Goal: Task Accomplishment & Management: Complete application form

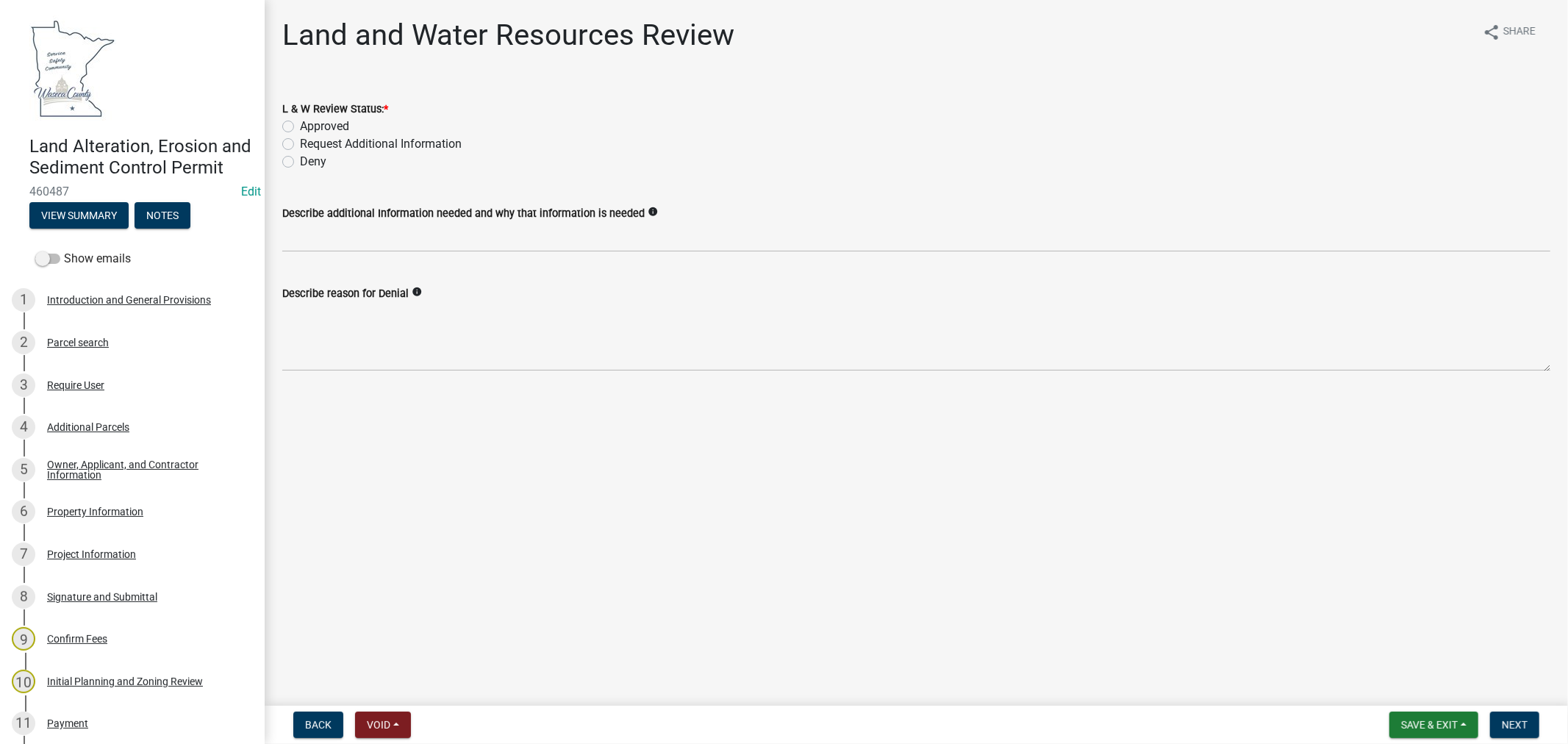
scroll to position [245, 0]
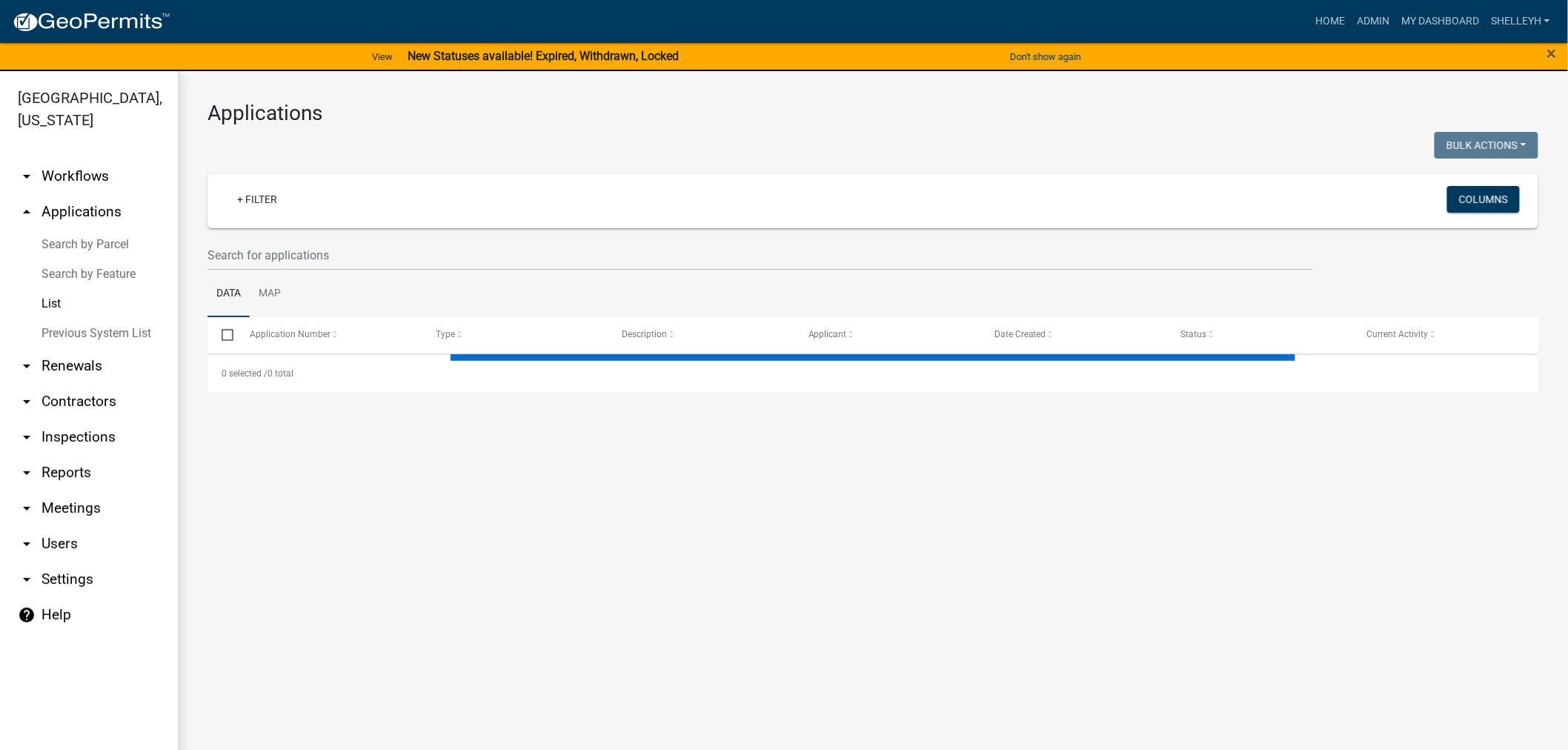
select select "1: 25"
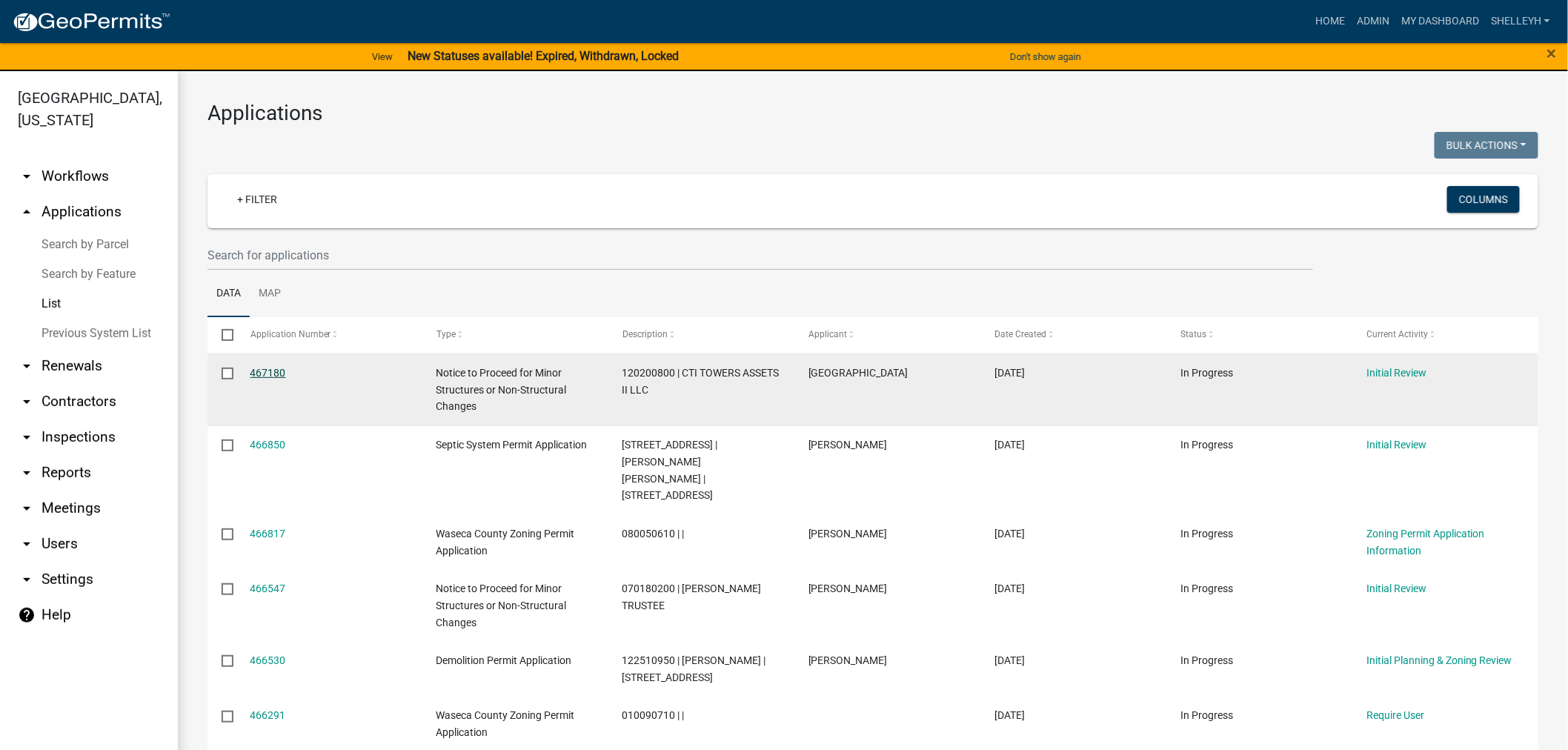
click at [264, 372] on link "467180" at bounding box center [268, 372] width 35 height 11
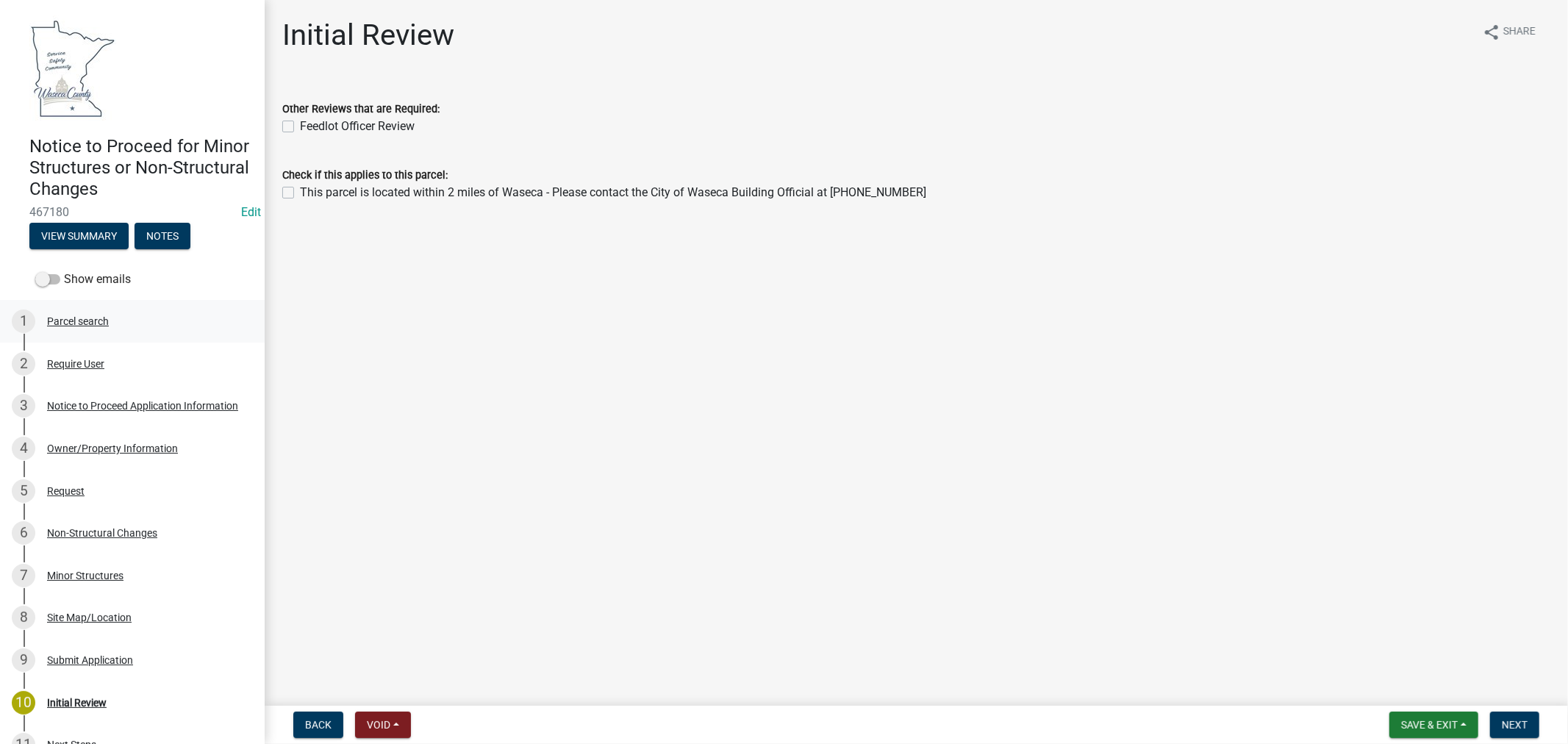
click at [87, 322] on div "Parcel search" at bounding box center [78, 321] width 62 height 10
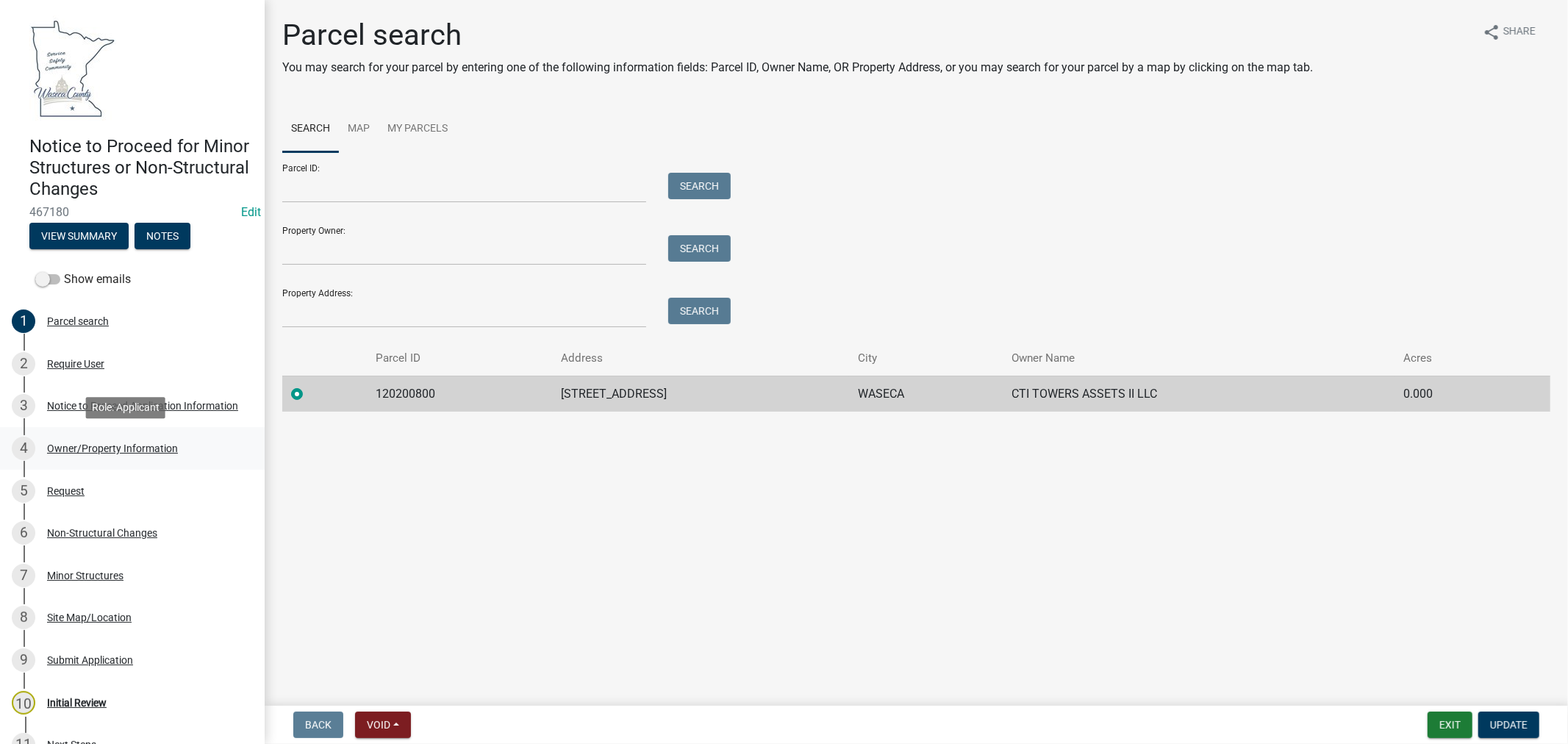
click at [84, 446] on div "Owner/Property Information" at bounding box center [113, 448] width 131 height 10
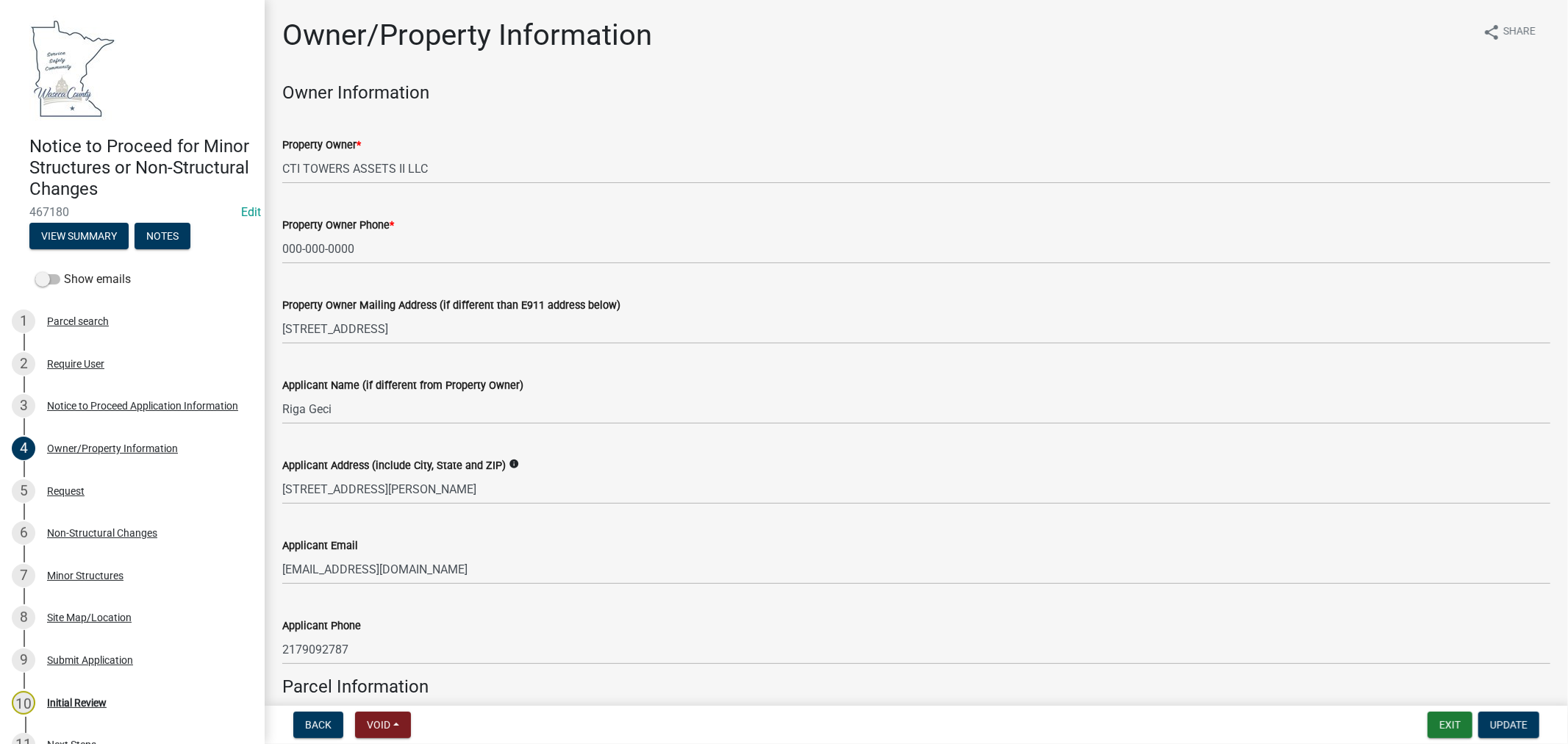
scroll to position [81, 0]
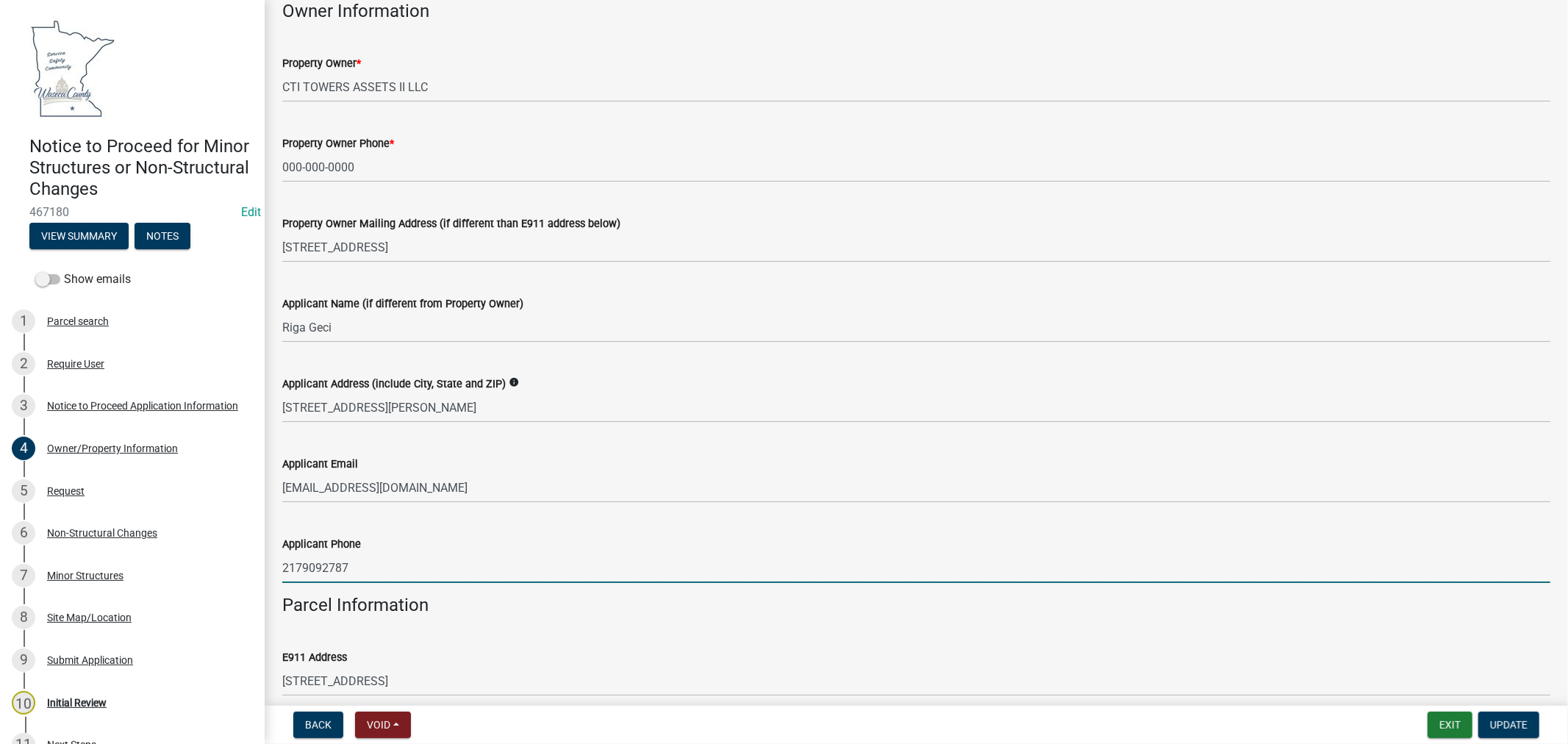
click at [320, 565] on input "2179092787" at bounding box center [916, 568] width 1268 height 30
click at [302, 566] on input "217909-2787" at bounding box center [916, 568] width 1268 height 30
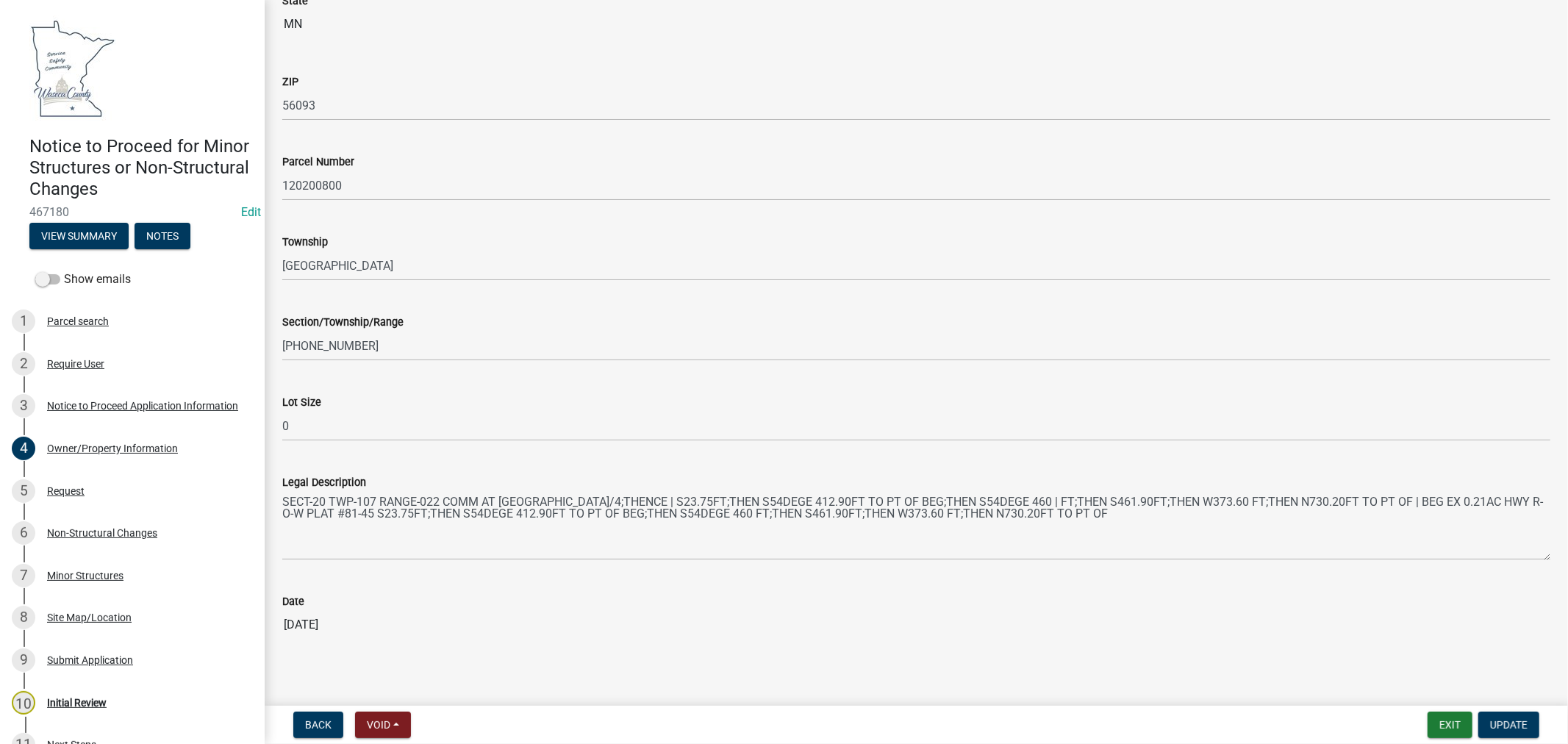
scroll to position [907, 0]
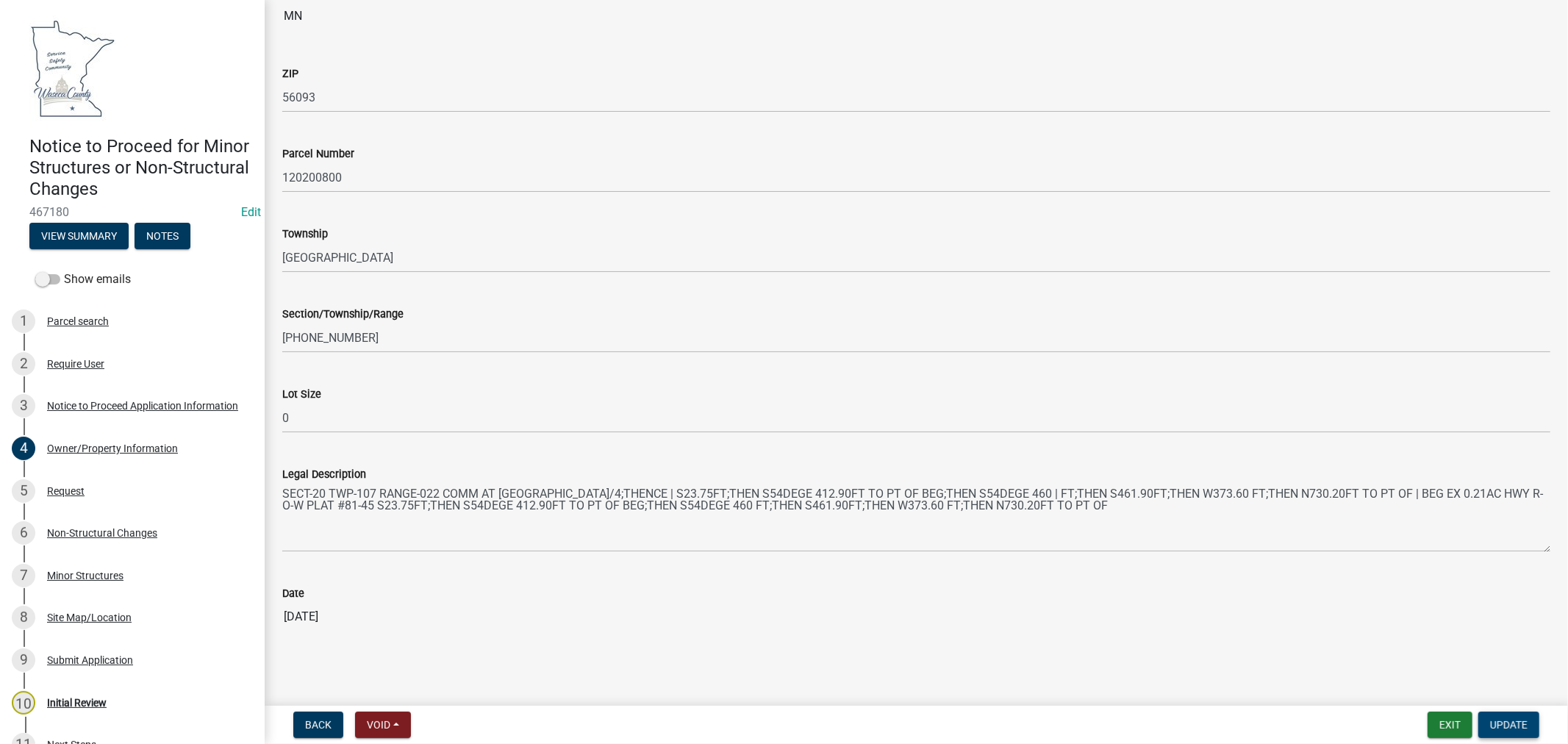
type input "[PHONE_NUMBER]"
drag, startPoint x: 1510, startPoint y: 722, endPoint x: 1504, endPoint y: 713, distance: 10.8
click at [1509, 722] on span "Update" at bounding box center [1508, 725] width 38 height 11
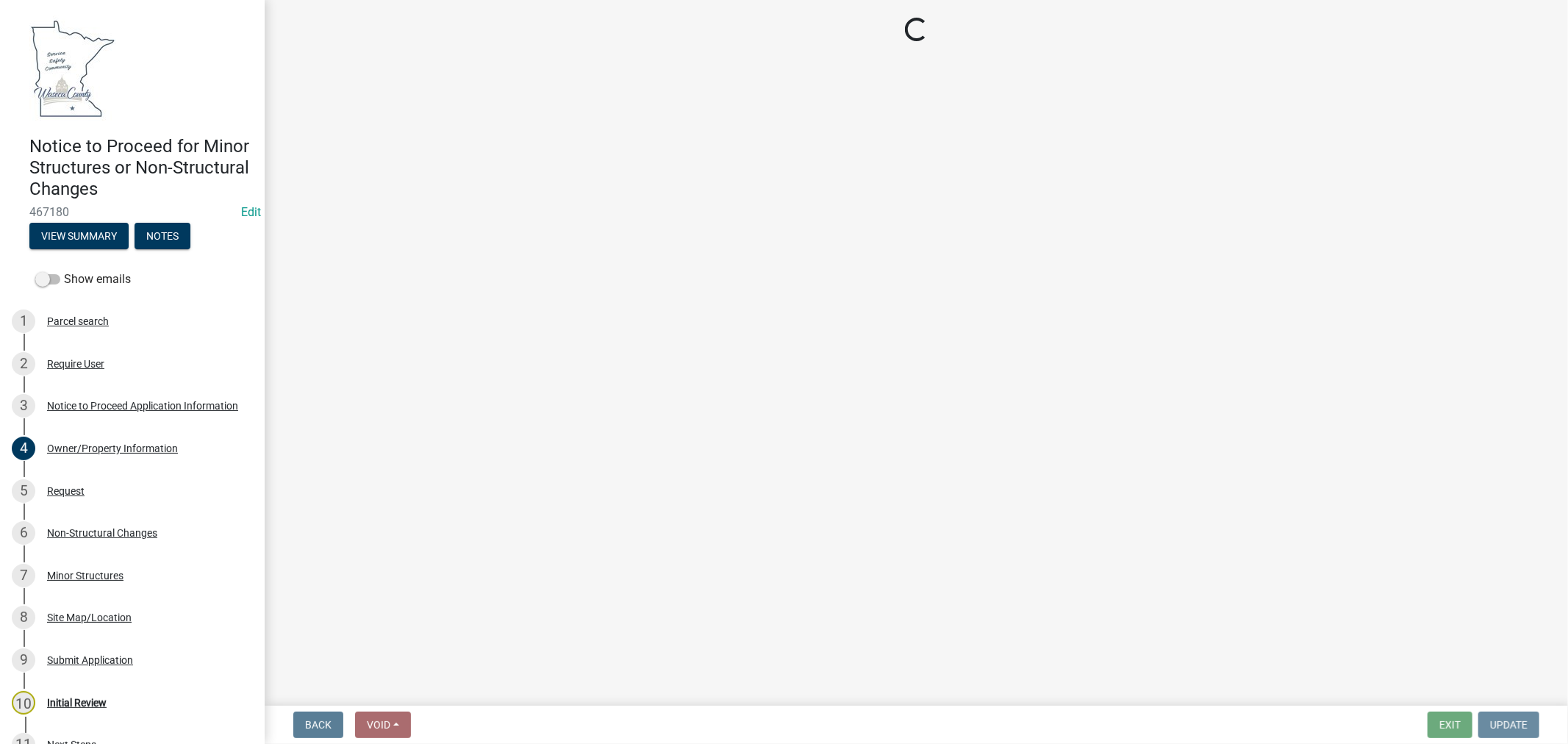
scroll to position [0, 0]
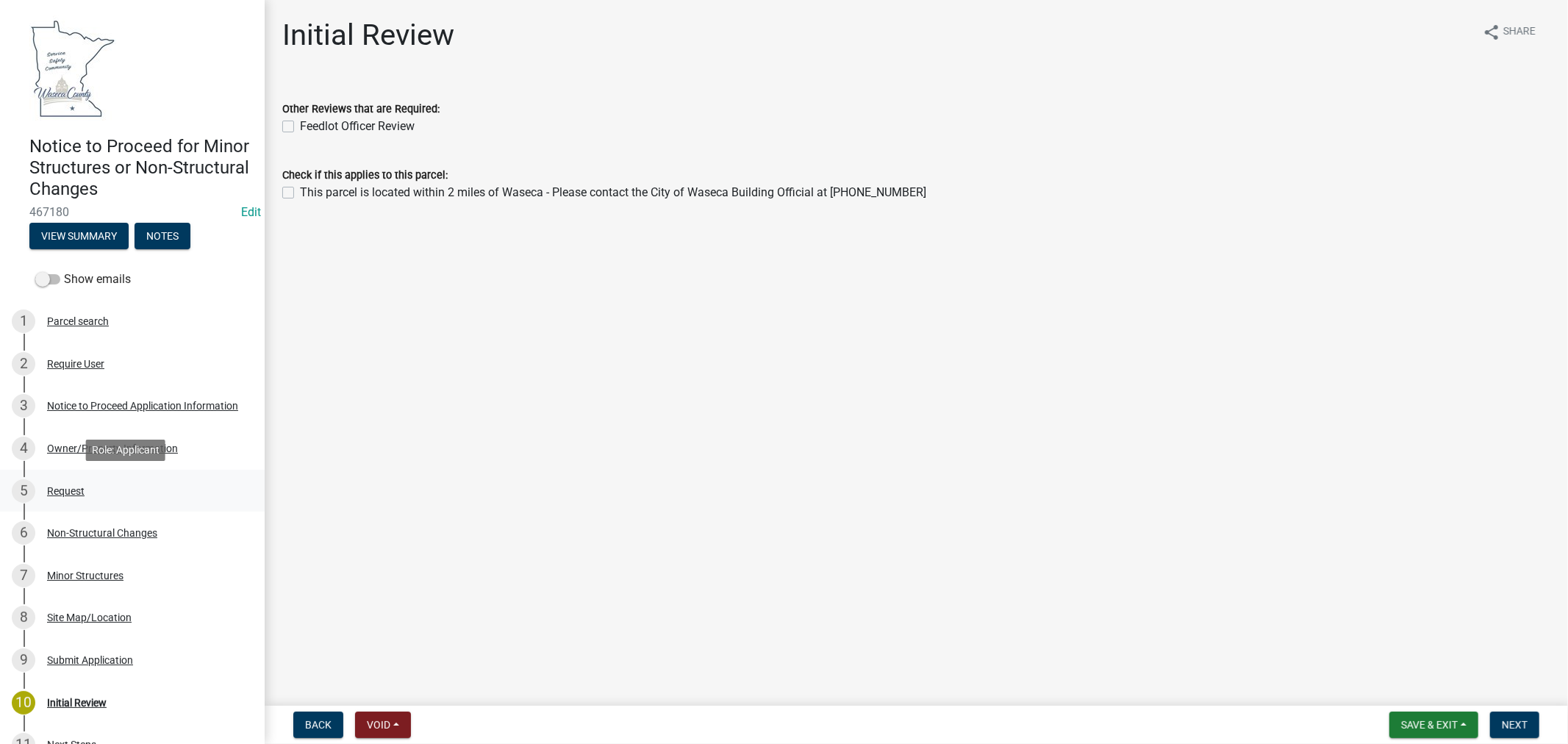
click at [71, 489] on div "Request" at bounding box center [66, 490] width 38 height 10
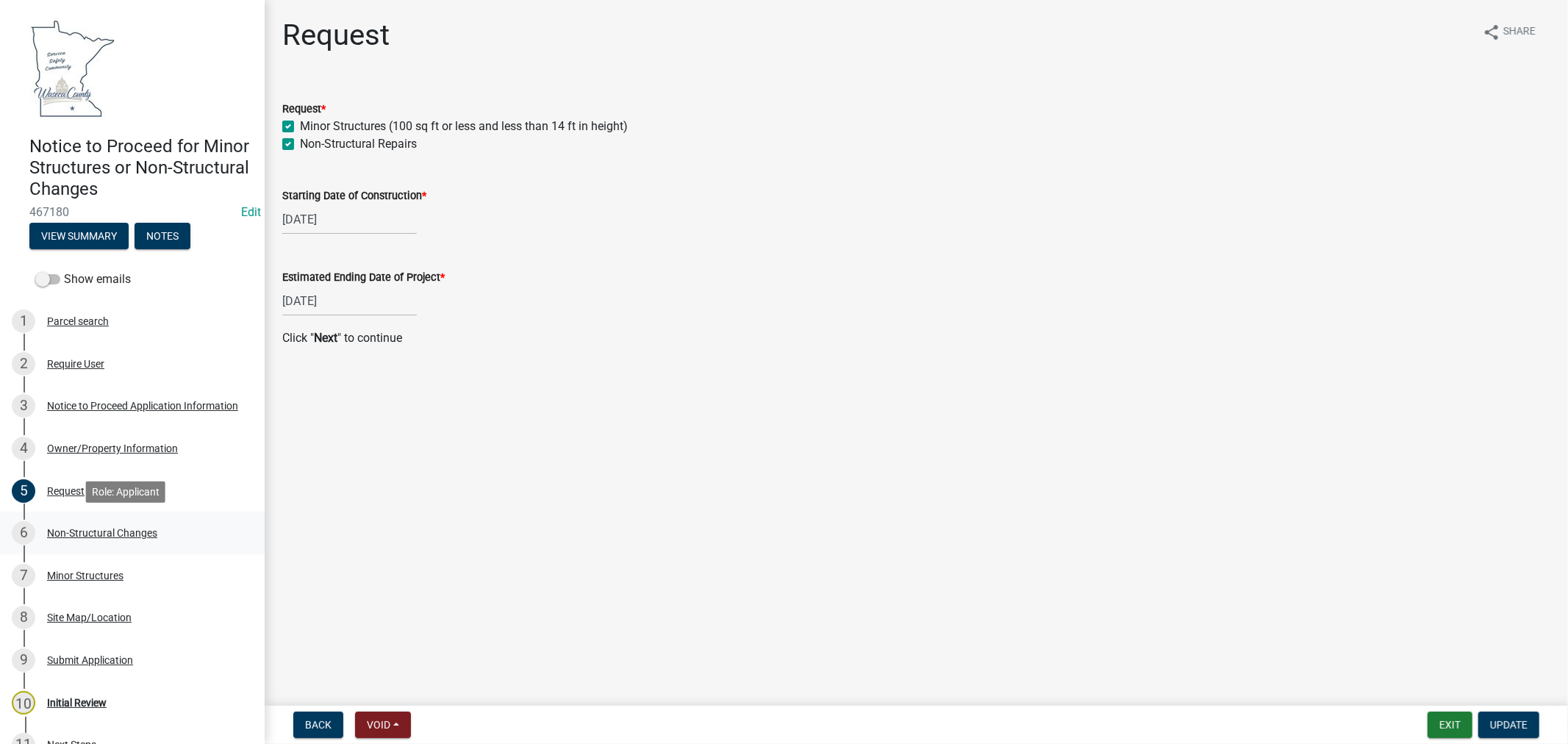
click at [86, 529] on div "Non-Structural Changes" at bounding box center [102, 533] width 111 height 10
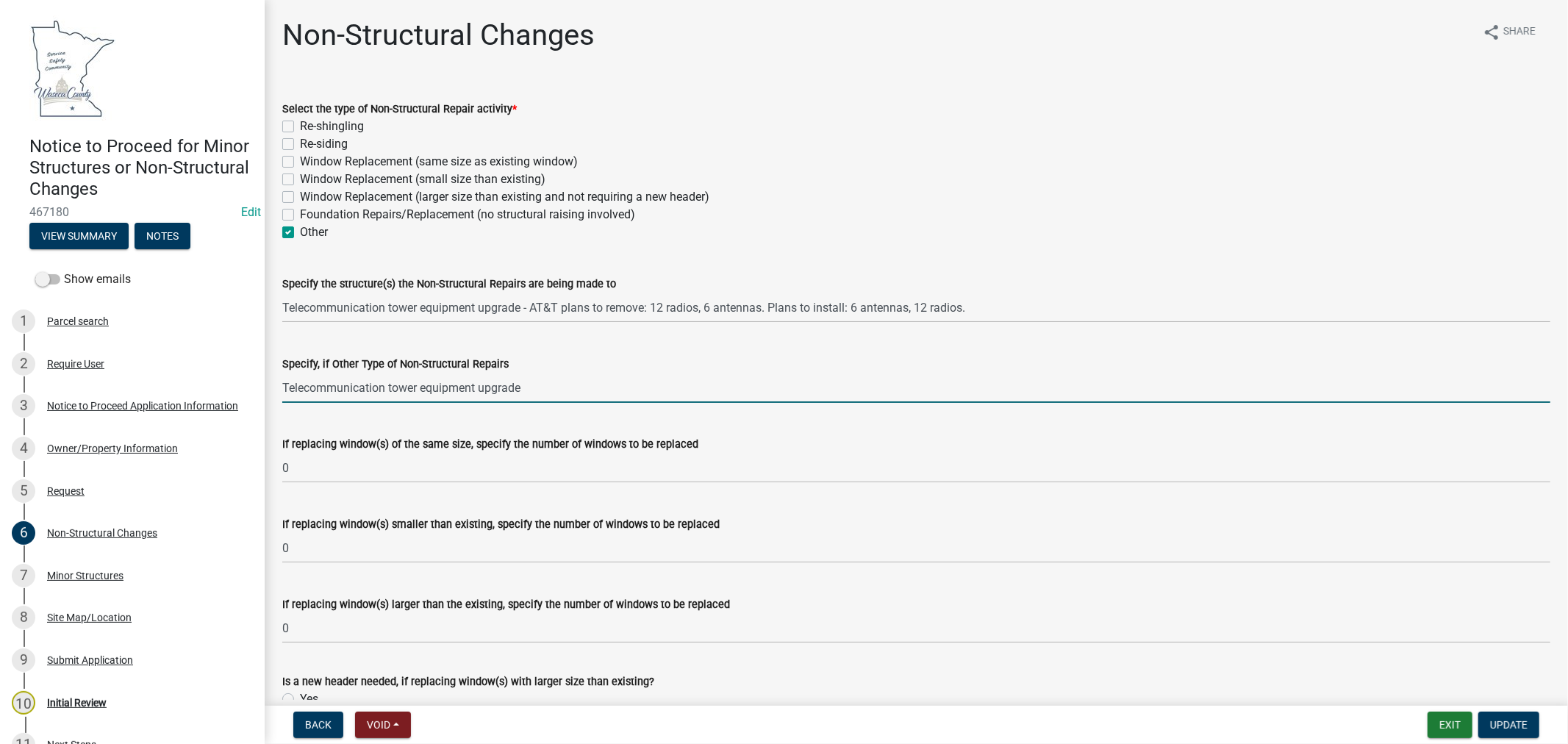
drag, startPoint x: 450, startPoint y: 386, endPoint x: 262, endPoint y: 377, distance: 188.2
click at [262, 377] on div "Notice to Proceed for Minor Structures or Non-Structural Changes 467180 Edit Vi…" at bounding box center [784, 372] width 1568 height 744
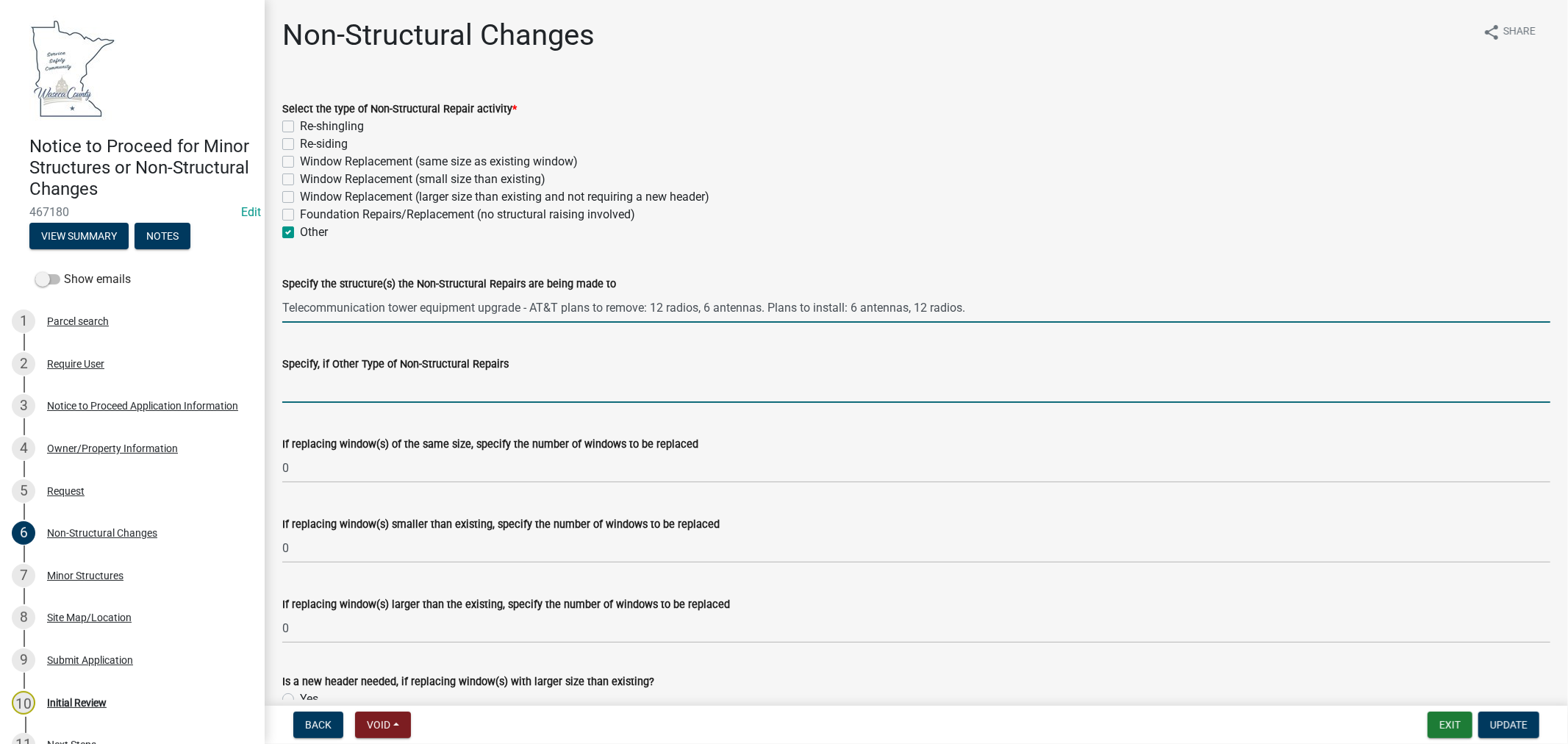
click at [1031, 310] on input "Telecommunication tower equipment upgrade - AT&T plans to remove: 12 radios, 6 …" at bounding box center [916, 308] width 1268 height 30
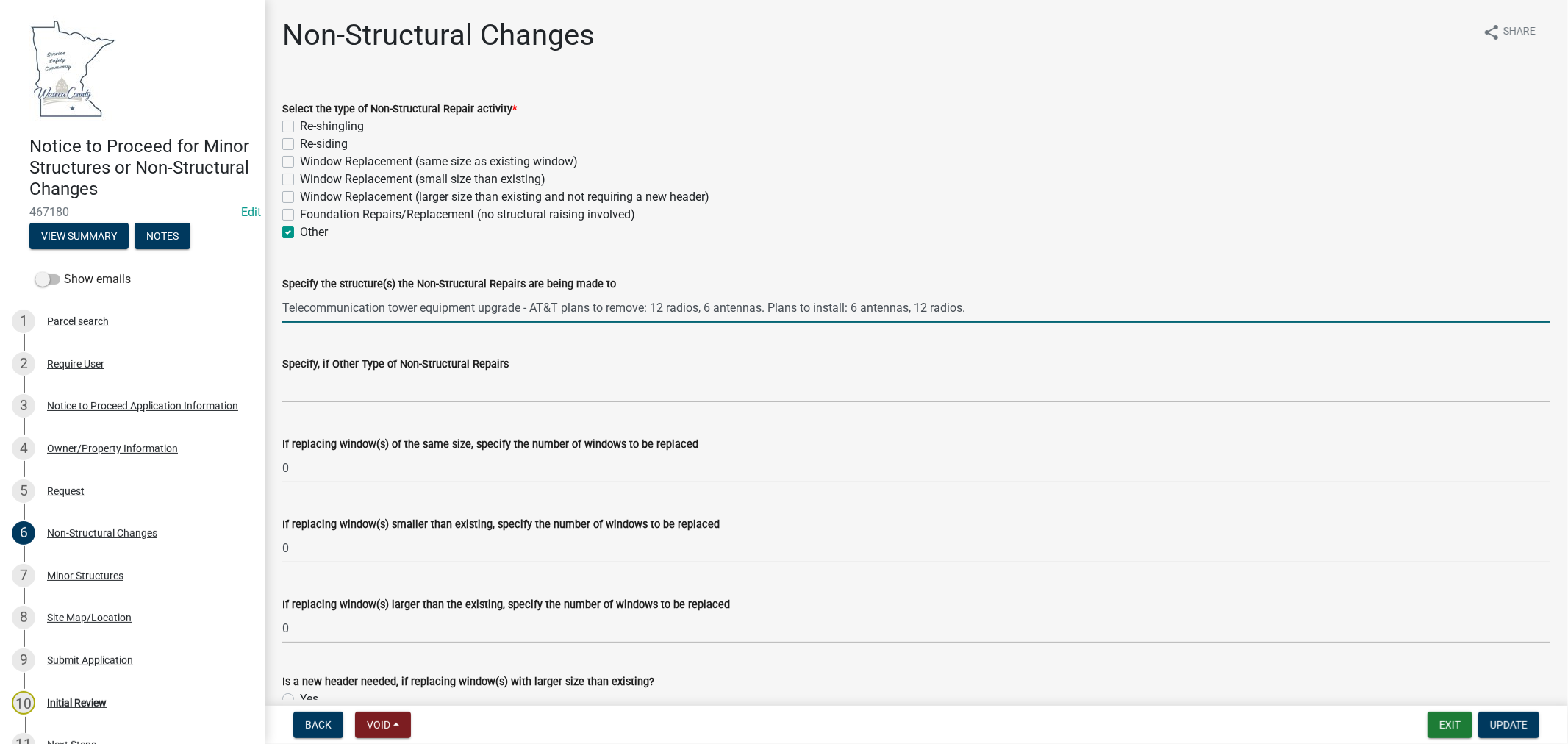
click at [1005, 295] on input "Telecommunication tower equipment upgrade - AT&T plans to remove: 12 radios, 6 …" at bounding box center [916, 308] width 1268 height 30
paste input "We will not be increasing the height of the tower or expanding the equipment co…"
click at [1046, 305] on input "Telecommunication tower equipment upgrade - AT&T plans to remove: 12 radios, 6 …" at bounding box center [916, 308] width 1268 height 30
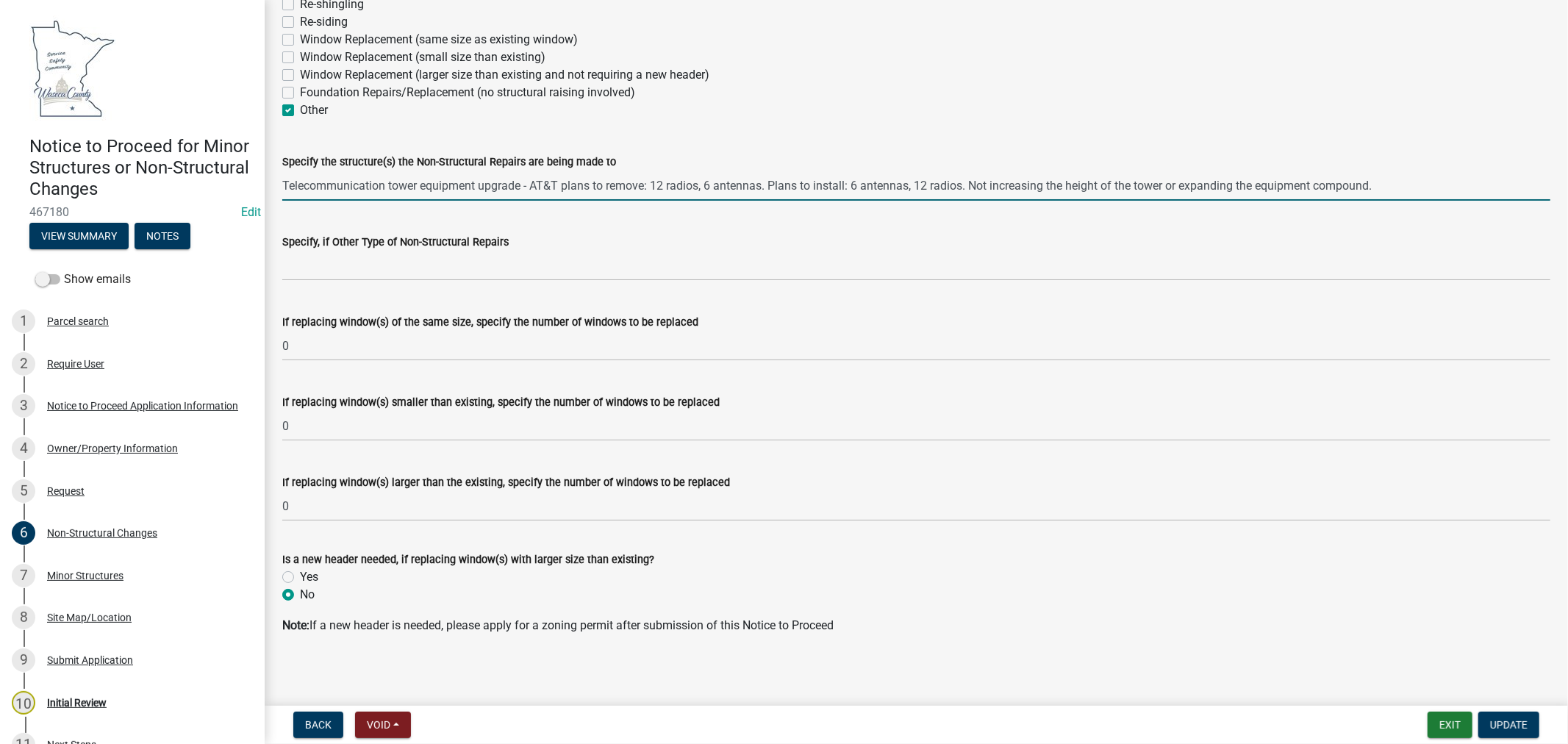
scroll to position [126, 0]
type input "Telecommunication tower equipment upgrade - AT&T plans to remove: 12 radios, 6 …"
click at [1510, 724] on span "Update" at bounding box center [1508, 725] width 38 height 11
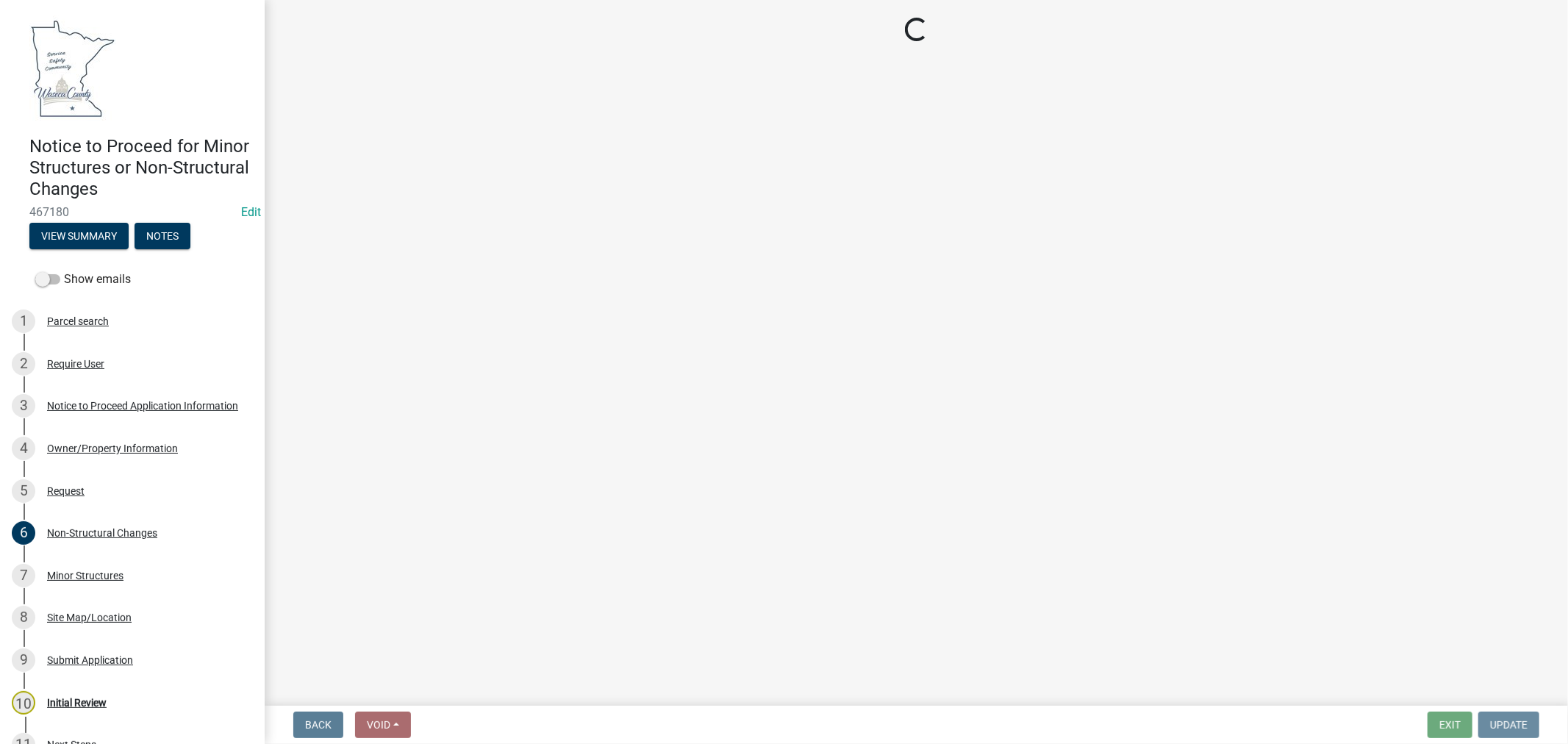
scroll to position [0, 0]
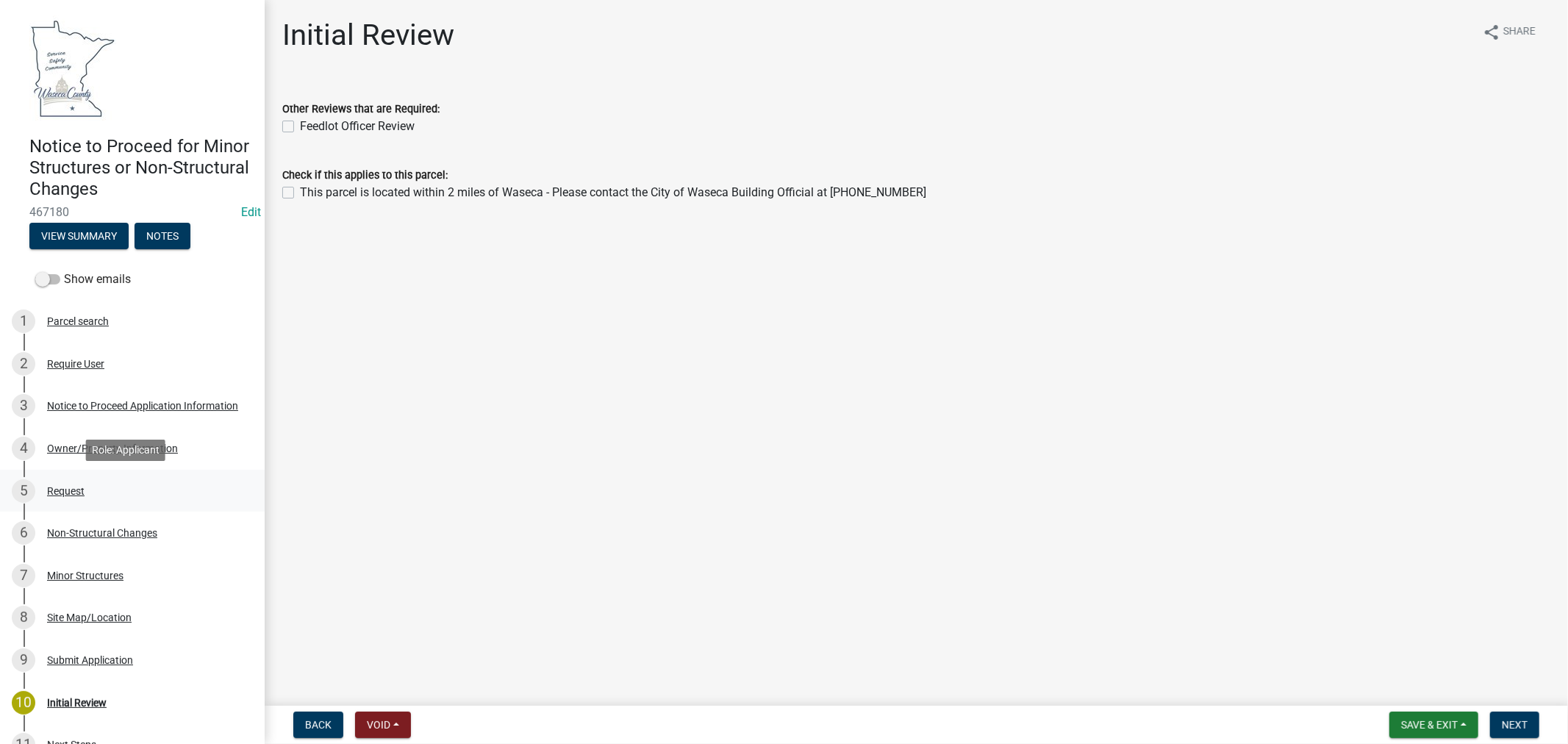
click at [63, 487] on div "Request" at bounding box center [66, 490] width 38 height 10
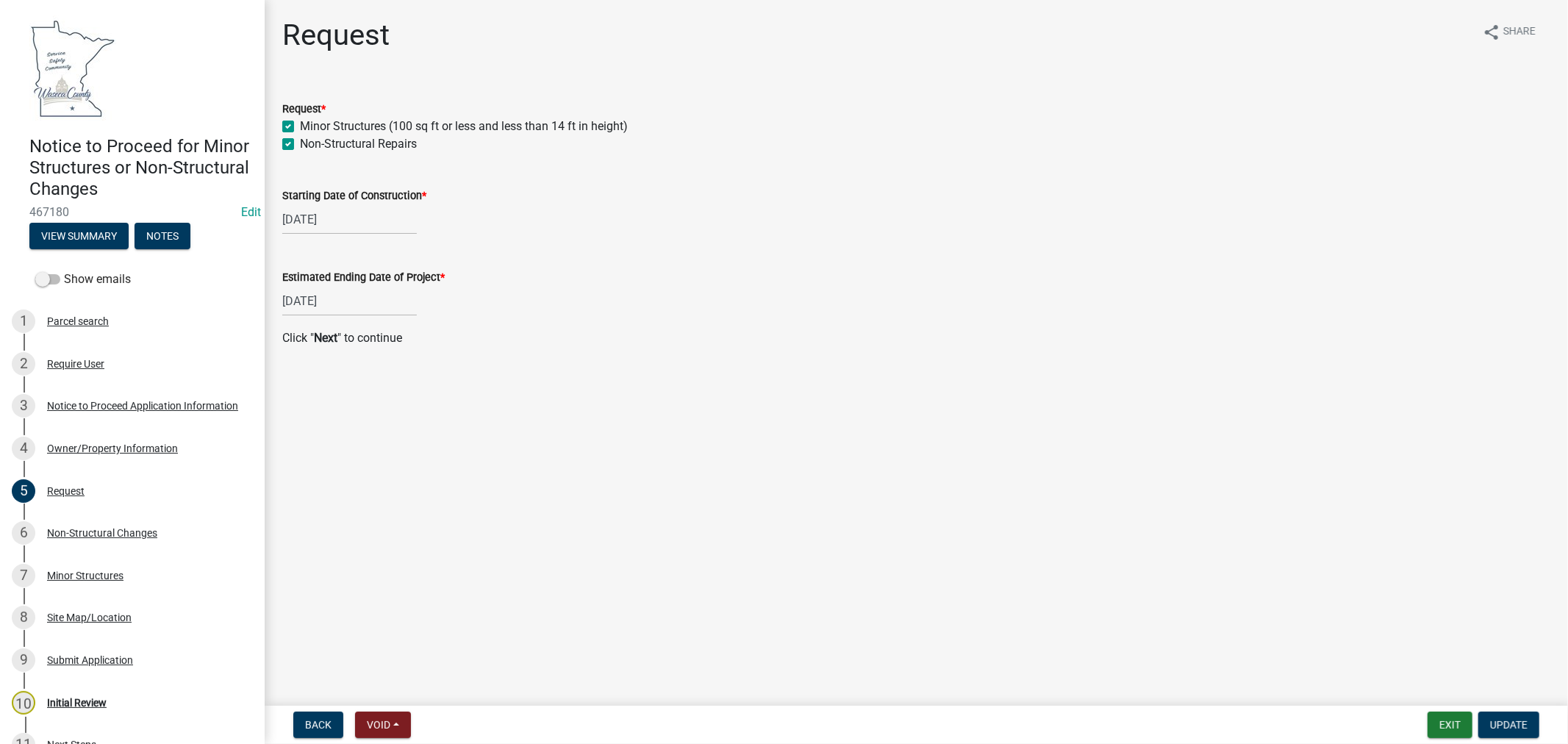
click at [300, 123] on label "Minor Structures (100 sq ft or less and less than 14 ft in height)" at bounding box center [464, 126] width 327 height 18
click at [300, 123] on input "Minor Structures (100 sq ft or less and less than 14 ft in height)" at bounding box center [305, 122] width 9 height 9
checkbox input "false"
checkbox input "true"
click at [1509, 719] on span "Update" at bounding box center [1508, 725] width 38 height 11
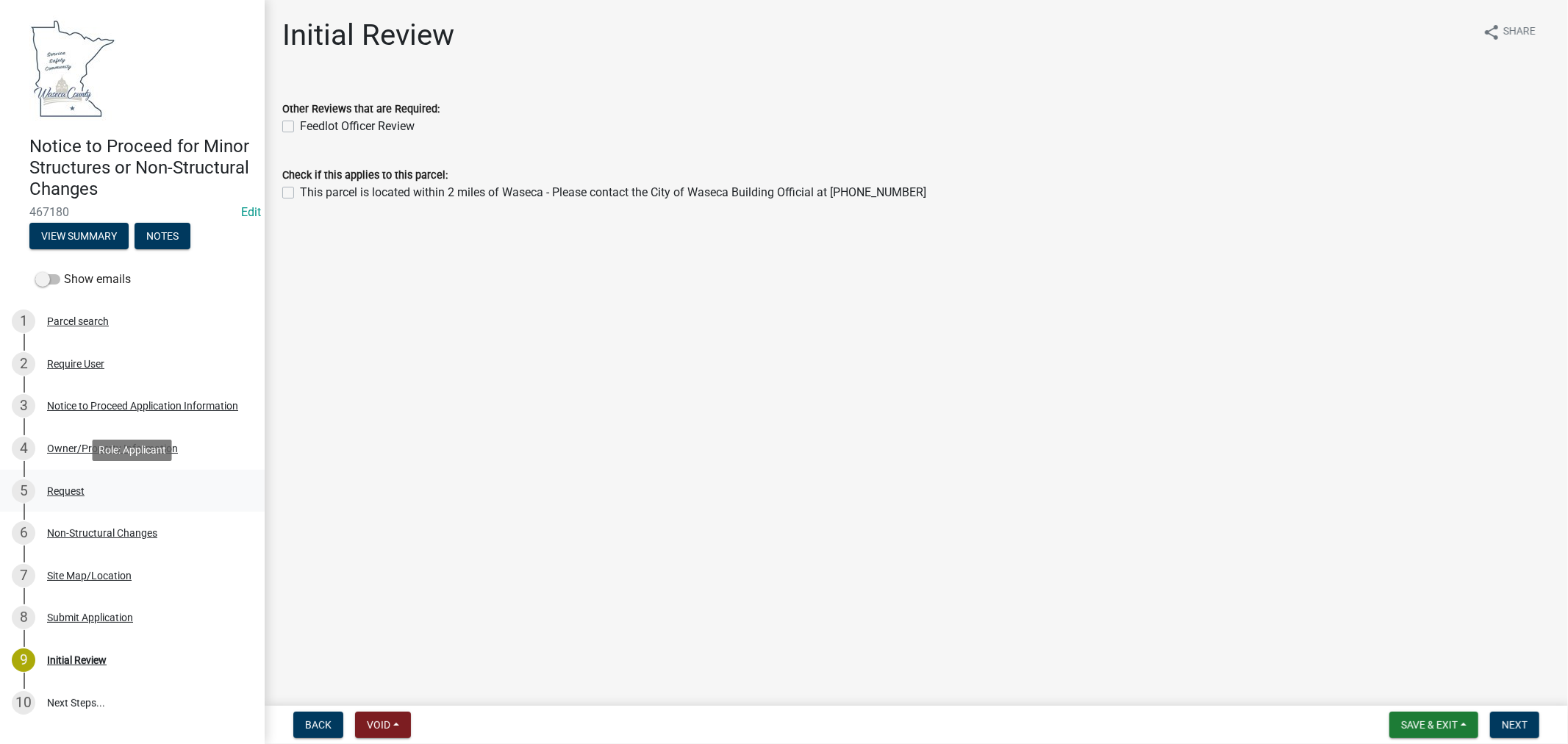
click at [71, 489] on div "Request" at bounding box center [66, 490] width 38 height 10
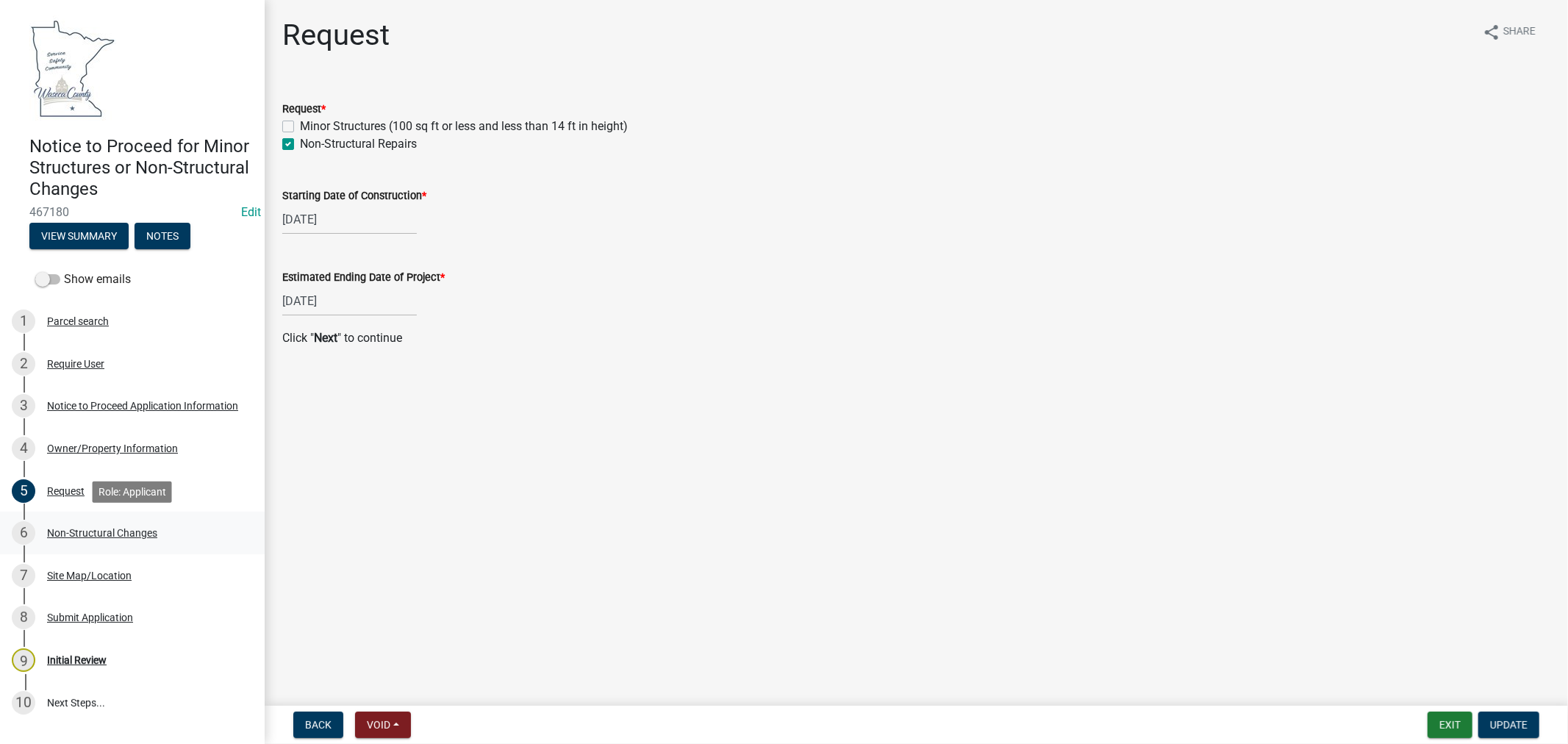
click at [107, 529] on div "Non-Structural Changes" at bounding box center [102, 533] width 111 height 10
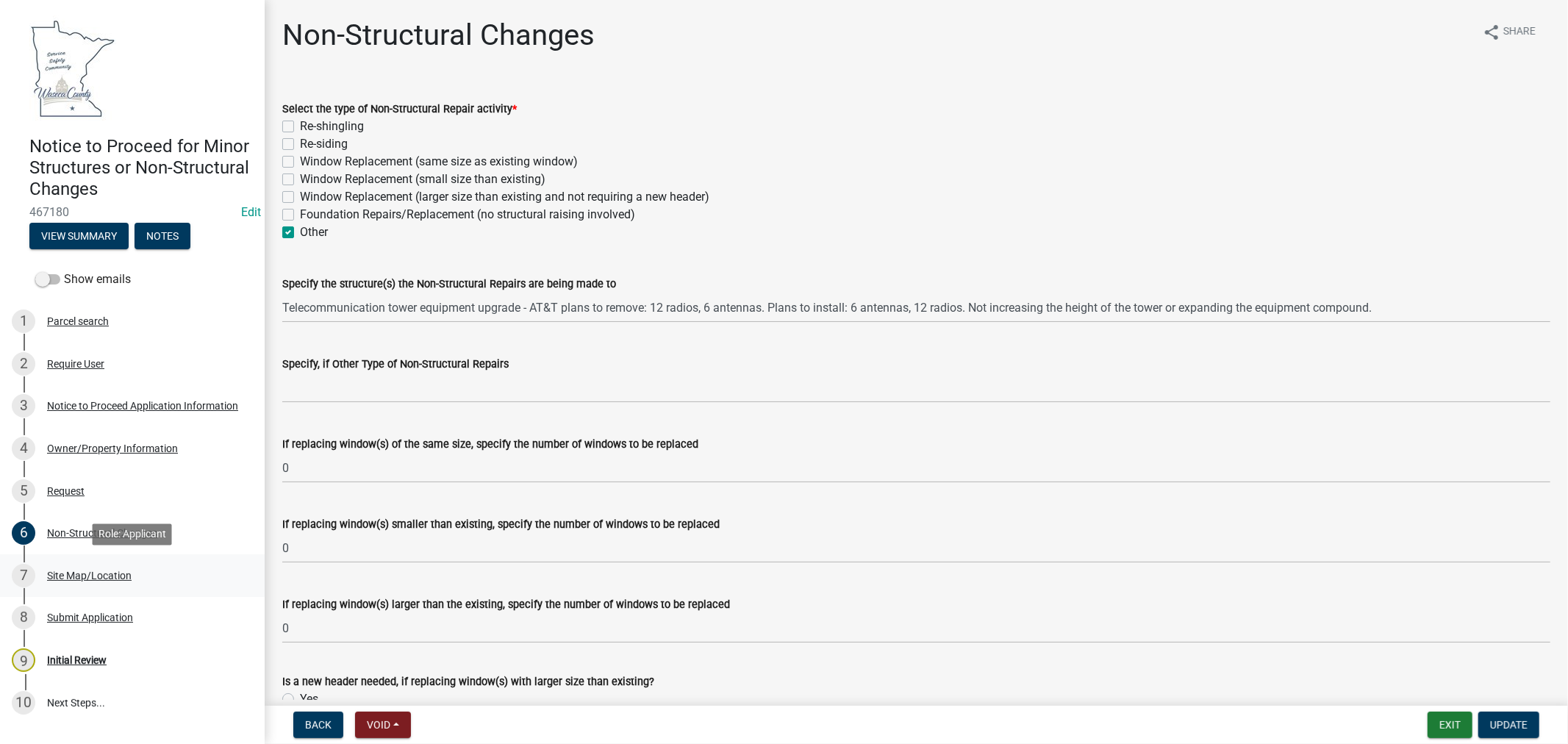
click at [79, 574] on div "Site Map/Location" at bounding box center [89, 576] width 84 height 10
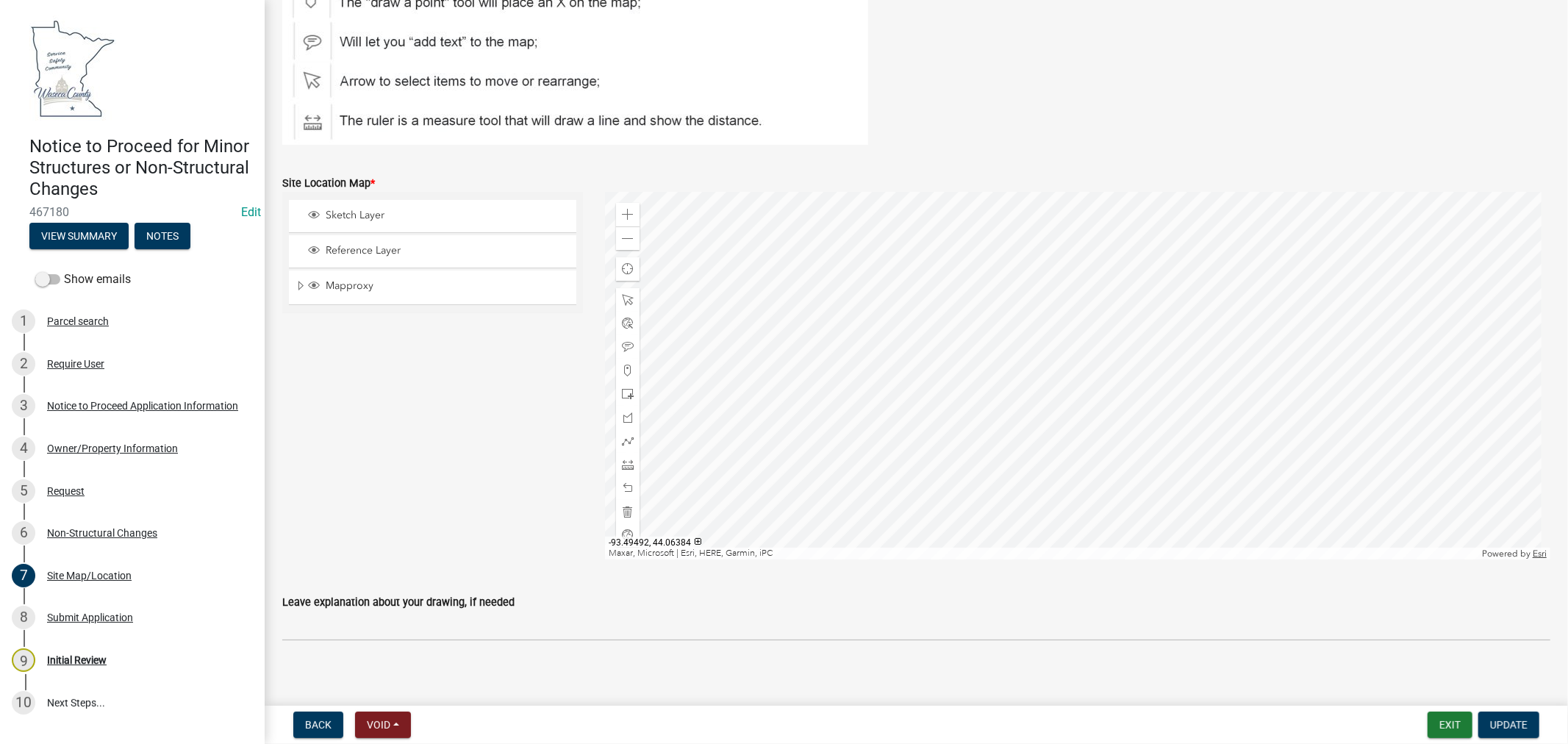
scroll to position [255, 0]
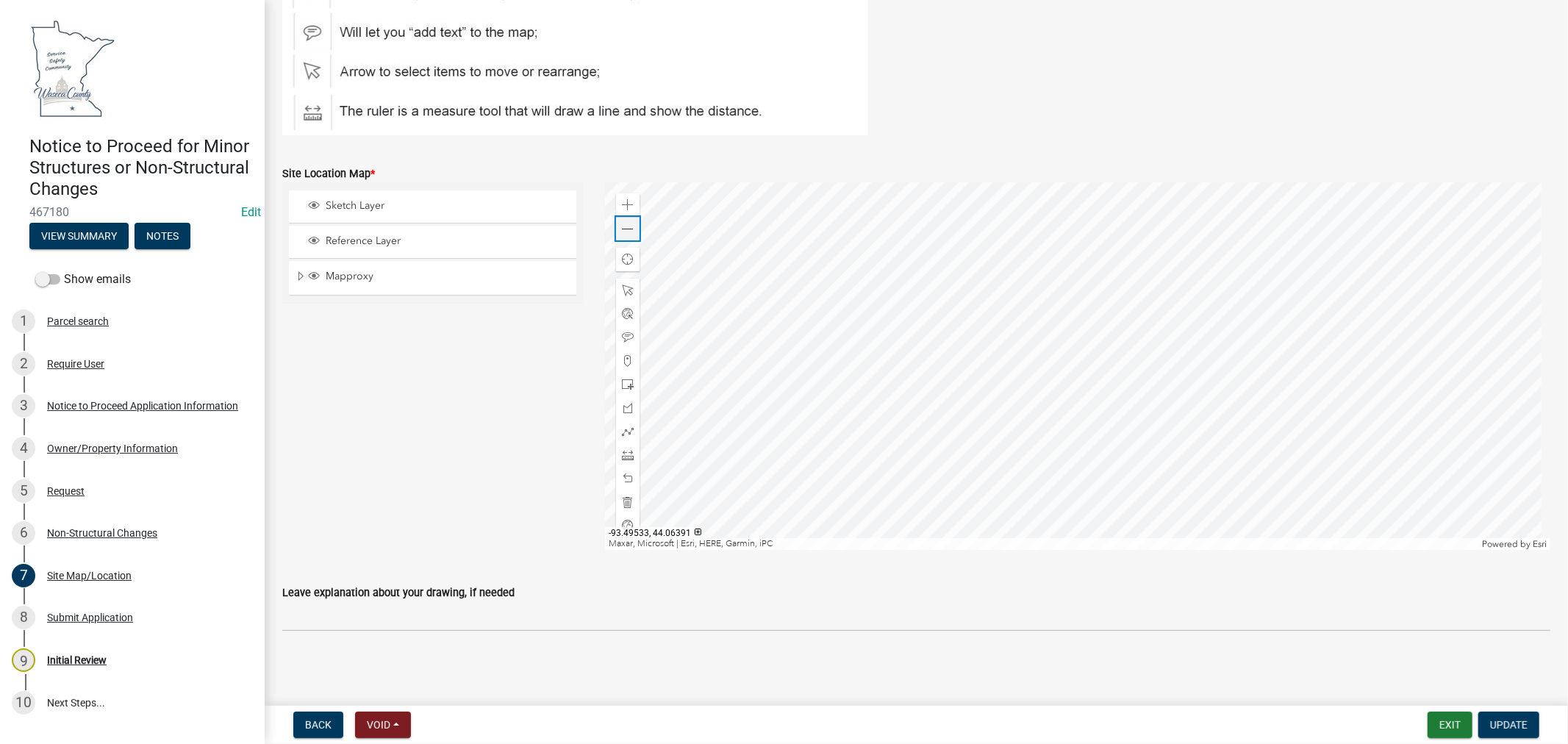
click at [622, 229] on span at bounding box center [627, 229] width 11 height 11
click at [71, 619] on div "Submit Application" at bounding box center [90, 617] width 86 height 10
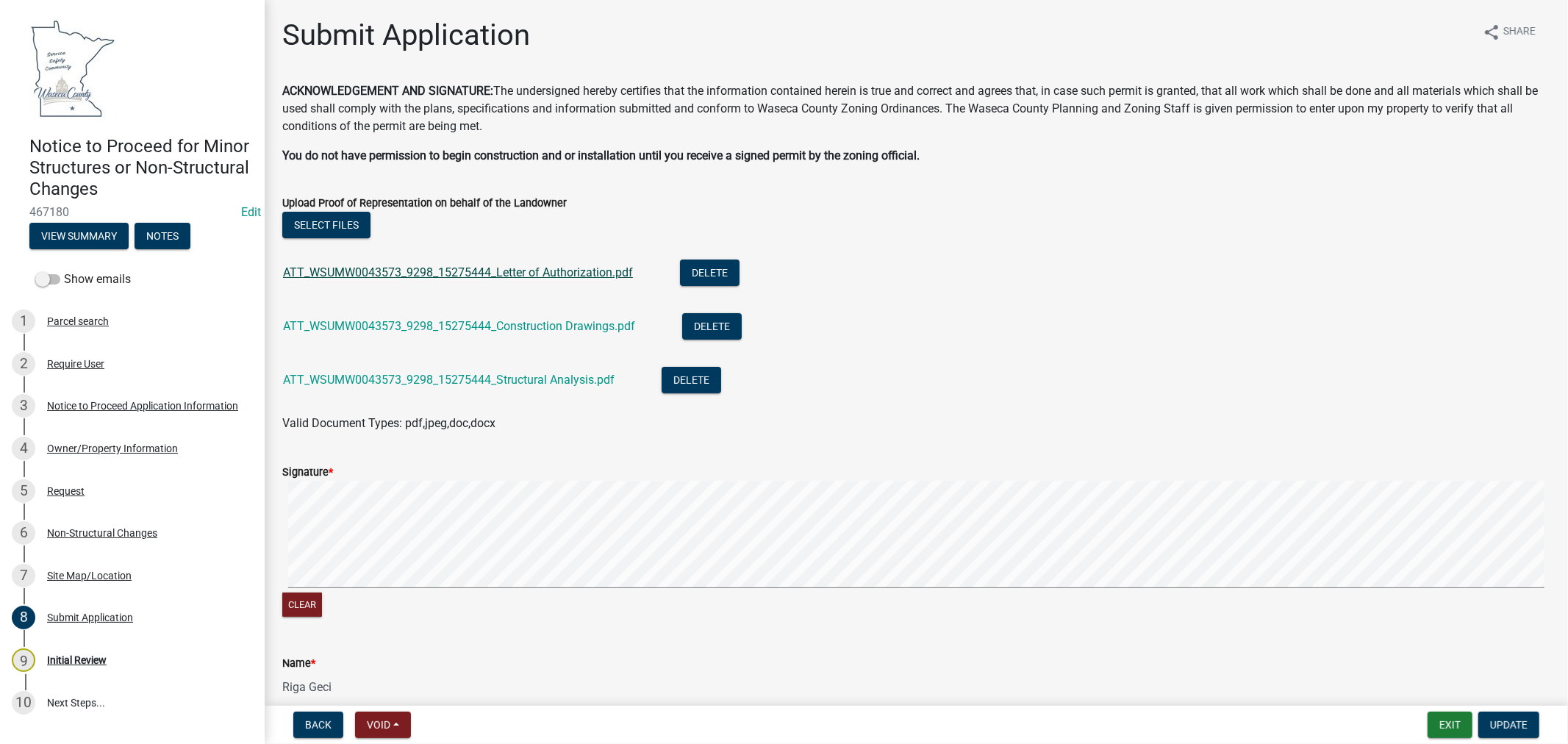
click at [499, 275] on link "ATT_WSUMW0043573_9298_15275444_Letter of Authorization.pdf" at bounding box center [458, 272] width 350 height 14
click at [380, 321] on link "ATT_WSUMW0043573_9298_15275444_Construction Drawings.pdf" at bounding box center [459, 326] width 352 height 14
click at [348, 381] on link "ATT_WSUMW0043573_9298_15275444_Structural Analysis.pdf" at bounding box center [449, 380] width 331 height 14
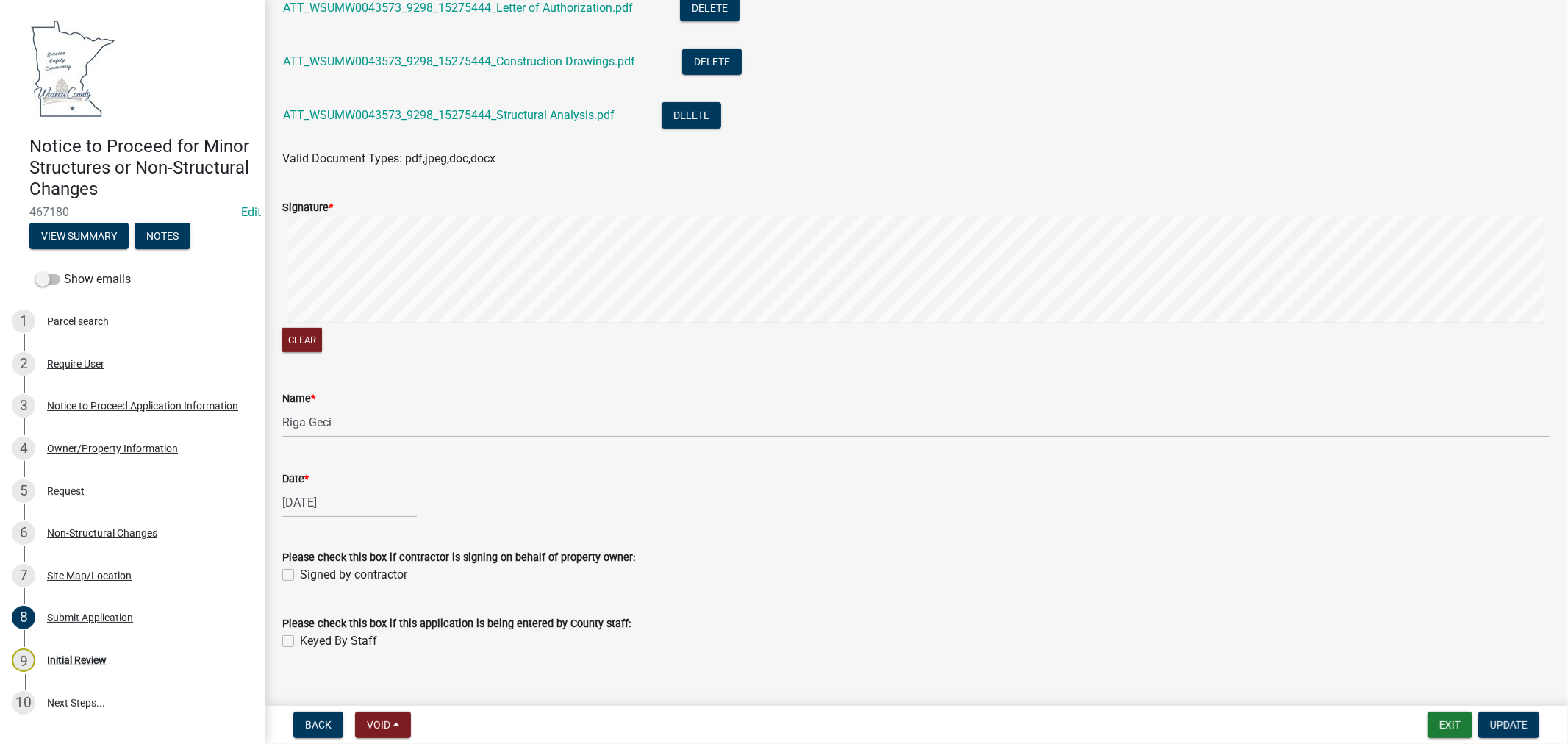
scroll to position [284, 0]
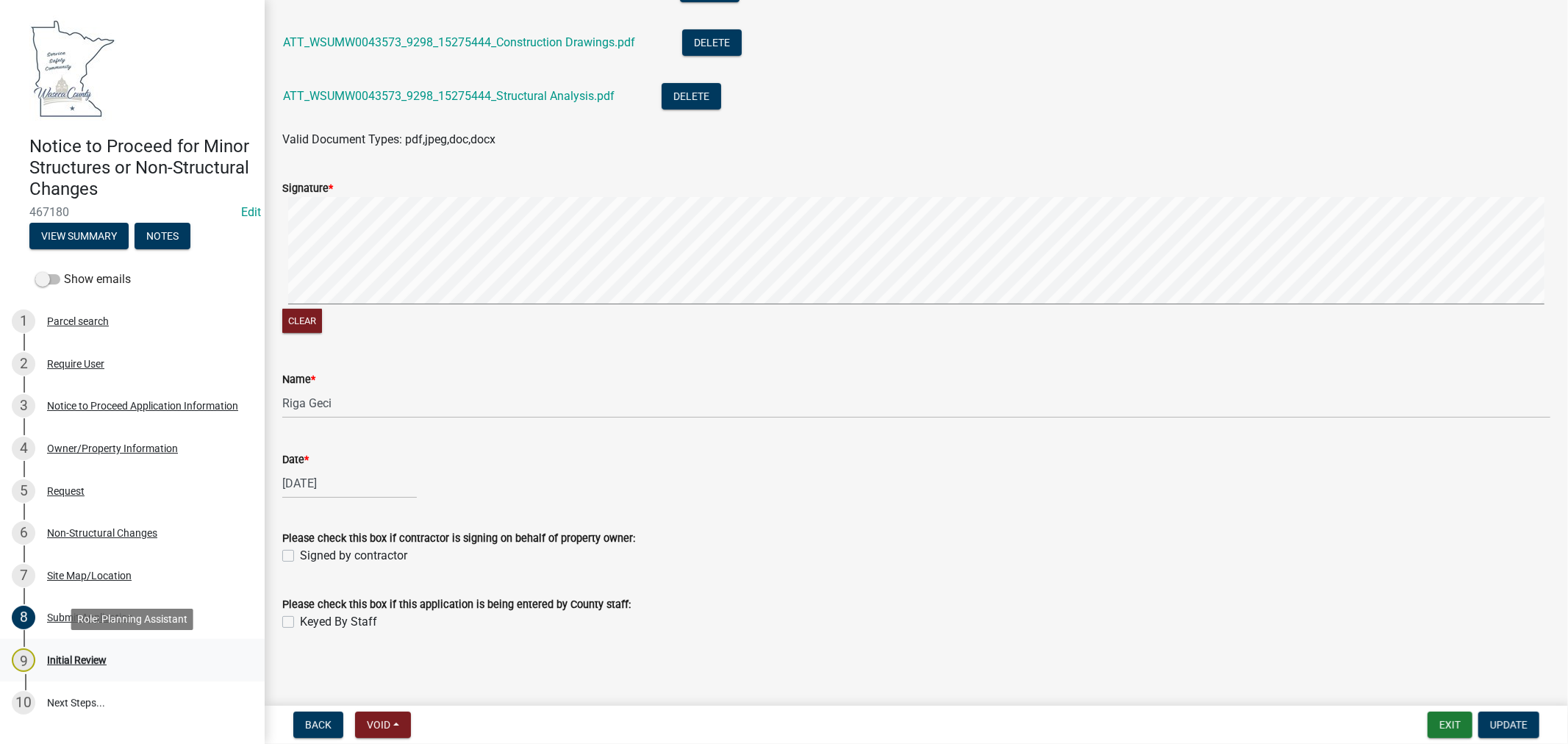
click at [67, 660] on div "Initial Review" at bounding box center [77, 660] width 60 height 10
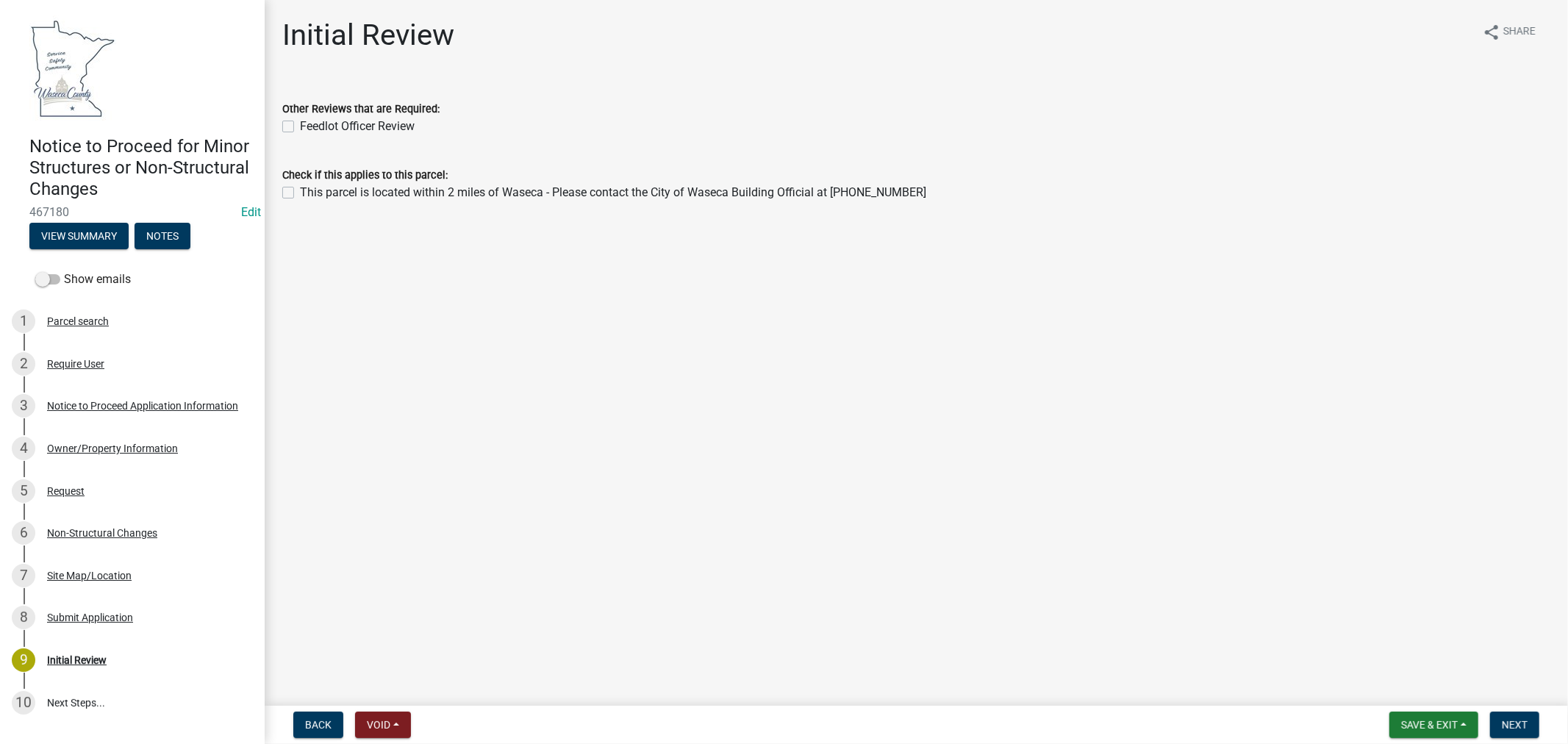
click at [300, 189] on label "This parcel is located within 2 miles of Waseca - Please contact the City of Wa…" at bounding box center [613, 192] width 626 height 18
click at [300, 189] on input "This parcel is located within 2 miles of Waseca - Please contact the City of Wa…" at bounding box center [305, 188] width 9 height 9
checkbox input "true"
click at [1520, 725] on span "Next" at bounding box center [1514, 725] width 26 height 11
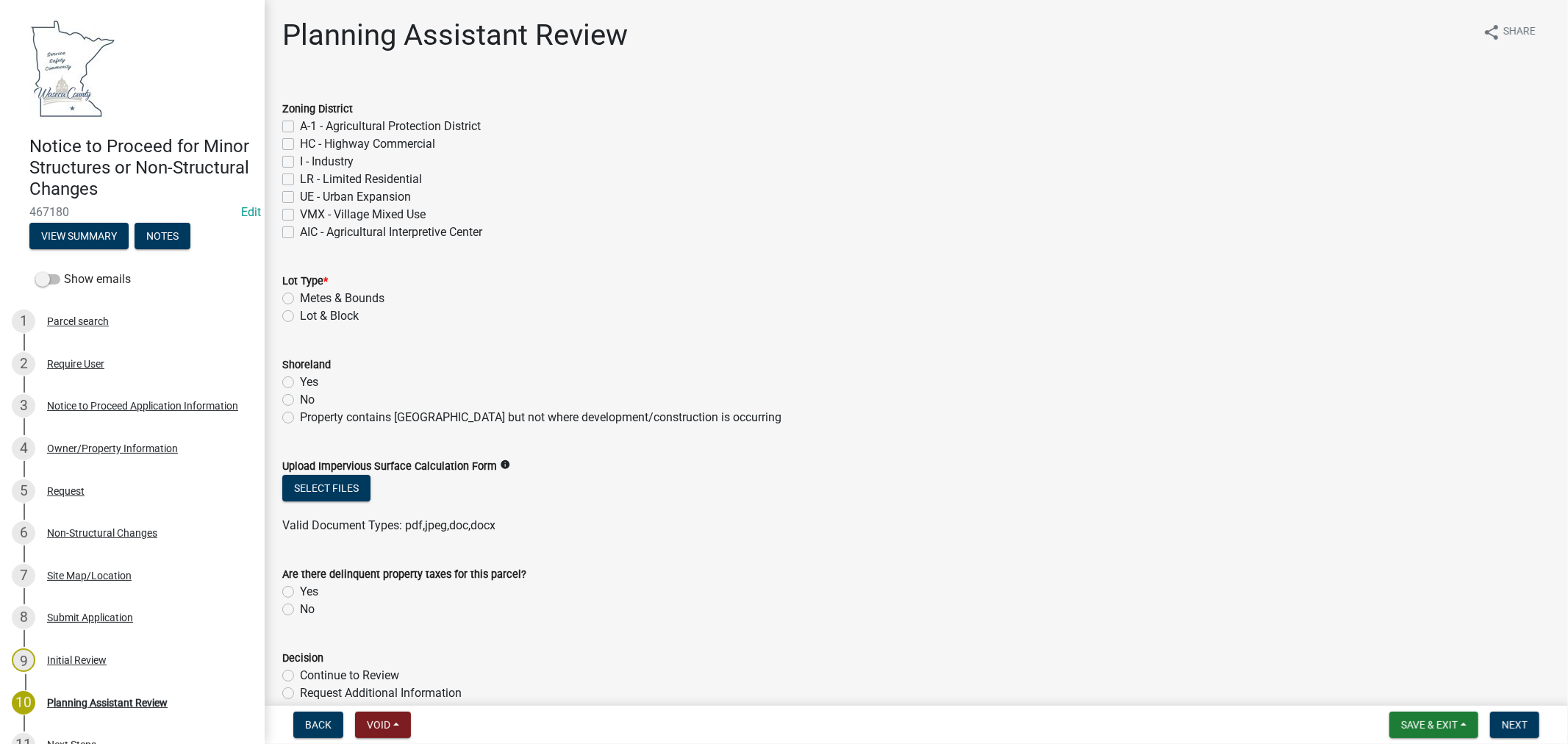
click at [300, 142] on label "HC - Highway Commercial" at bounding box center [367, 144] width 135 height 18
click at [300, 142] on input "HC - Highway Commercial" at bounding box center [305, 140] width 9 height 9
checkbox input "true"
checkbox input "false"
checkbox input "true"
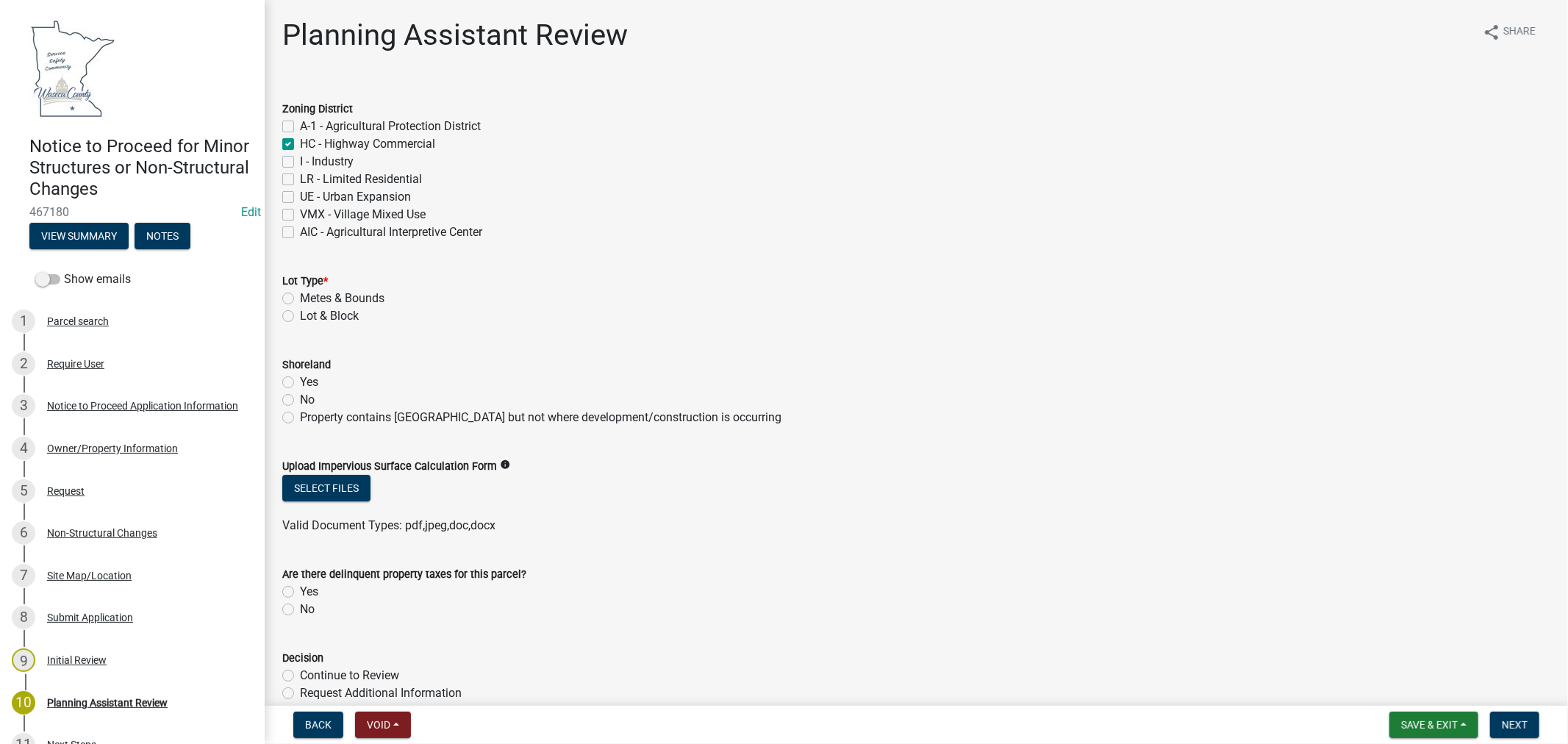
checkbox input "false"
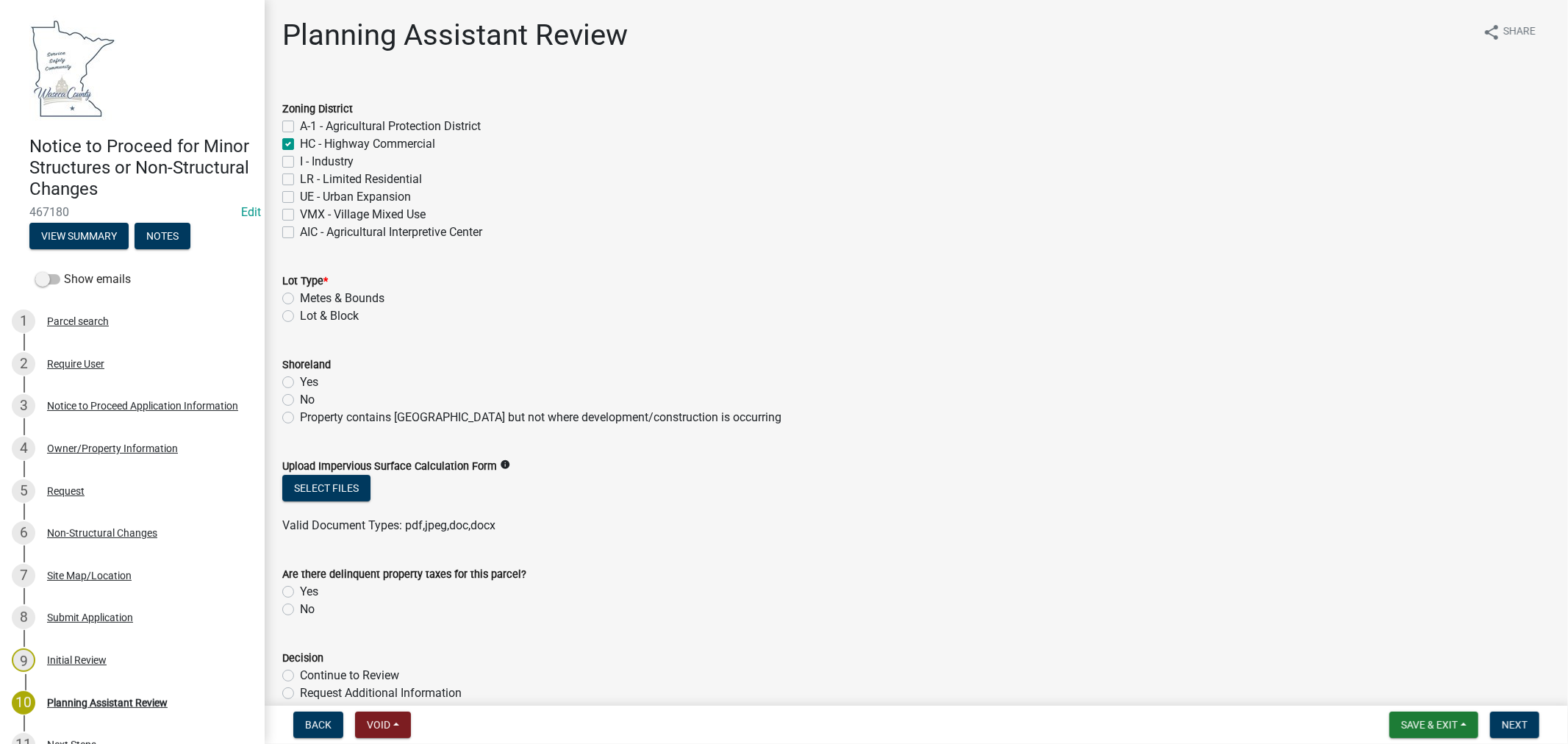
click at [300, 294] on label "Metes & Bounds" at bounding box center [342, 298] width 84 height 18
click at [300, 294] on input "Metes & Bounds" at bounding box center [305, 294] width 9 height 9
radio input "true"
click at [300, 399] on label "No" at bounding box center [308, 399] width 15 height 18
click at [300, 399] on input "No" at bounding box center [305, 396] width 9 height 9
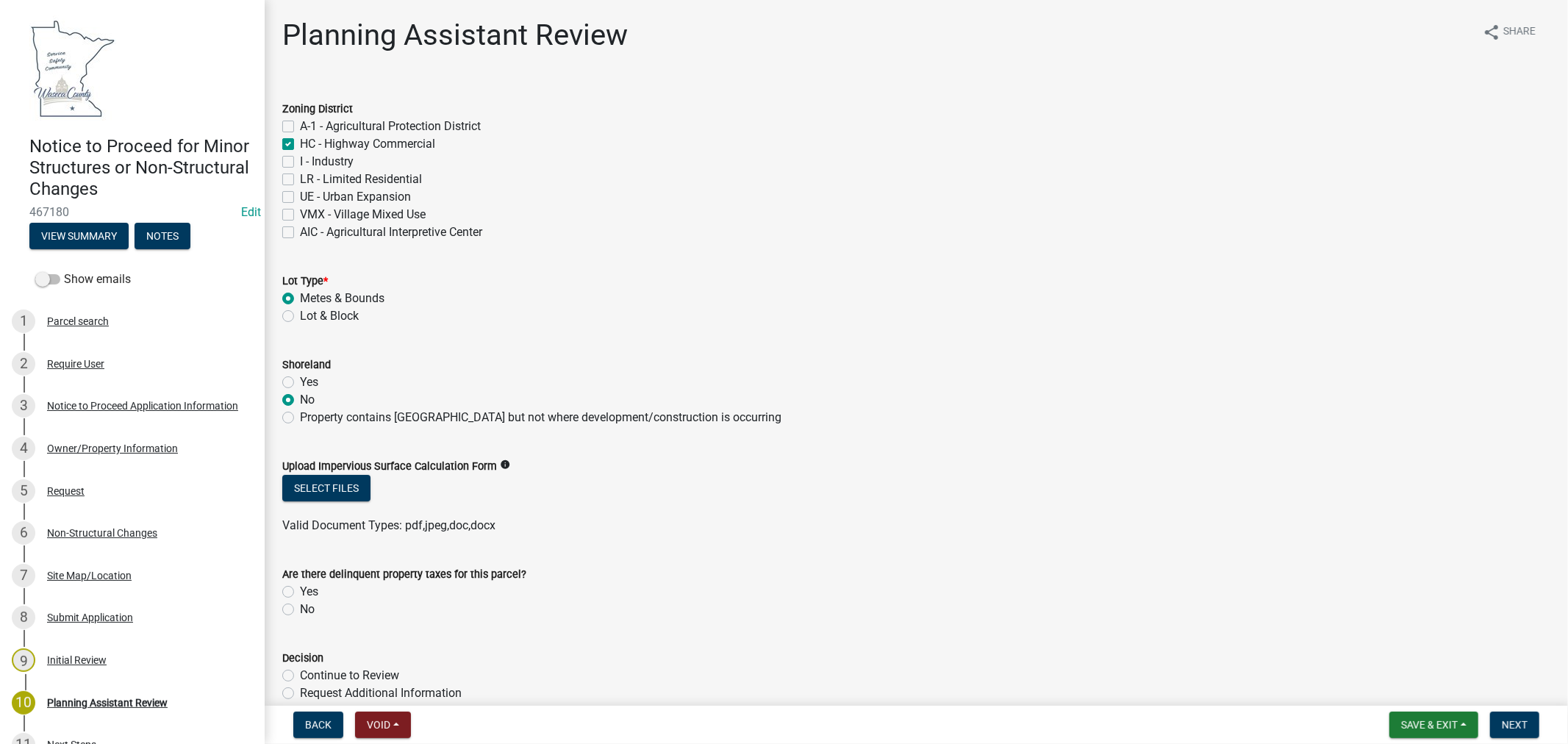
radio input "true"
click at [300, 417] on label "Property contains [GEOGRAPHIC_DATA] but not where development/construction is o…" at bounding box center [540, 417] width 482 height 18
click at [300, 417] on input "Property contains [GEOGRAPHIC_DATA] but not where development/construction is o…" at bounding box center [305, 414] width 9 height 9
radio input "true"
click at [300, 607] on label "No" at bounding box center [308, 610] width 15 height 18
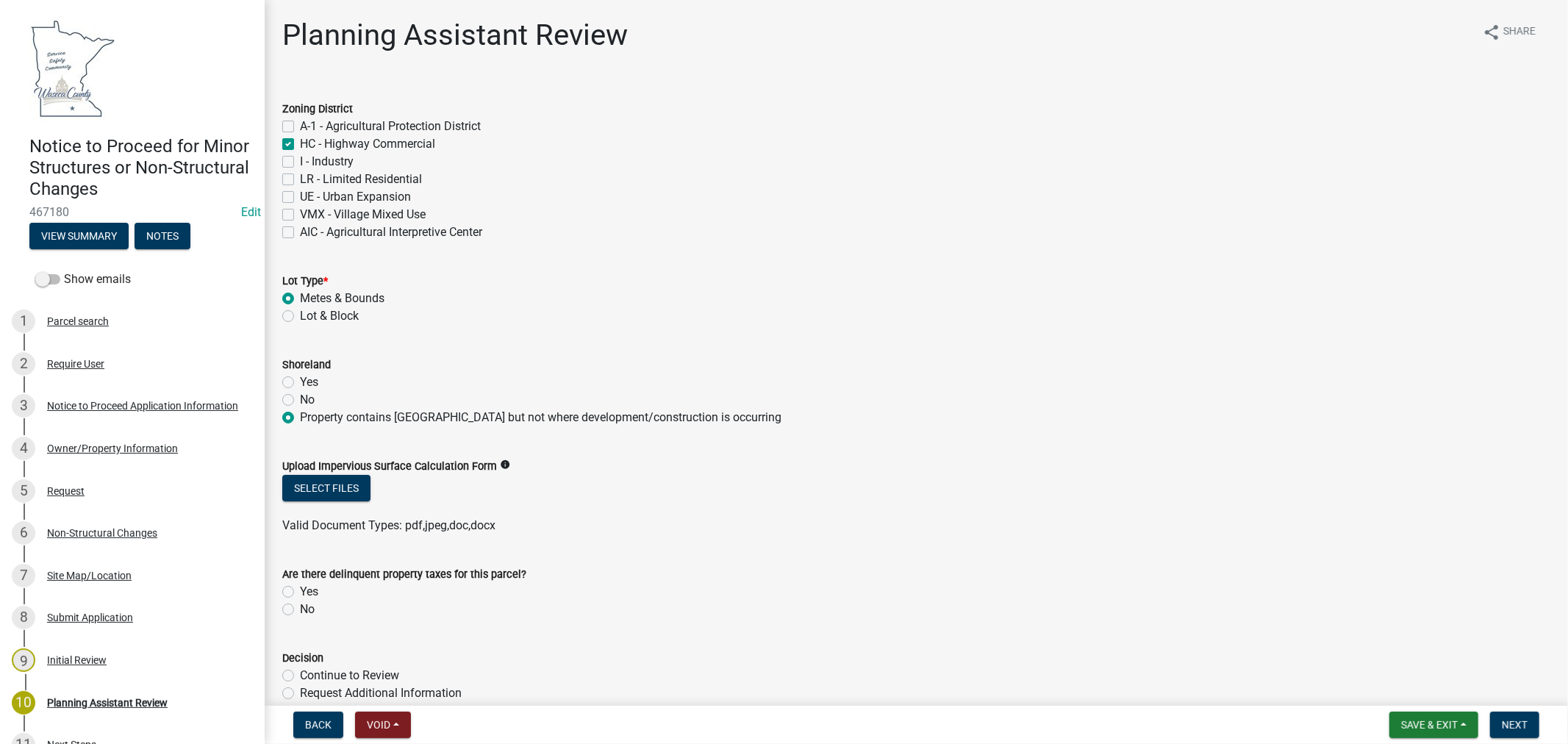
click at [300, 607] on input "No" at bounding box center [305, 606] width 9 height 9
radio input "true"
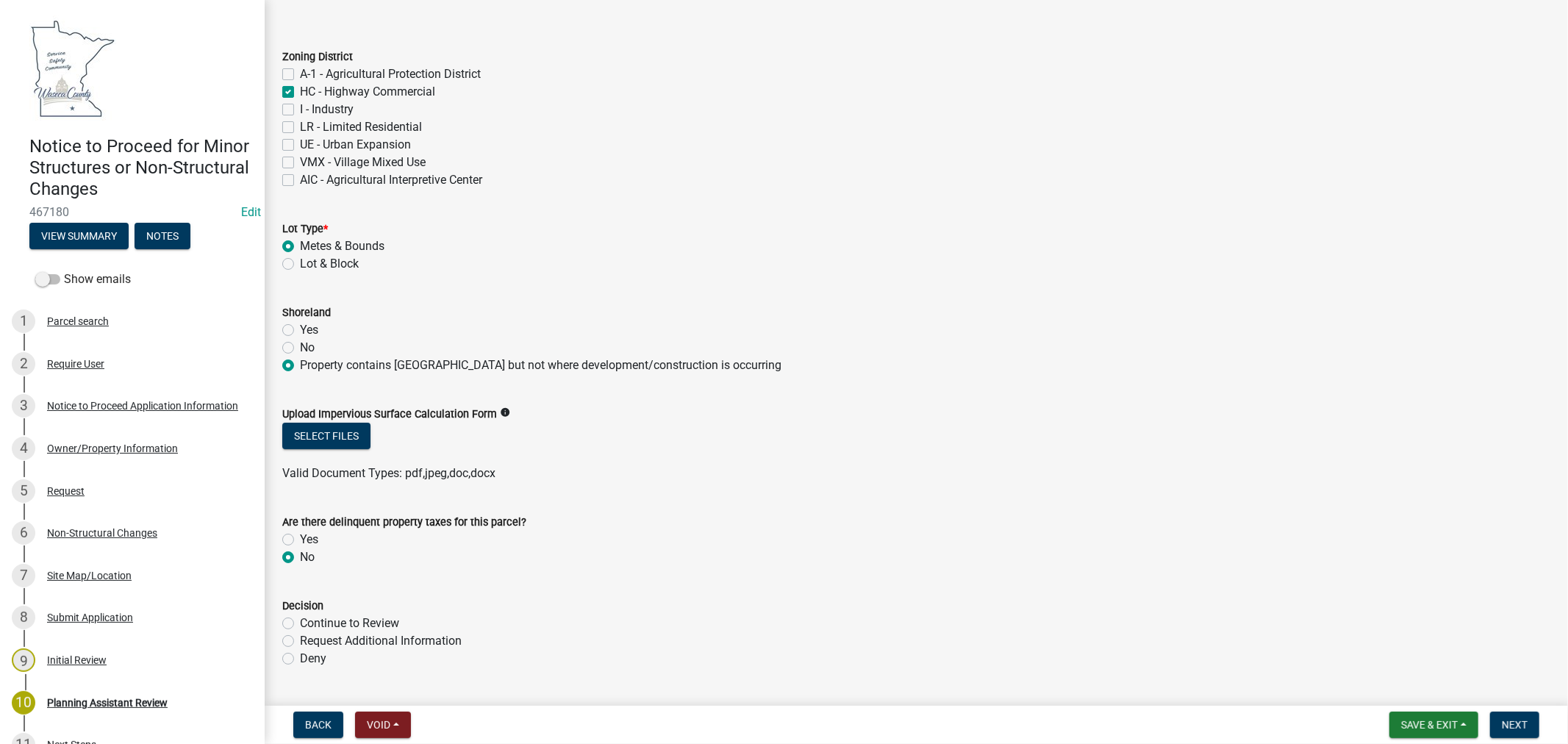
scroll to position [81, 0]
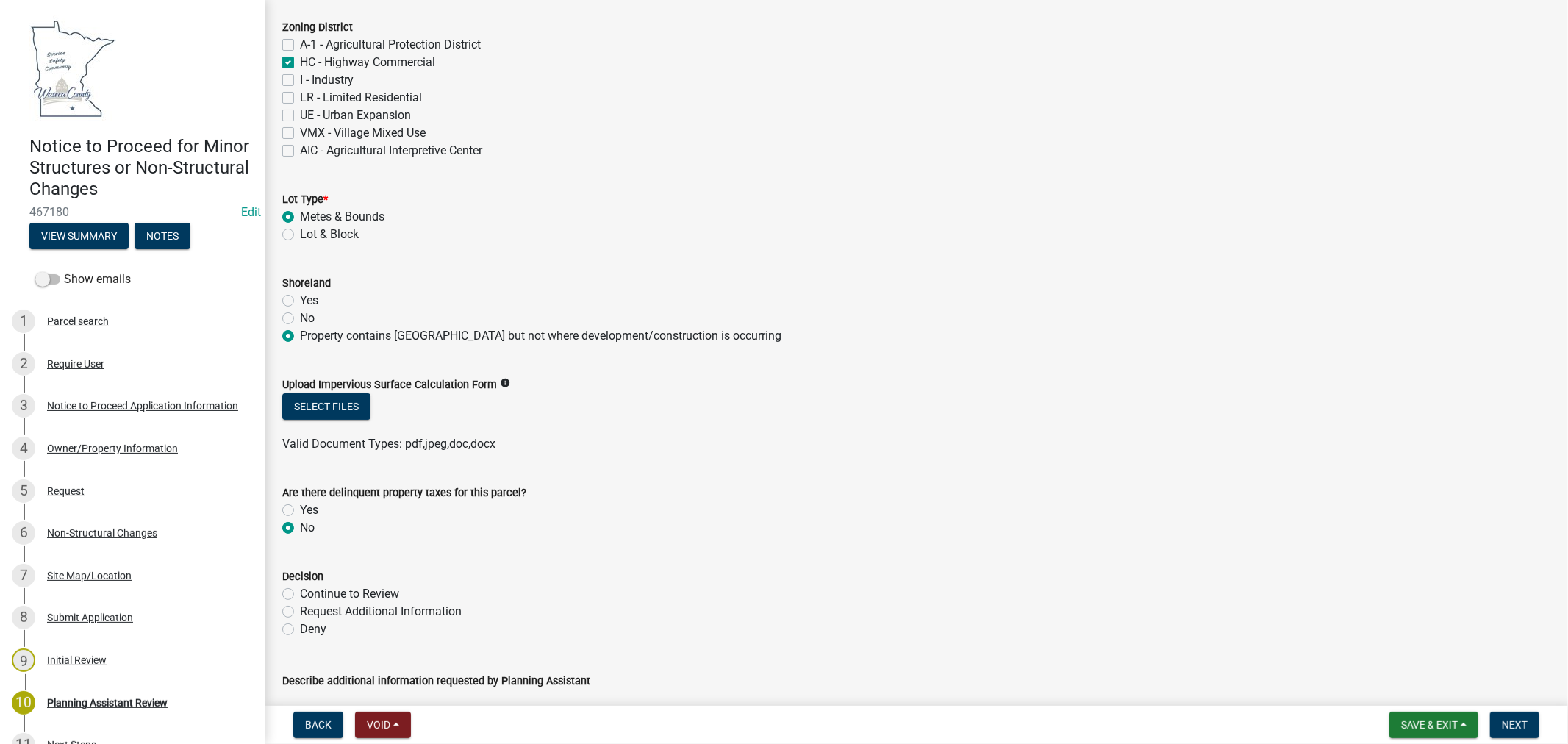
click at [300, 595] on label "Continue to Review" at bounding box center [349, 593] width 99 height 18
click at [300, 594] on input "Continue to Review" at bounding box center [305, 590] width 9 height 9
radio input "true"
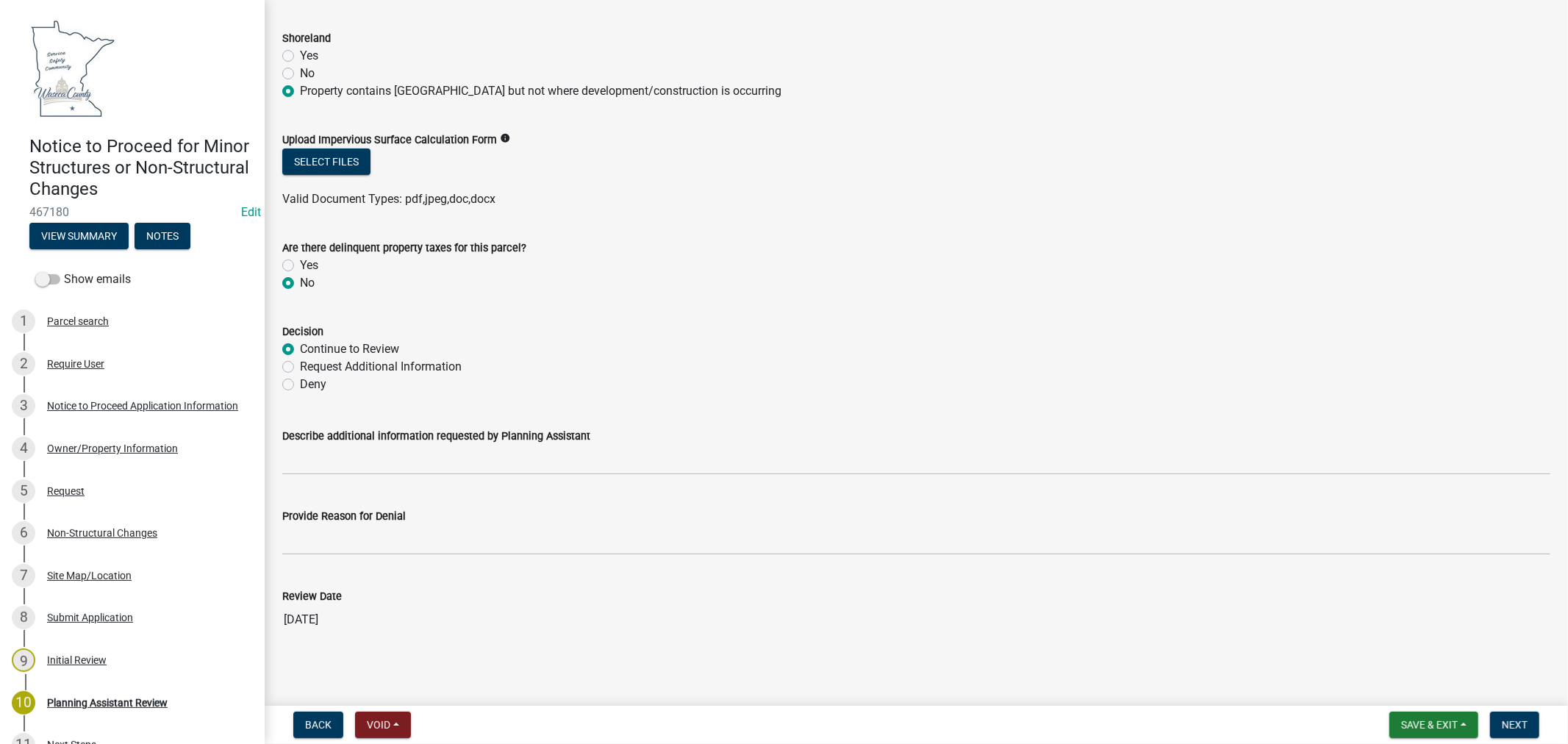
scroll to position [329, 0]
click at [1513, 724] on span "Next" at bounding box center [1514, 725] width 26 height 11
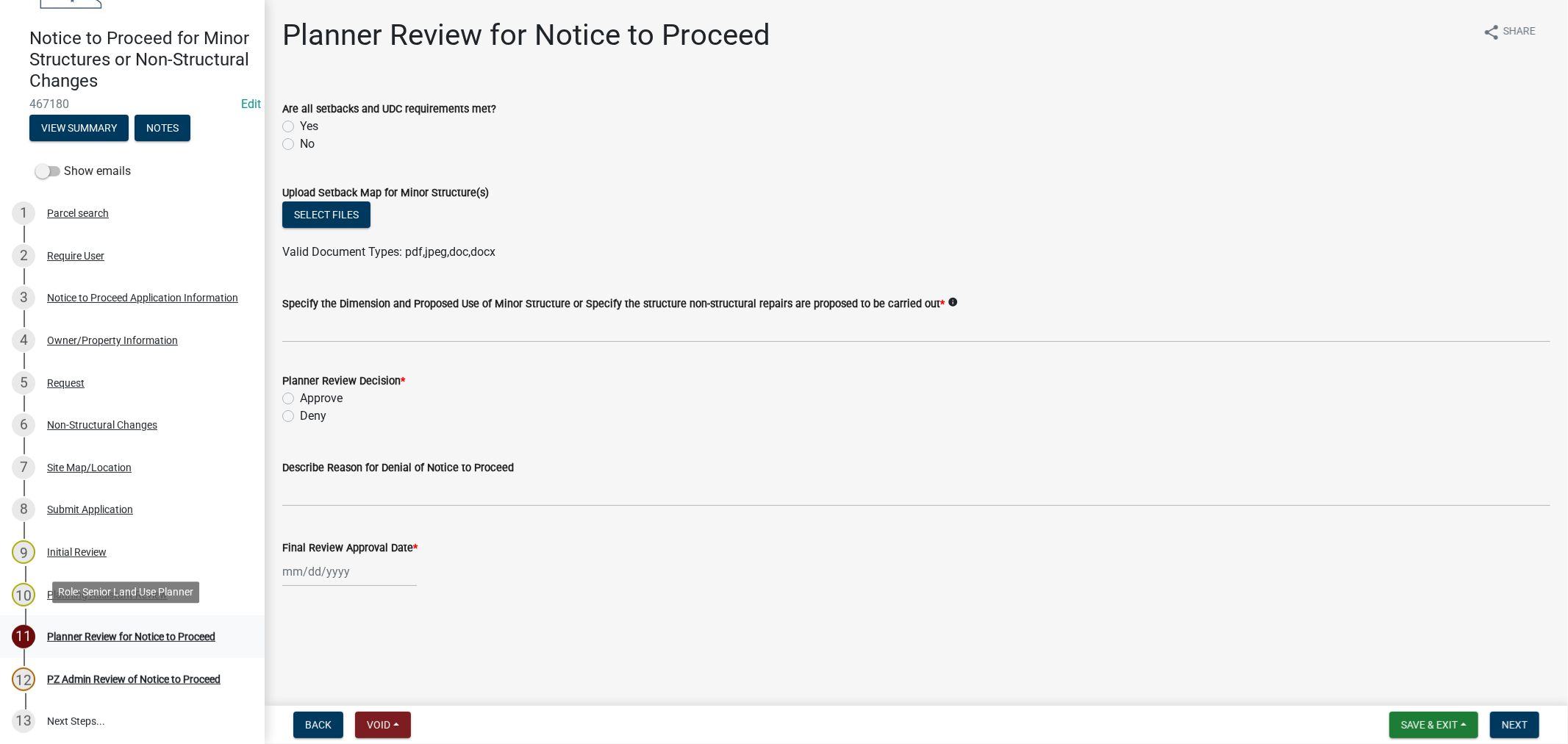
scroll to position [112, 0]
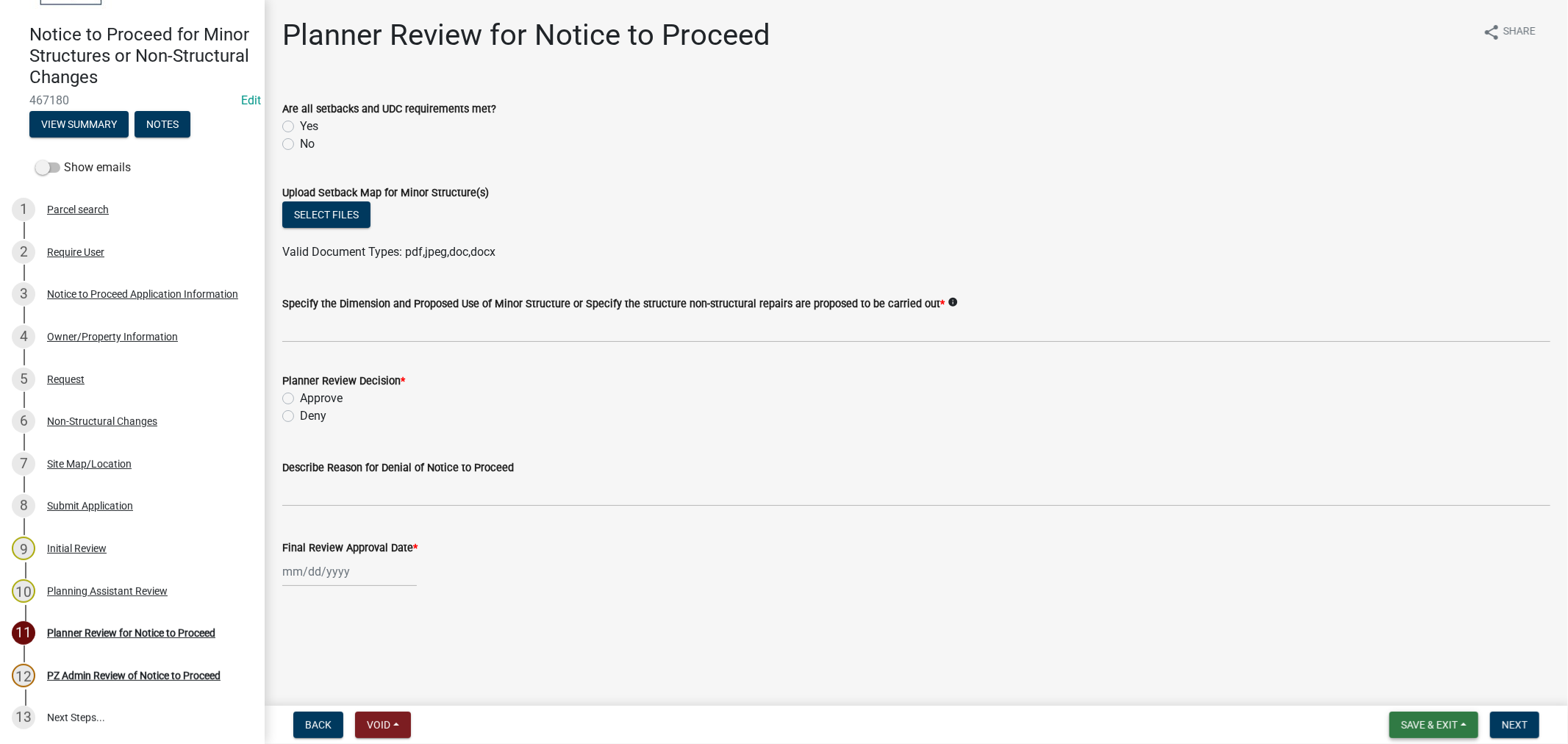
click at [1419, 724] on span "Save & Exit" at bounding box center [1429, 725] width 57 height 11
click at [1402, 694] on button "Save & Exit" at bounding box center [1419, 686] width 117 height 35
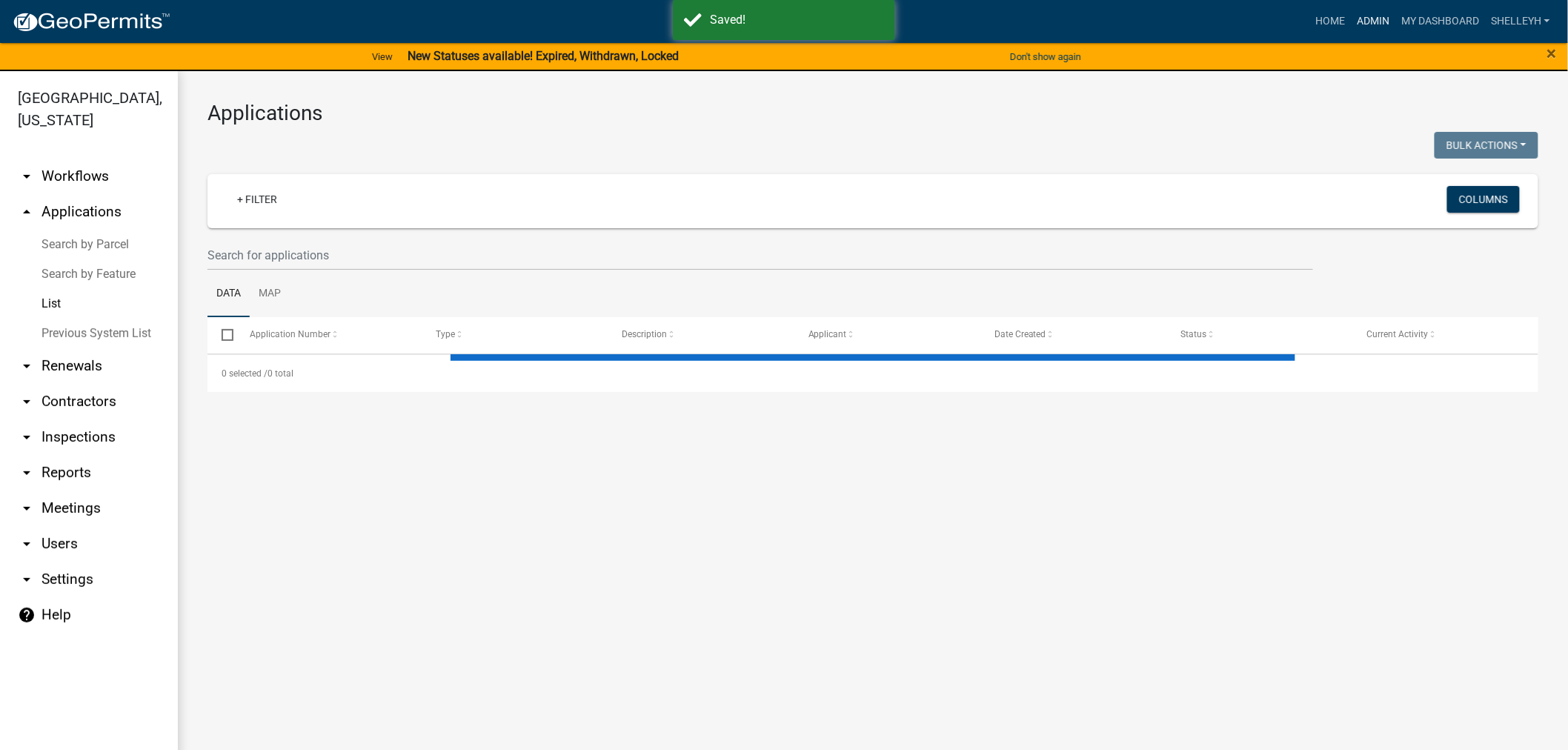
select select "1: 25"
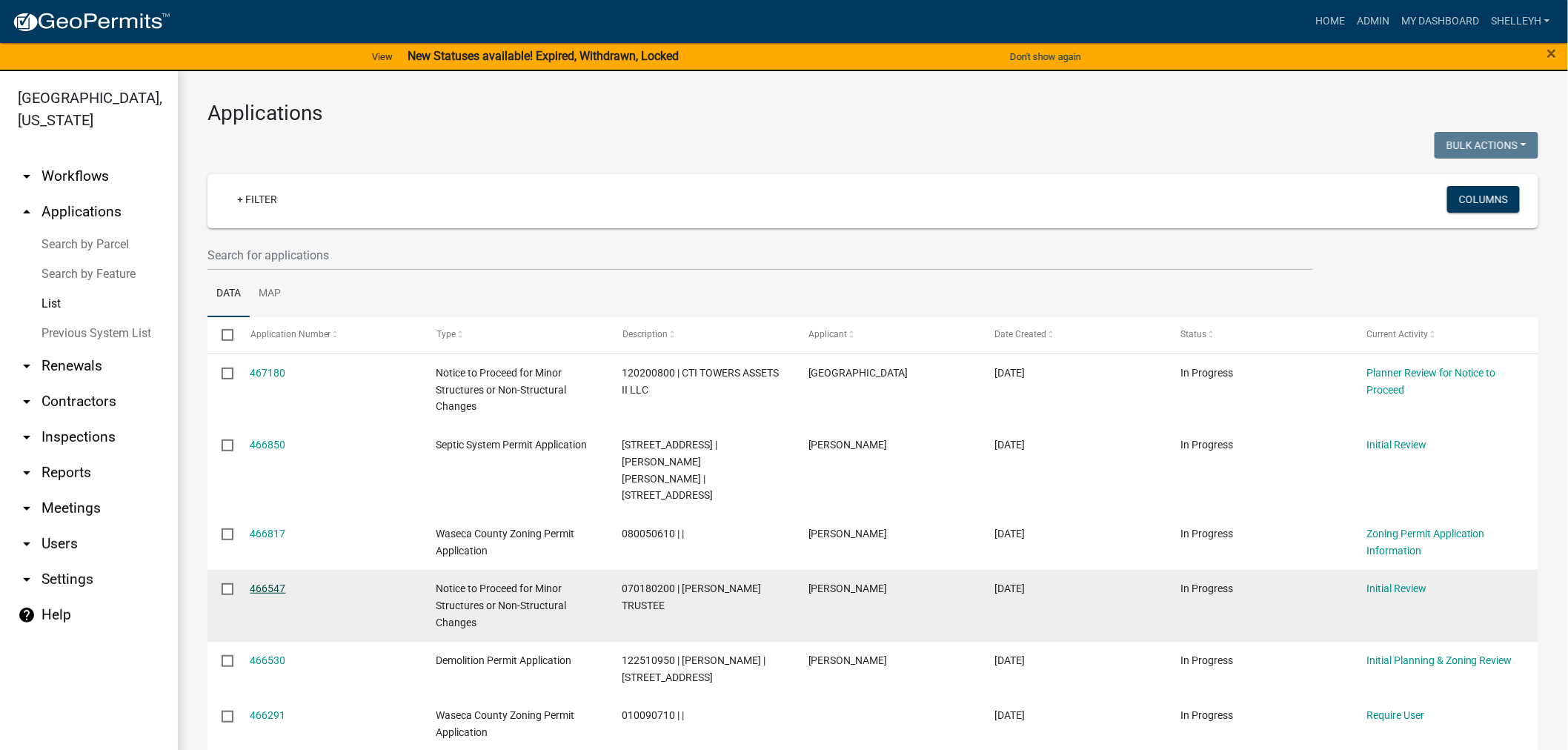
click at [262, 583] on link "466547" at bounding box center [268, 589] width 35 height 11
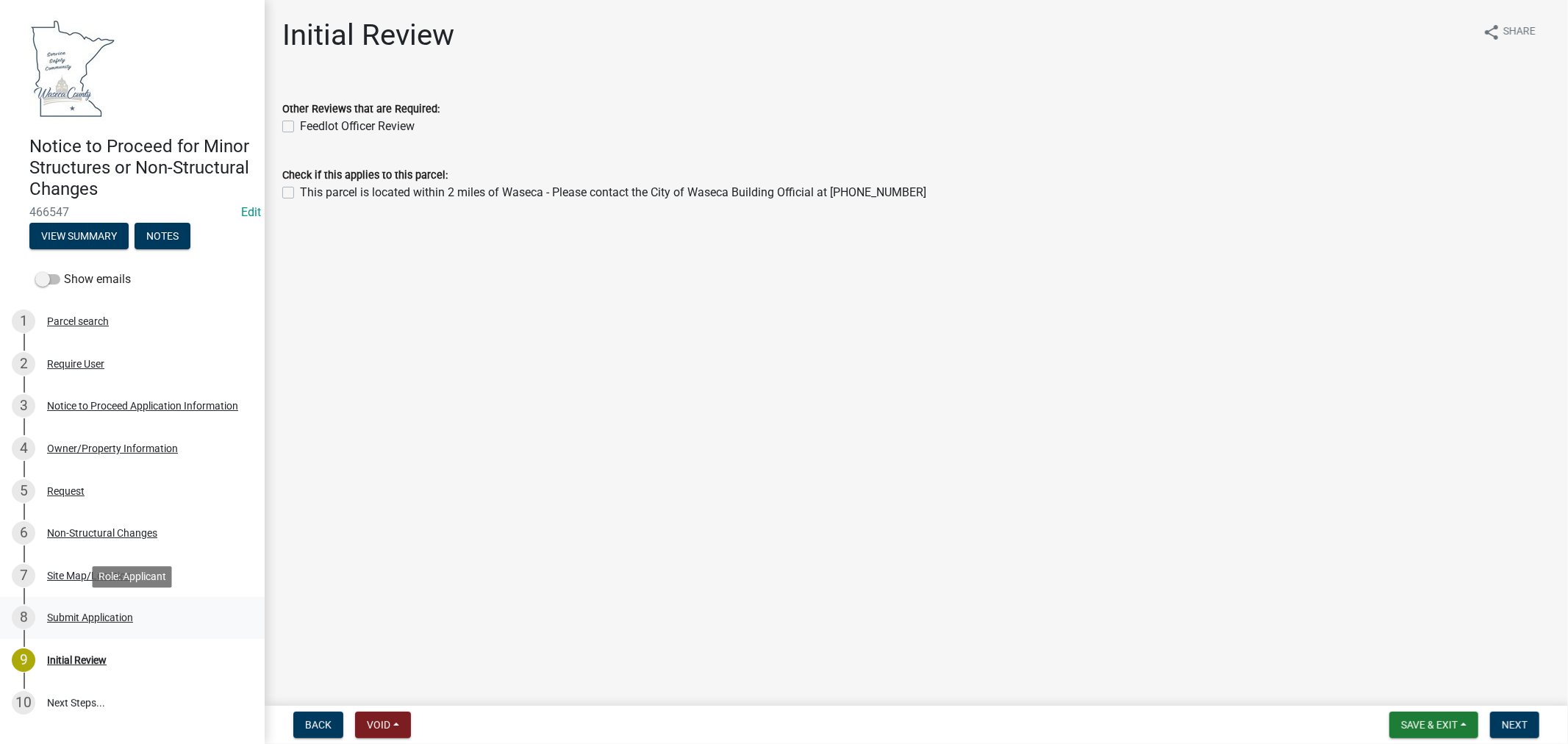
click at [93, 614] on div "Submit Application" at bounding box center [90, 617] width 86 height 10
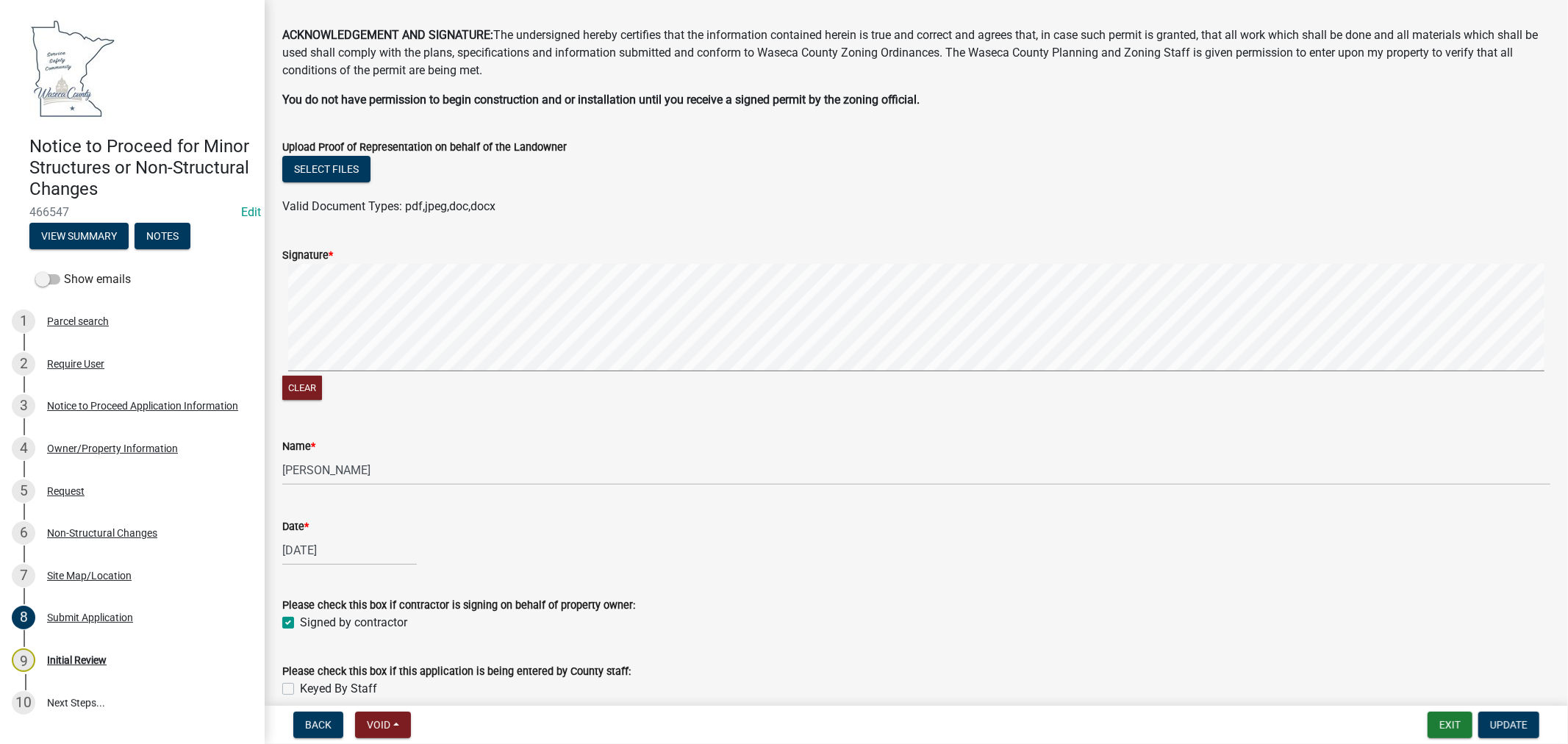
scroll to position [123, 0]
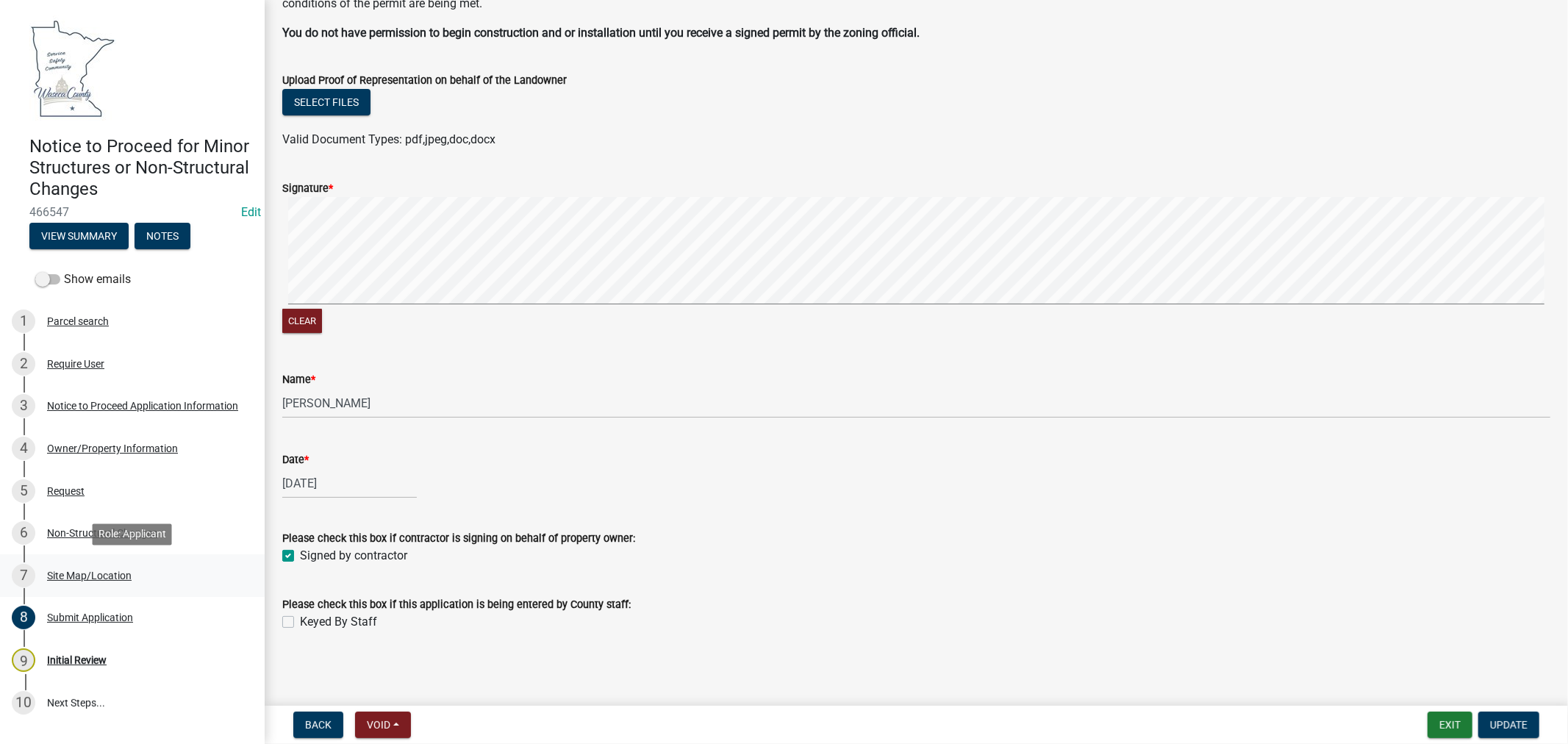
click at [62, 575] on div "Site Map/Location" at bounding box center [89, 576] width 84 height 10
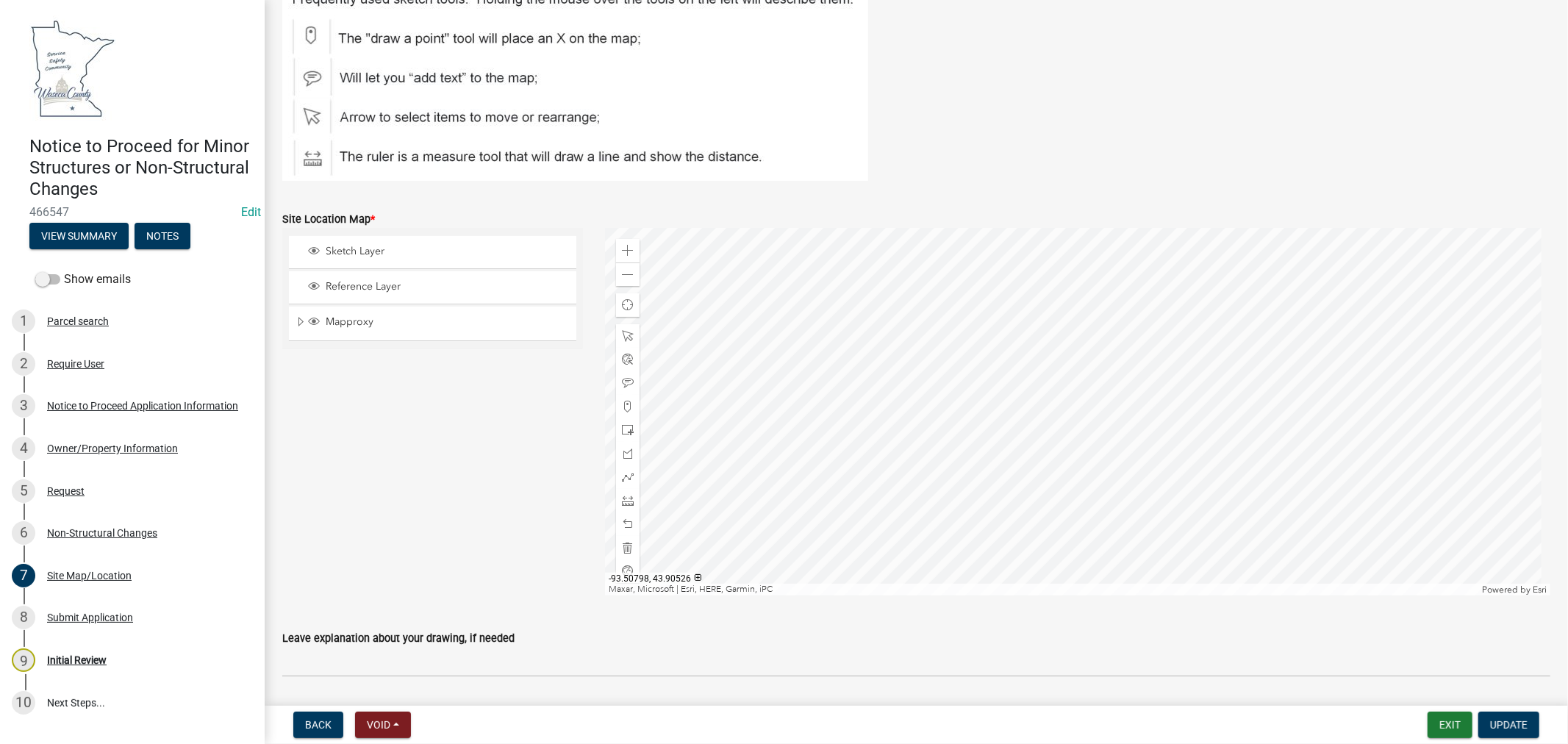
scroll to position [255, 0]
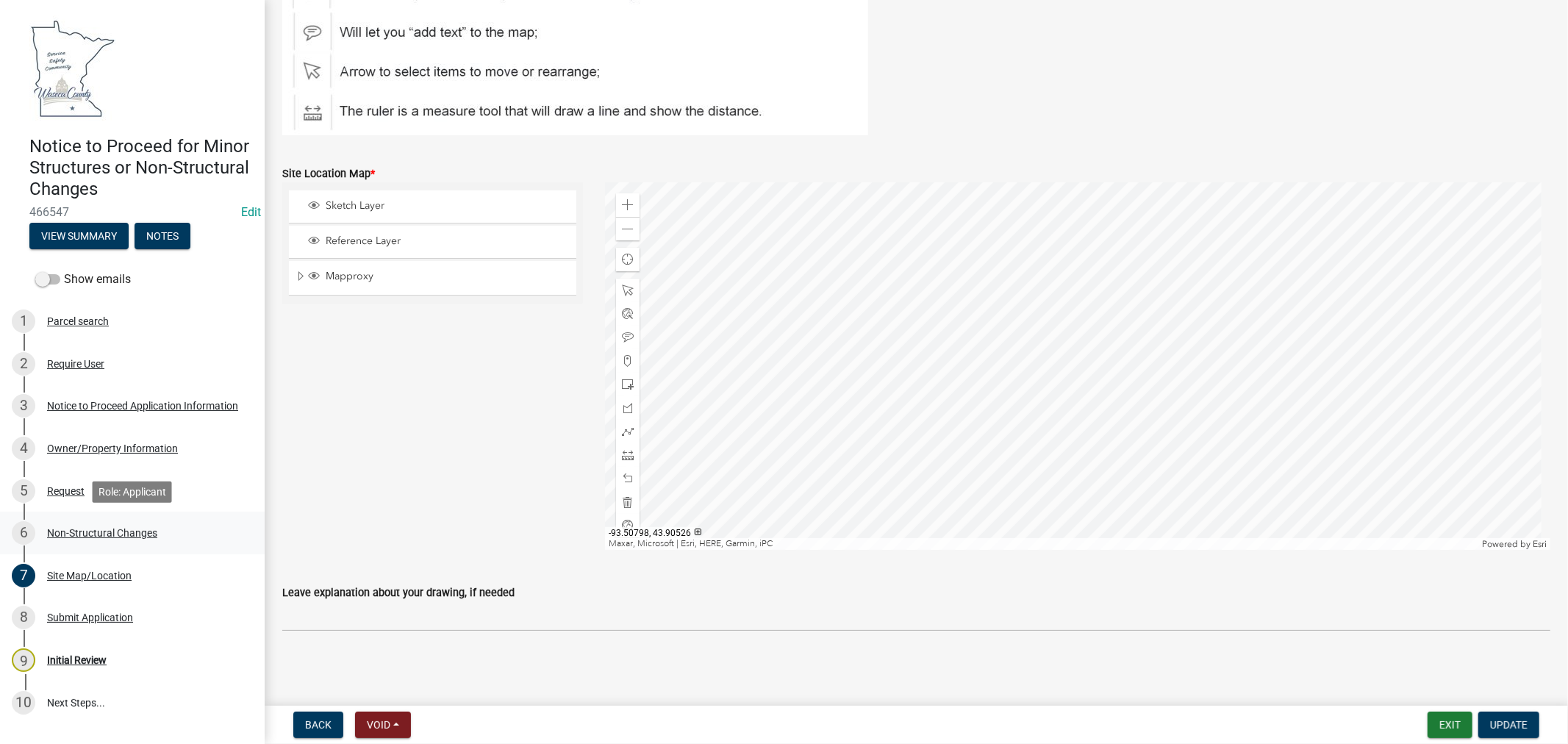
click at [60, 532] on div "Non-Structural Changes" at bounding box center [102, 533] width 111 height 10
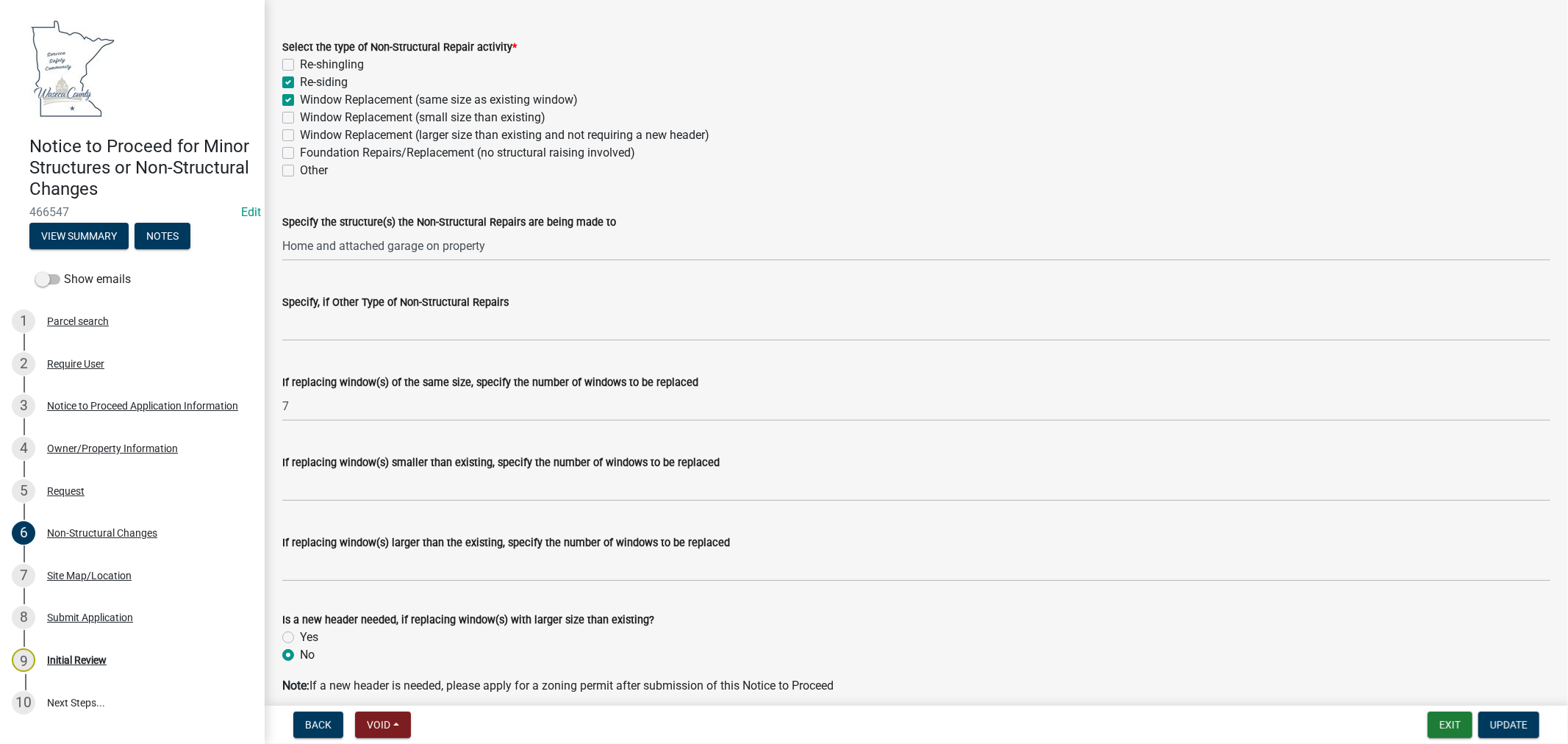
scroll to position [126, 0]
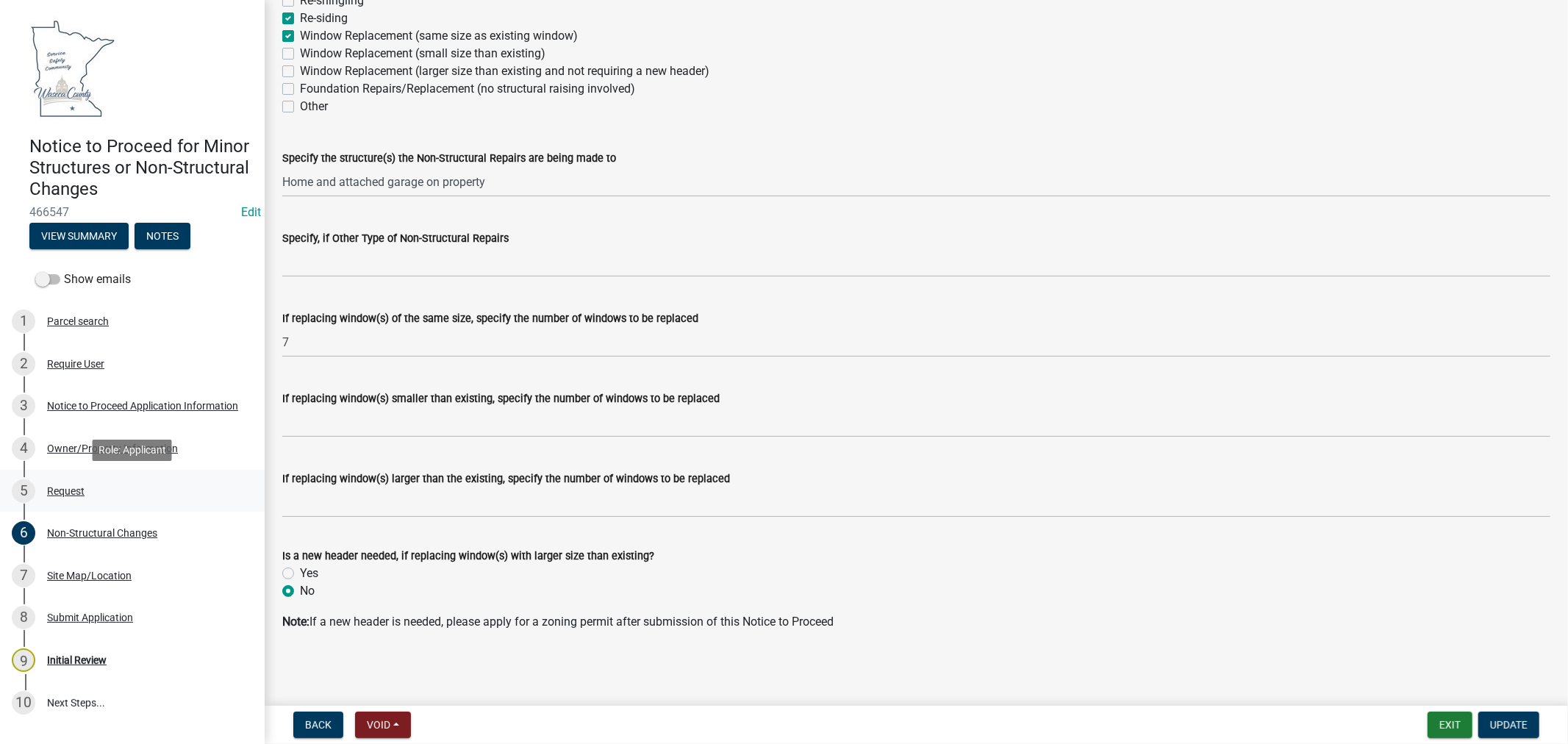
click at [62, 490] on div "Request" at bounding box center [66, 490] width 38 height 10
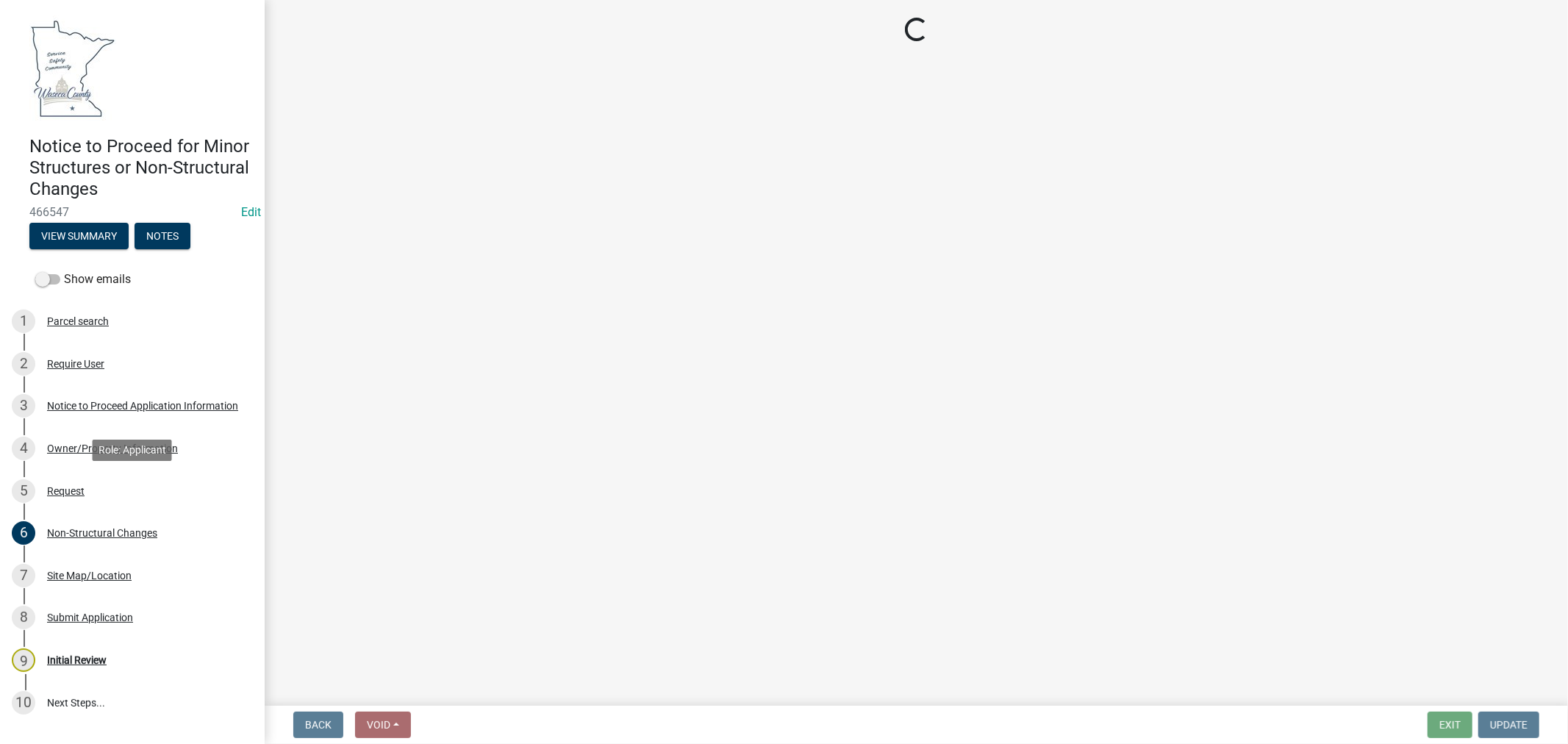
scroll to position [0, 0]
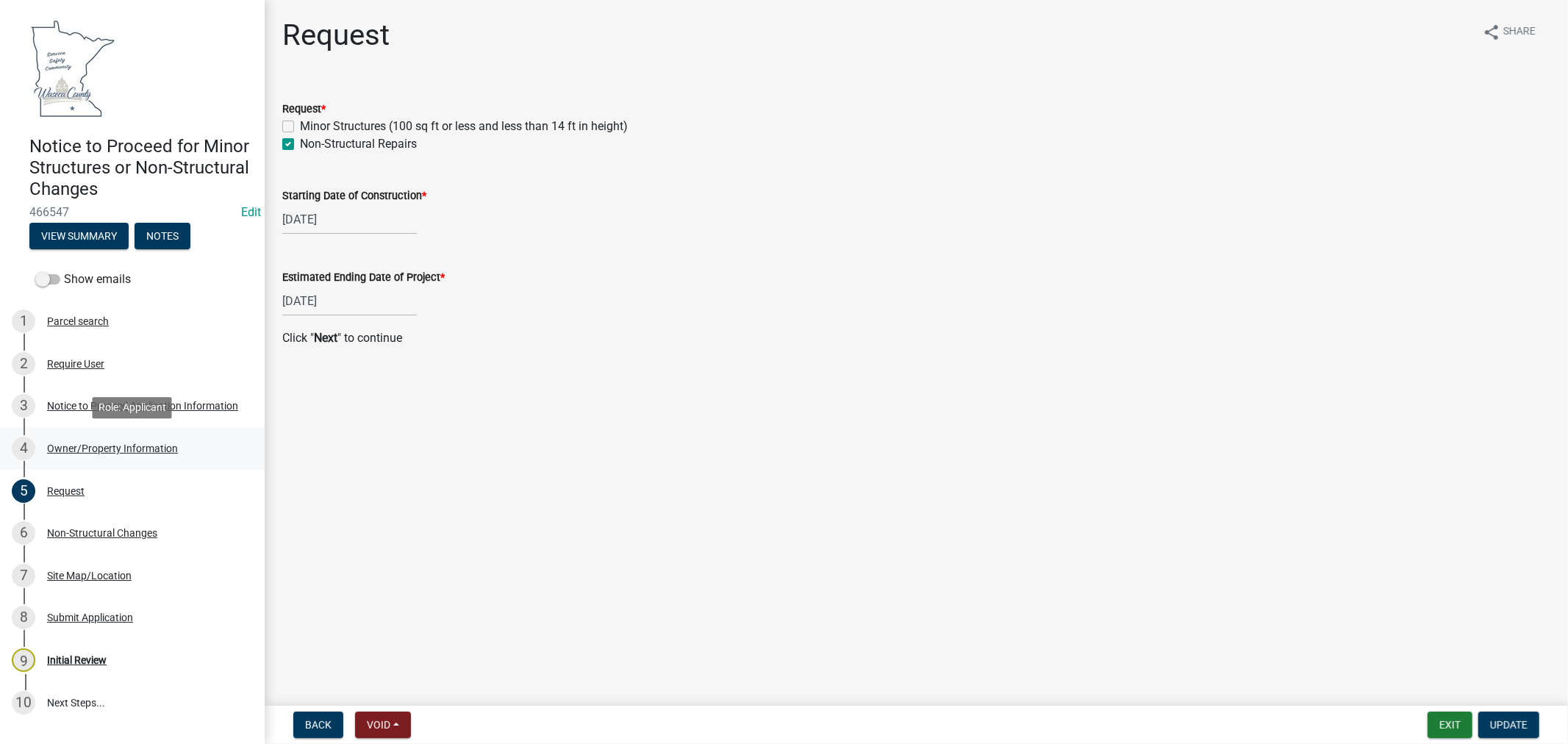
click at [104, 450] on div "Owner/Property Information" at bounding box center [113, 448] width 131 height 10
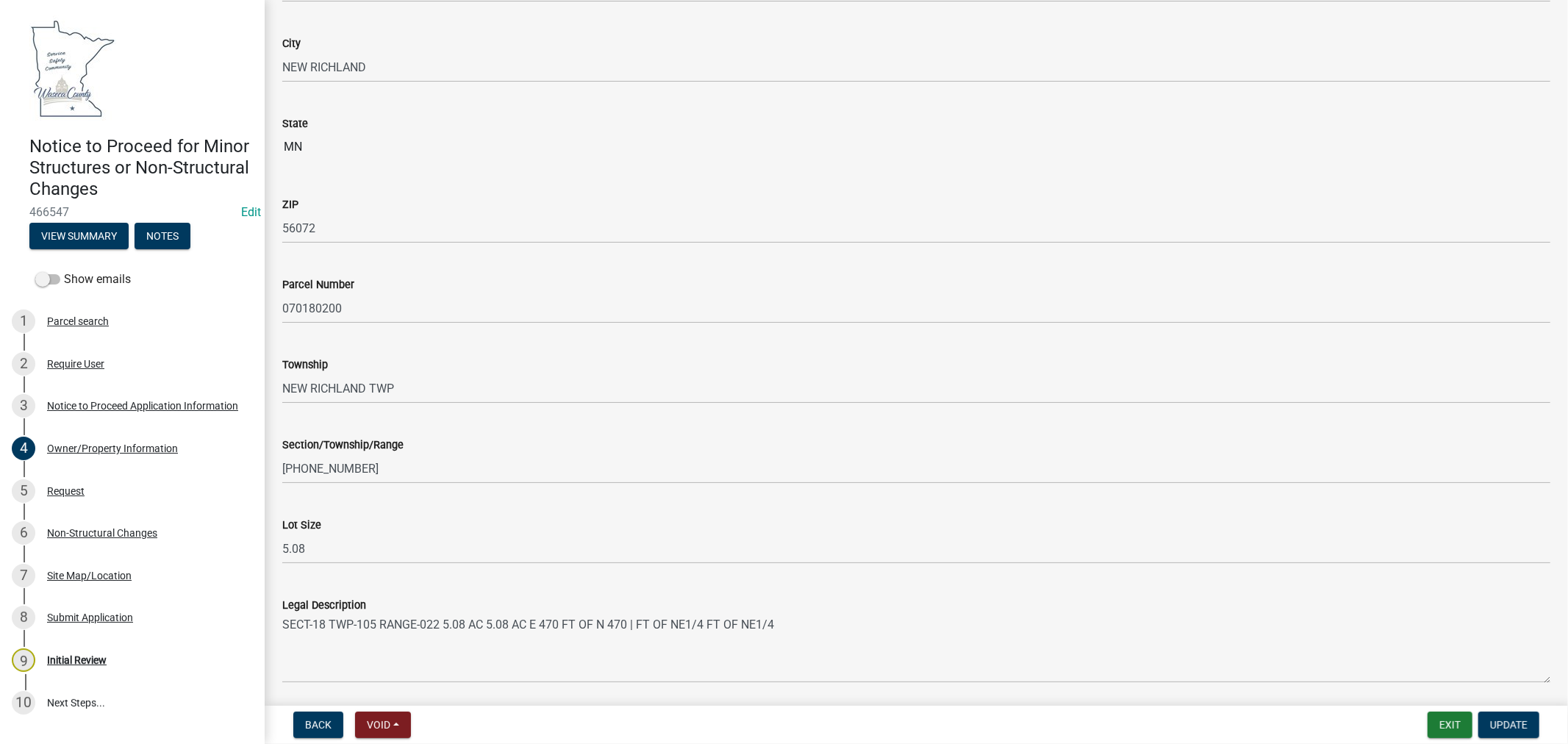
scroll to position [907, 0]
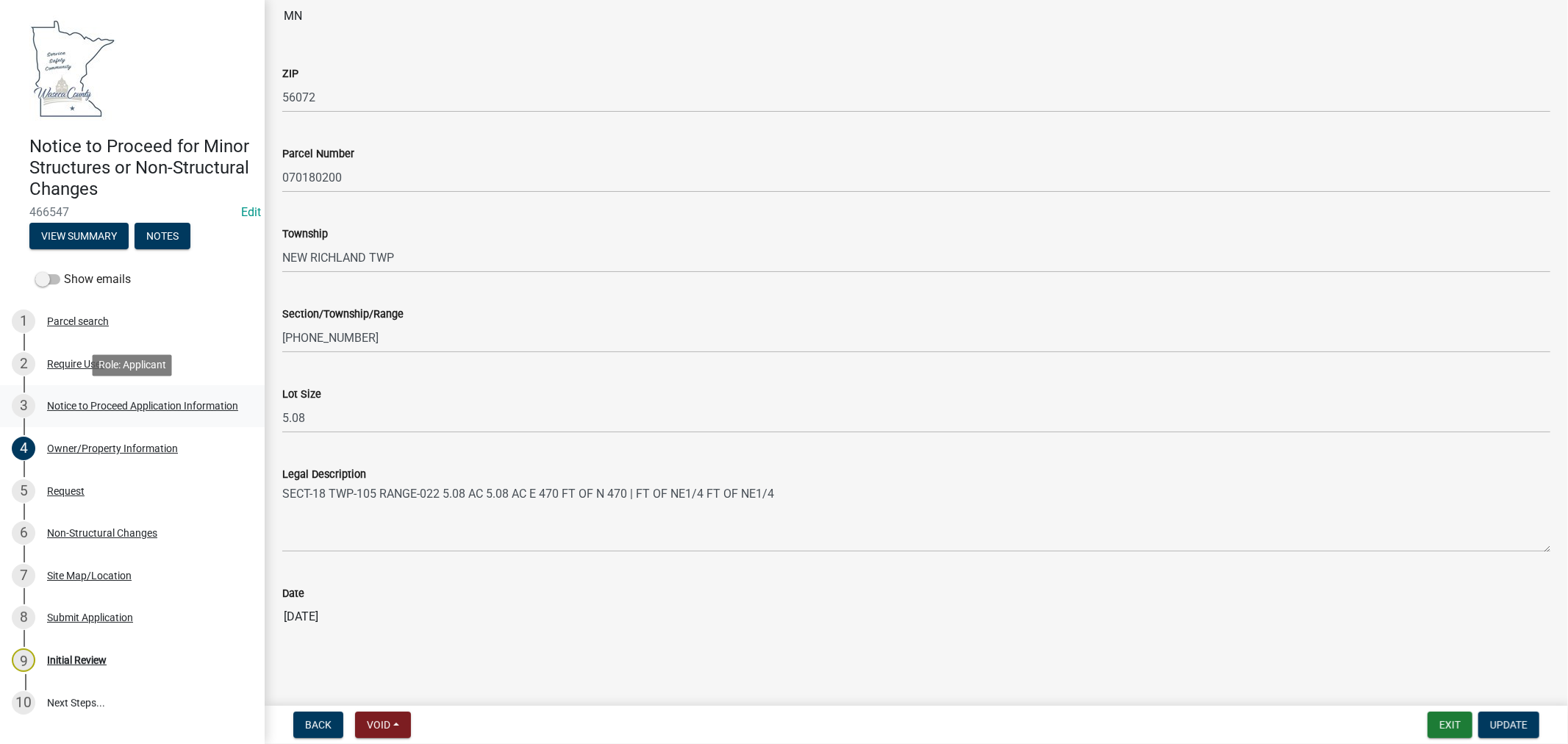
click at [150, 407] on div "Notice to Proceed Application Information" at bounding box center [143, 405] width 191 height 10
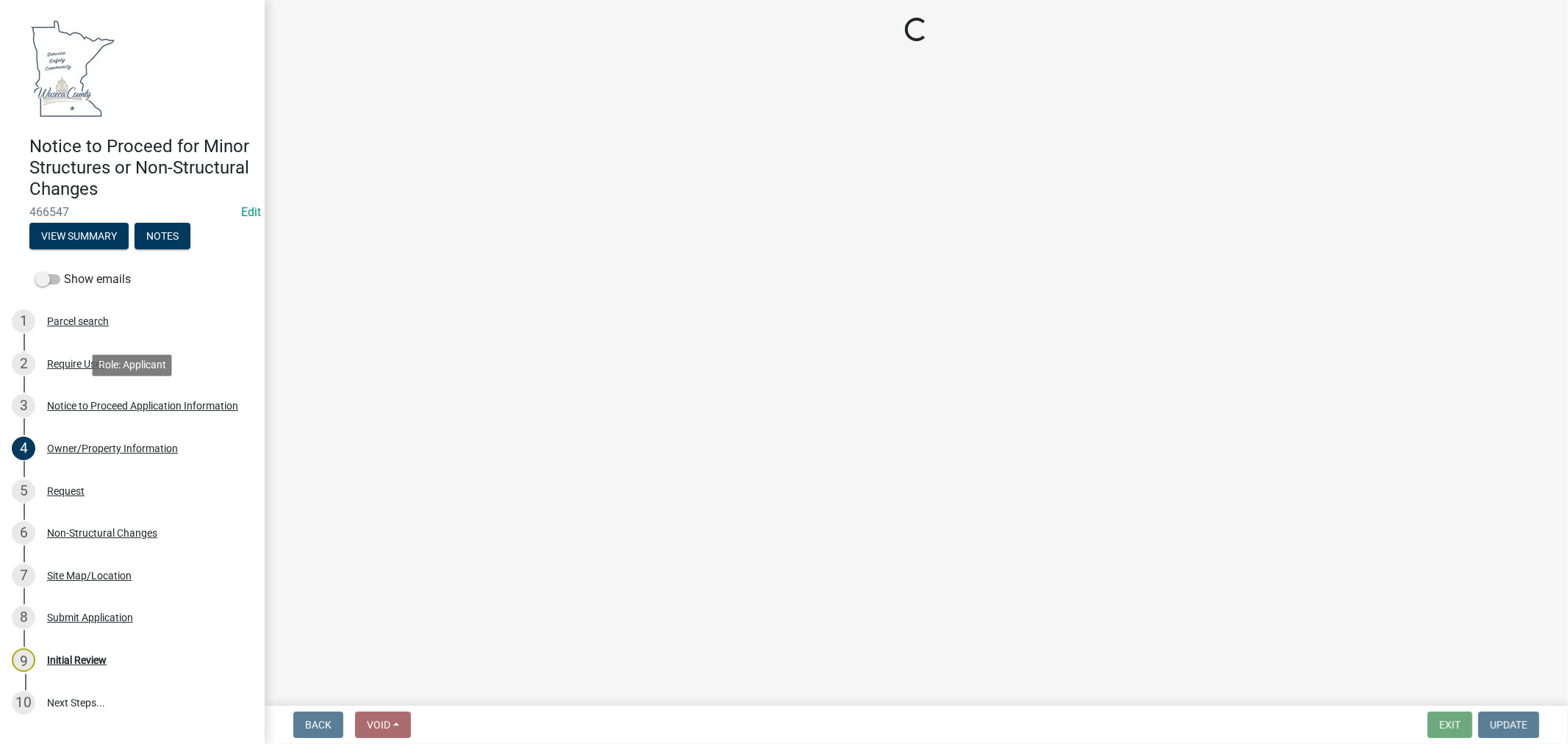
scroll to position [0, 0]
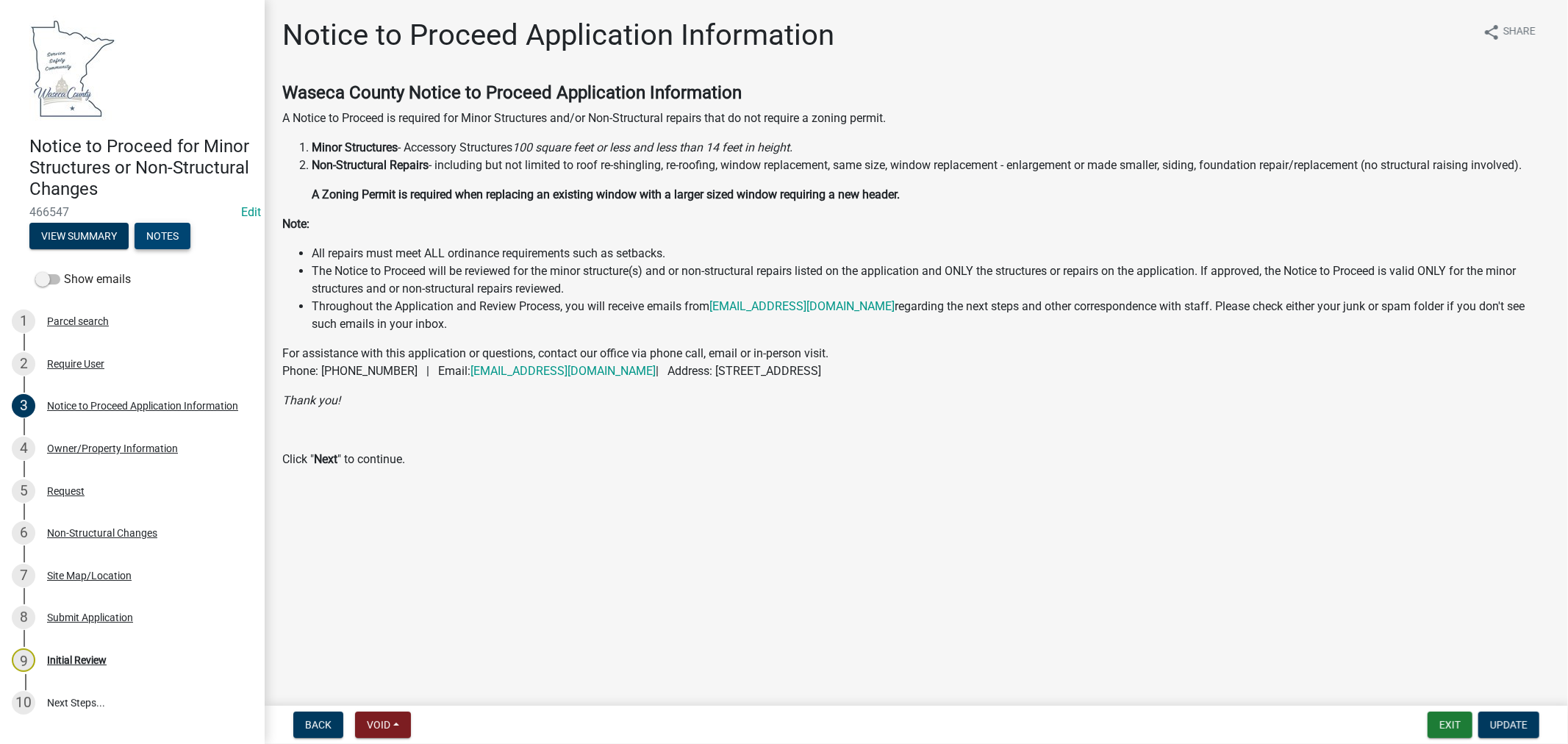
click at [157, 232] on button "Notes" at bounding box center [162, 236] width 56 height 27
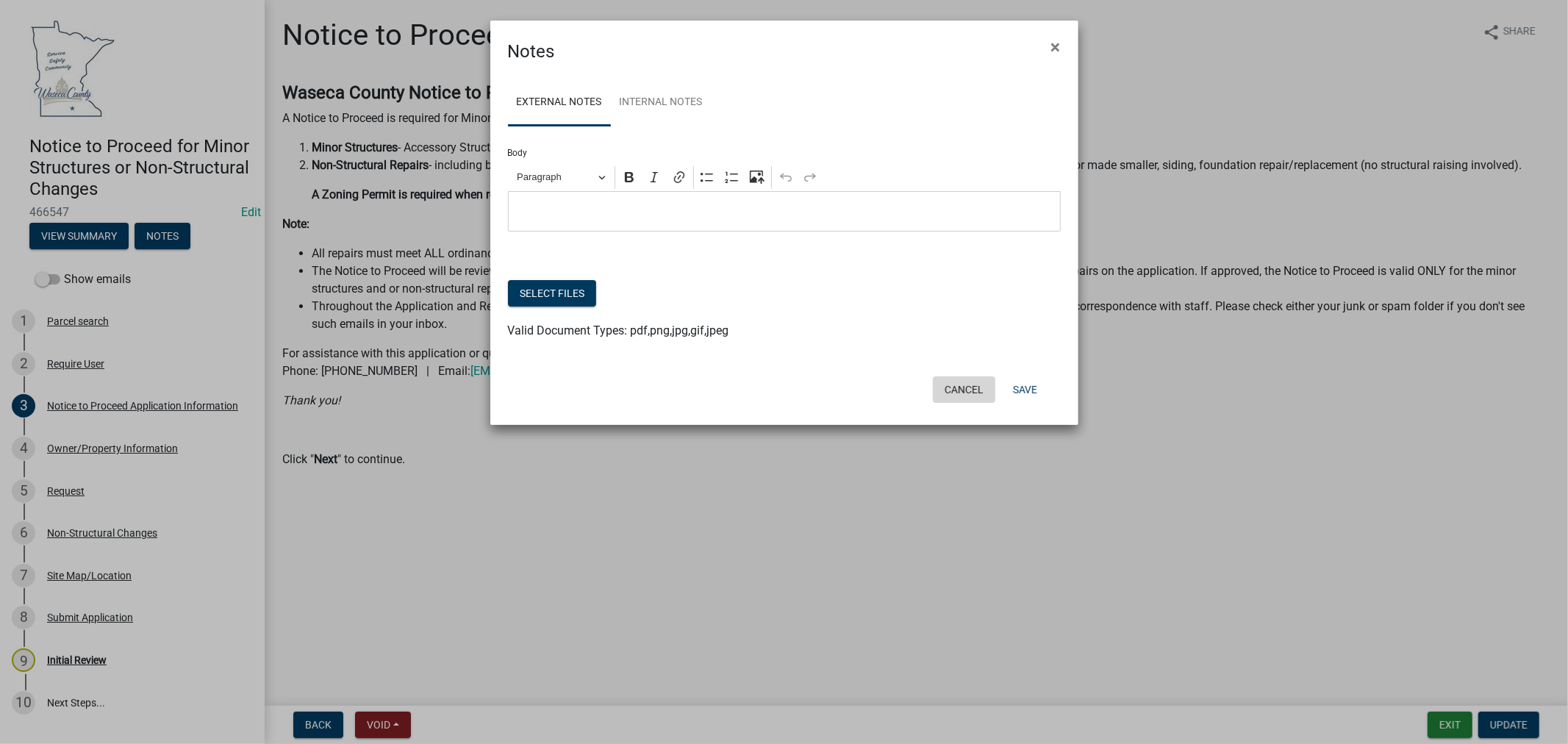
click at [956, 387] on button "Cancel" at bounding box center [964, 390] width 62 height 27
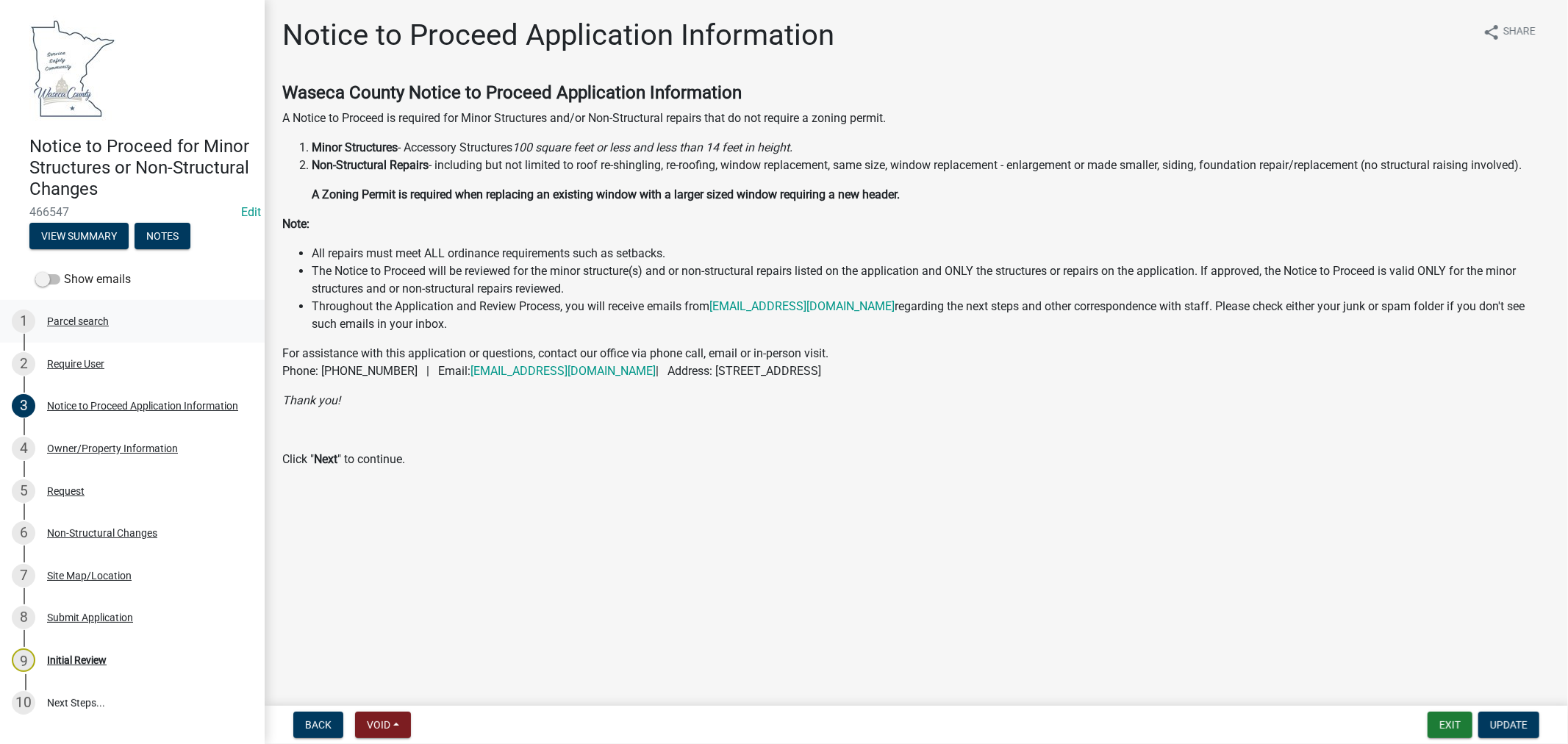
click at [93, 321] on div "Parcel search" at bounding box center [78, 321] width 62 height 10
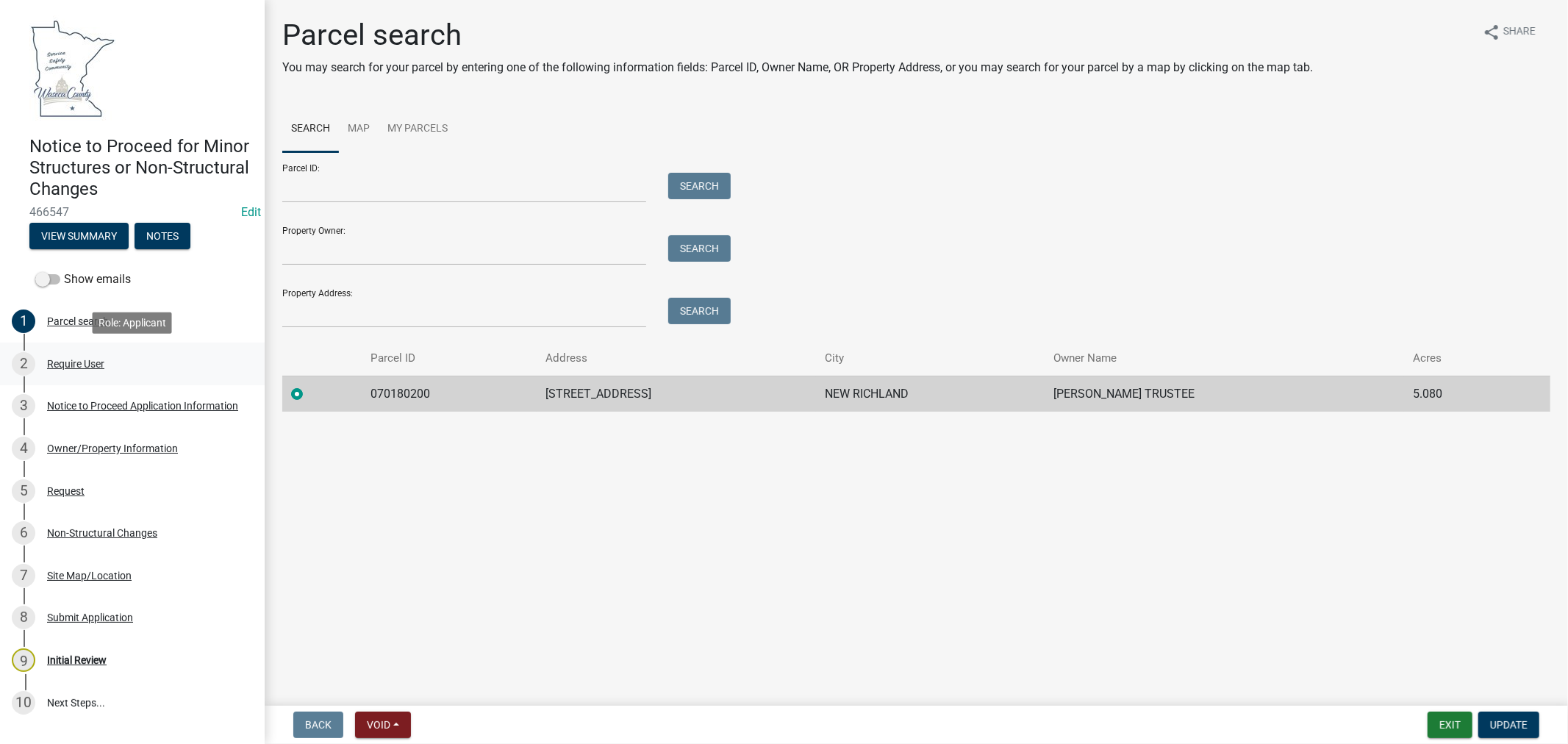
click at [74, 364] on div "Require User" at bounding box center [76, 363] width 58 height 10
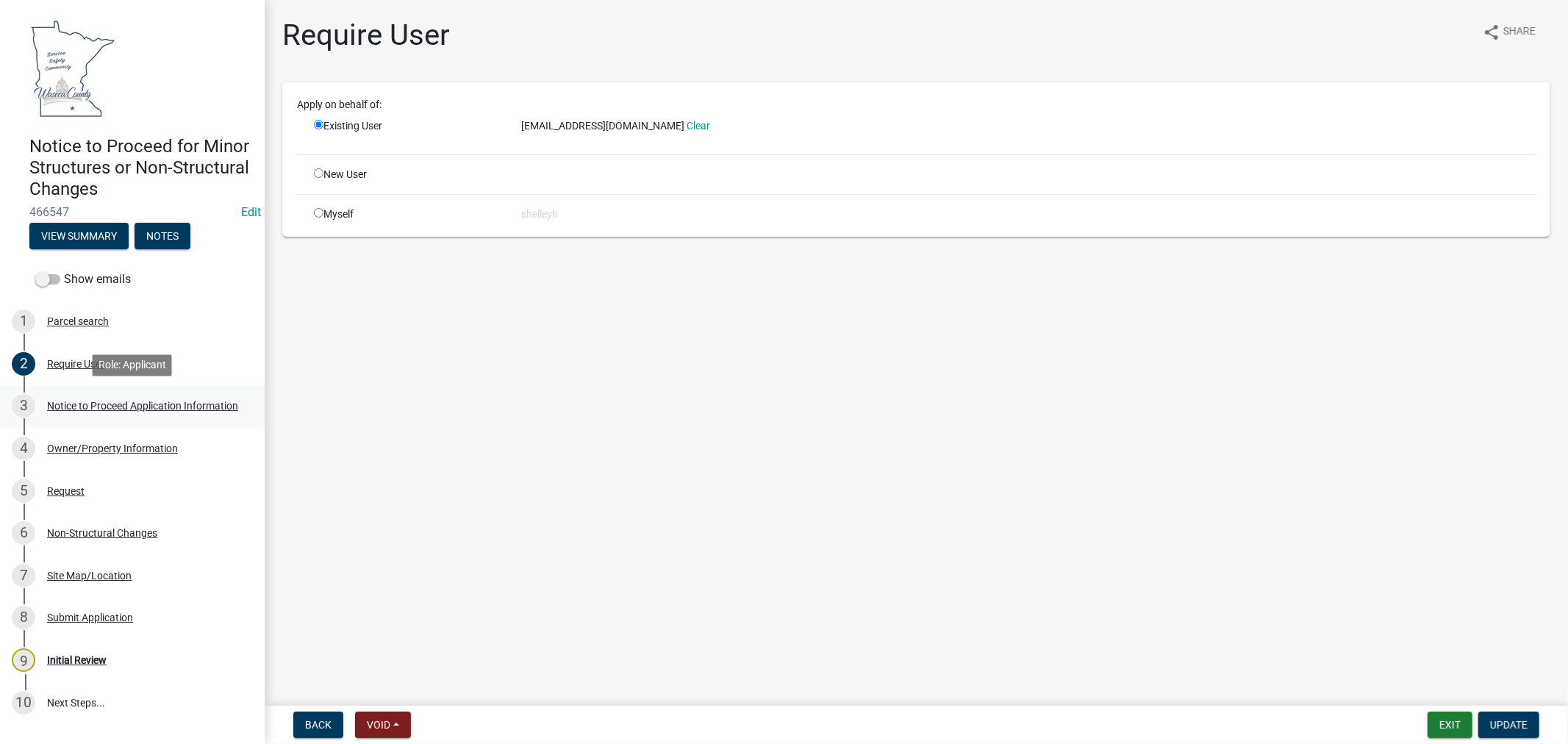
click at [67, 405] on div "Notice to Proceed Application Information" at bounding box center [143, 405] width 191 height 10
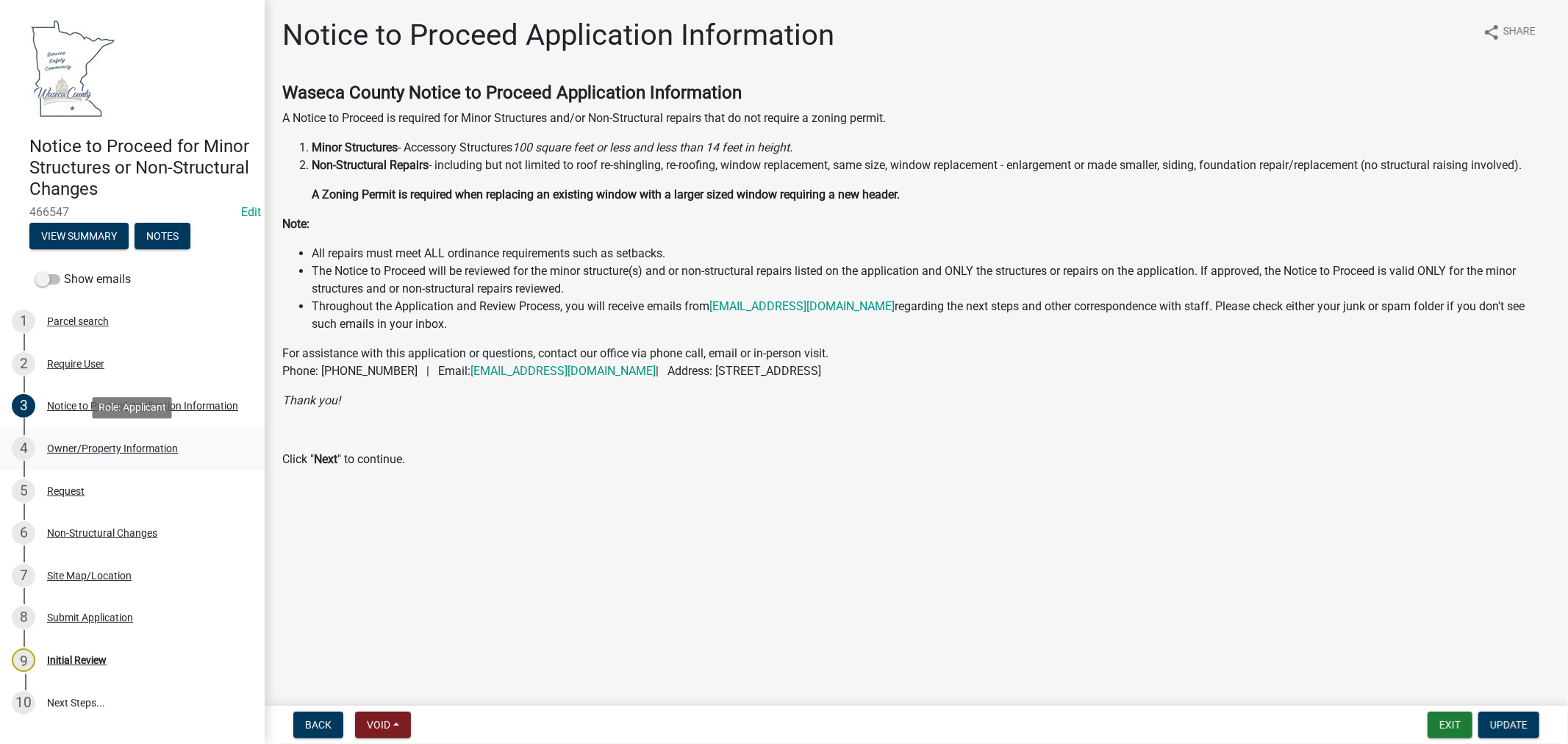
click at [74, 441] on div "4 Owner/Property Information" at bounding box center [126, 448] width 229 height 24
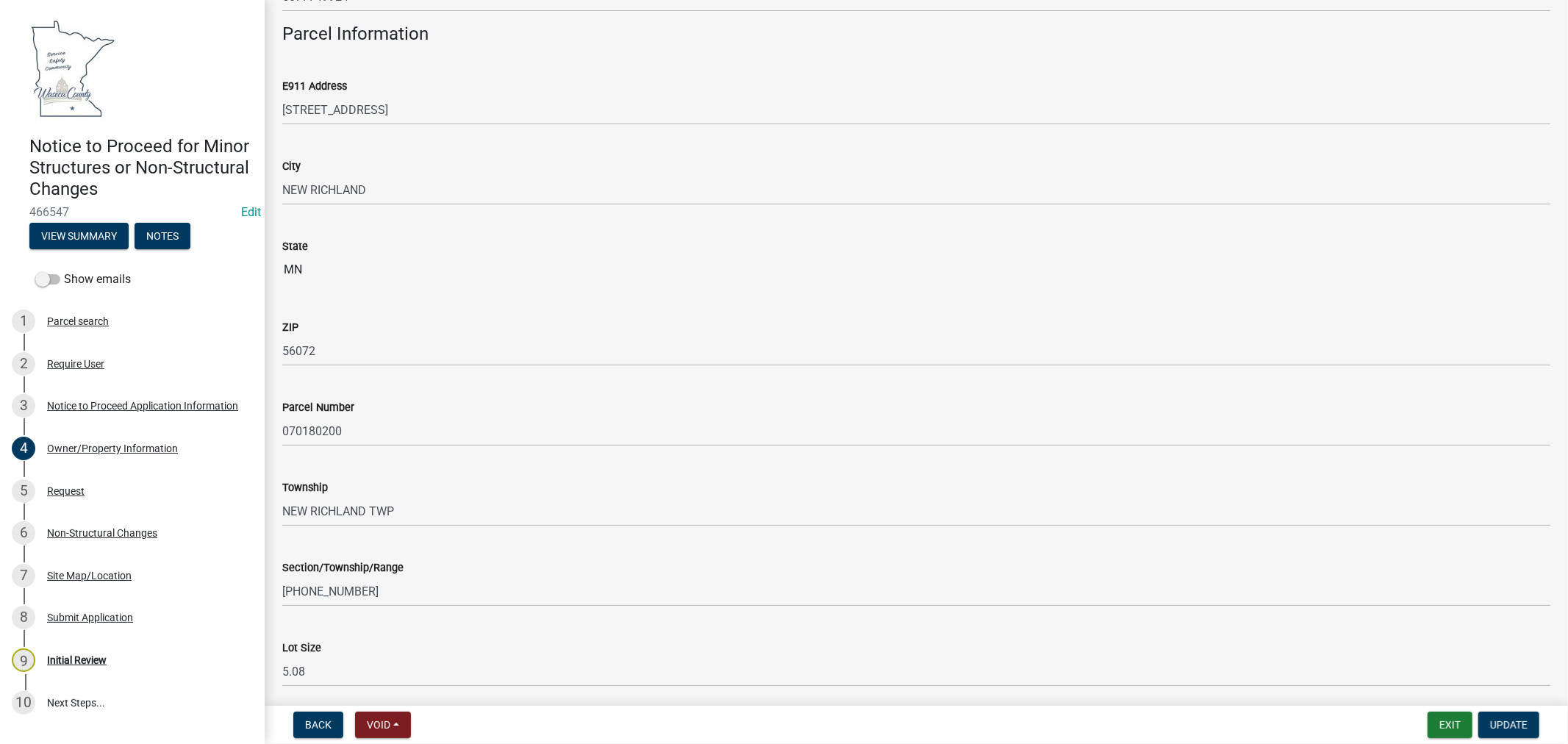
scroll to position [907, 0]
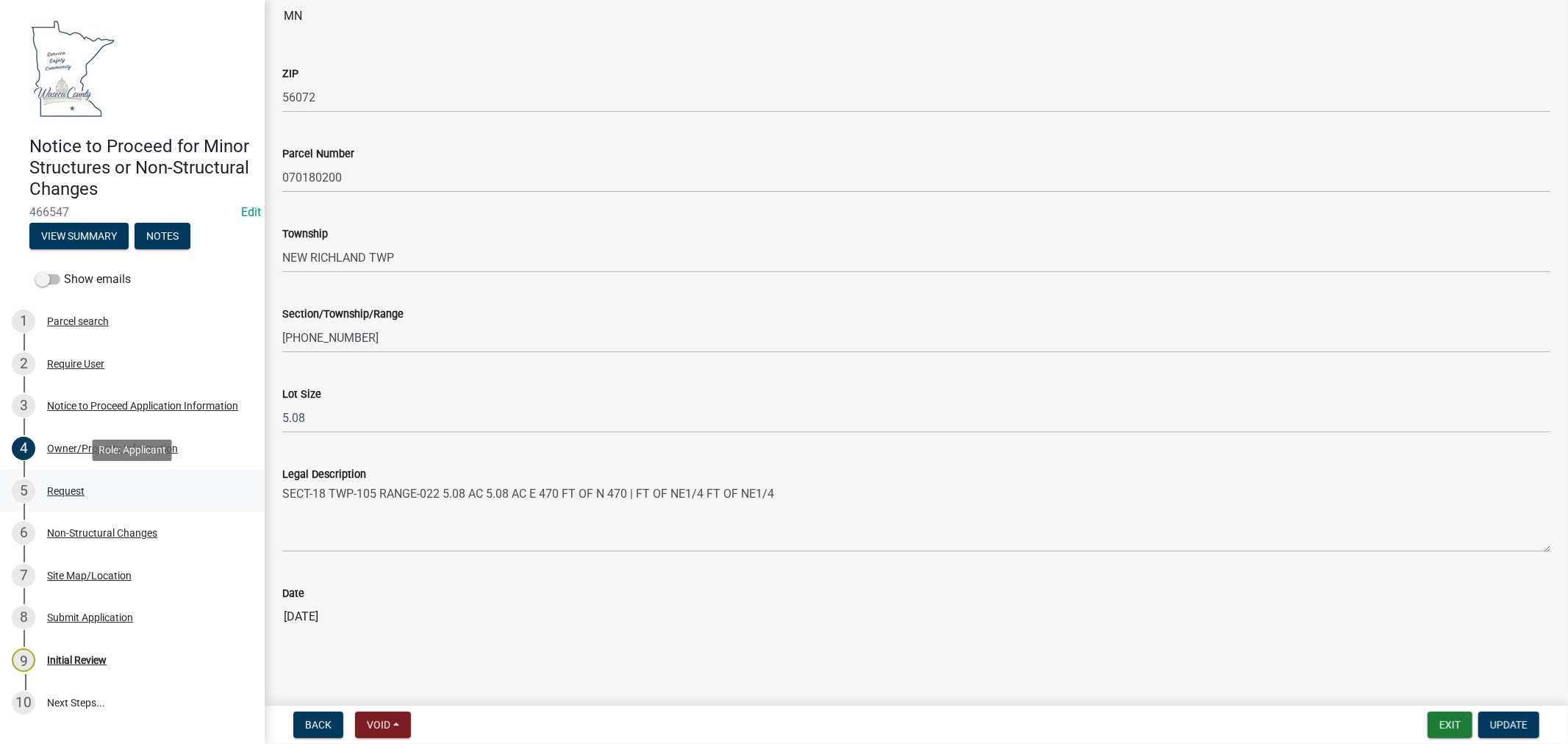
click at [64, 490] on div "Request" at bounding box center [66, 490] width 38 height 10
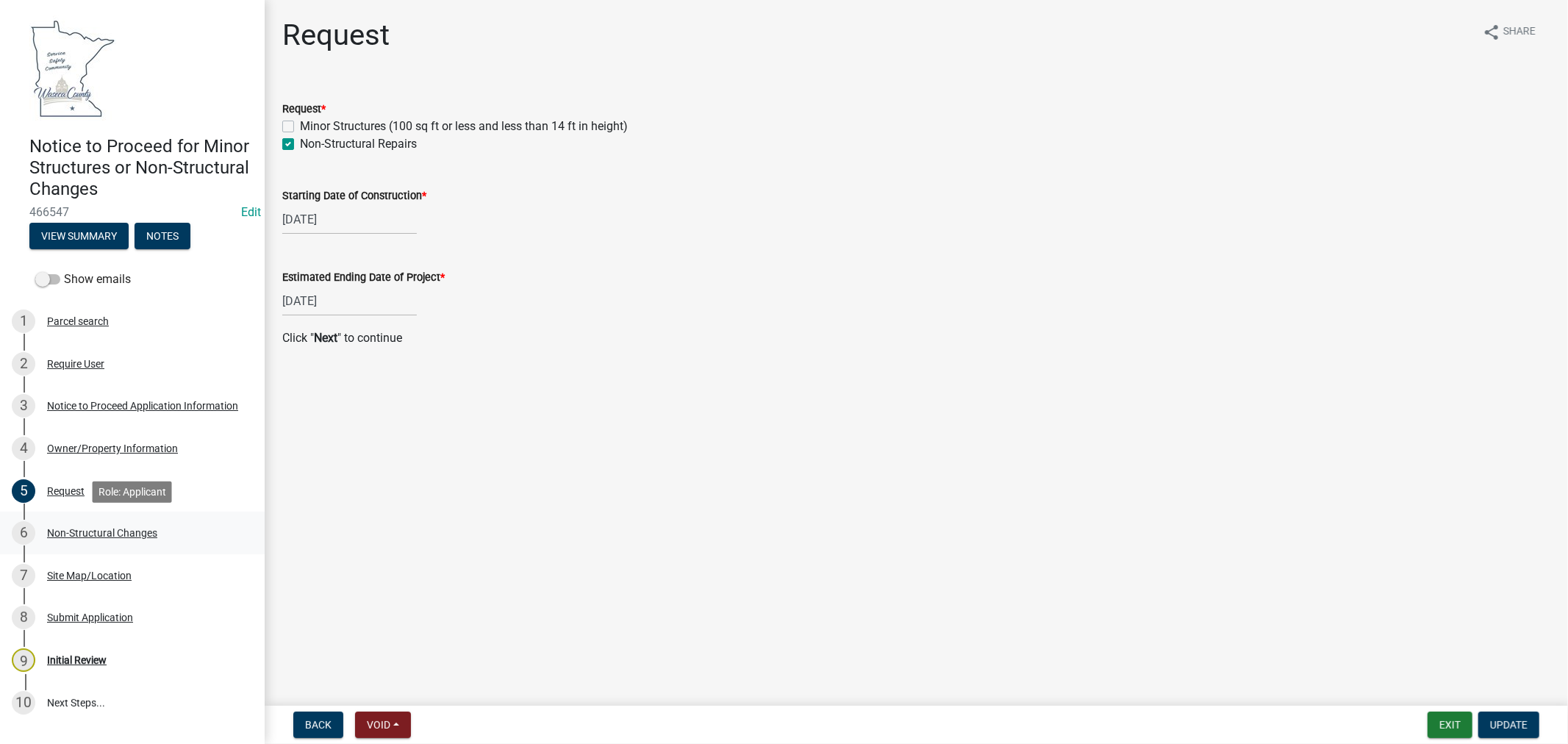
click at [104, 531] on div "Non-Structural Changes" at bounding box center [102, 533] width 111 height 10
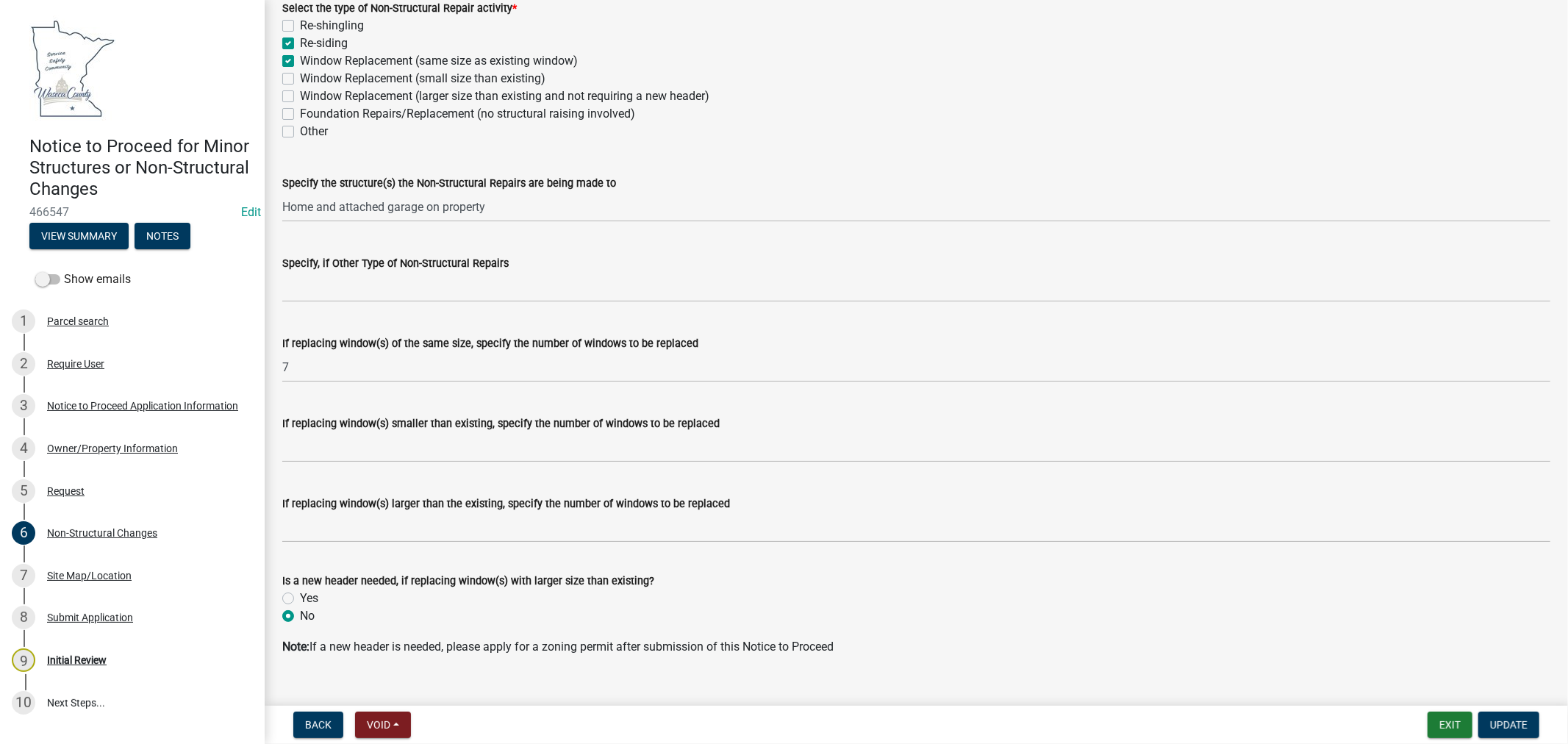
scroll to position [126, 0]
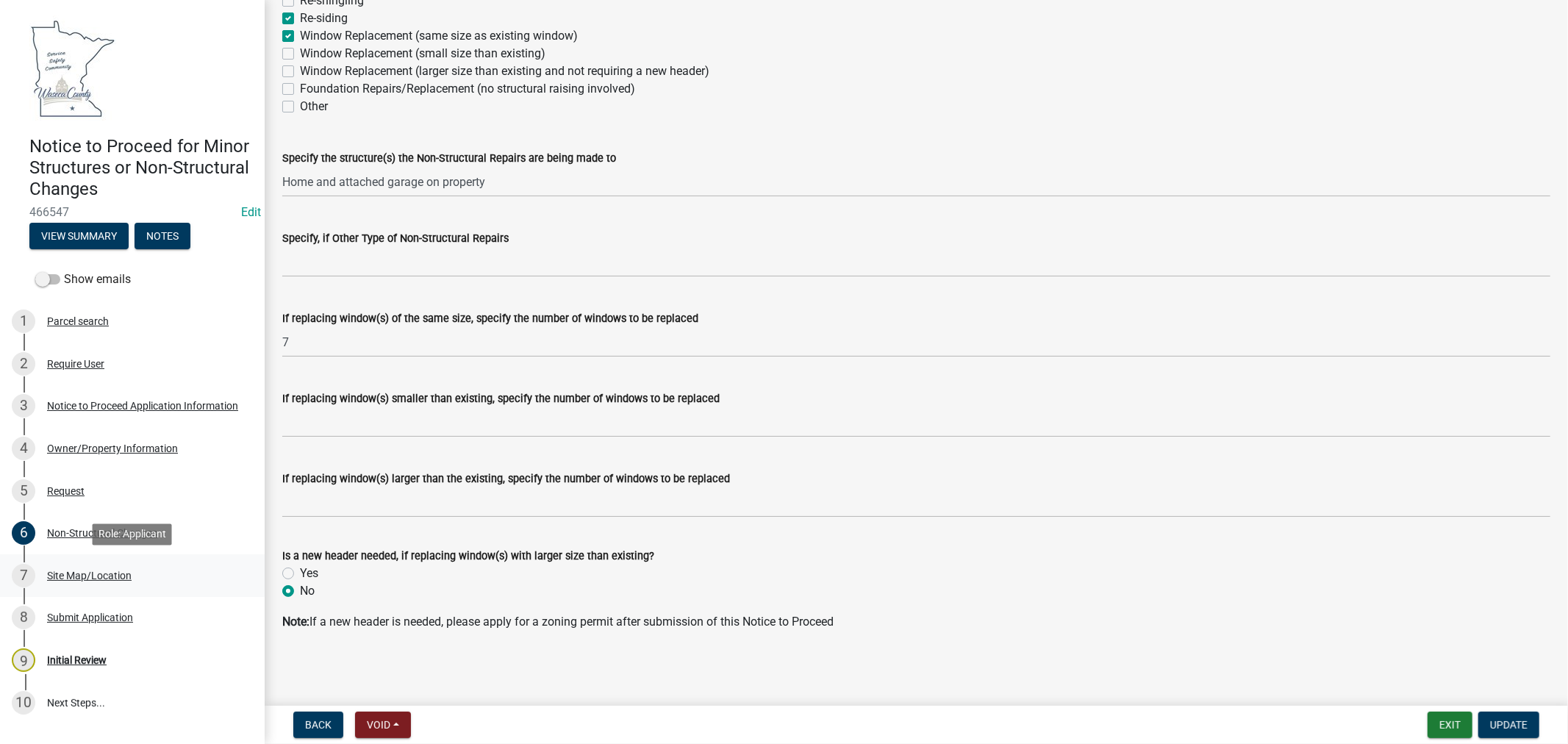
click at [68, 575] on div "Site Map/Location" at bounding box center [89, 576] width 84 height 10
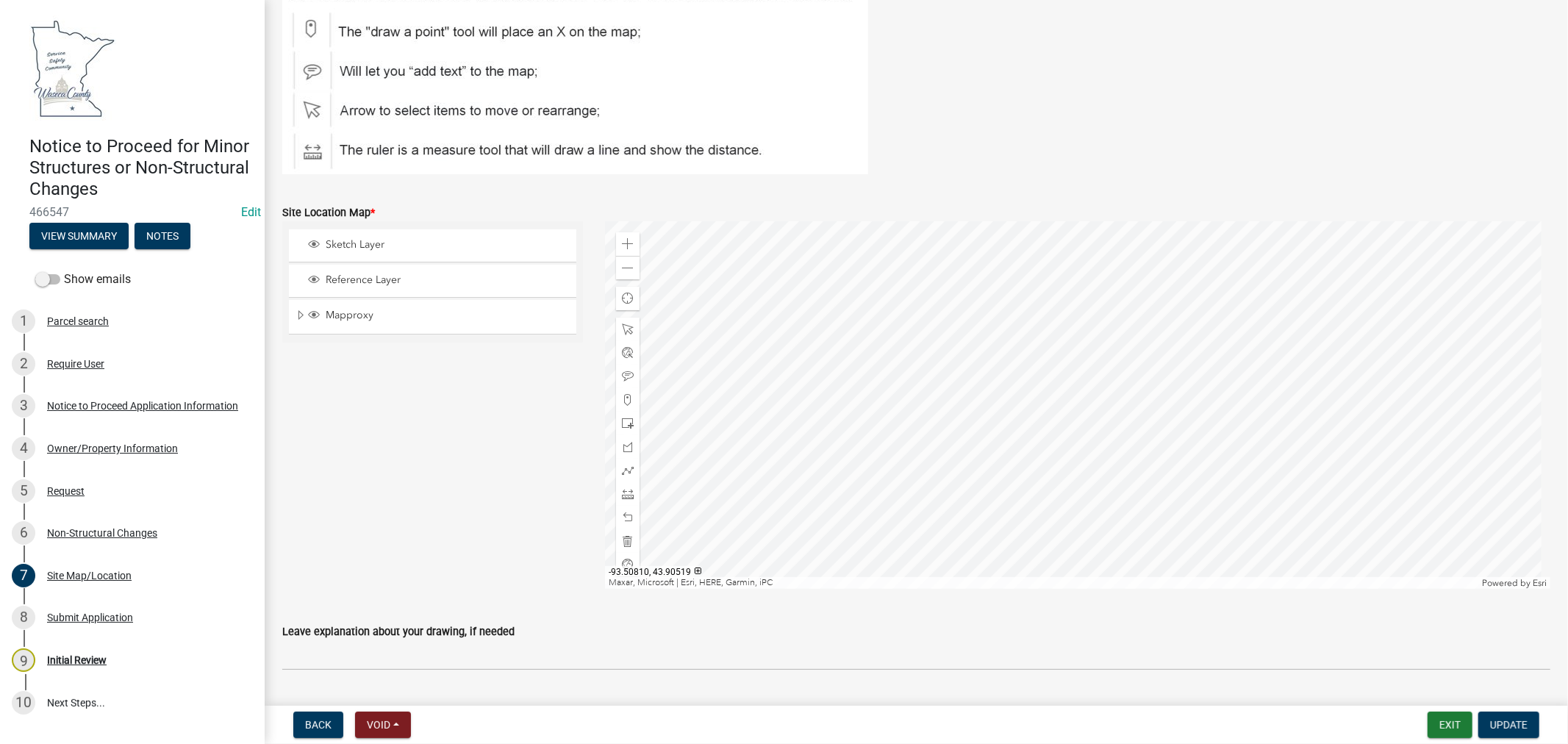
scroll to position [255, 0]
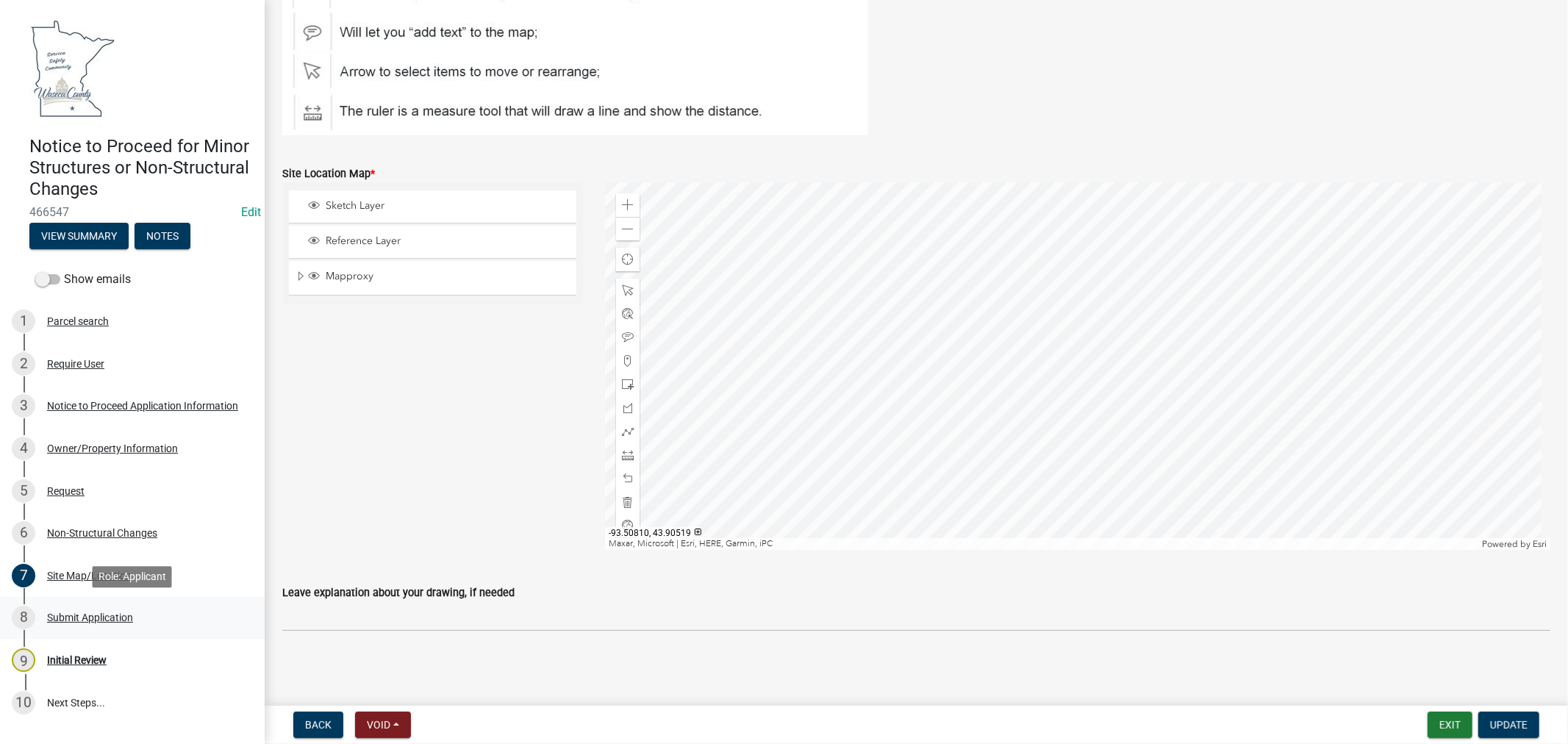
click at [97, 619] on div "Submit Application" at bounding box center [90, 617] width 86 height 10
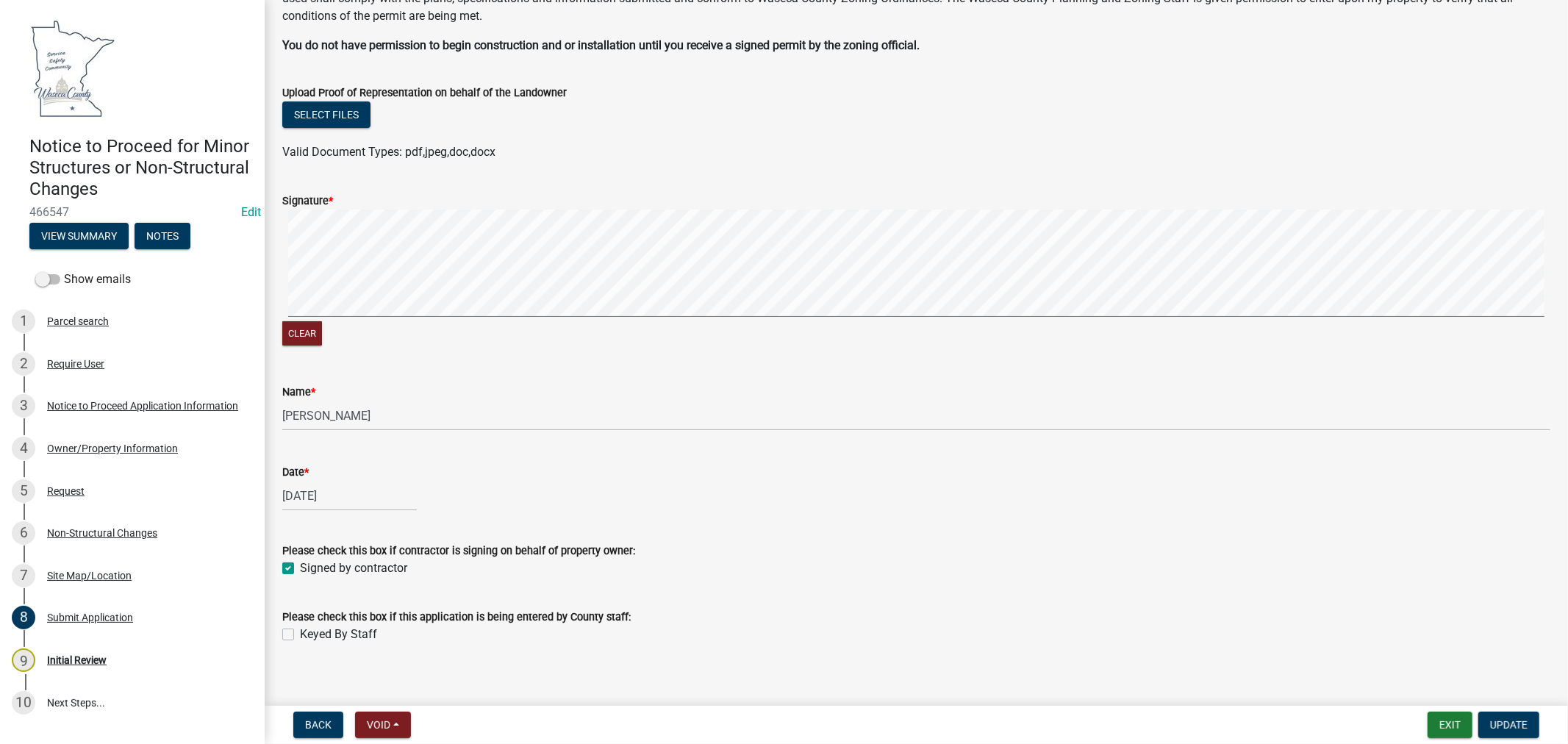
scroll to position [123, 0]
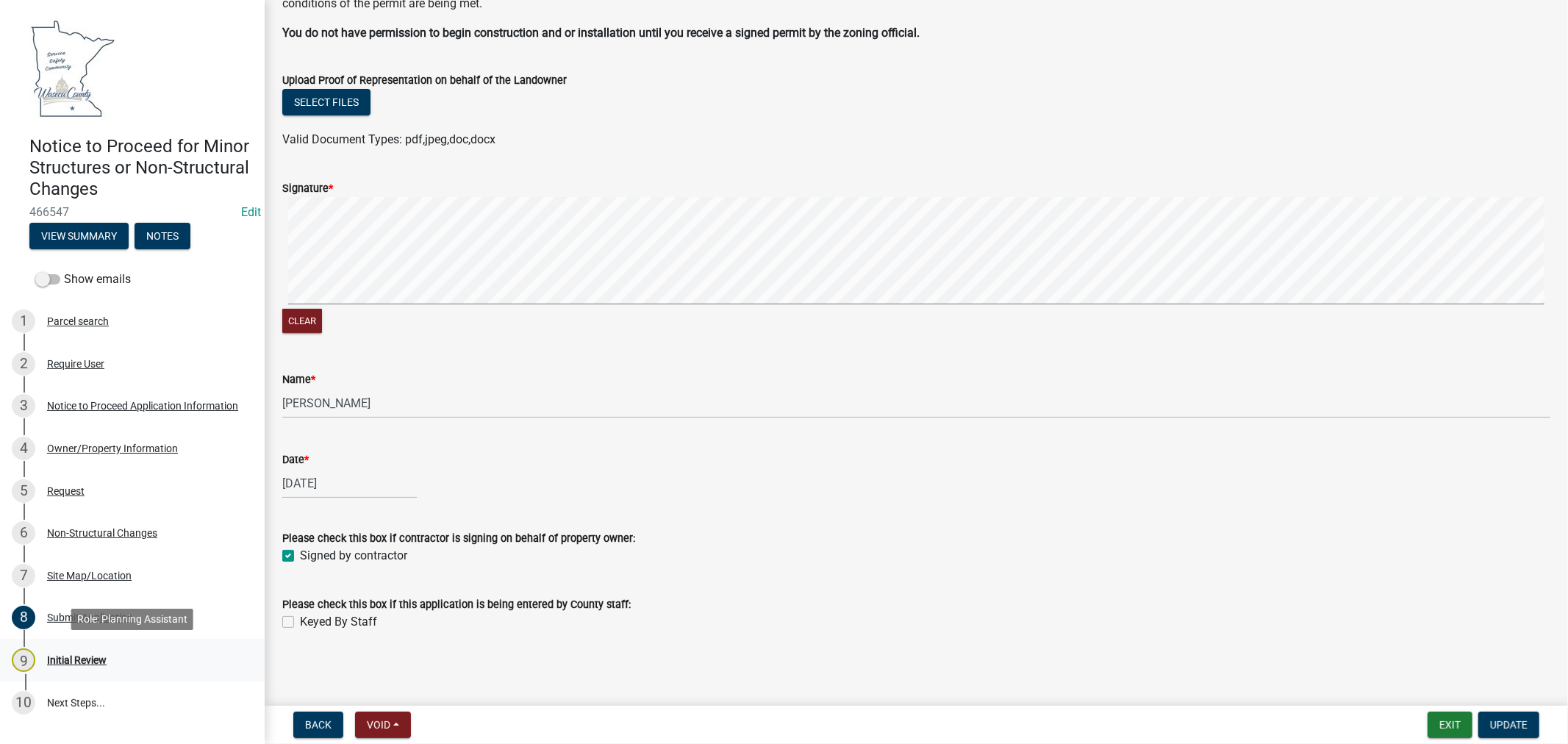
click at [67, 659] on div "Initial Review" at bounding box center [77, 660] width 60 height 10
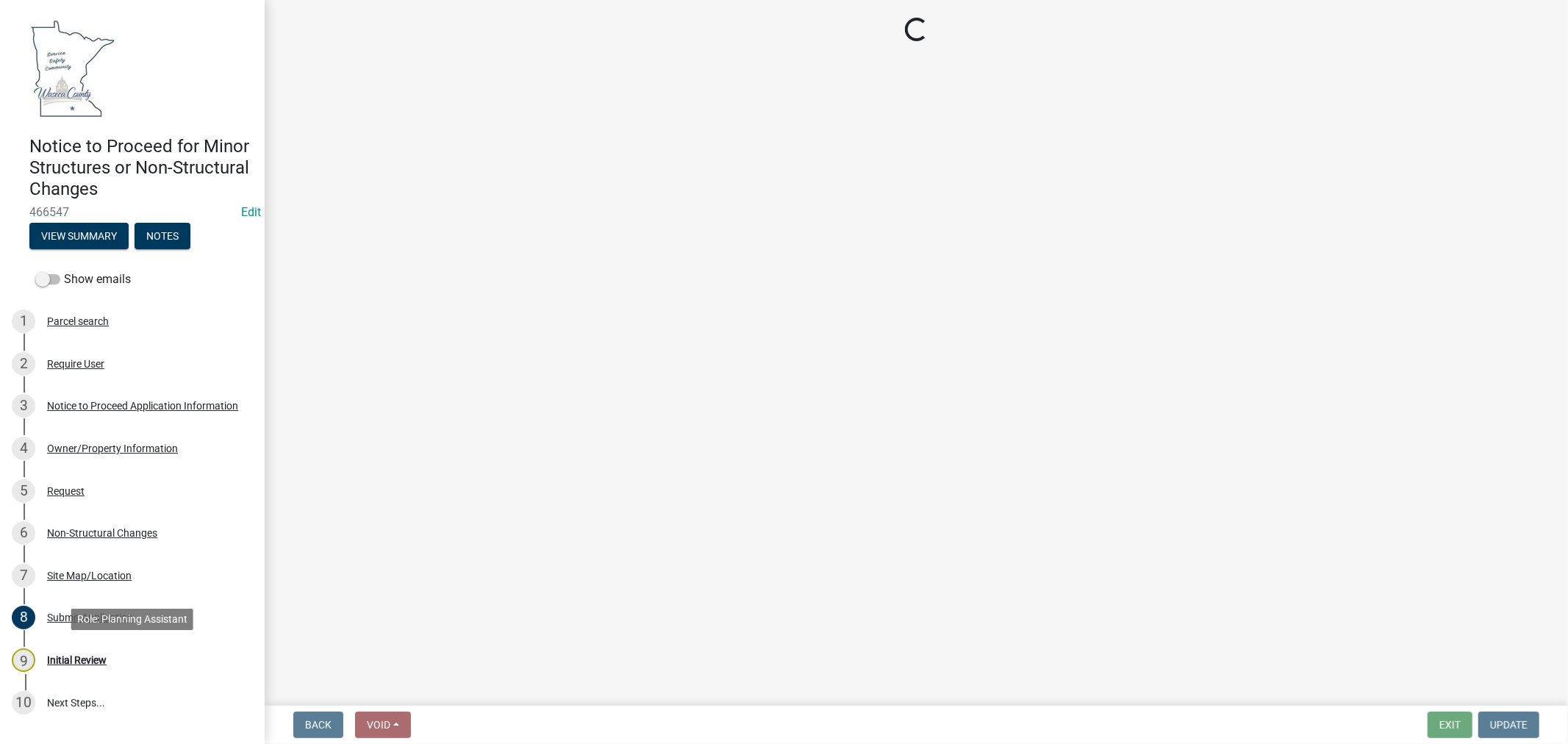
scroll to position [0, 0]
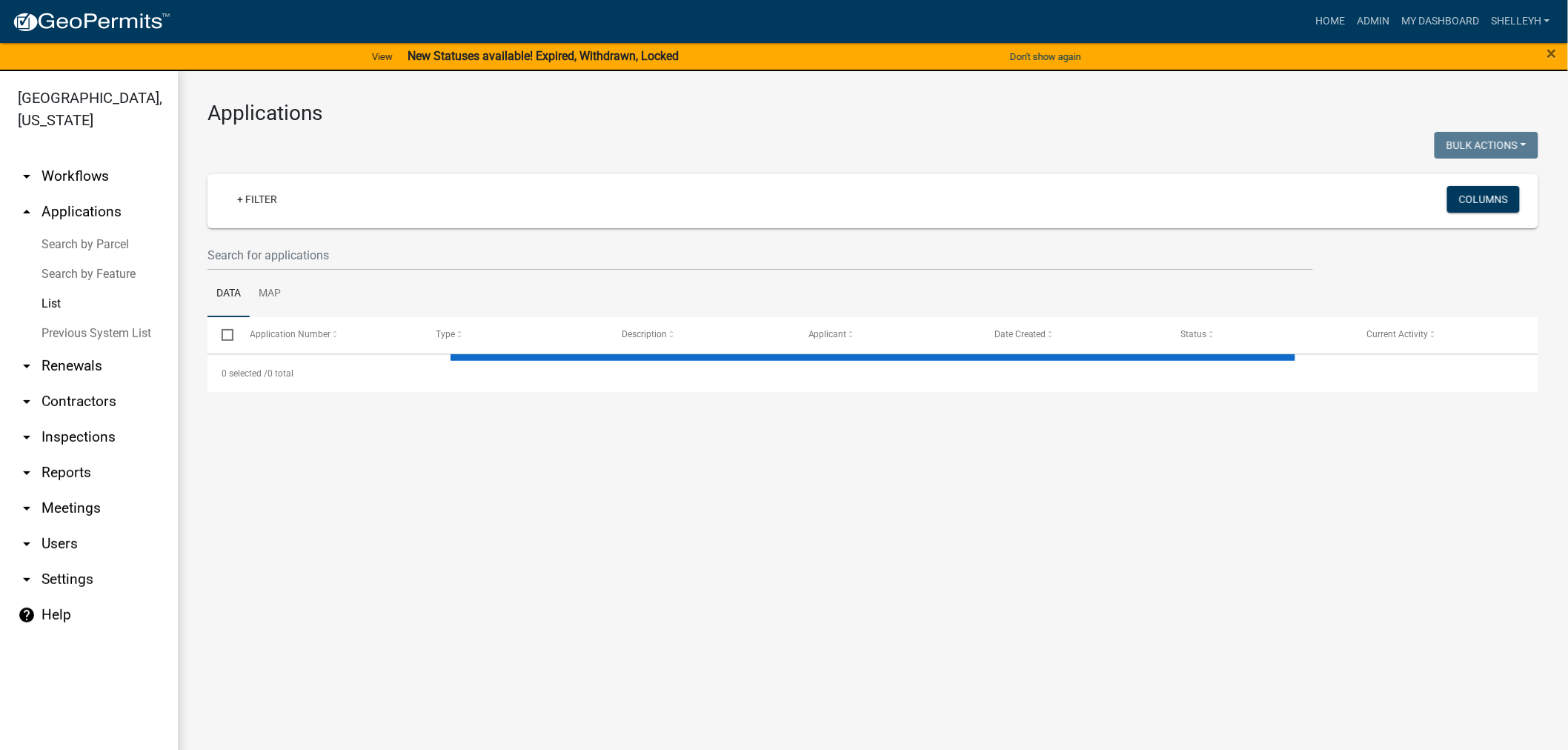
select select "1: 25"
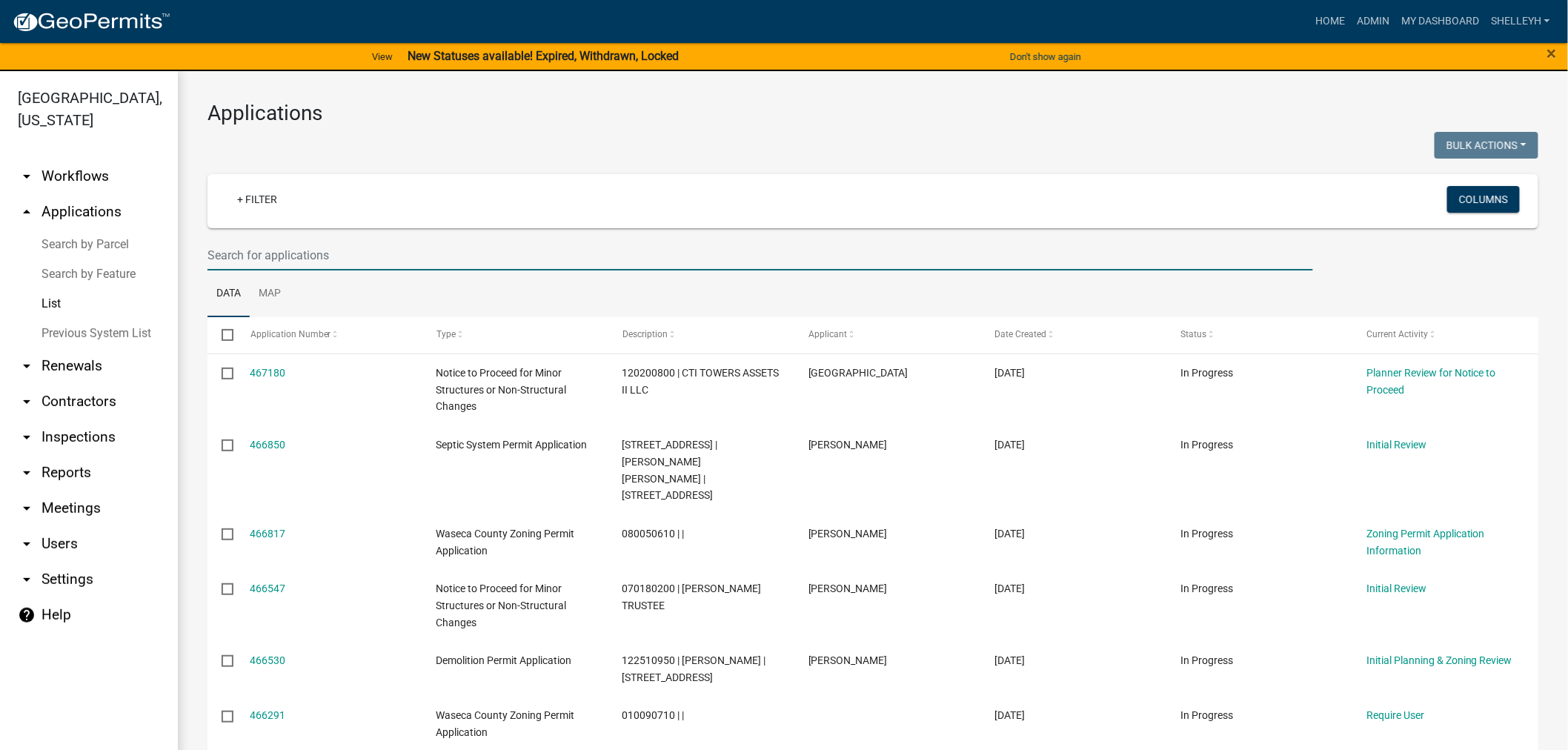
click at [299, 247] on input "text" at bounding box center [759, 256] width 1105 height 31
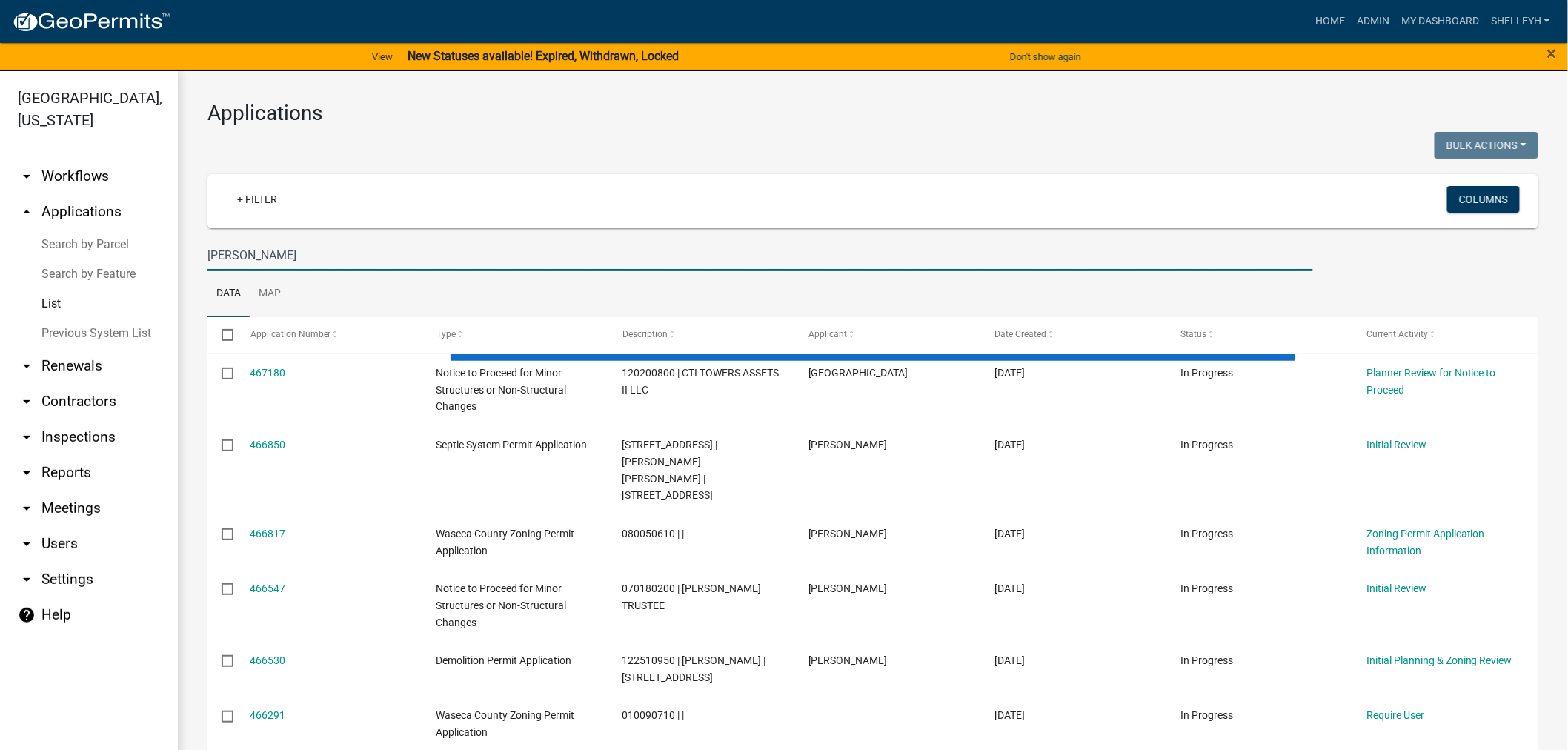
type input "[PERSON_NAME]"
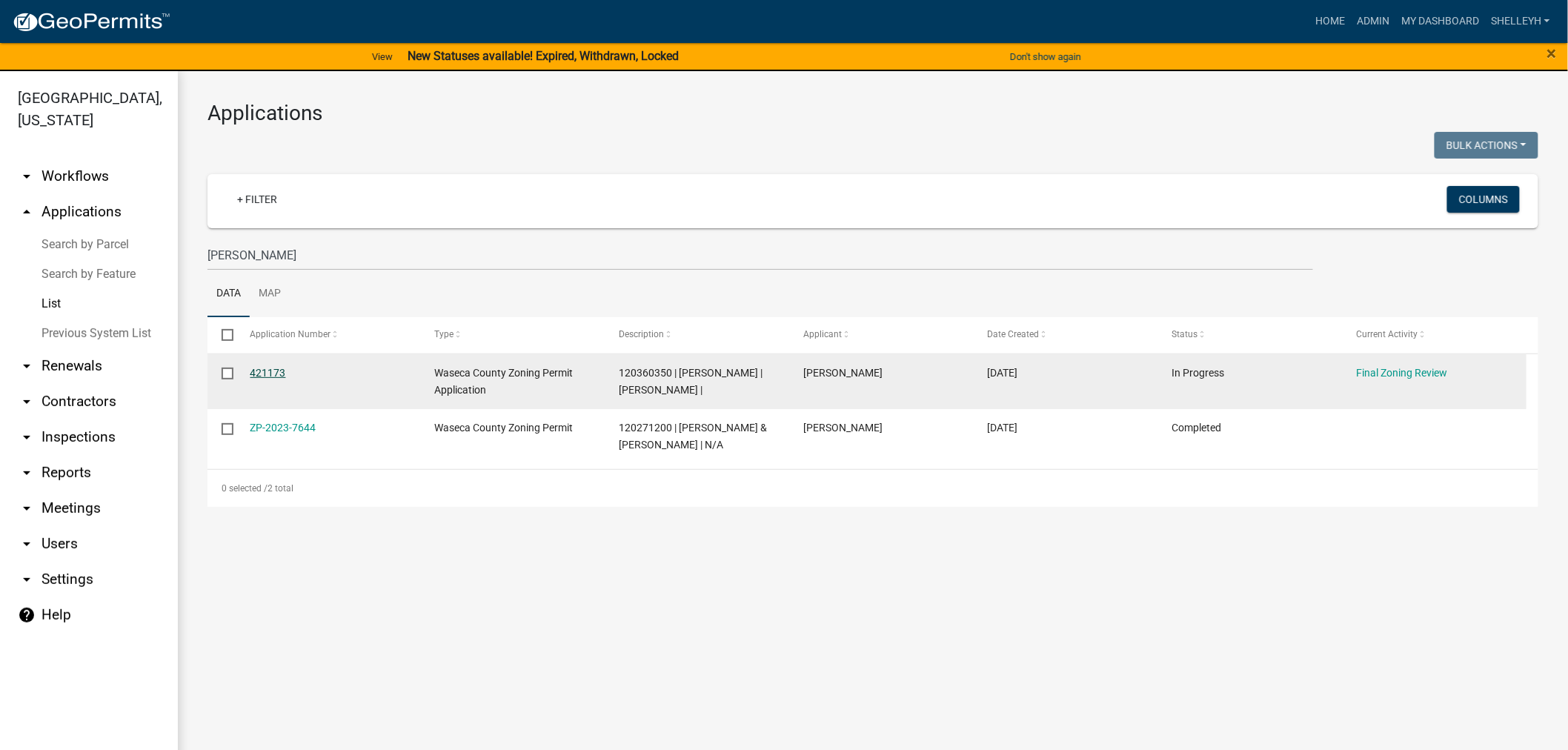
click at [262, 369] on link "421173" at bounding box center [268, 372] width 35 height 11
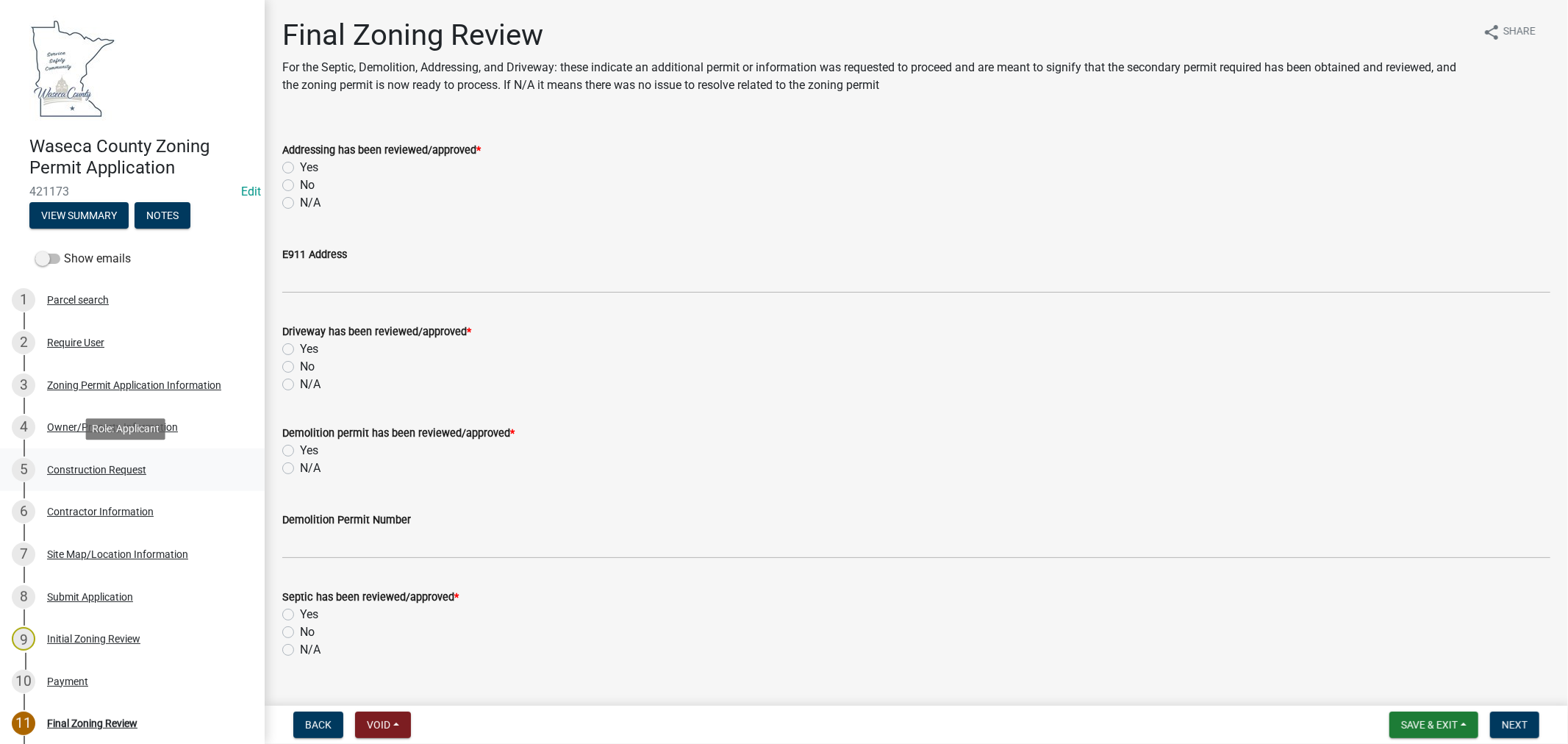
drag, startPoint x: 129, startPoint y: 466, endPoint x: 143, endPoint y: 465, distance: 14.0
click at [129, 466] on div "Construction Request" at bounding box center [97, 469] width 99 height 10
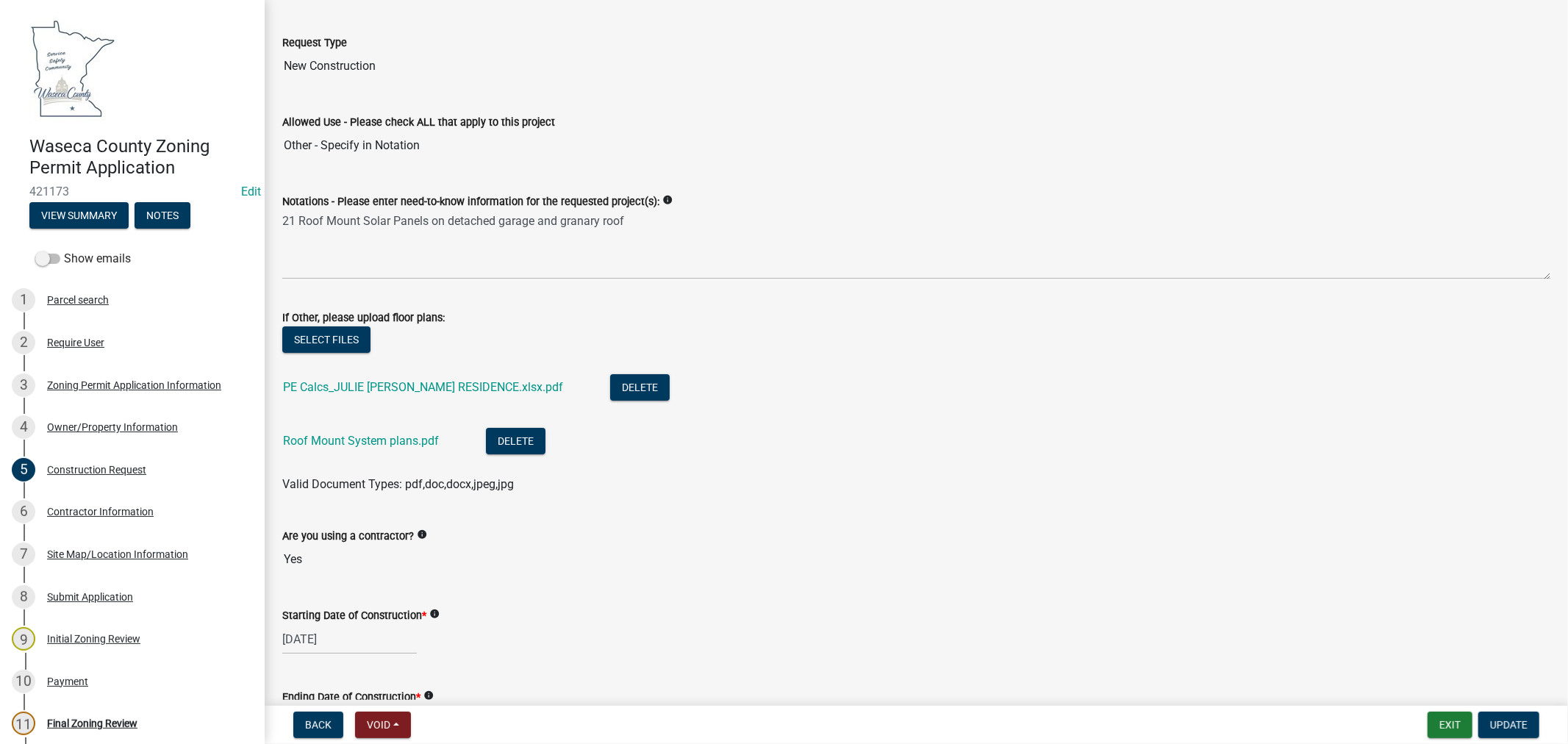
scroll to position [245, 0]
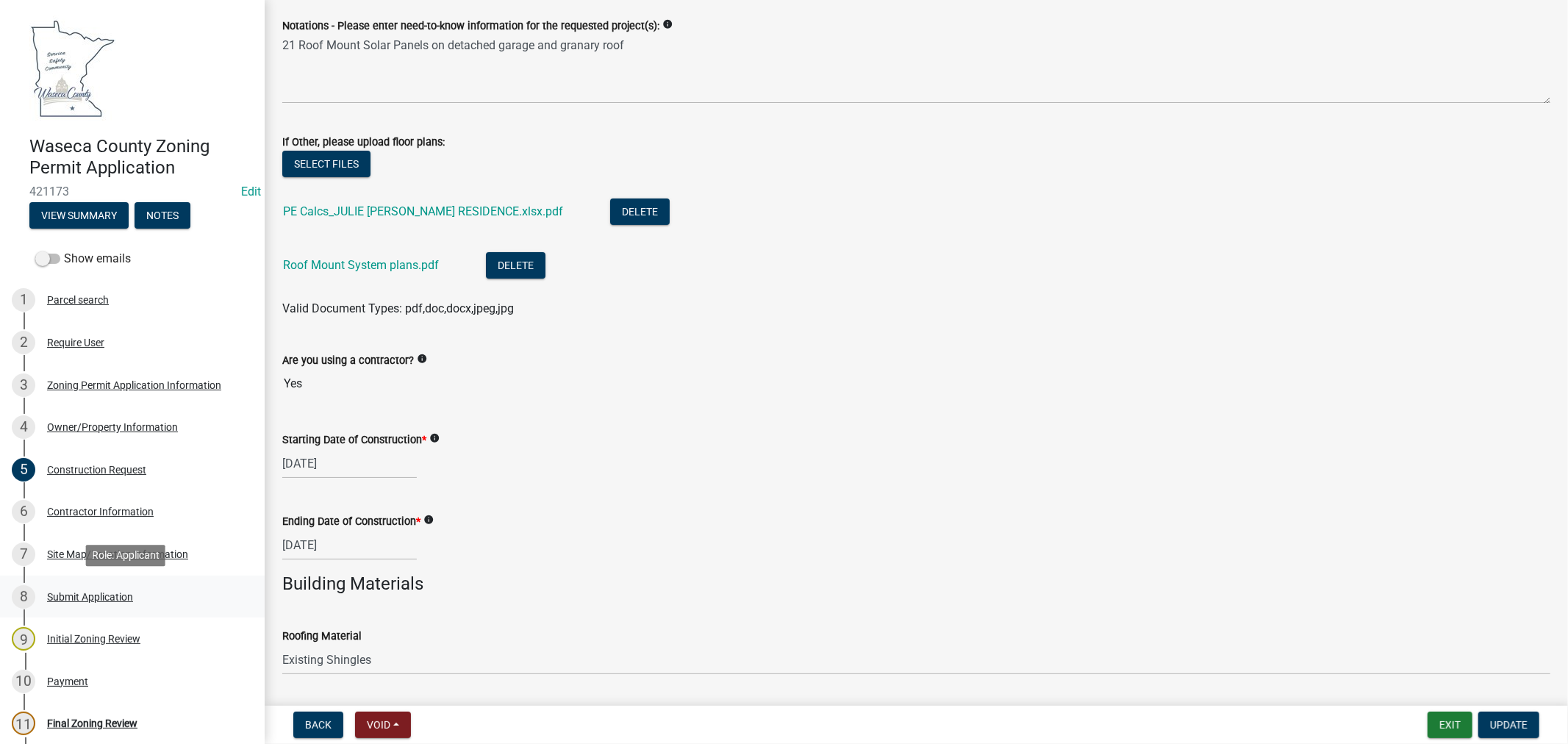
drag, startPoint x: 94, startPoint y: 597, endPoint x: 105, endPoint y: 595, distance: 11.2
click at [94, 597] on div "Submit Application" at bounding box center [90, 596] width 86 height 10
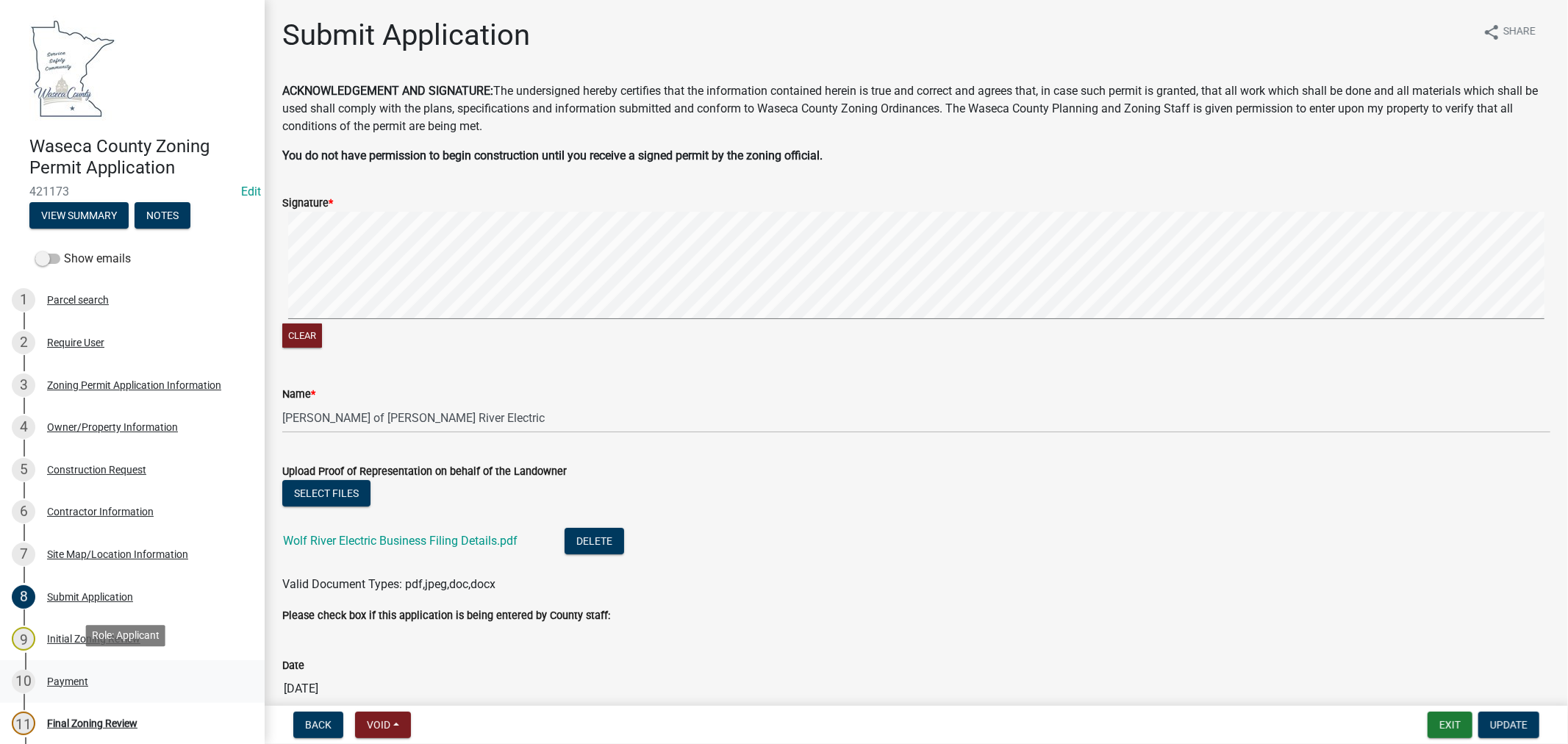
scroll to position [81, 0]
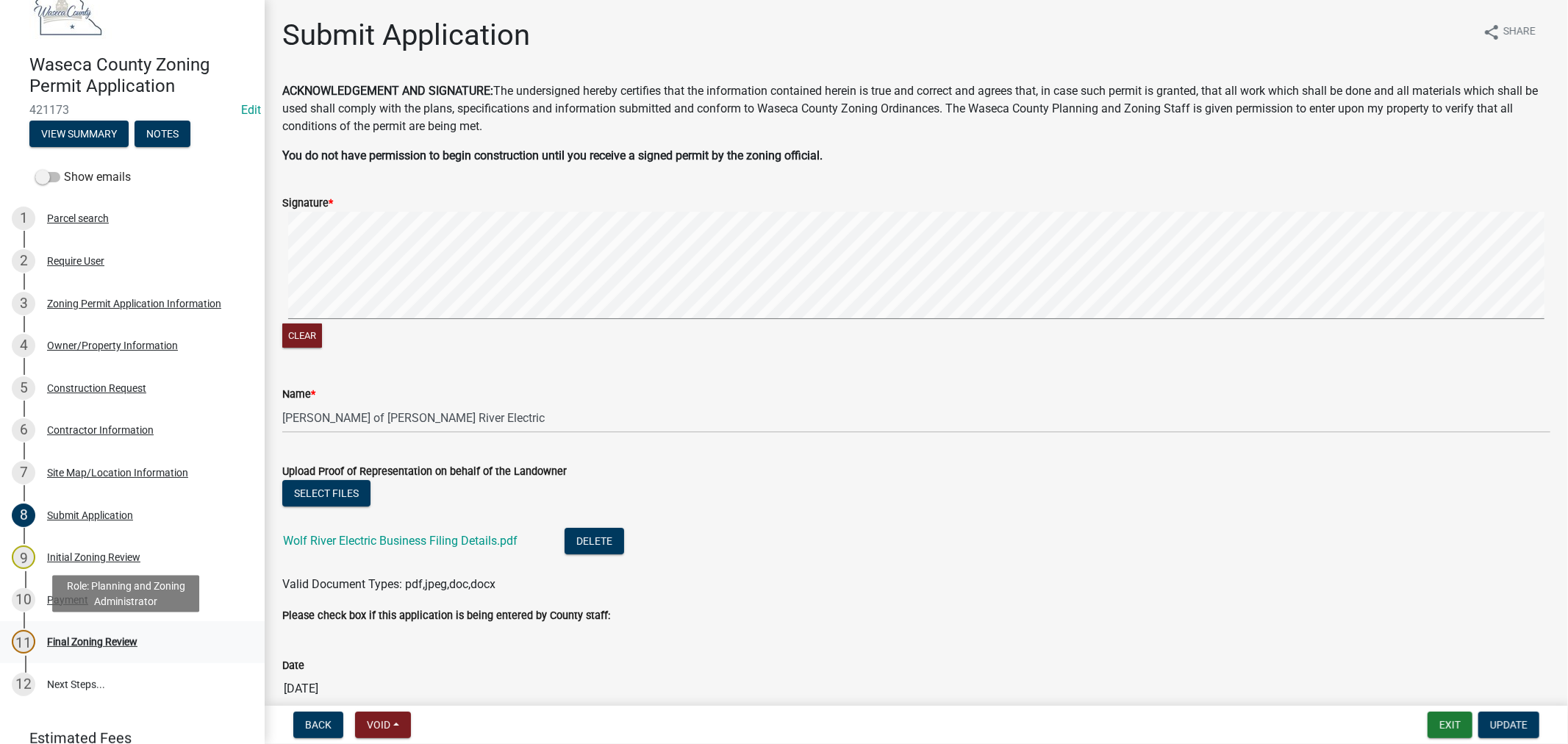
drag, startPoint x: 114, startPoint y: 642, endPoint x: 127, endPoint y: 638, distance: 13.6
click at [114, 643] on div "Final Zoning Review" at bounding box center [93, 642] width 91 height 10
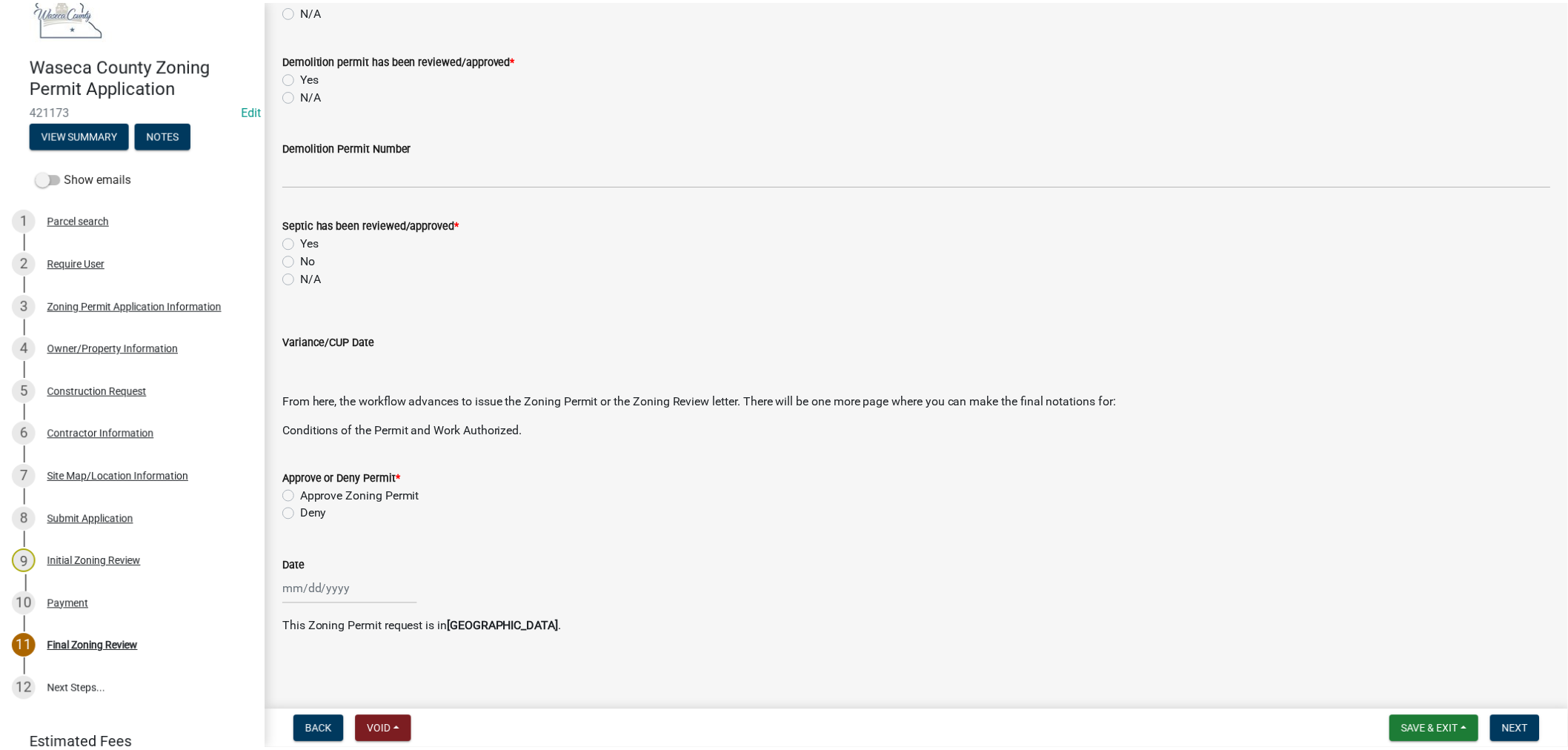
scroll to position [0, 0]
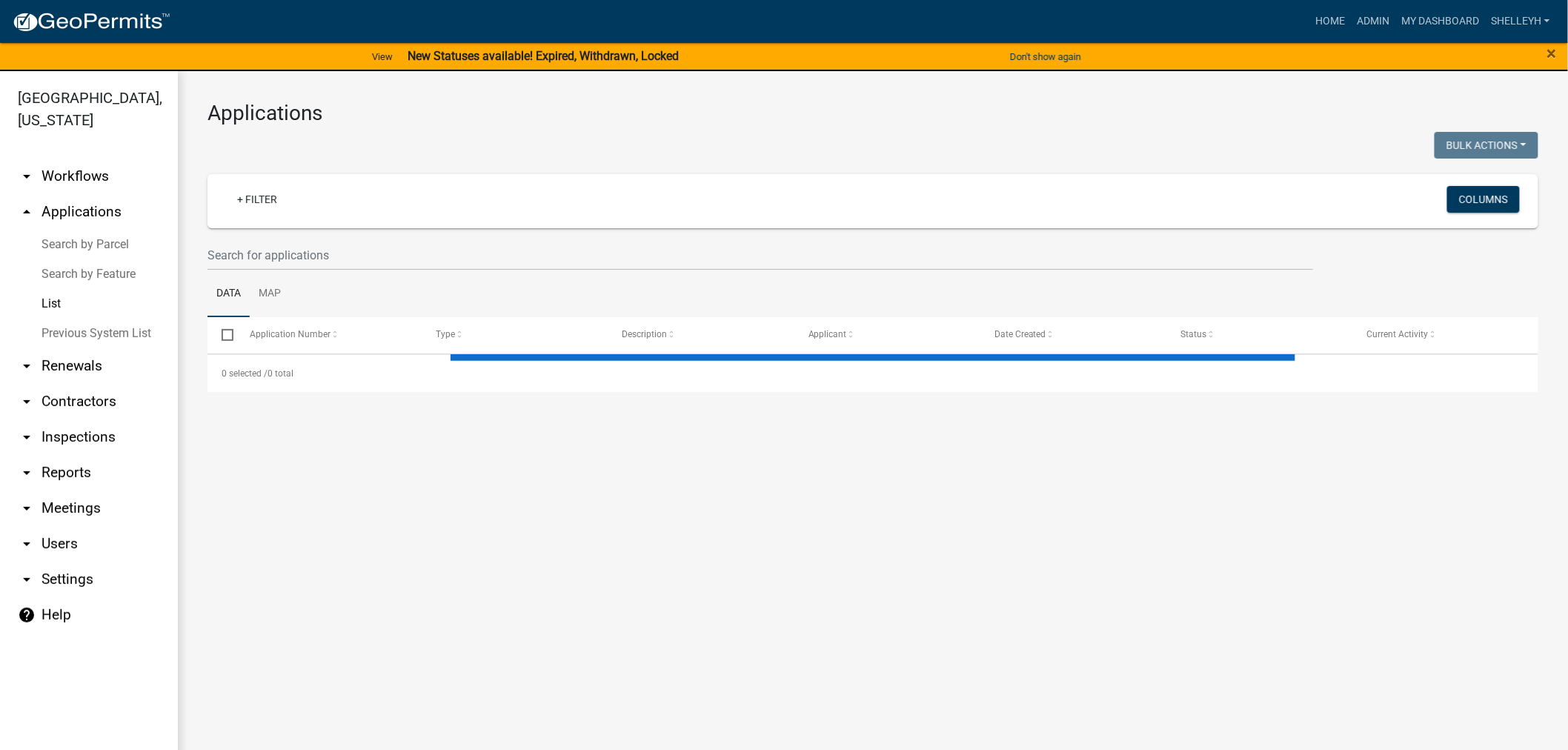
select select "1: 25"
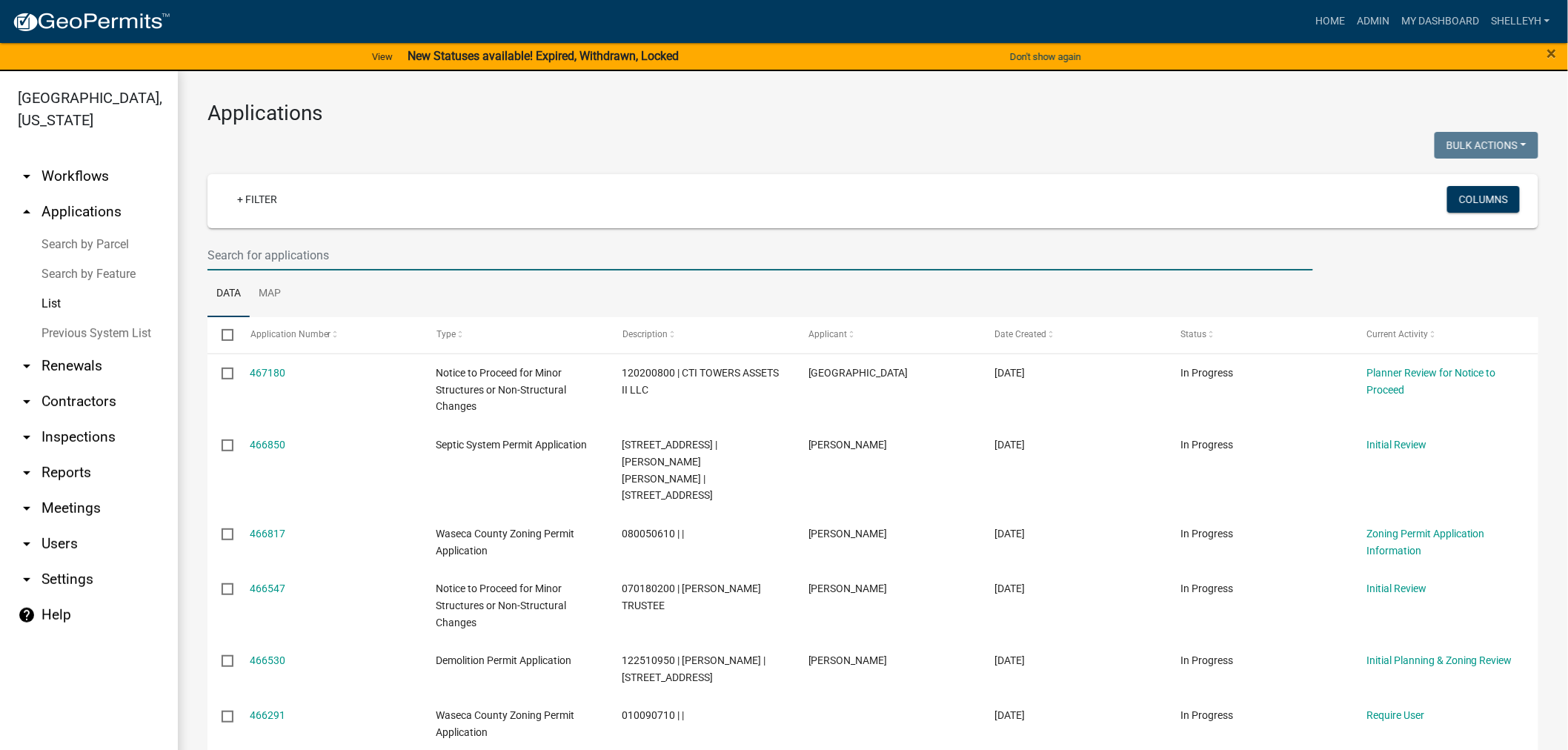
click at [308, 254] on input "text" at bounding box center [759, 256] width 1105 height 31
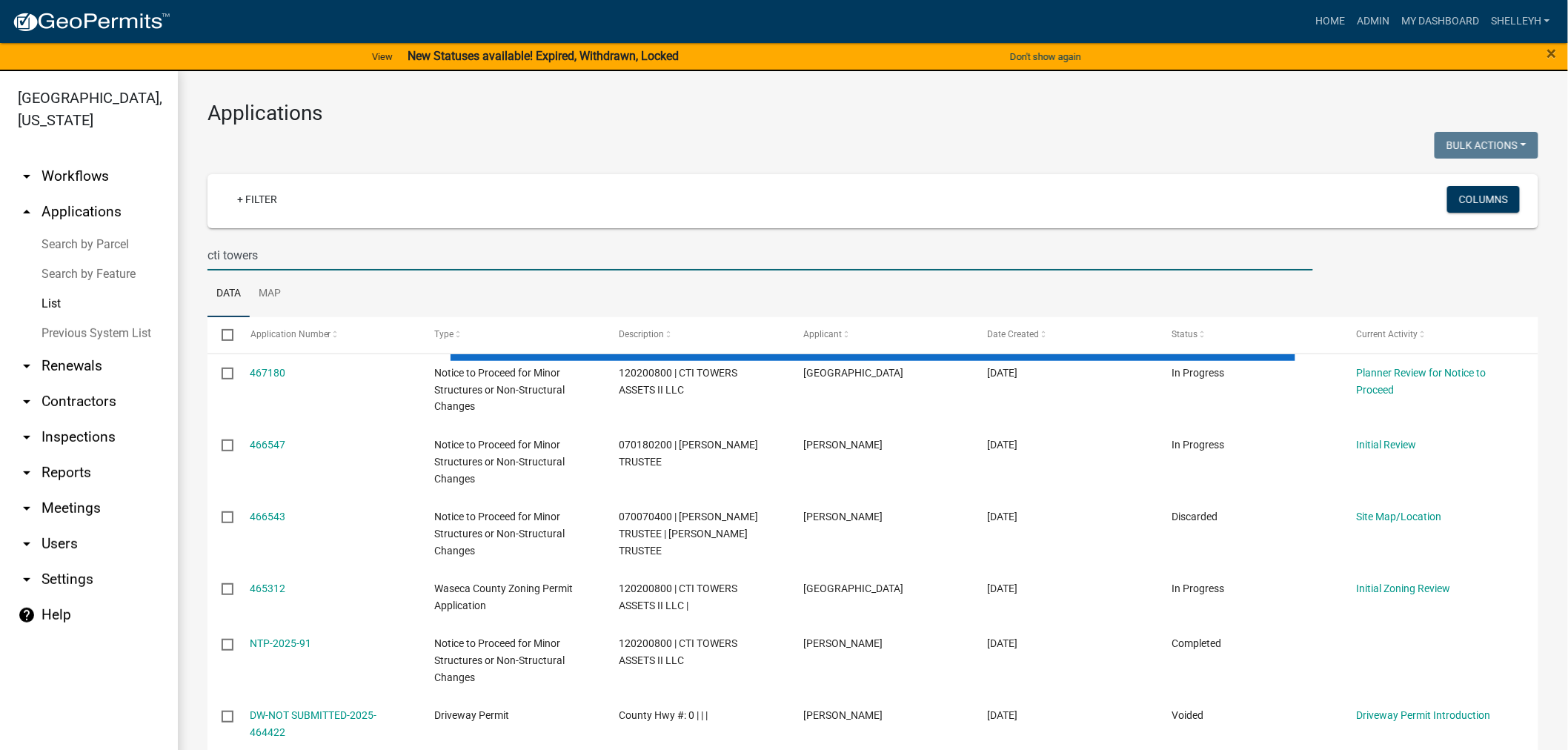
type input "cti towers"
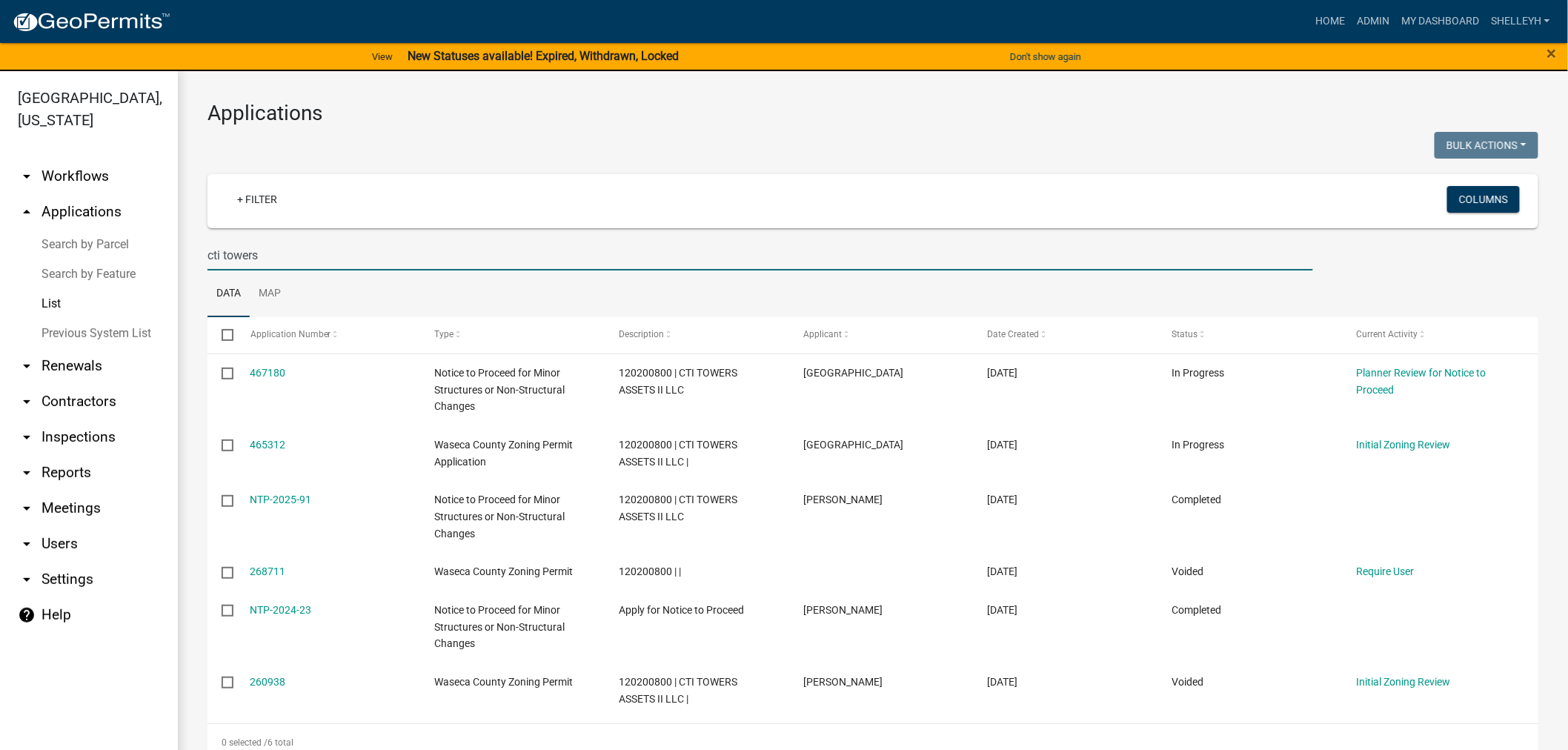
drag, startPoint x: 271, startPoint y: 256, endPoint x: 110, endPoint y: 260, distance: 161.0
click at [110, 260] on div "[GEOGRAPHIC_DATA], [US_STATE] arrow_drop_down Workflows List arrow_drop_up Appl…" at bounding box center [784, 420] width 1568 height 697
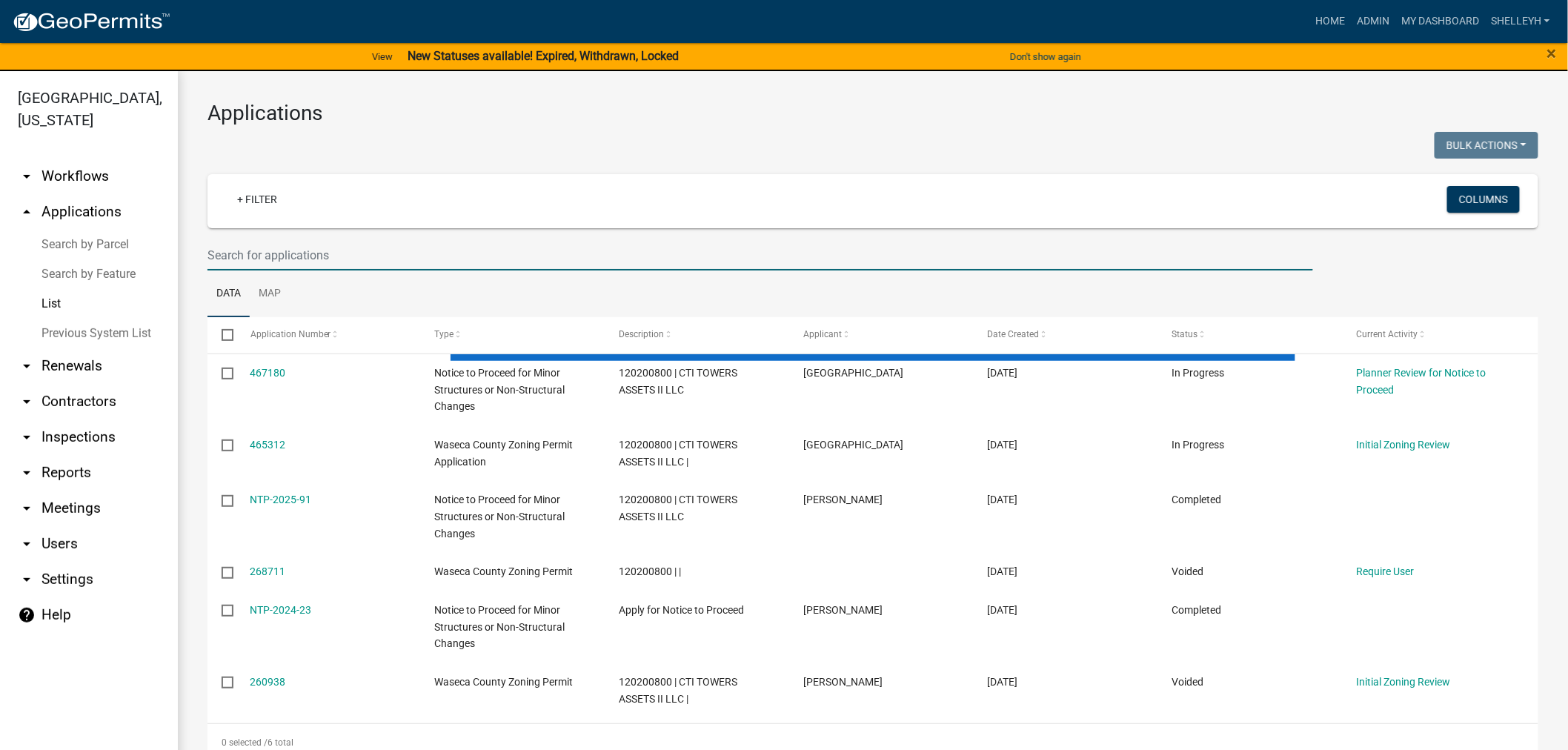
select select "1: 25"
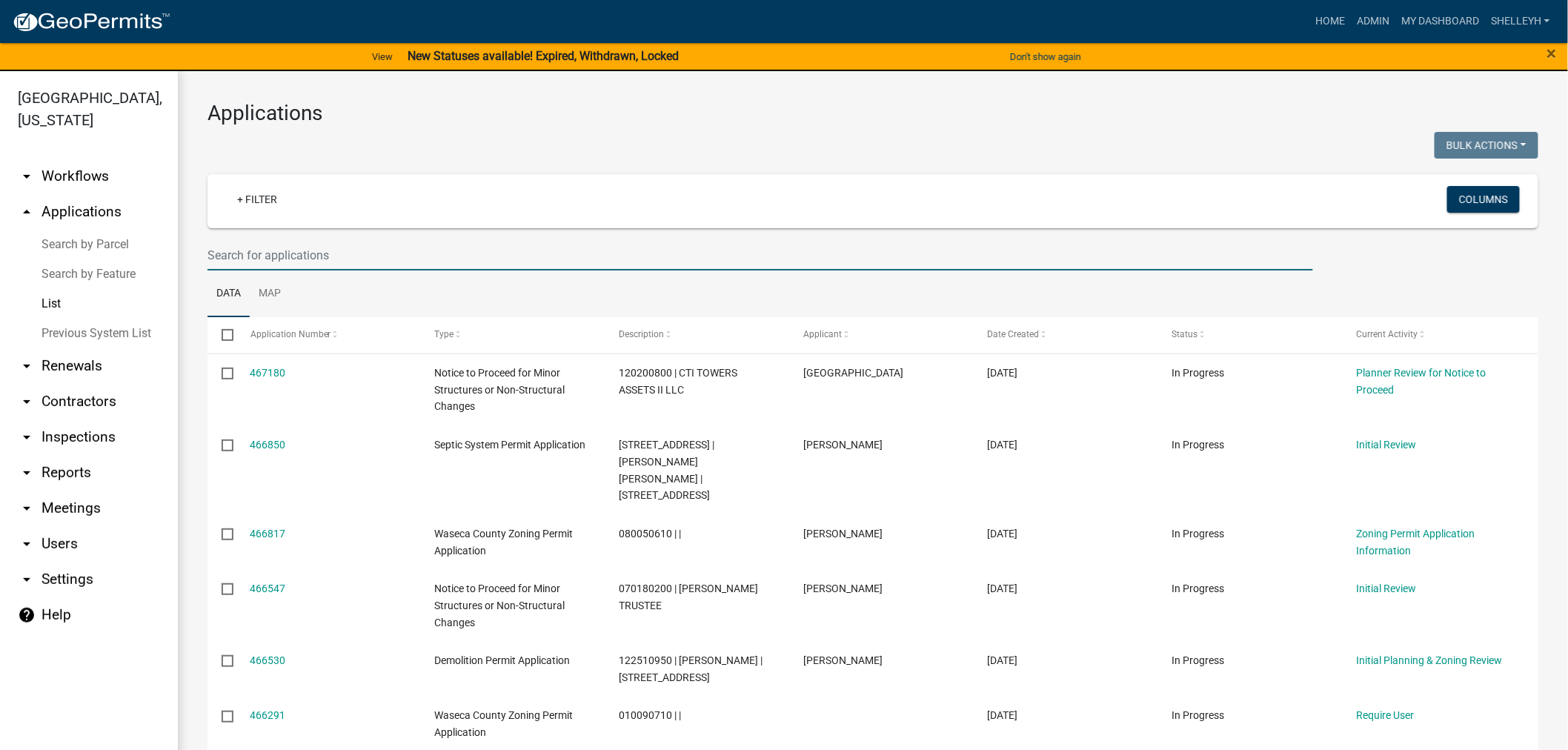
click at [395, 260] on input "text" at bounding box center [759, 256] width 1105 height 31
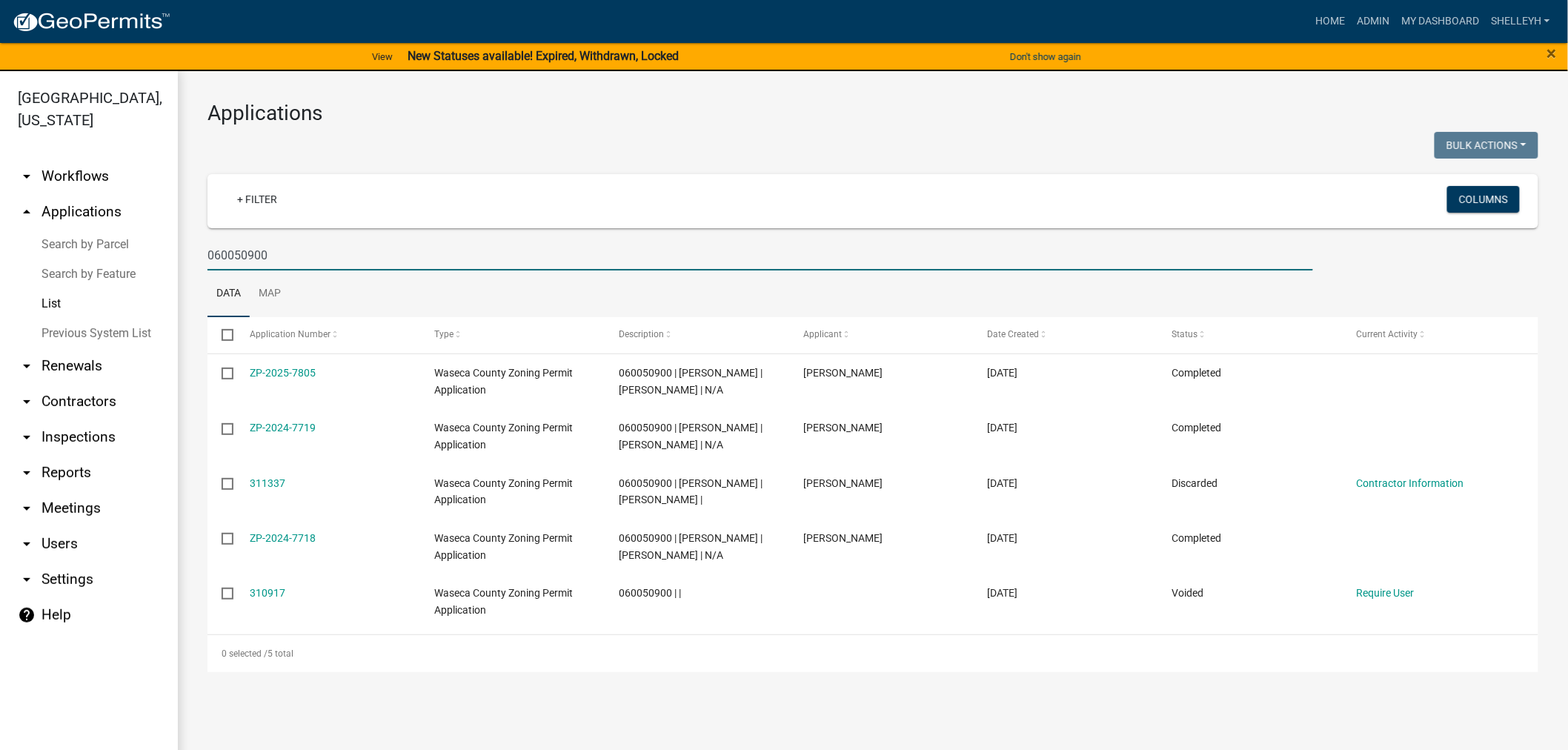
type input "060050900"
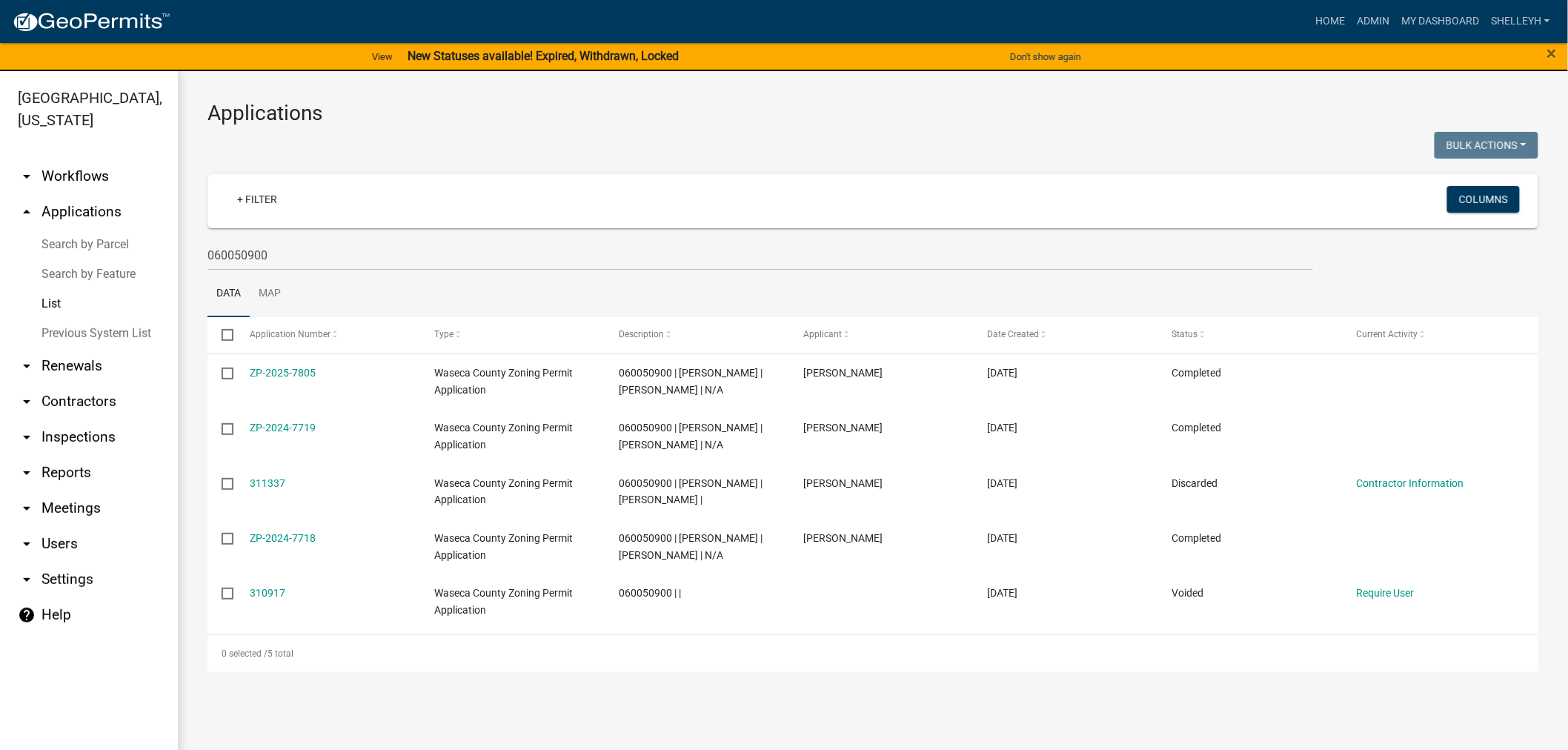
click at [283, 370] on link "ZP-2025-7805" at bounding box center [283, 372] width 66 height 11
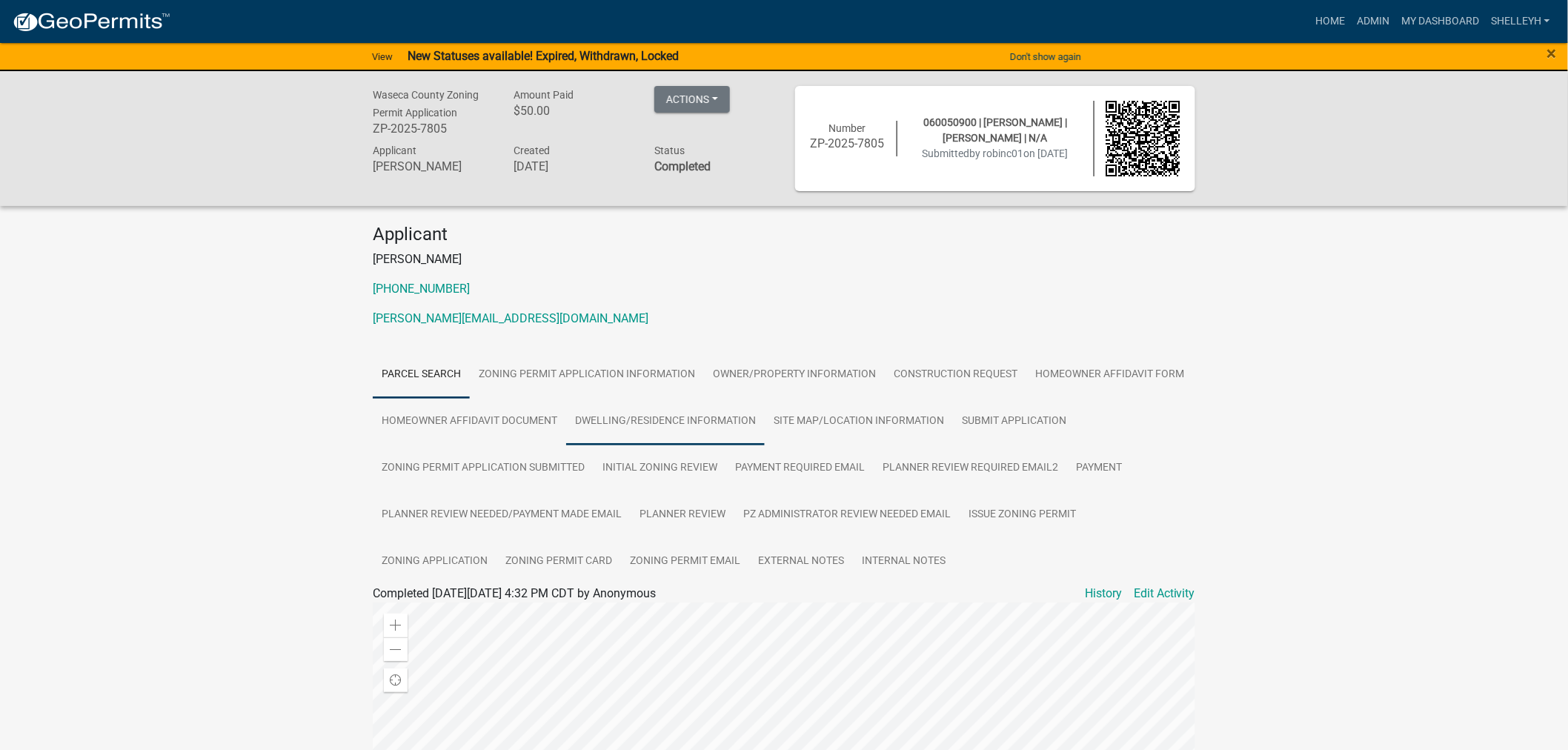
click at [645, 417] on link "Dwelling/Residence Information" at bounding box center [665, 422] width 198 height 48
click at [460, 562] on link "Zoning Application" at bounding box center [435, 562] width 124 height 48
click at [464, 609] on link "Zoning Application" at bounding box center [429, 611] width 99 height 14
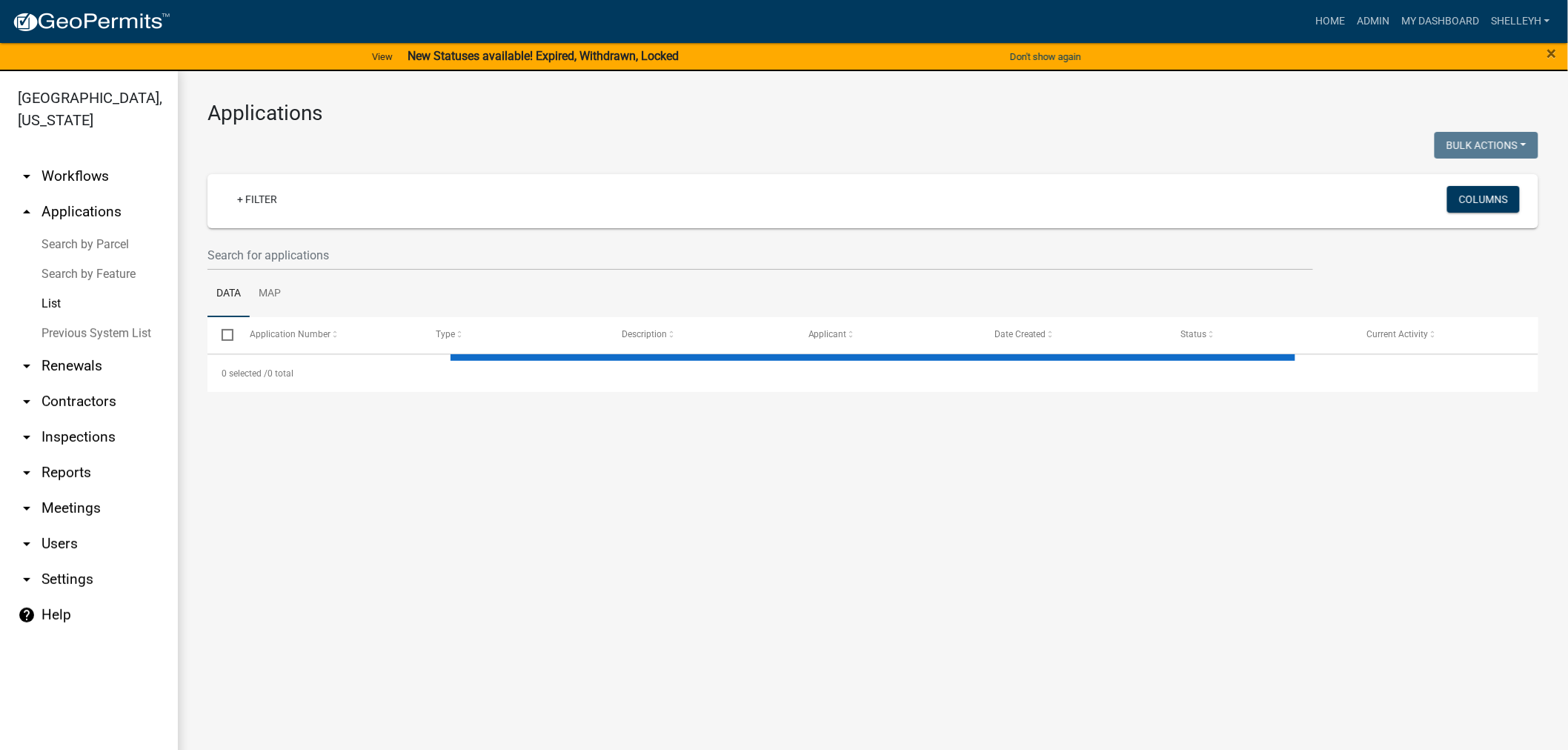
select select "1: 25"
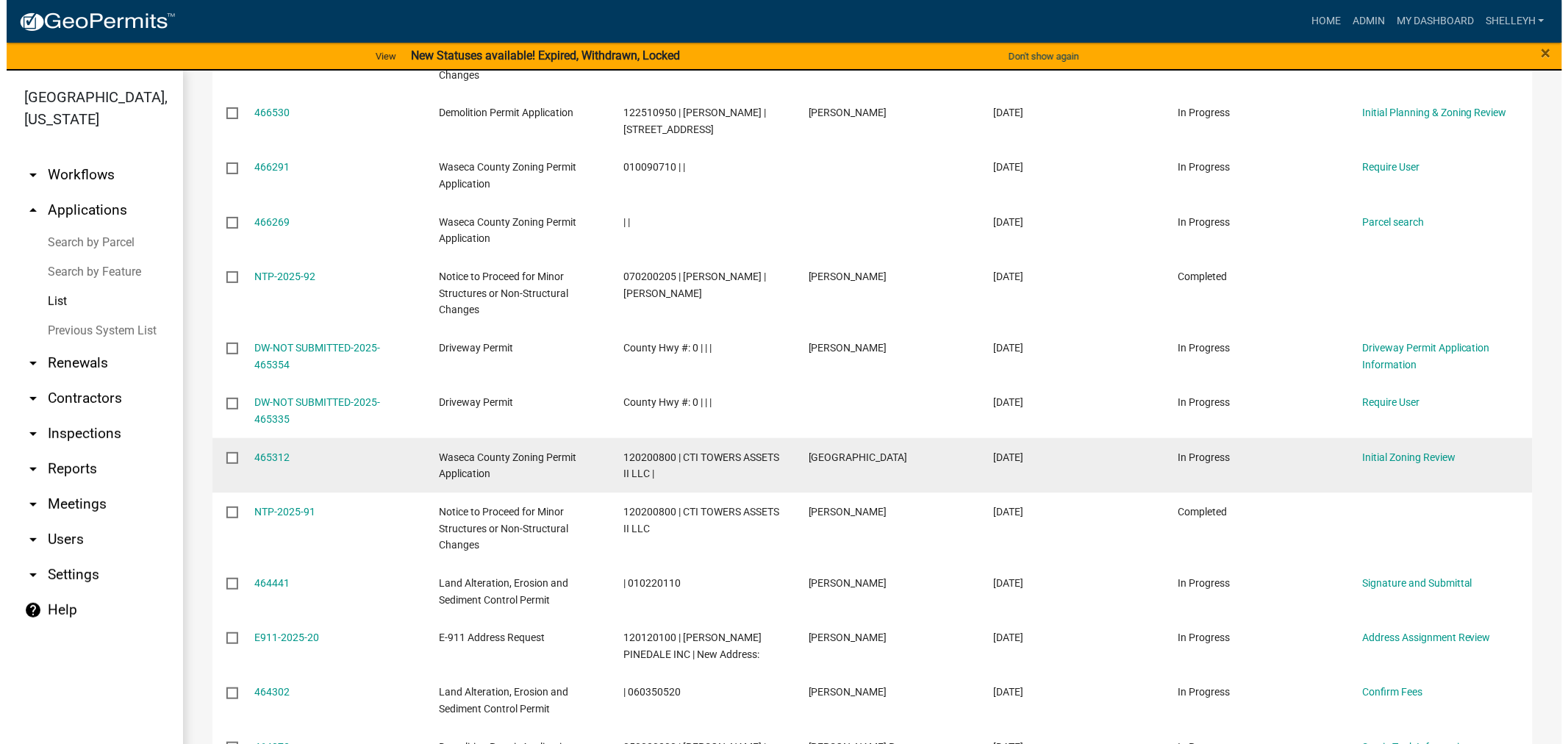
scroll to position [572, 0]
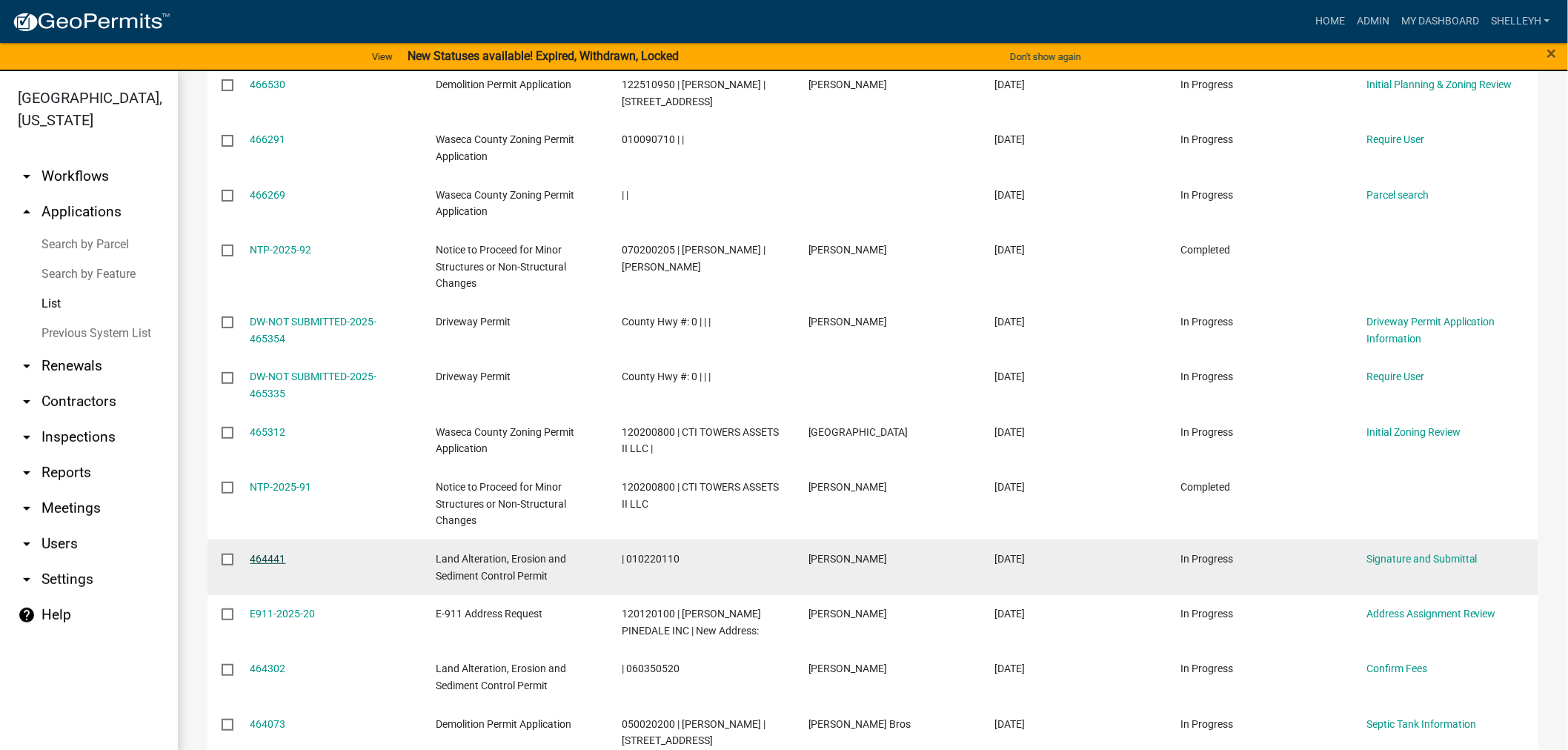
drag, startPoint x: 259, startPoint y: 539, endPoint x: 267, endPoint y: 536, distance: 8.5
click at [259, 552] on link "464441" at bounding box center [268, 558] width 35 height 11
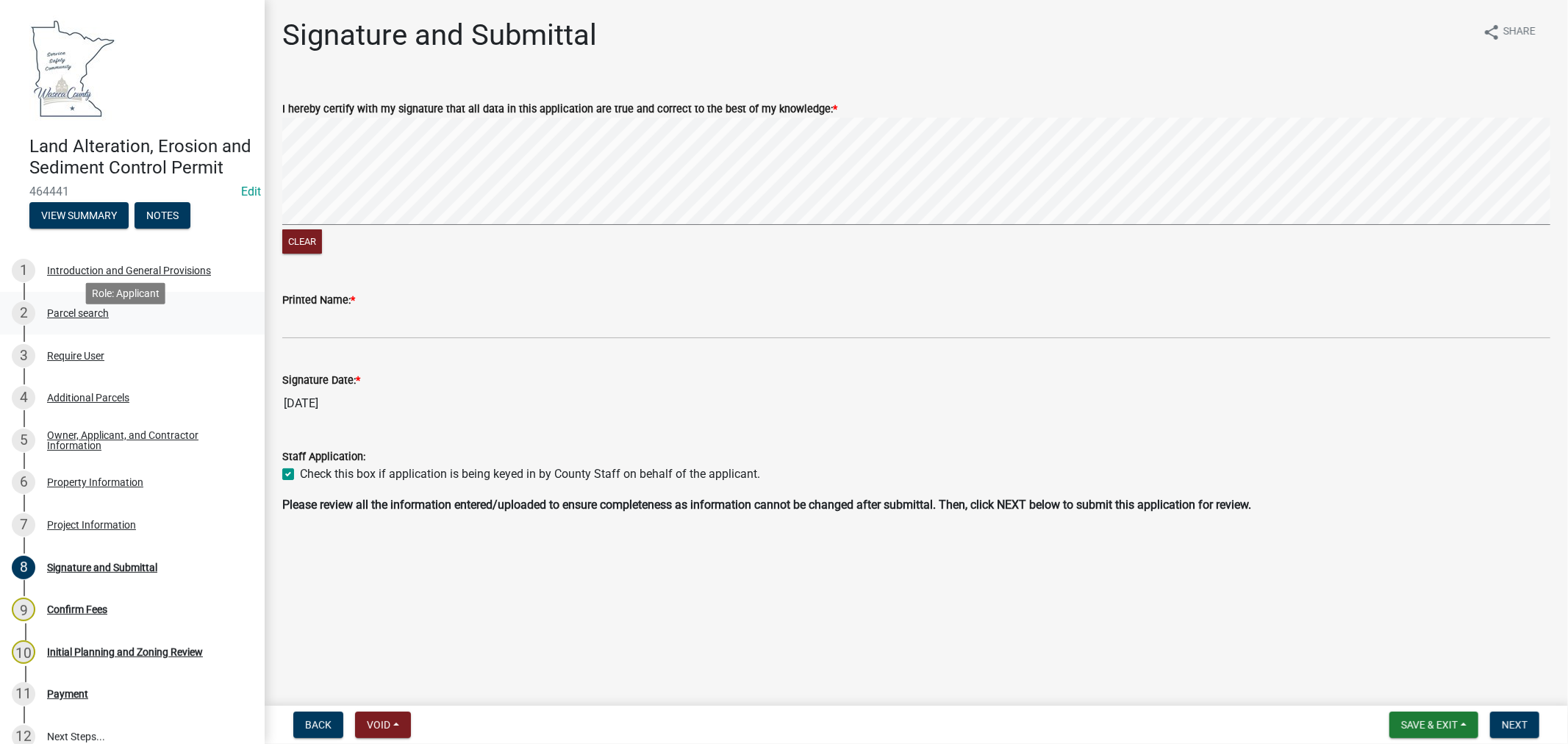
click at [62, 318] on div "Parcel search" at bounding box center [78, 312] width 62 height 10
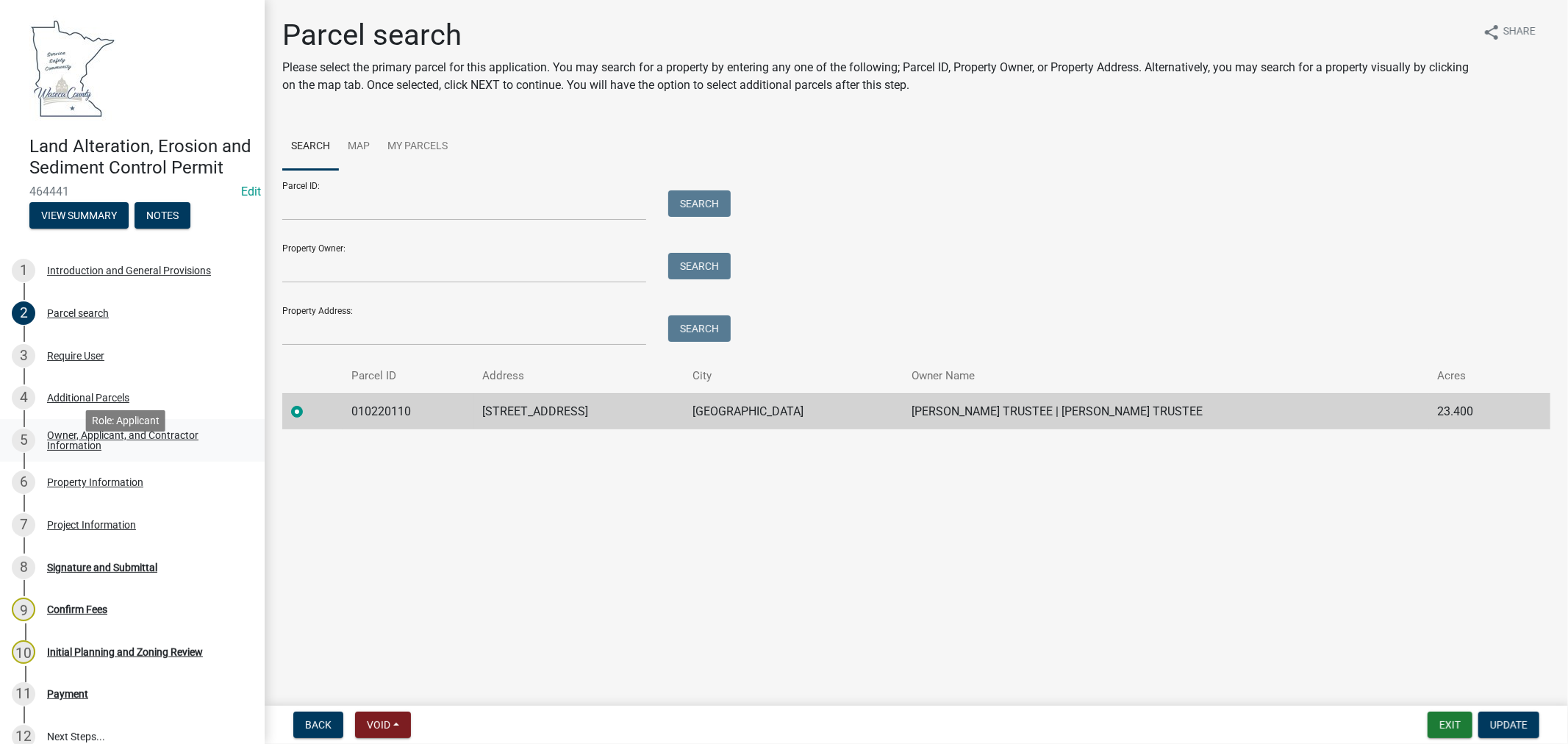
click at [62, 451] on div "Owner, Applicant, and Contractor Information" at bounding box center [144, 440] width 194 height 21
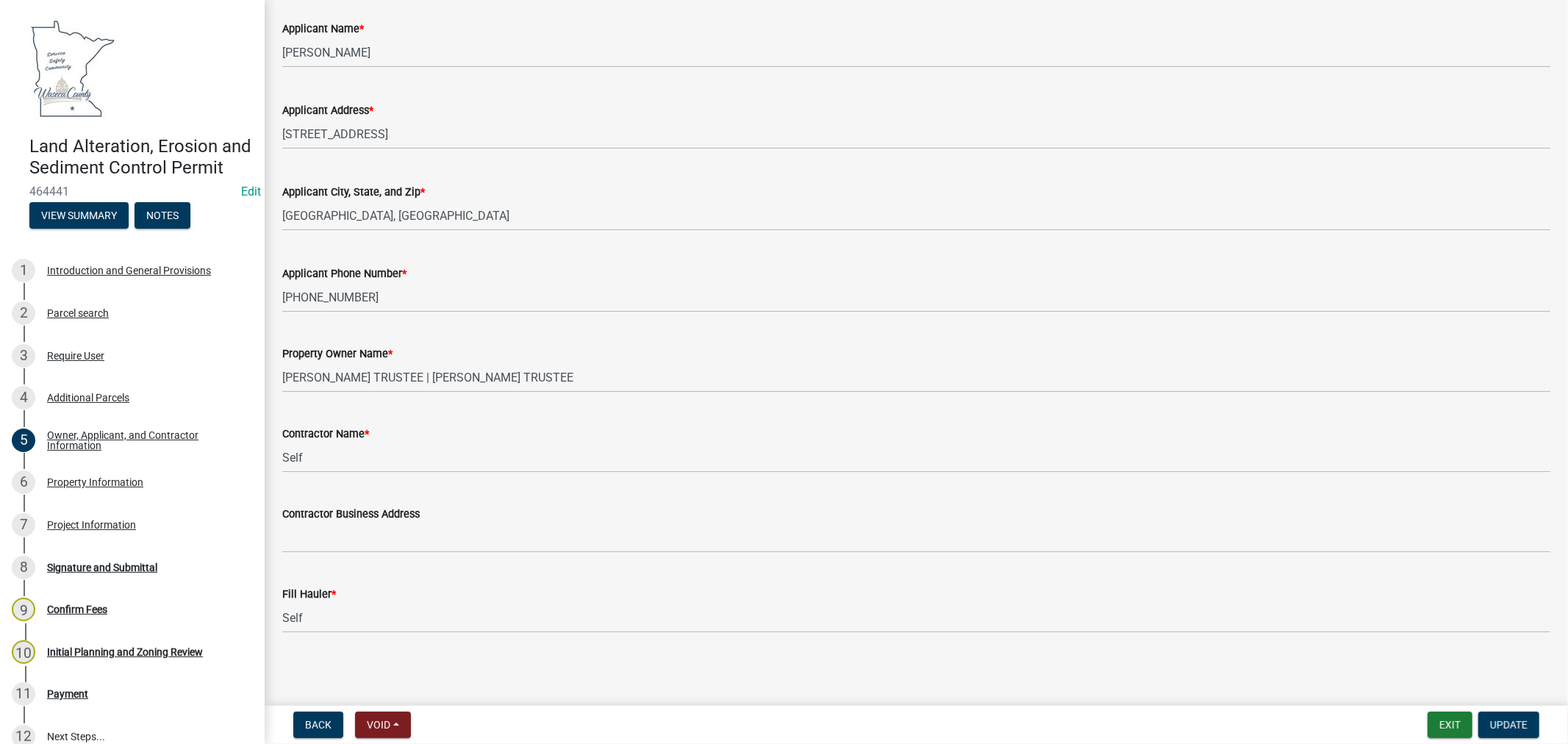
scroll to position [169, 0]
click at [129, 487] on div "Property Information" at bounding box center [96, 482] width 97 height 10
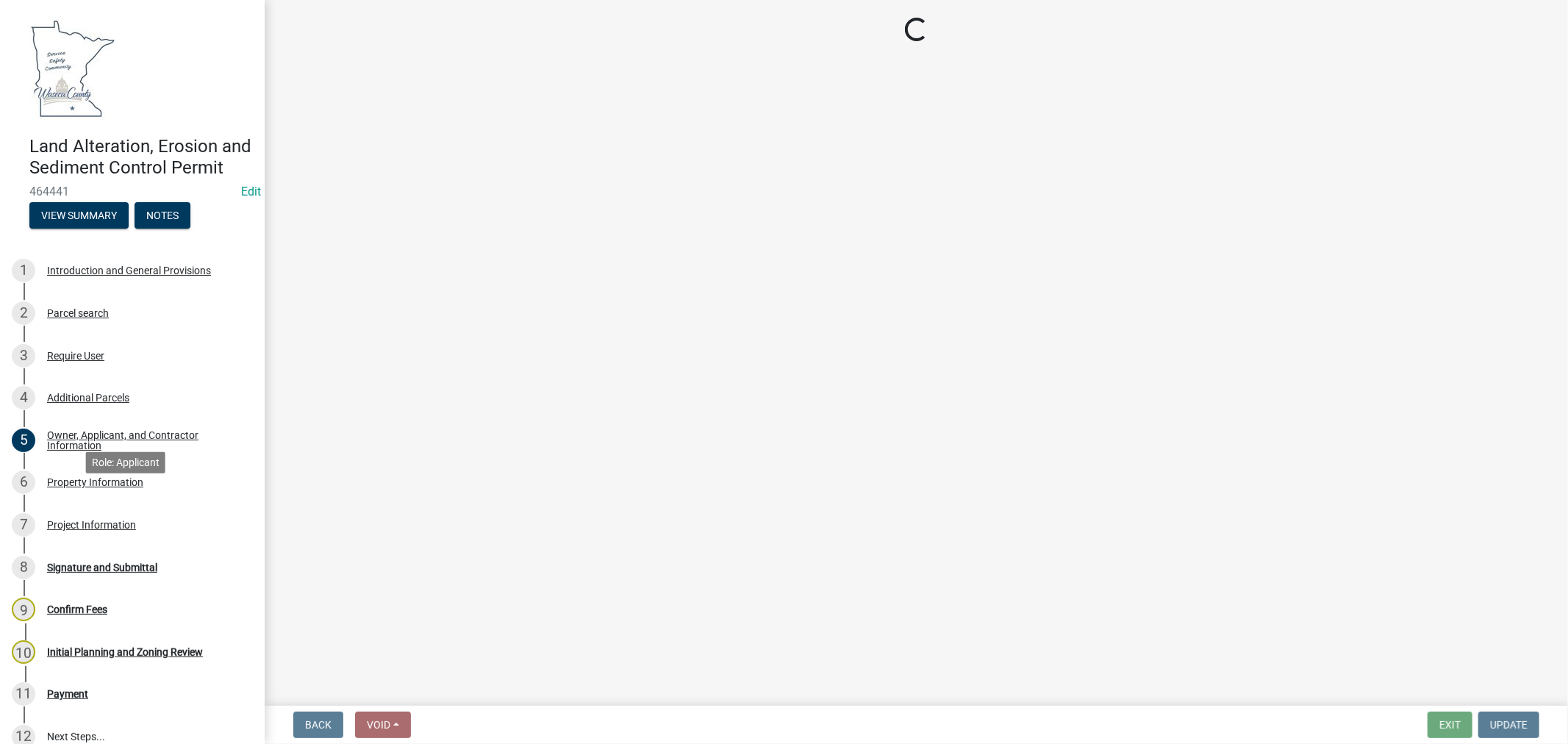
scroll to position [0, 0]
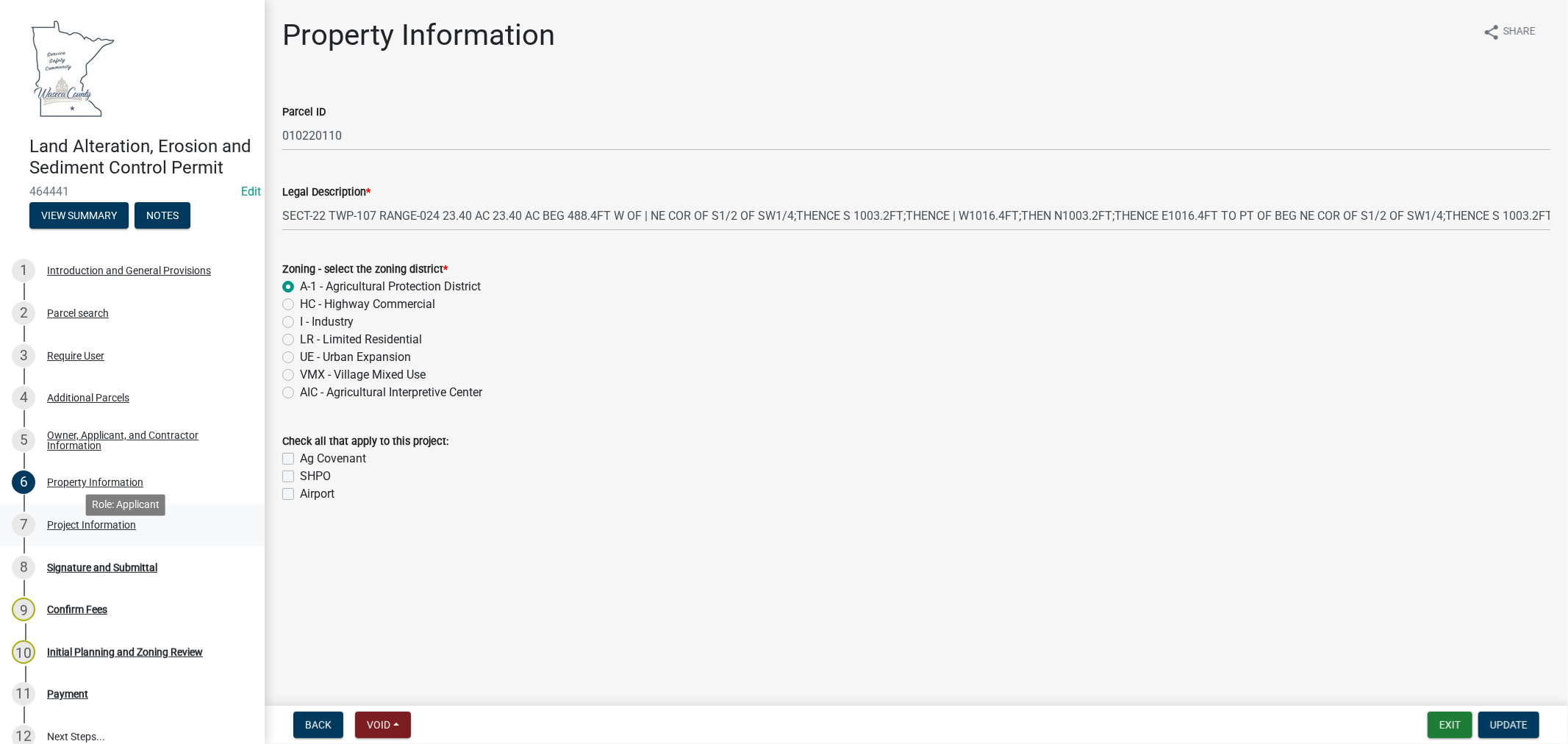
click at [64, 530] on div "Project Information" at bounding box center [92, 524] width 89 height 10
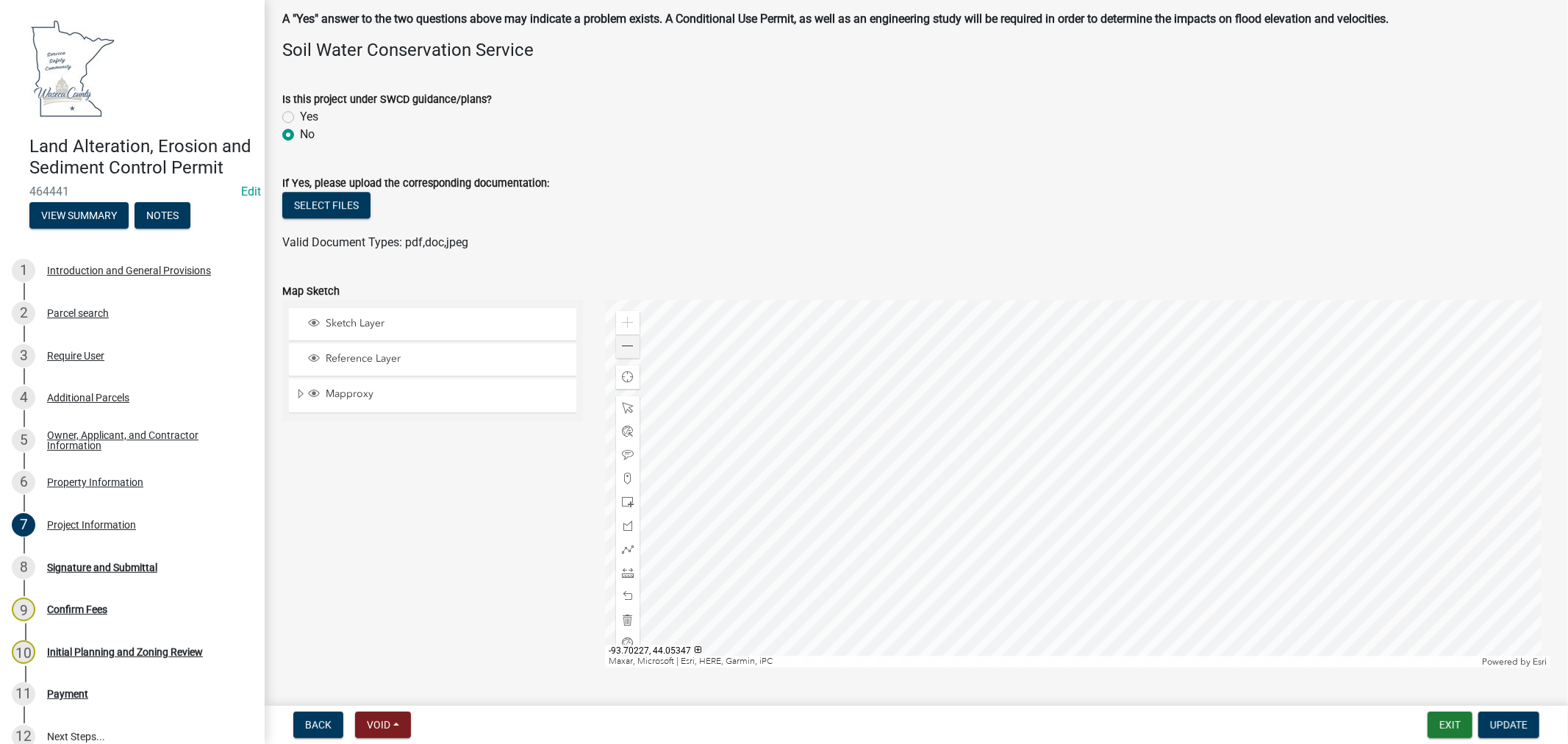
scroll to position [3430, 0]
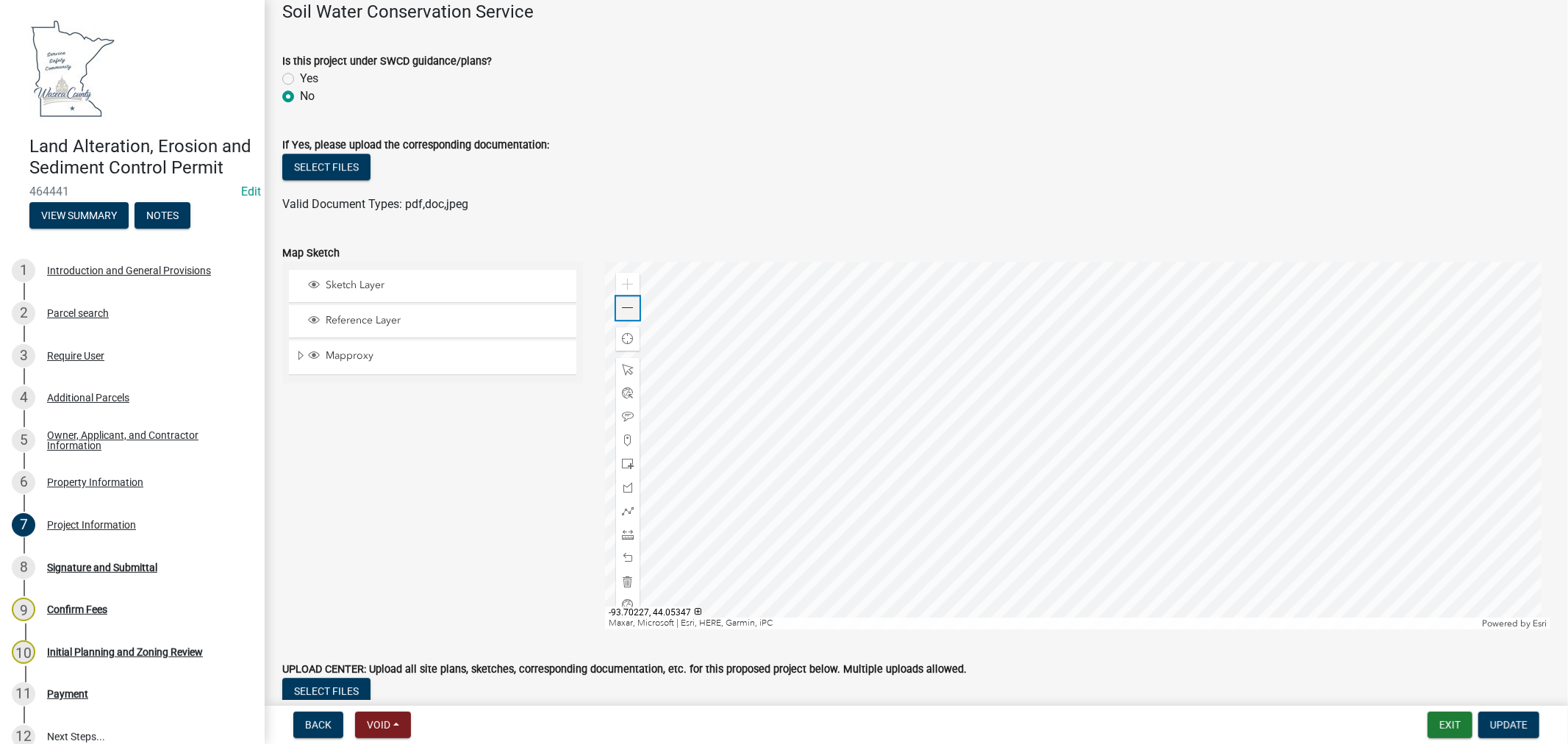
click at [623, 316] on div "Zoom out" at bounding box center [627, 308] width 24 height 24
click at [622, 307] on span at bounding box center [627, 308] width 11 height 11
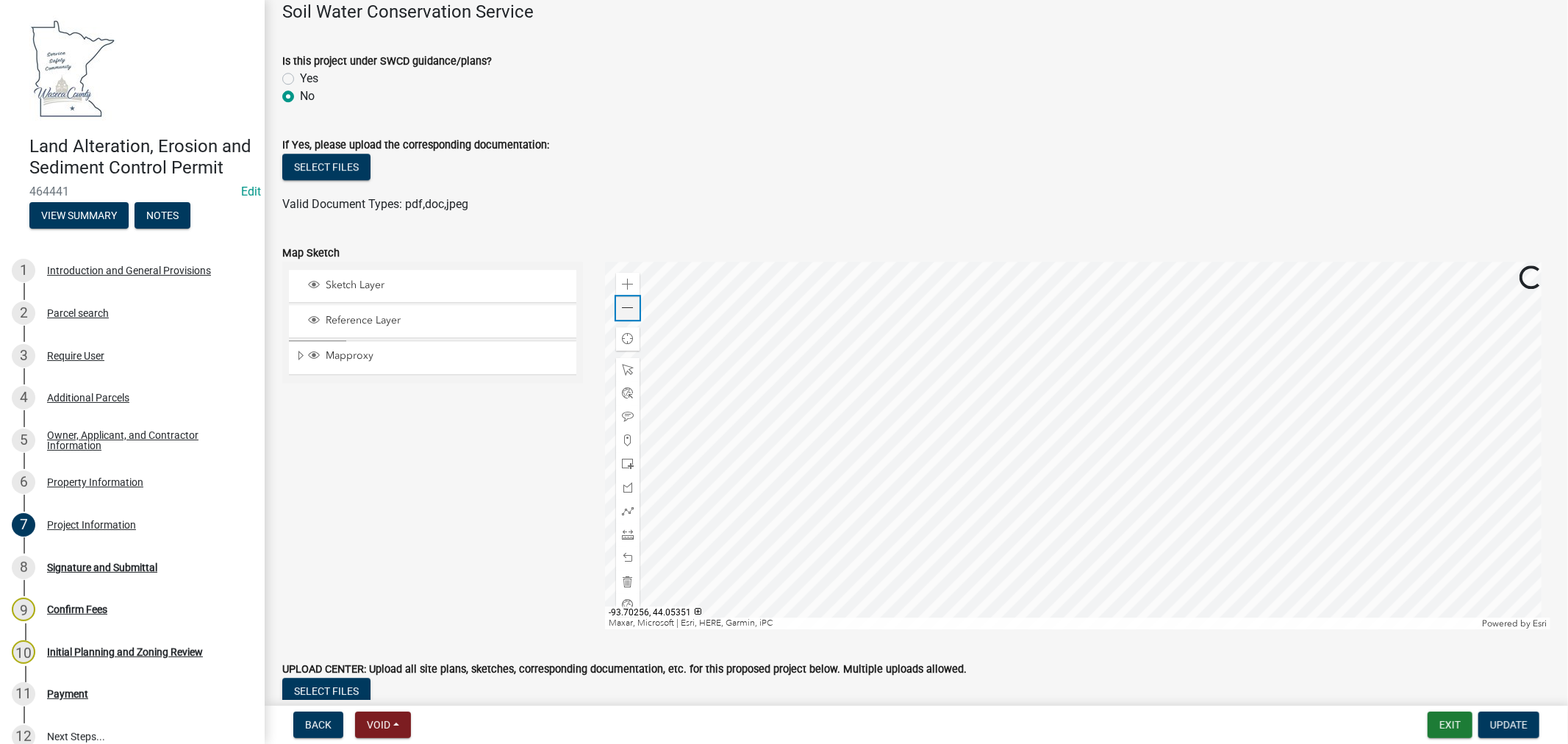
click at [622, 307] on span at bounding box center [627, 308] width 11 height 11
click at [82, 573] on div "Signature and Submittal" at bounding box center [102, 567] width 111 height 10
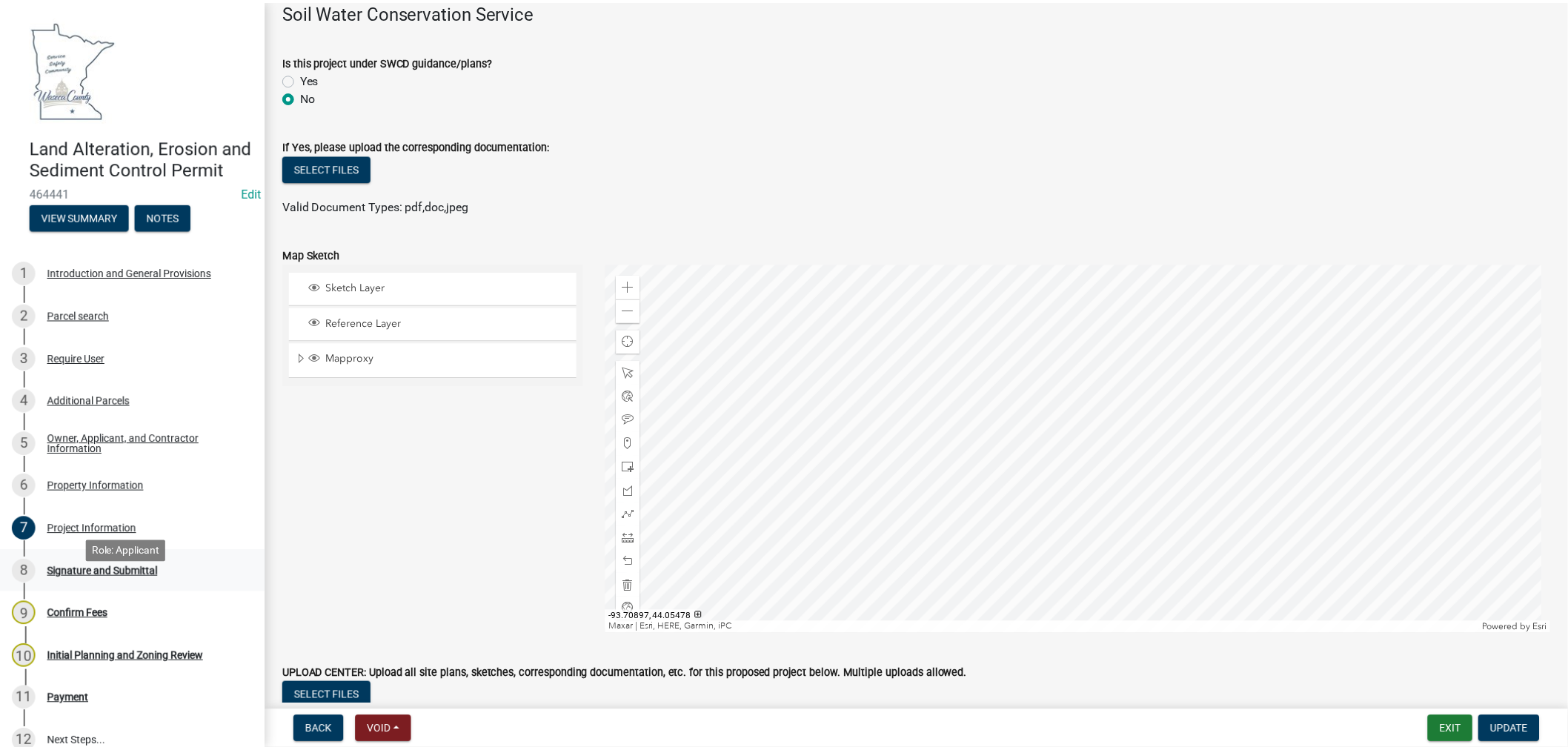
scroll to position [0, 0]
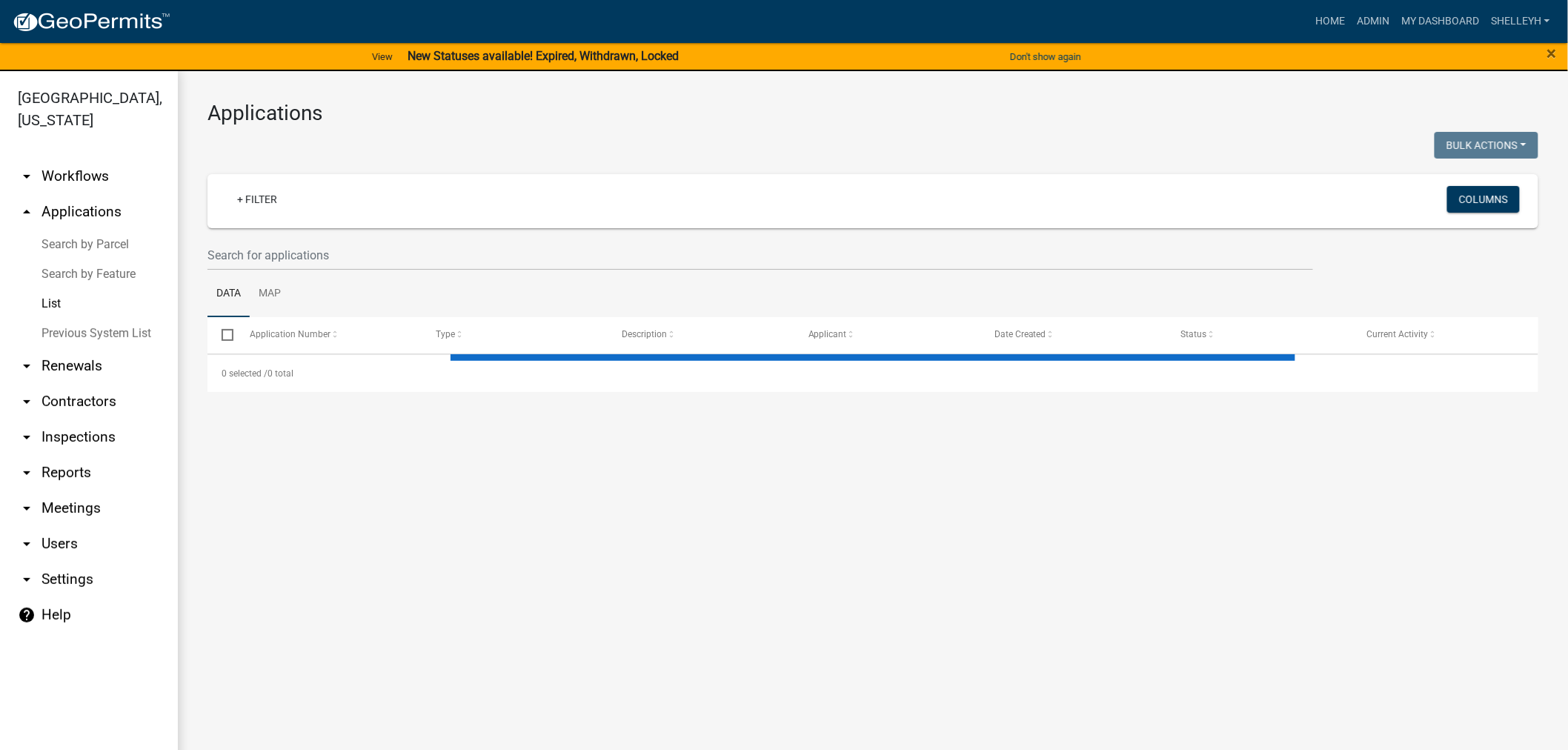
select select "1: 25"
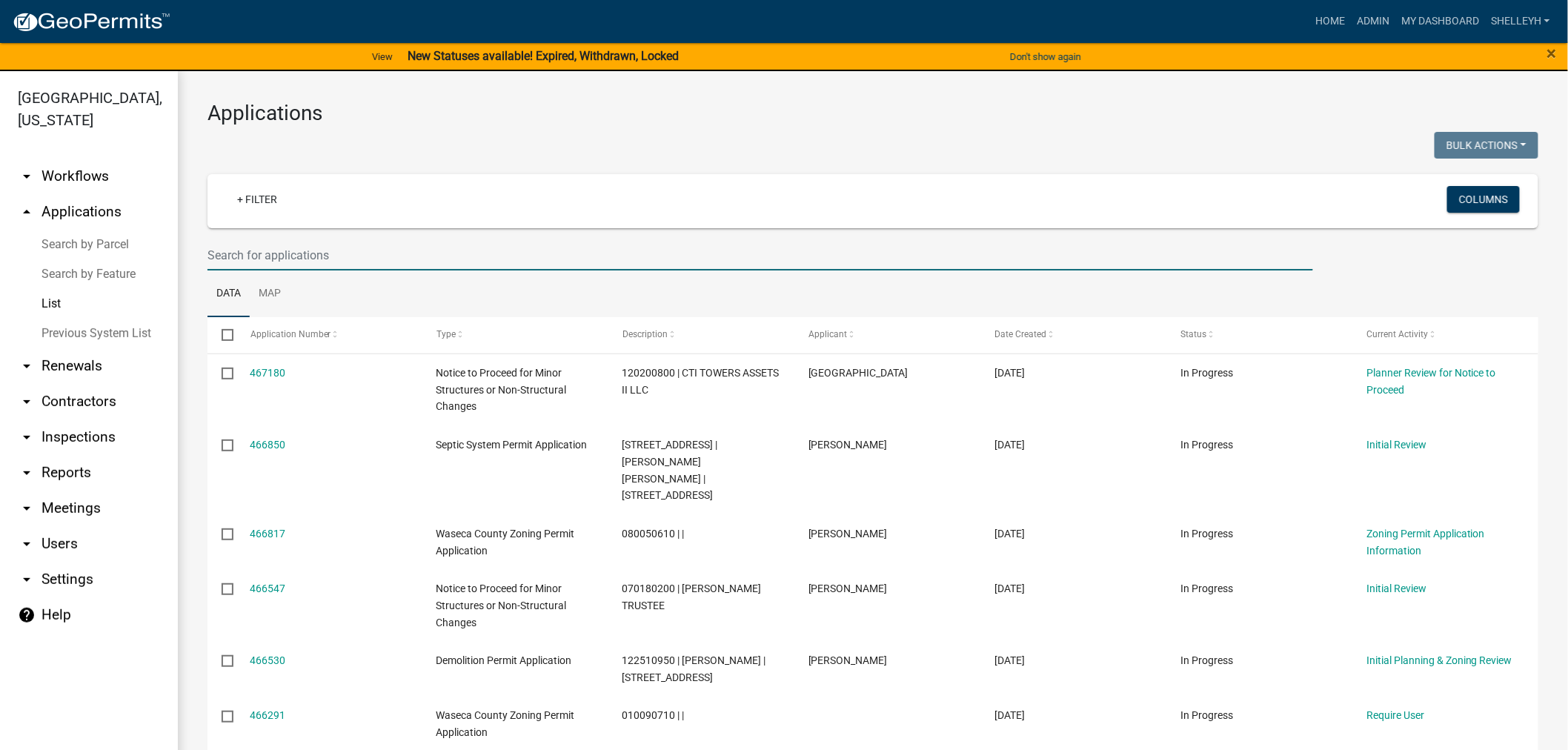
click at [317, 258] on input "text" at bounding box center [759, 256] width 1105 height 31
type input "guardian"
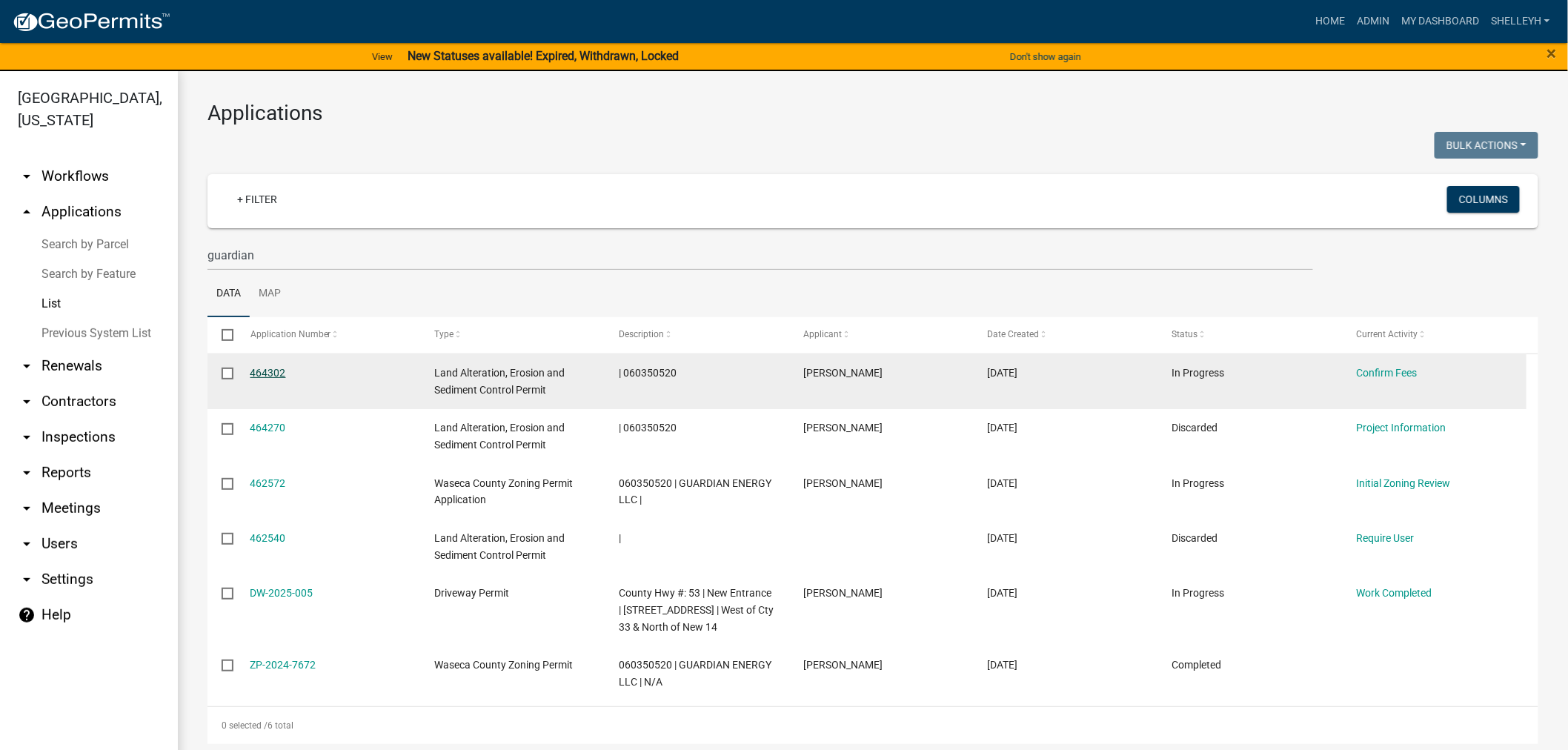
click at [268, 370] on link "464302" at bounding box center [268, 372] width 35 height 11
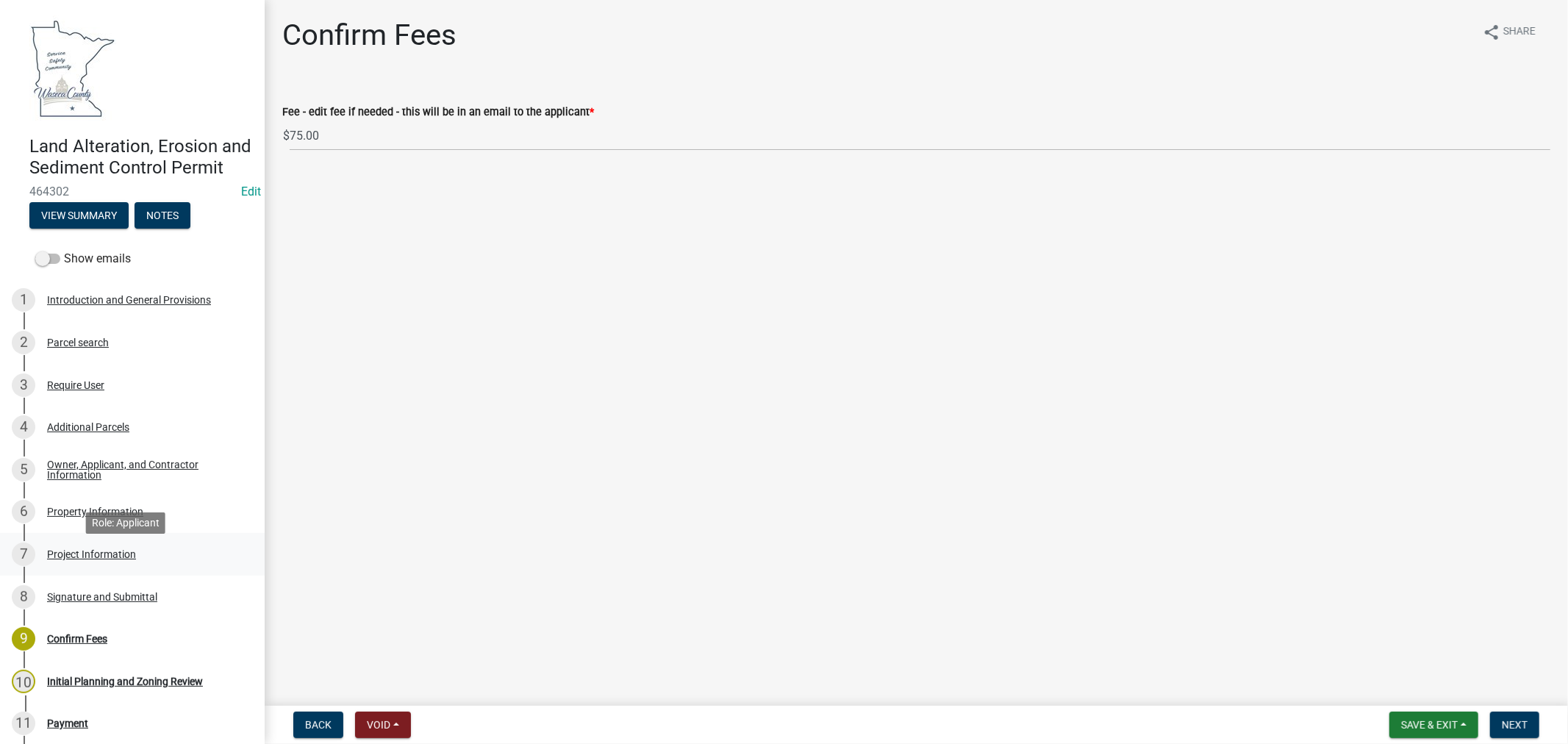
scroll to position [81, 0]
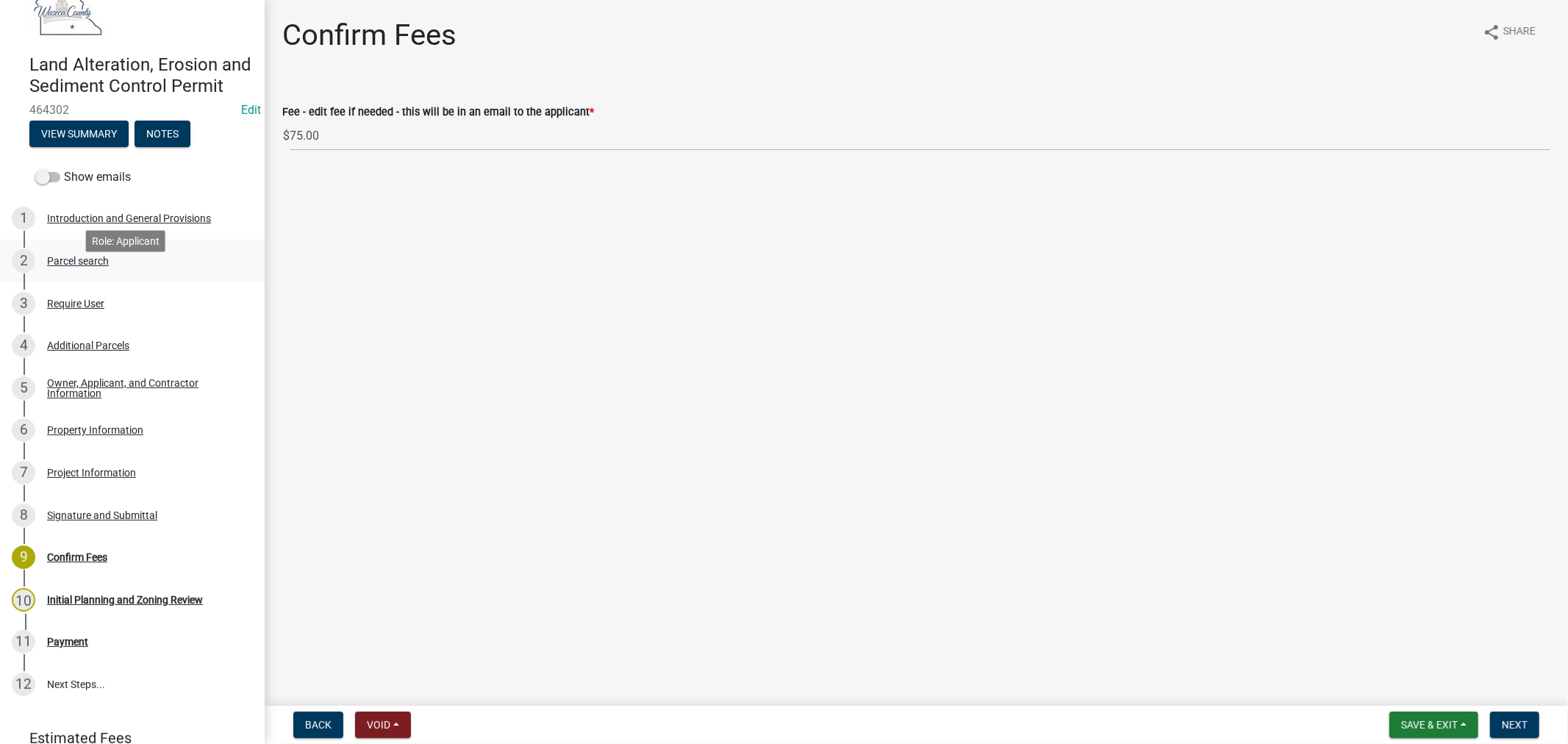
click at [77, 266] on div "Parcel search" at bounding box center [78, 260] width 62 height 10
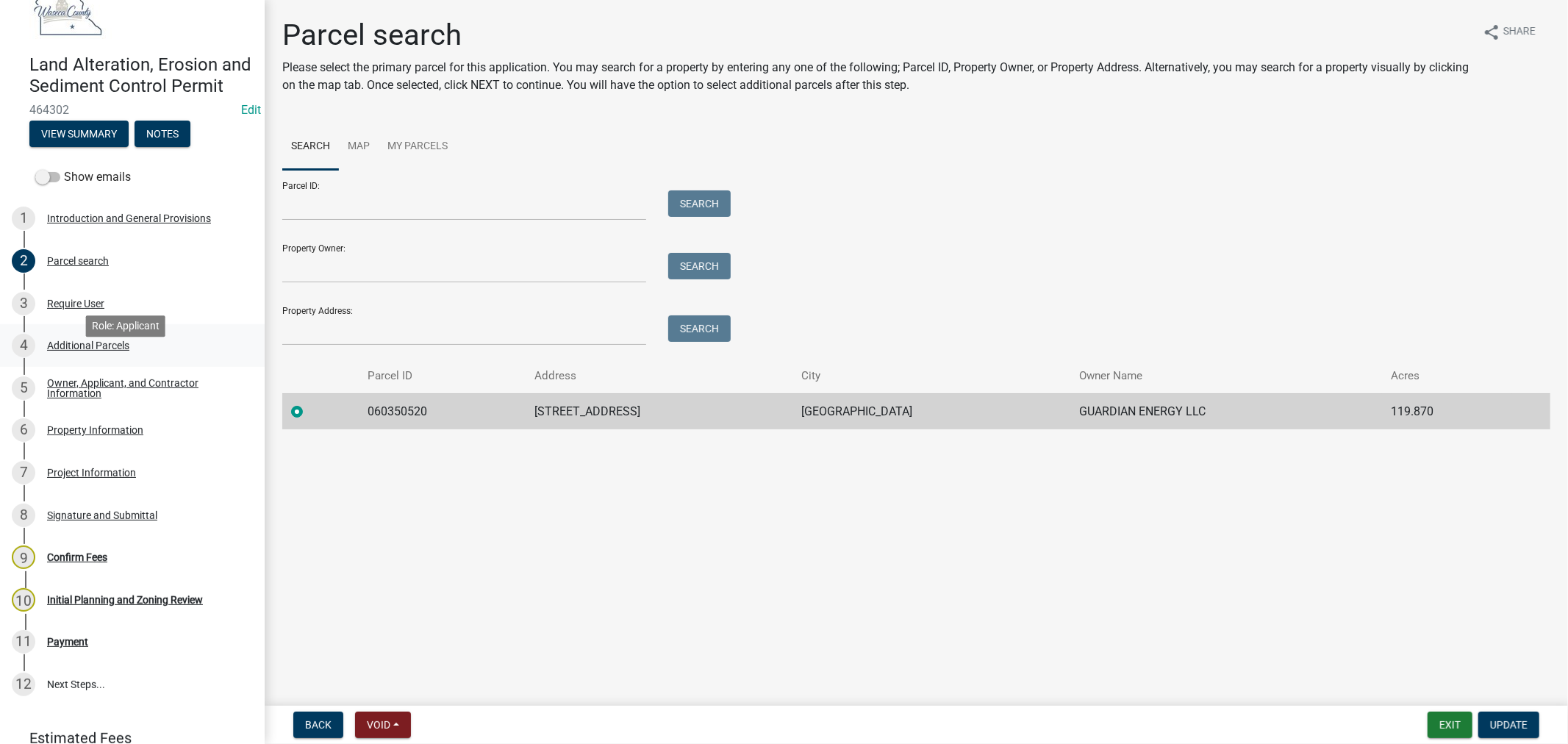
click at [78, 351] on div "Additional Parcels" at bounding box center [88, 345] width 82 height 10
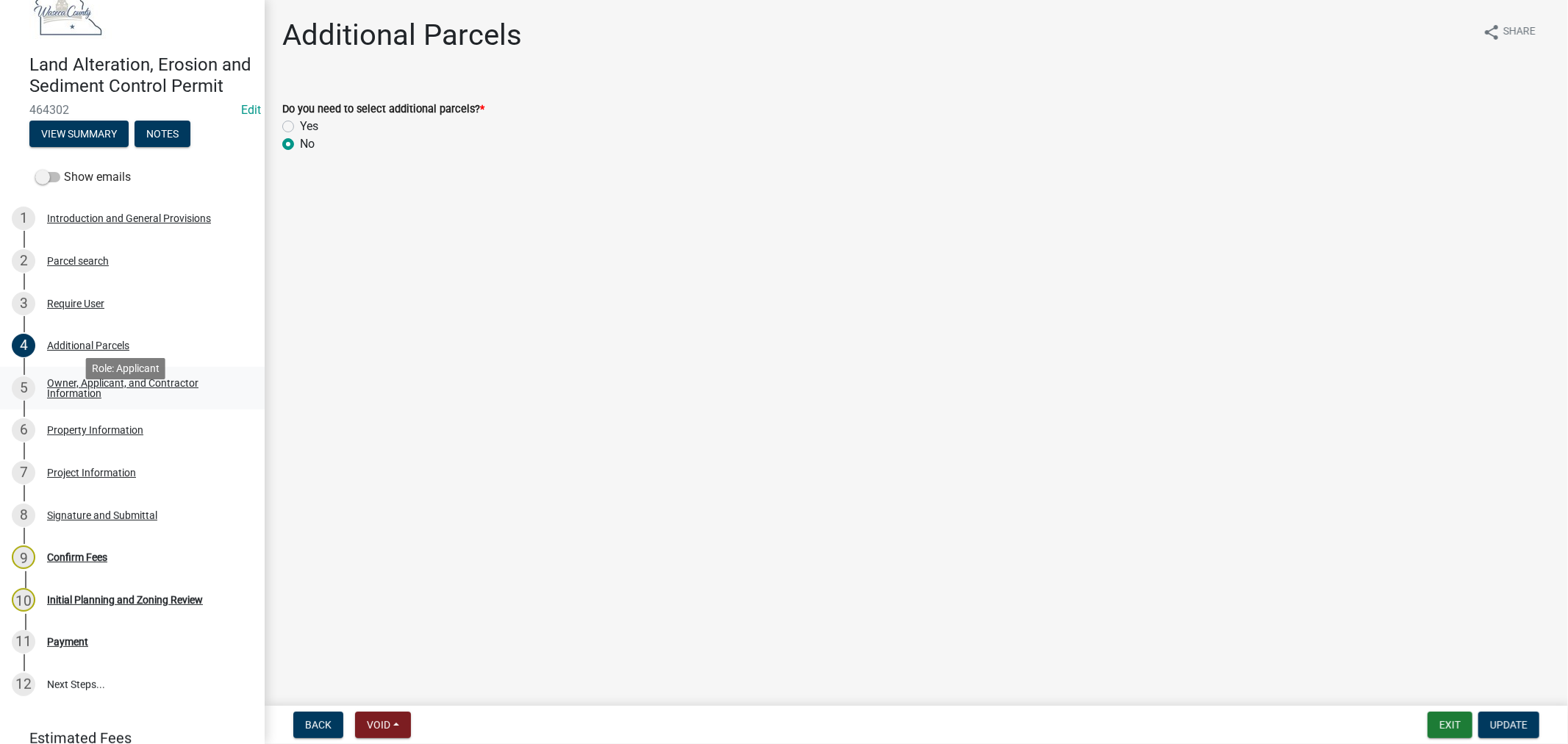
click at [72, 399] on div "Owner, Applicant, and Contractor Information" at bounding box center [144, 388] width 194 height 21
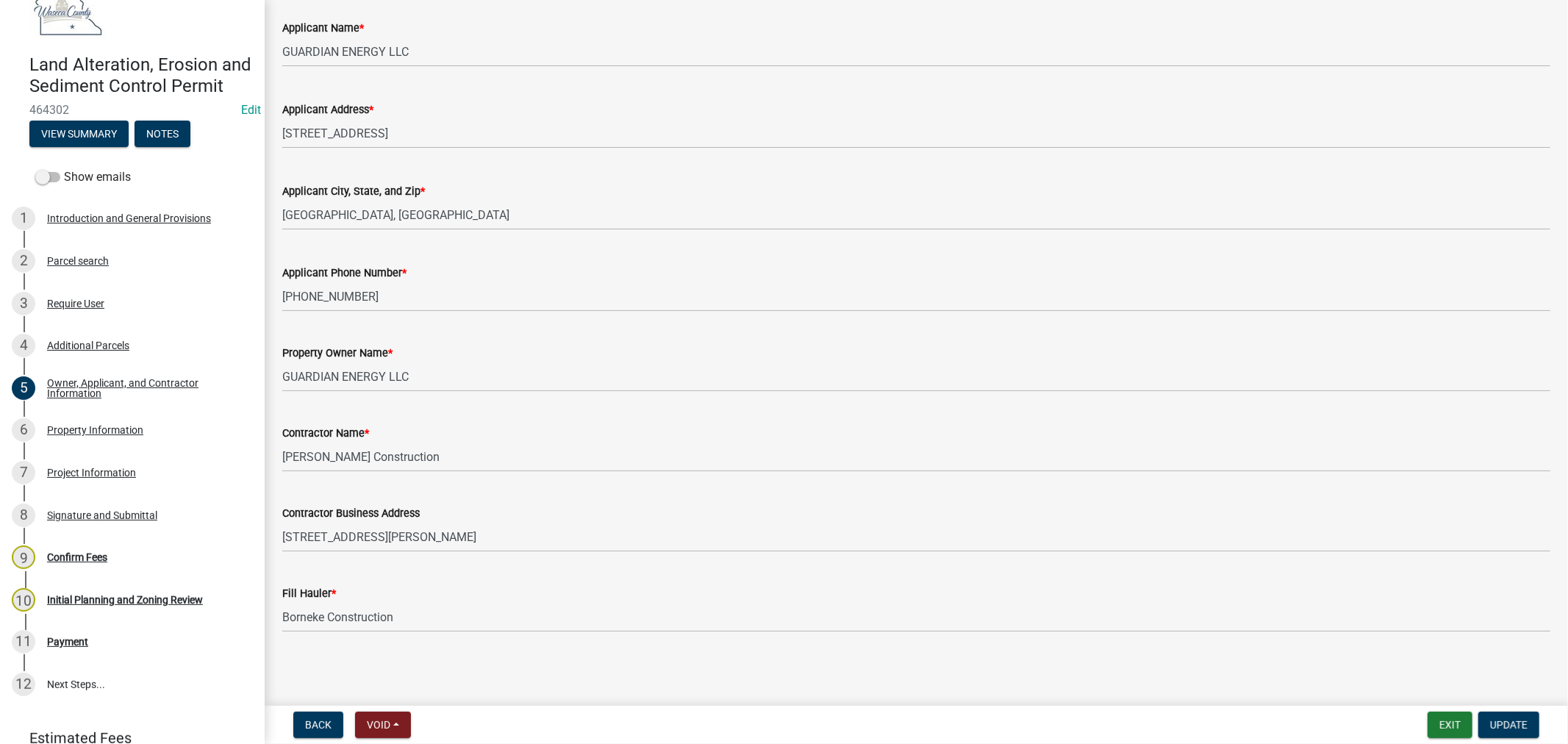
scroll to position [169, 0]
click at [84, 435] on div "Property Information" at bounding box center [96, 430] width 97 height 10
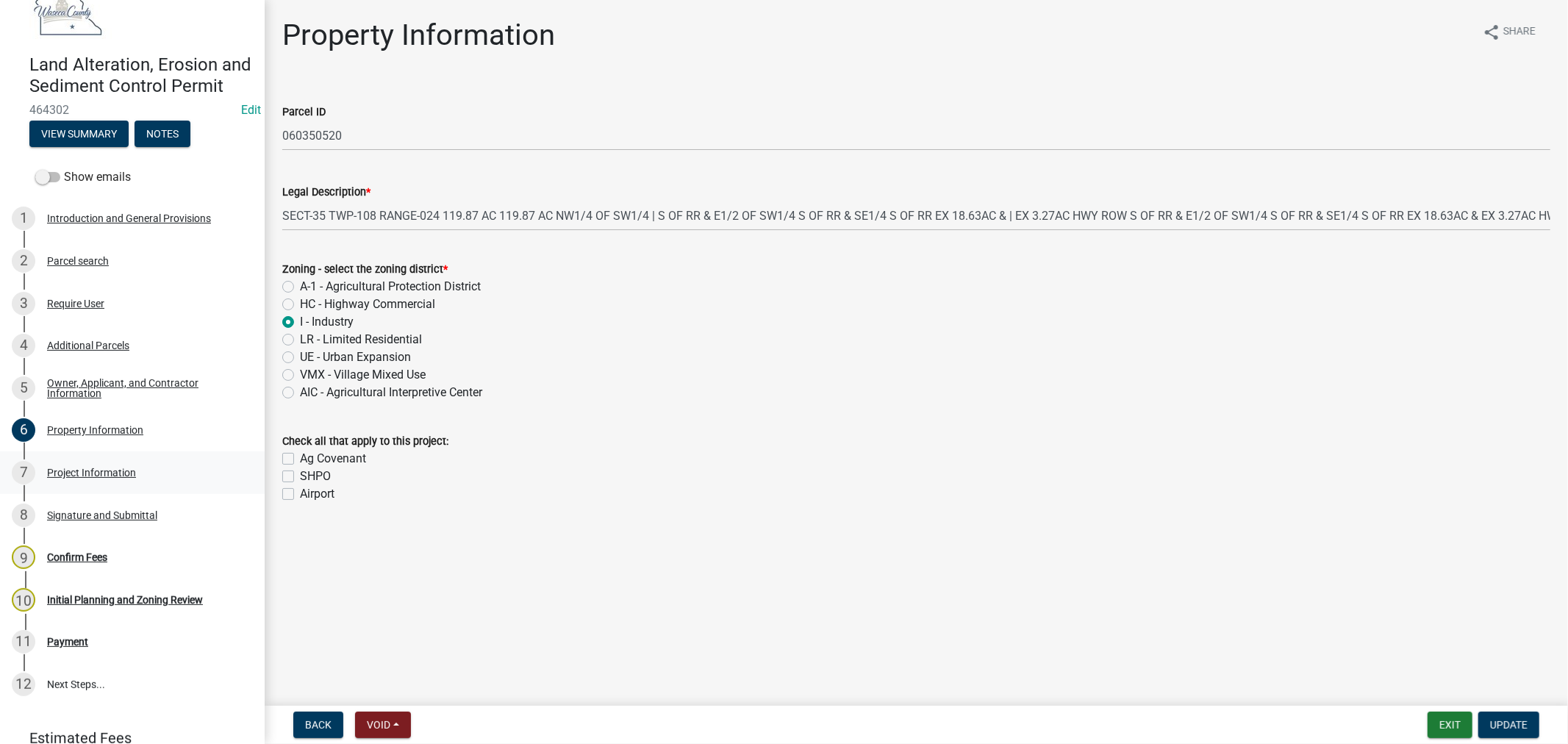
drag, startPoint x: 96, startPoint y: 492, endPoint x: 191, endPoint y: 474, distance: 96.7
click at [96, 478] on div "Project Information" at bounding box center [92, 472] width 89 height 10
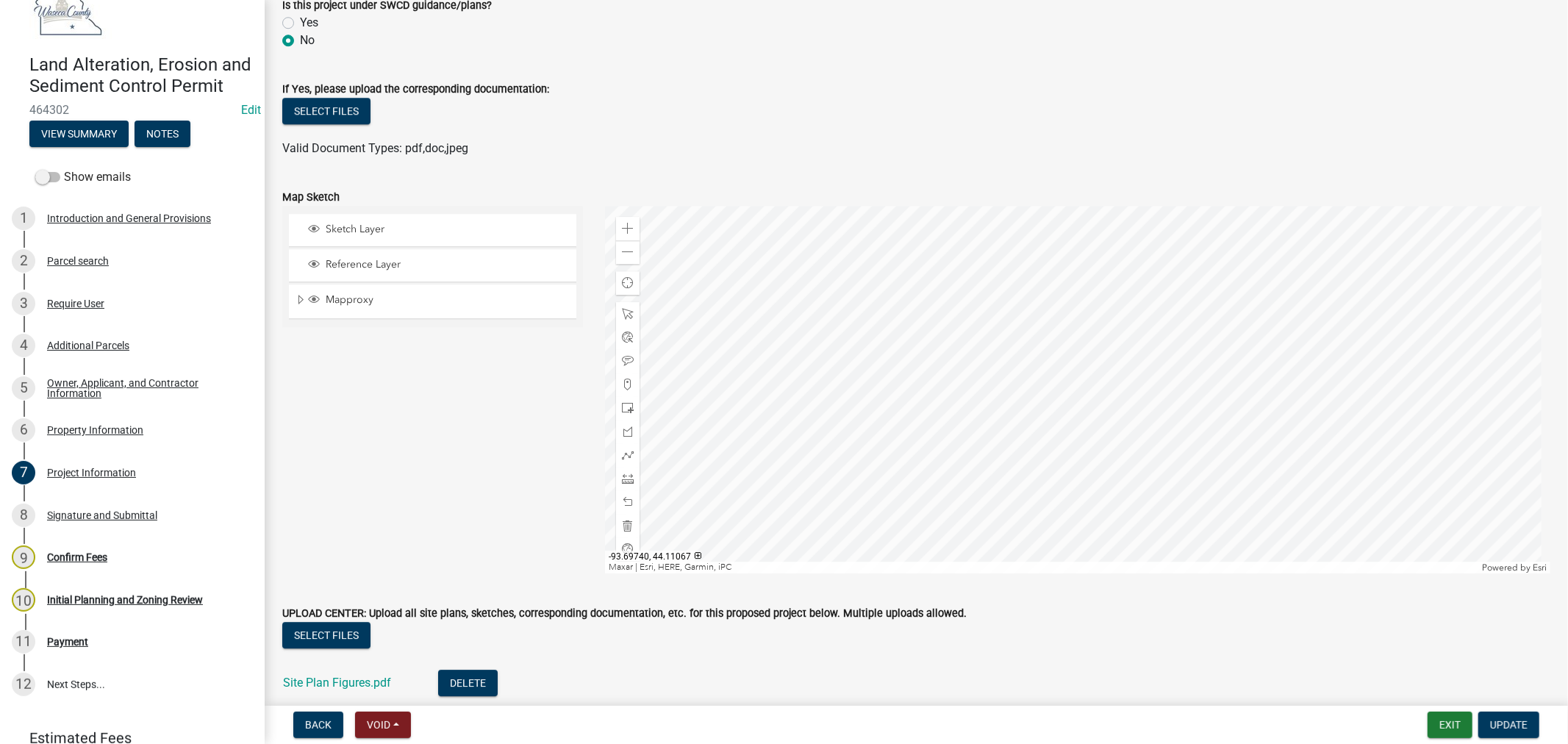
scroll to position [3591, 0]
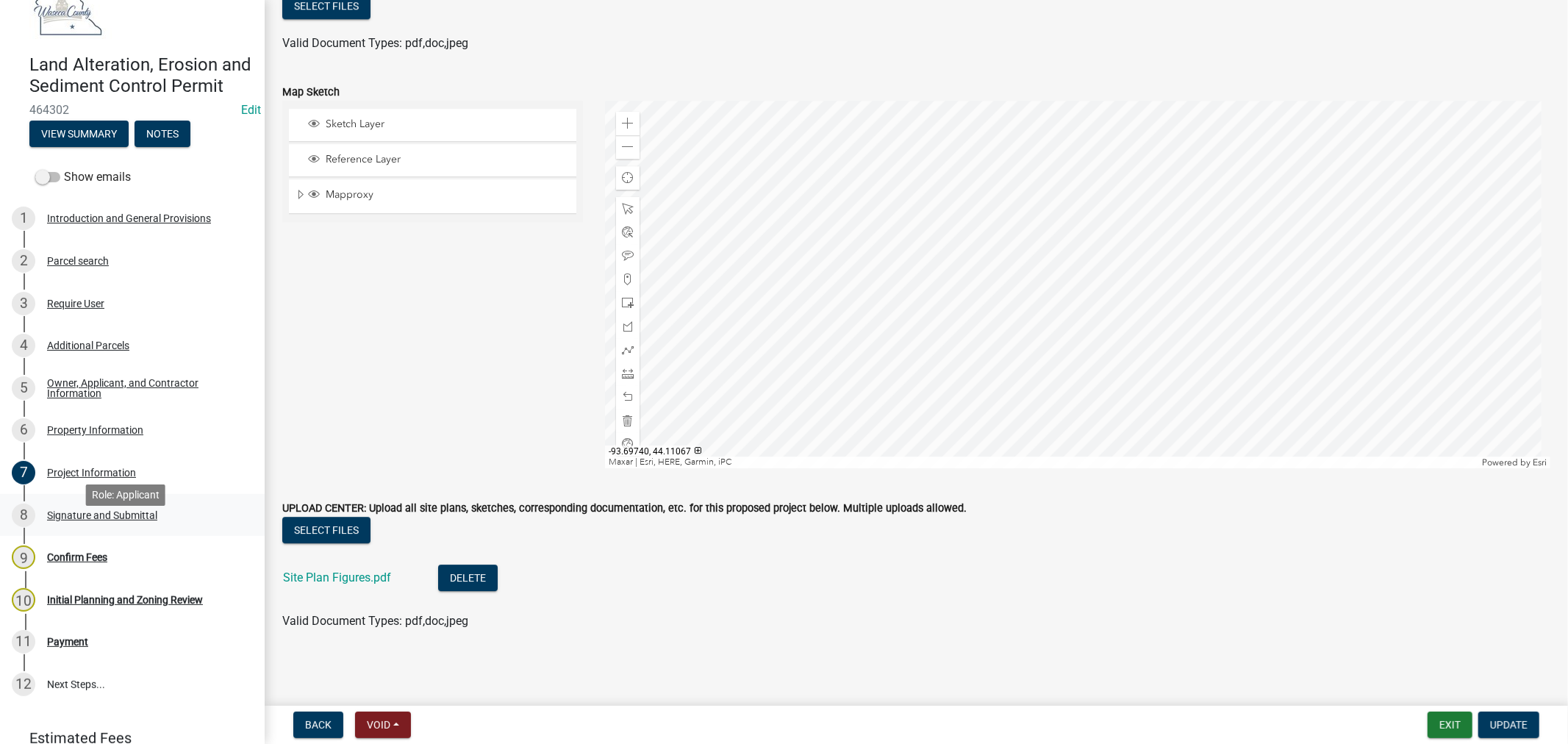
click at [86, 527] on div "8 Signature and Submittal" at bounding box center [126, 515] width 229 height 24
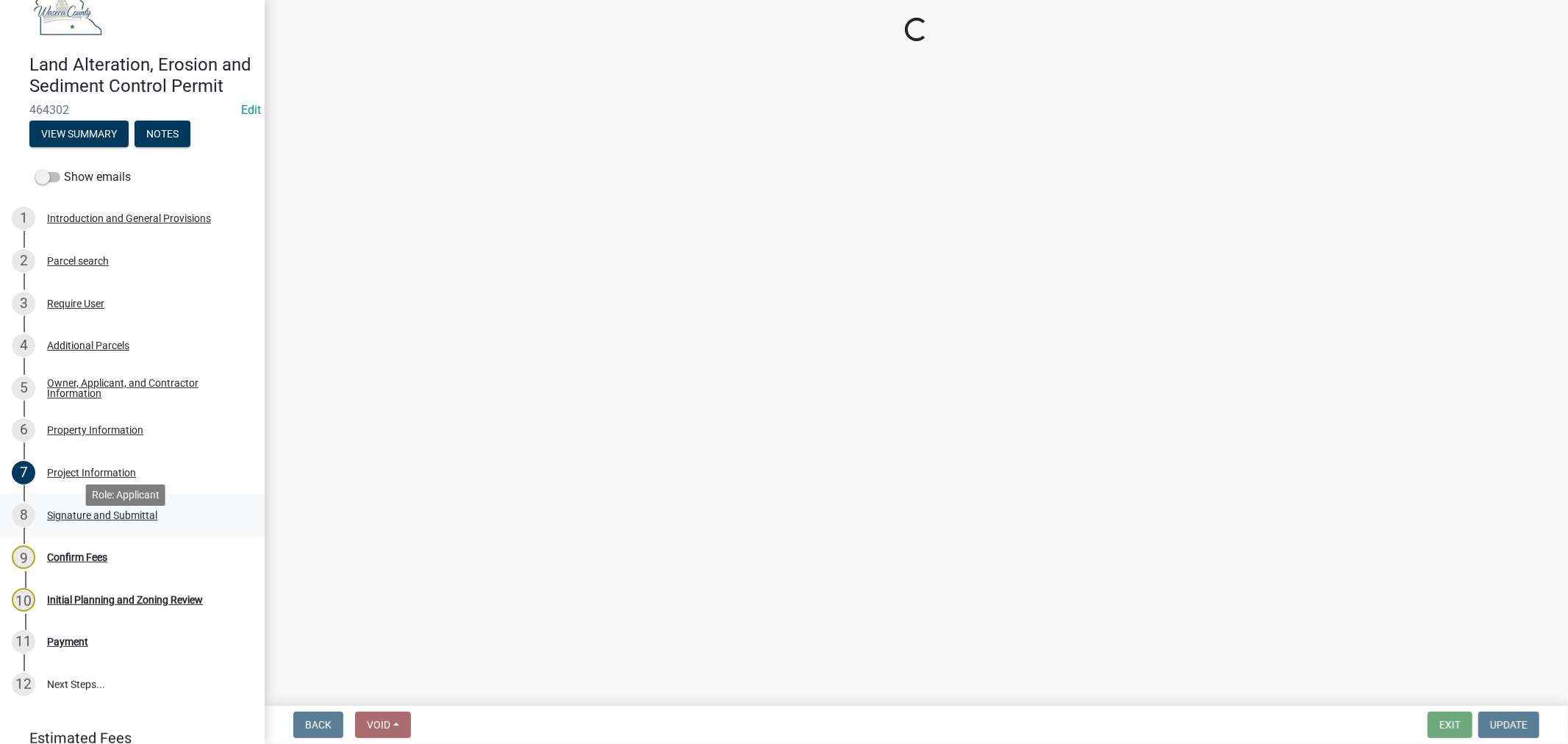
scroll to position [0, 0]
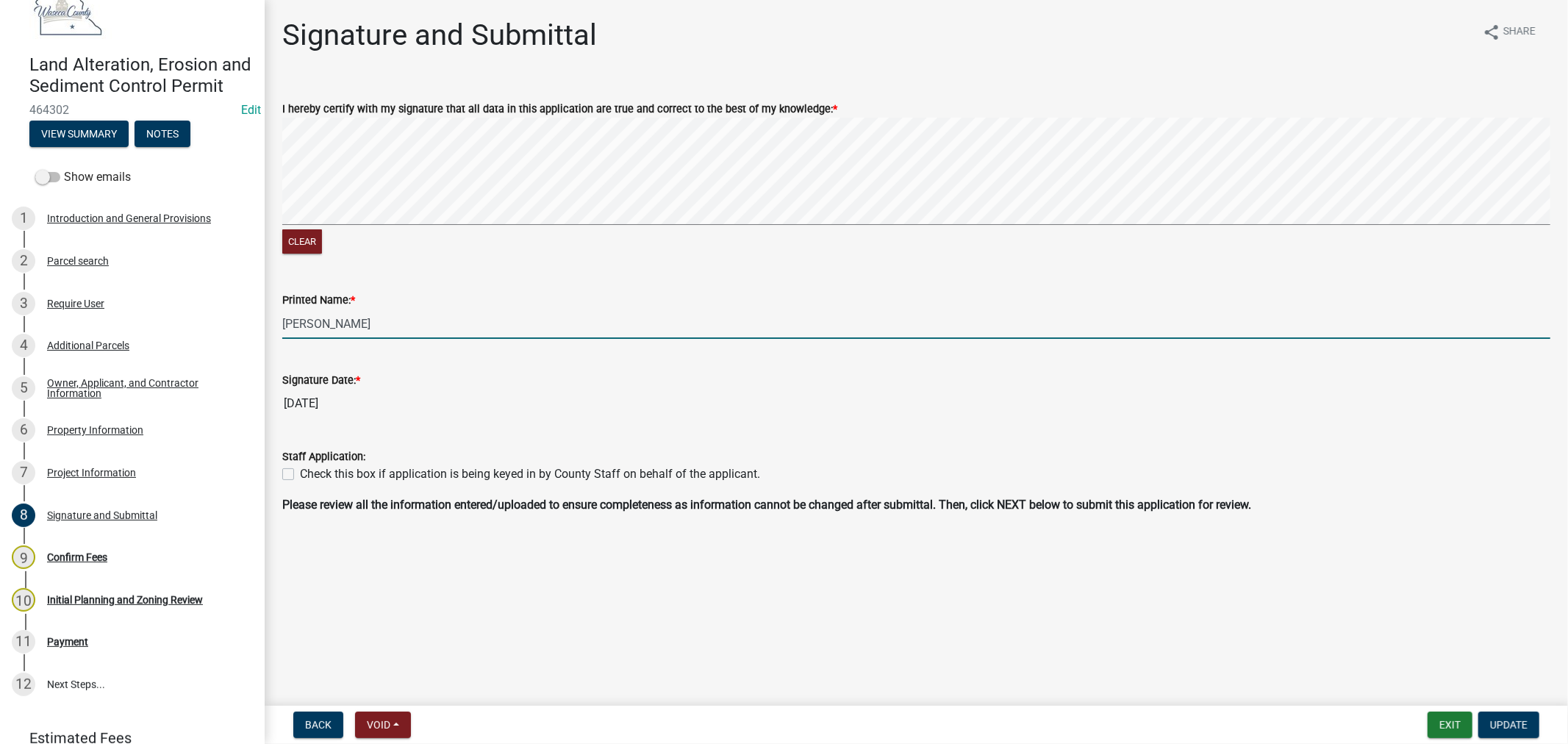
click at [395, 314] on input "[PERSON_NAME]" at bounding box center [916, 324] width 1268 height 30
type input "[PERSON_NAME], Plant Manager"
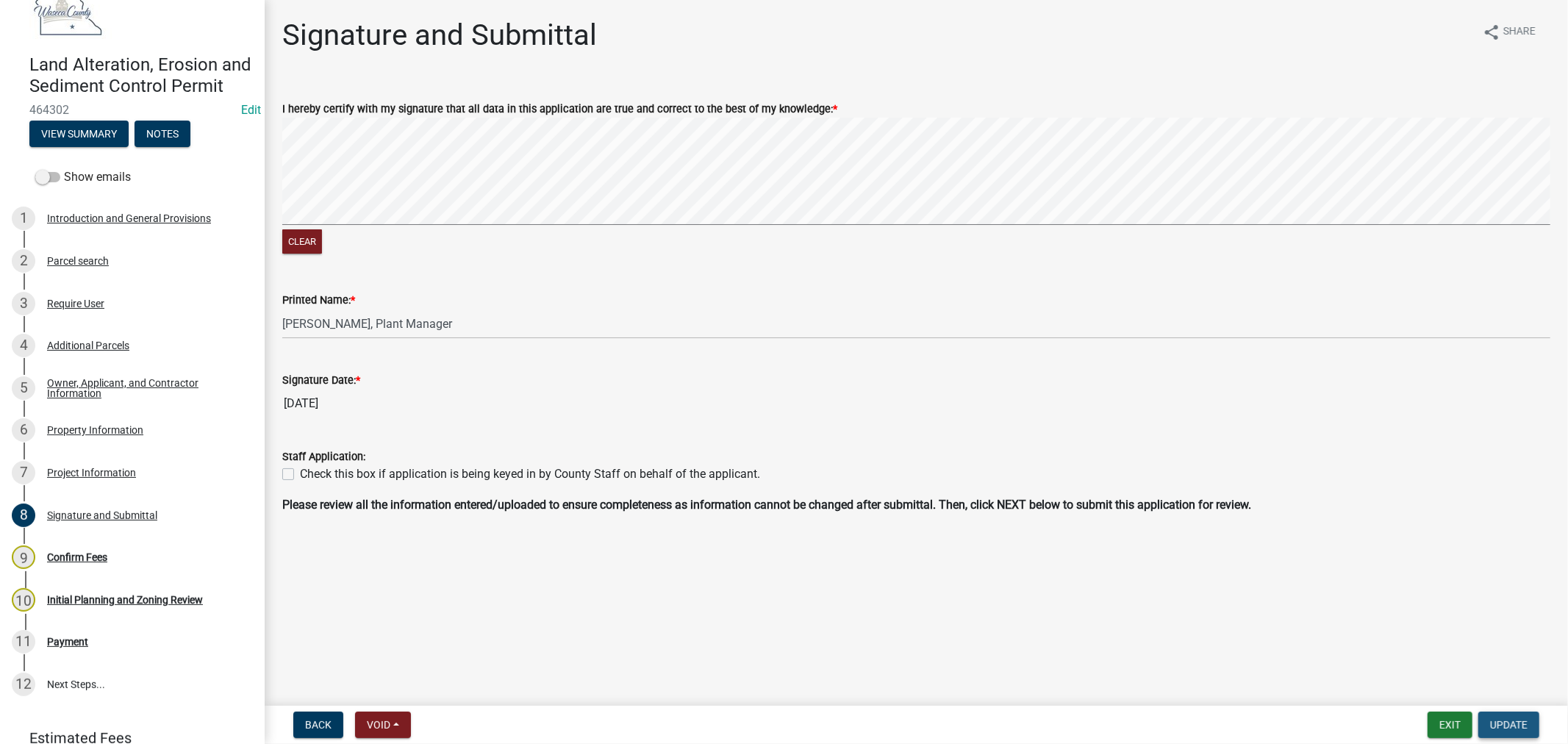
click at [1523, 729] on span "Update" at bounding box center [1508, 725] width 38 height 11
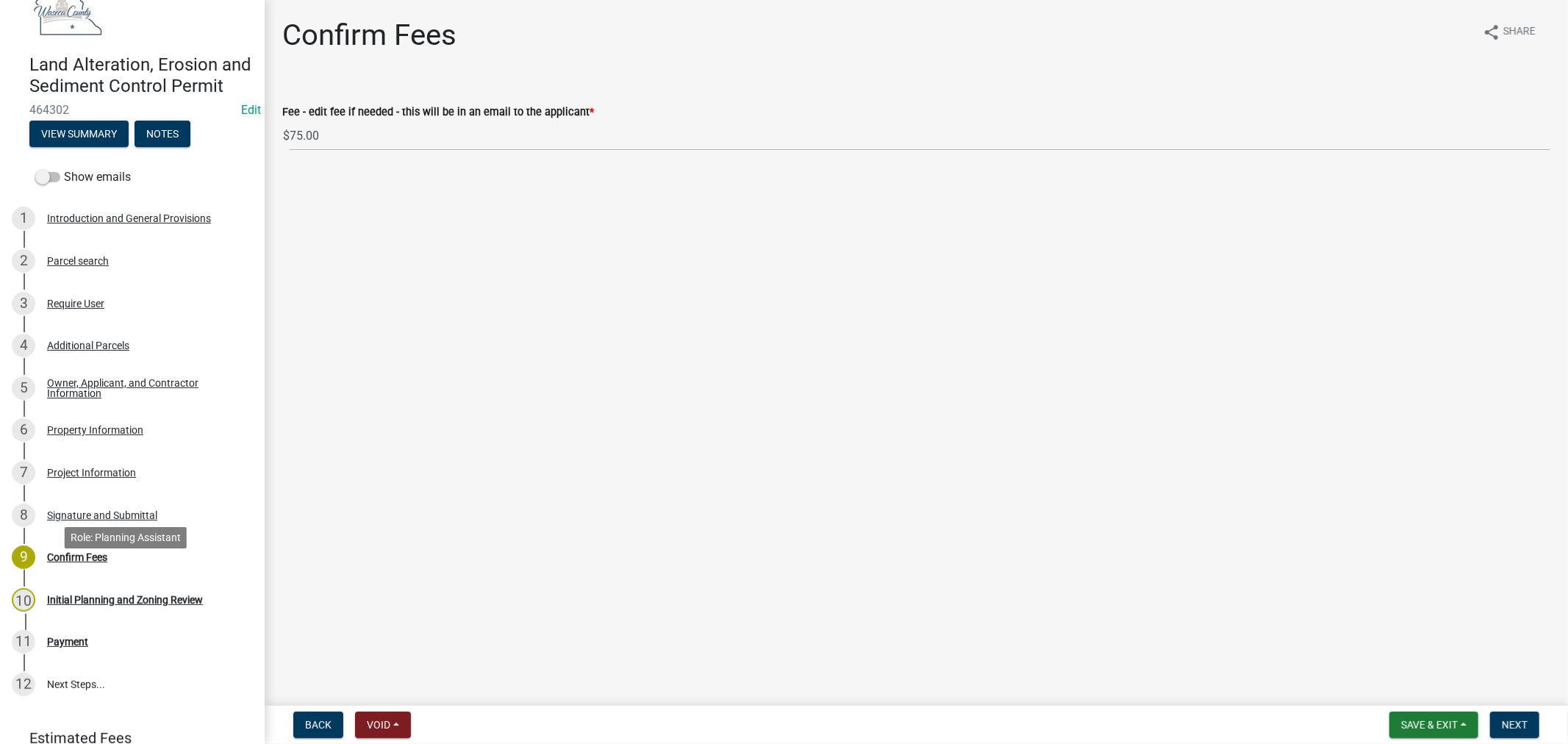
click at [76, 562] on div "Confirm Fees" at bounding box center [78, 557] width 61 height 10
click at [1512, 726] on span "Next" at bounding box center [1514, 725] width 26 height 11
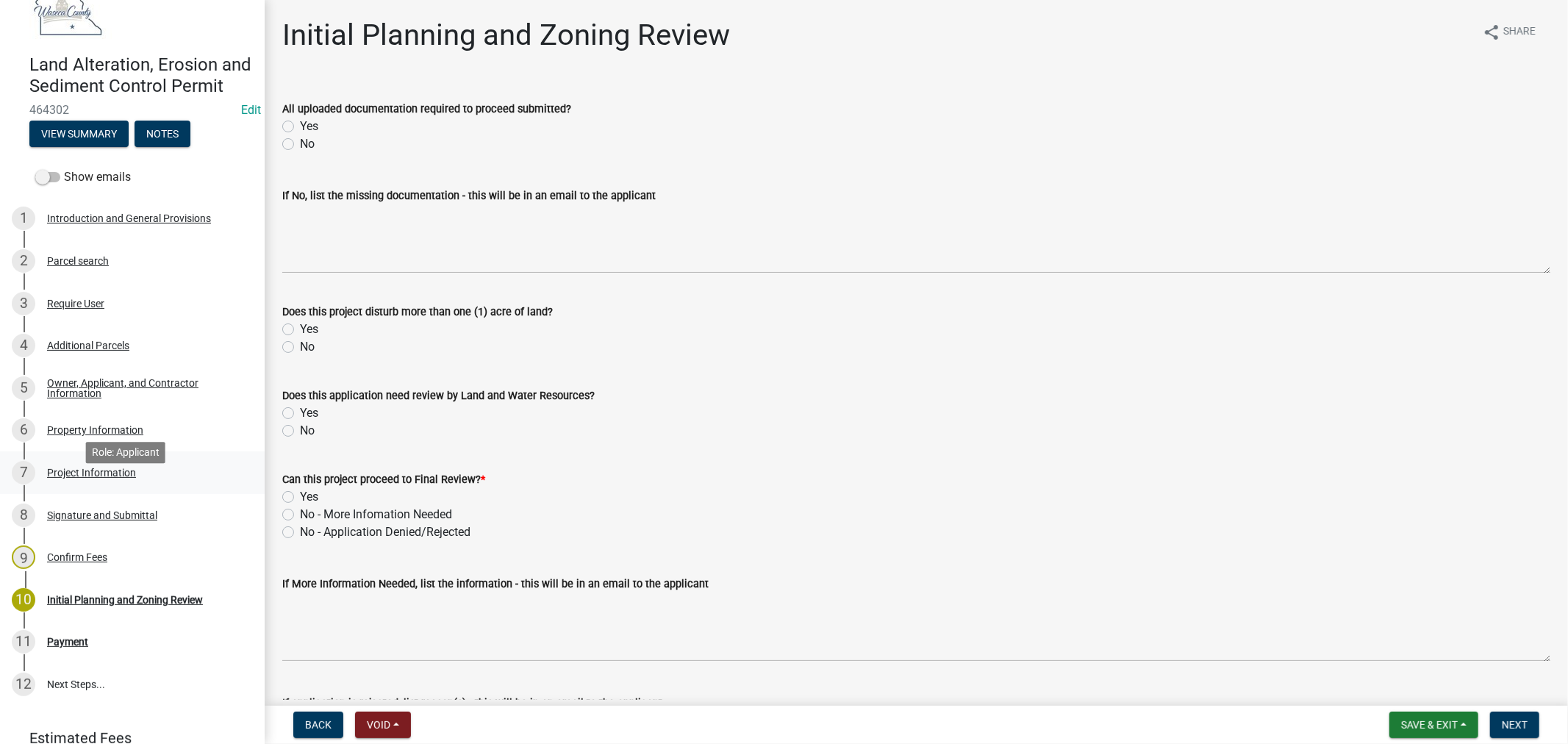
click at [74, 478] on div "Project Information" at bounding box center [92, 472] width 89 height 10
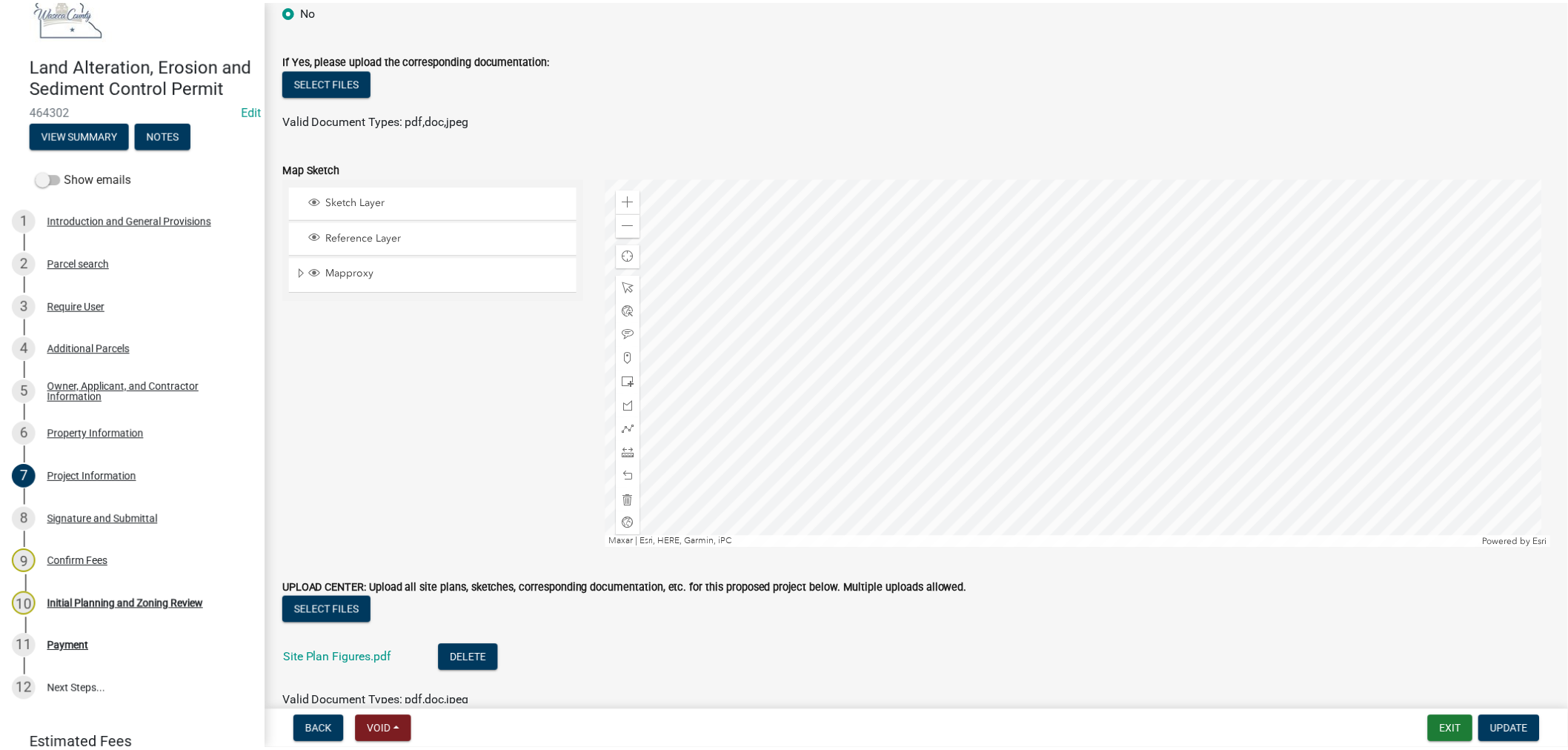
scroll to position [3620, 0]
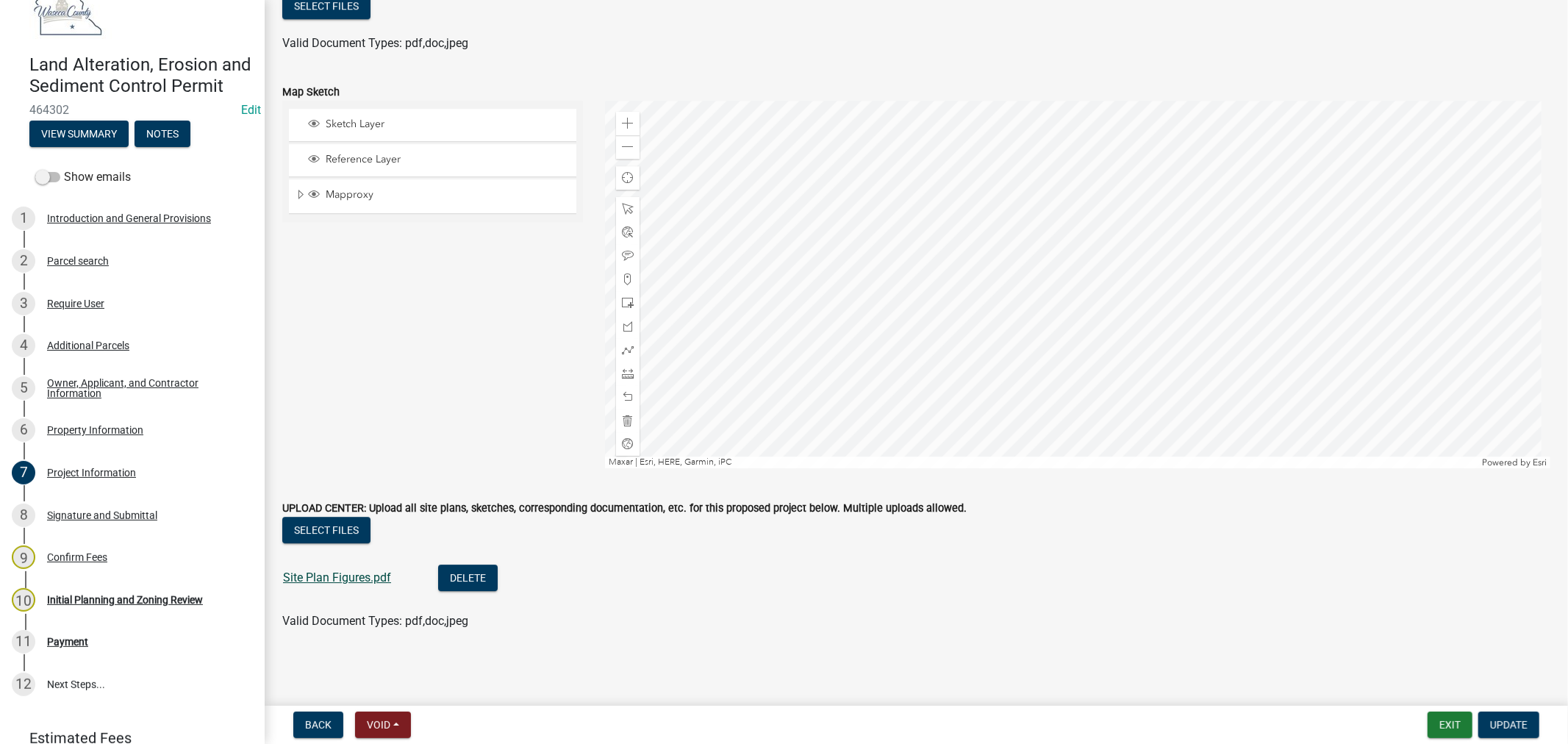
click at [354, 572] on link "Site Plan Figures.pdf" at bounding box center [337, 577] width 108 height 14
click at [363, 583] on link "Site Plan Figures.pdf" at bounding box center [337, 577] width 108 height 14
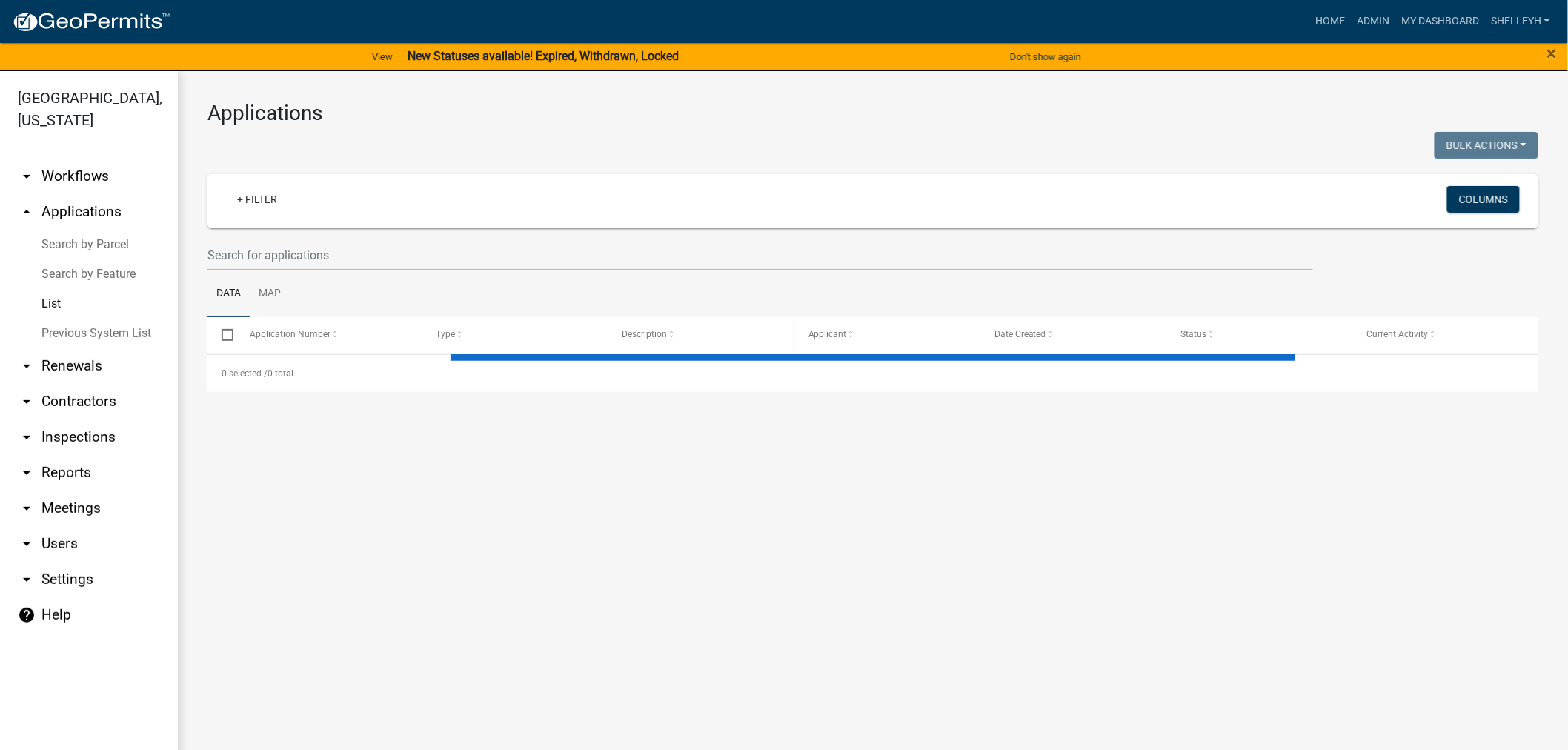
select select "1: 25"
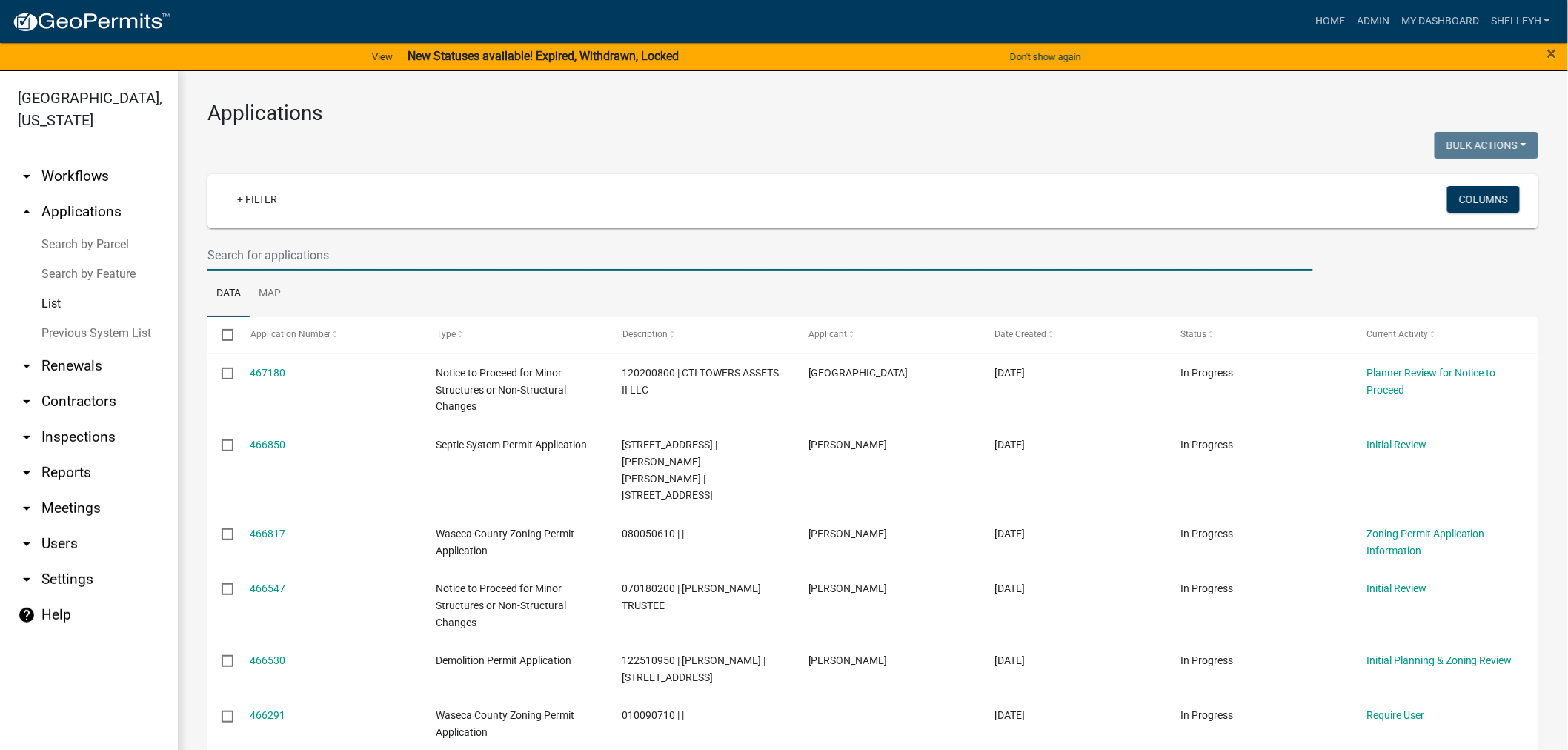
click at [337, 253] on input "text" at bounding box center [759, 256] width 1105 height 31
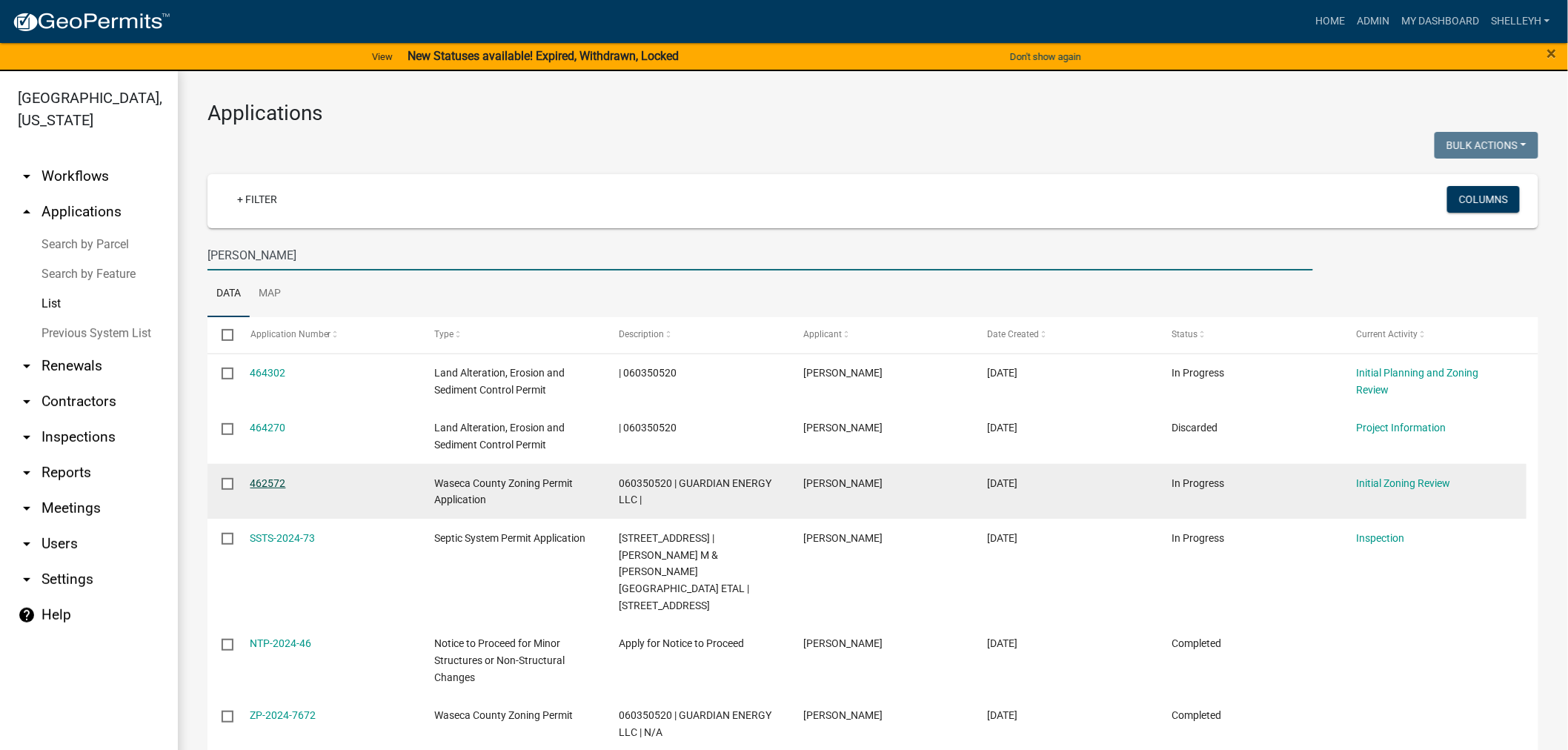
type input "[PERSON_NAME]"
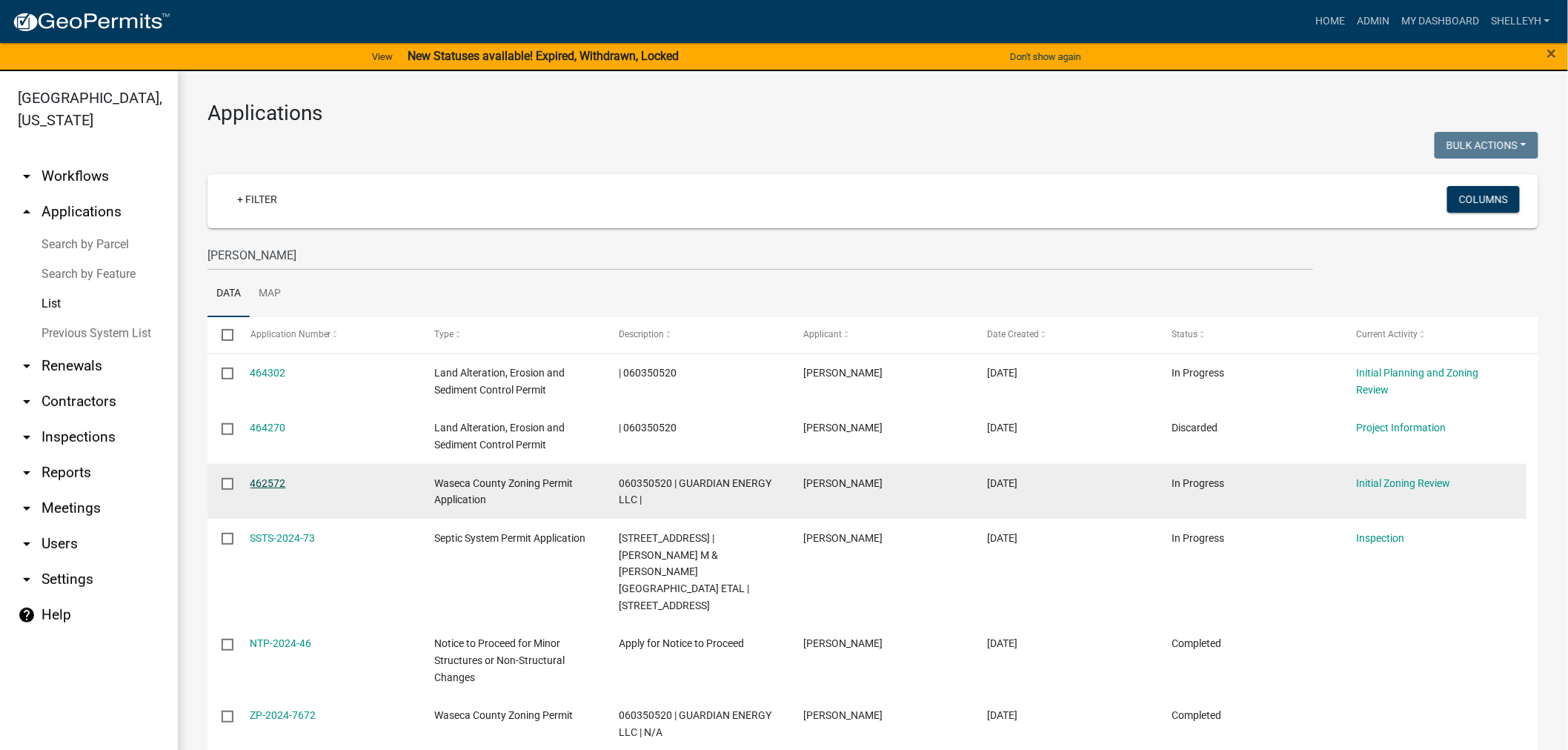
click at [258, 477] on link "462572" at bounding box center [268, 483] width 35 height 11
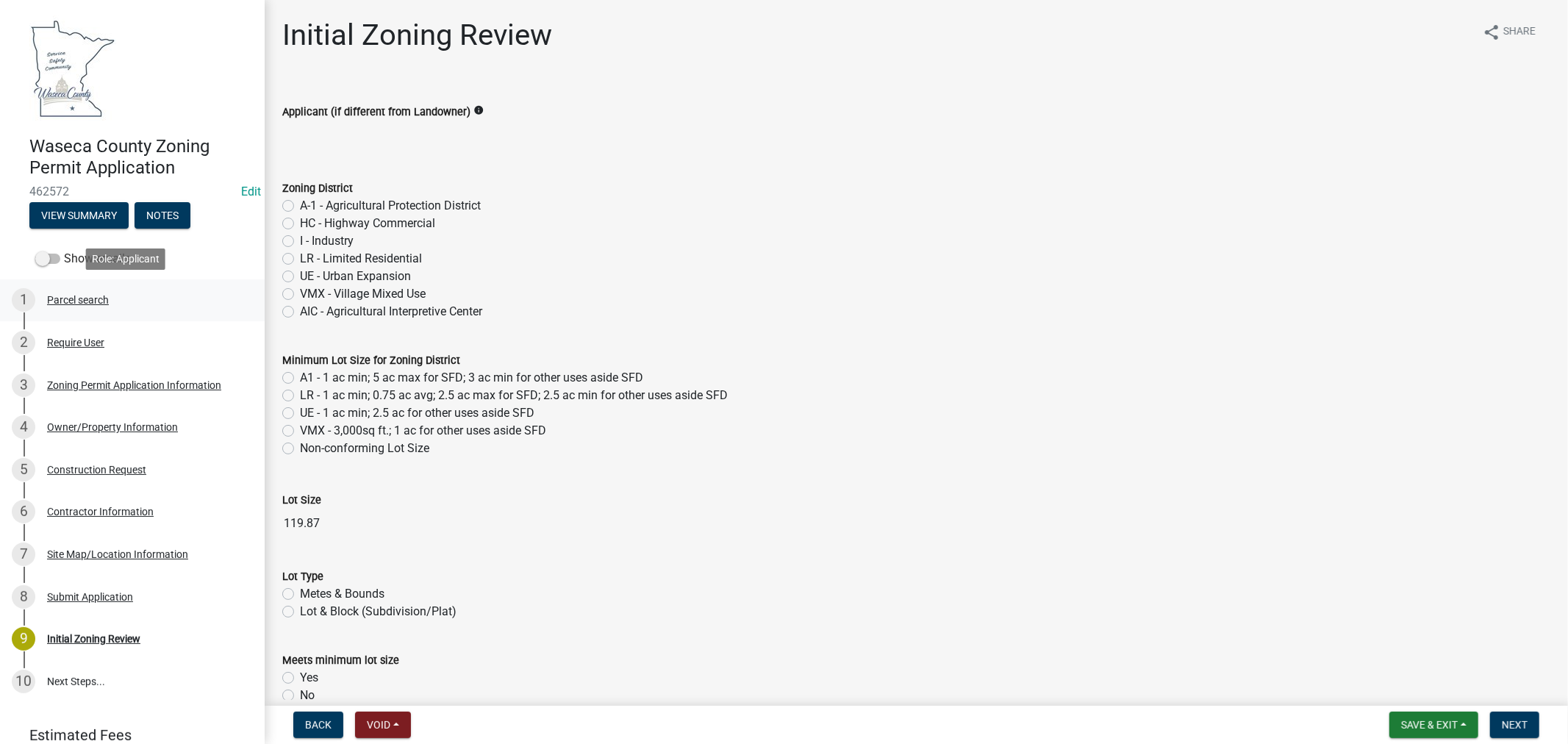
click at [67, 299] on div "Parcel search" at bounding box center [78, 299] width 62 height 10
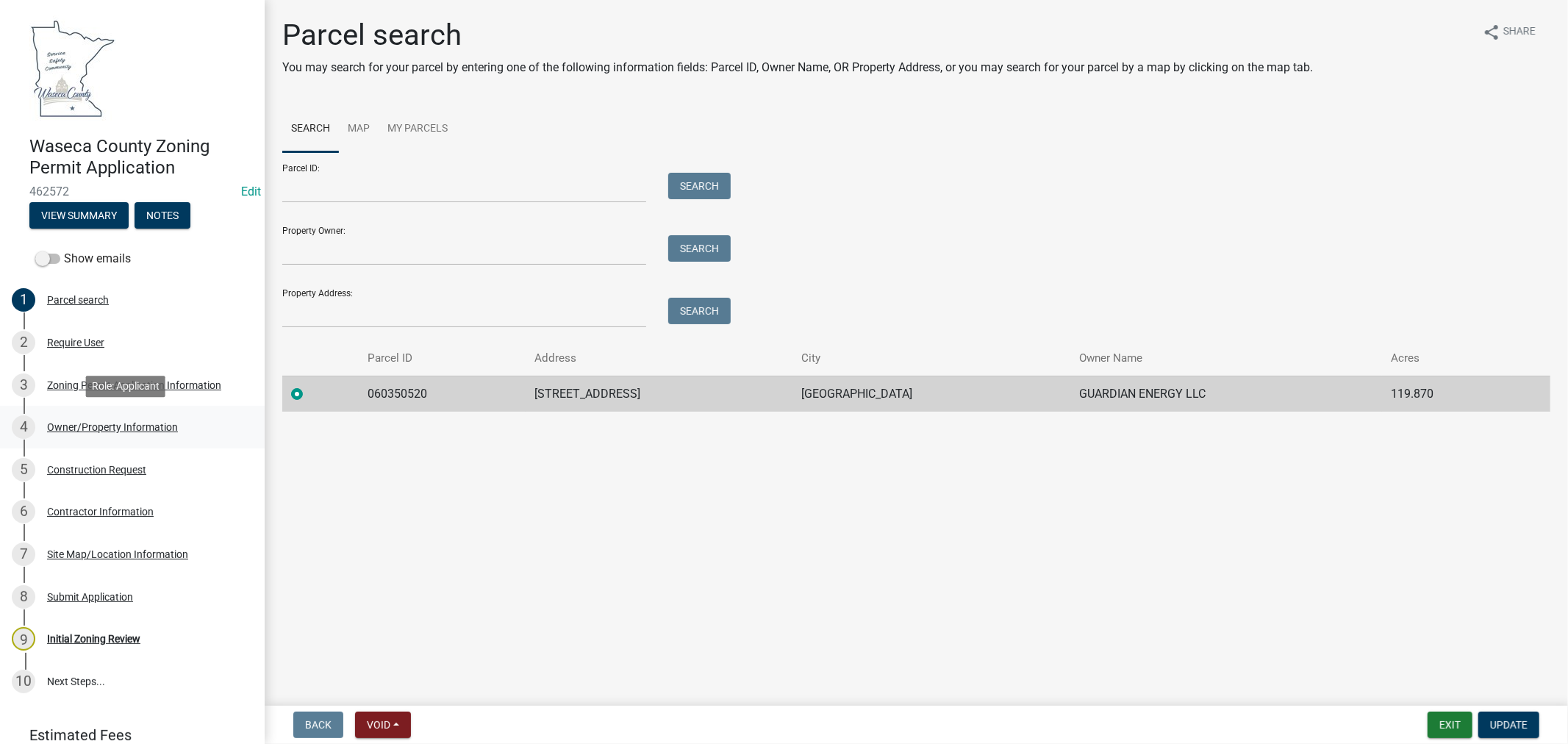
click at [98, 422] on div "Owner/Property Information" at bounding box center [113, 427] width 131 height 10
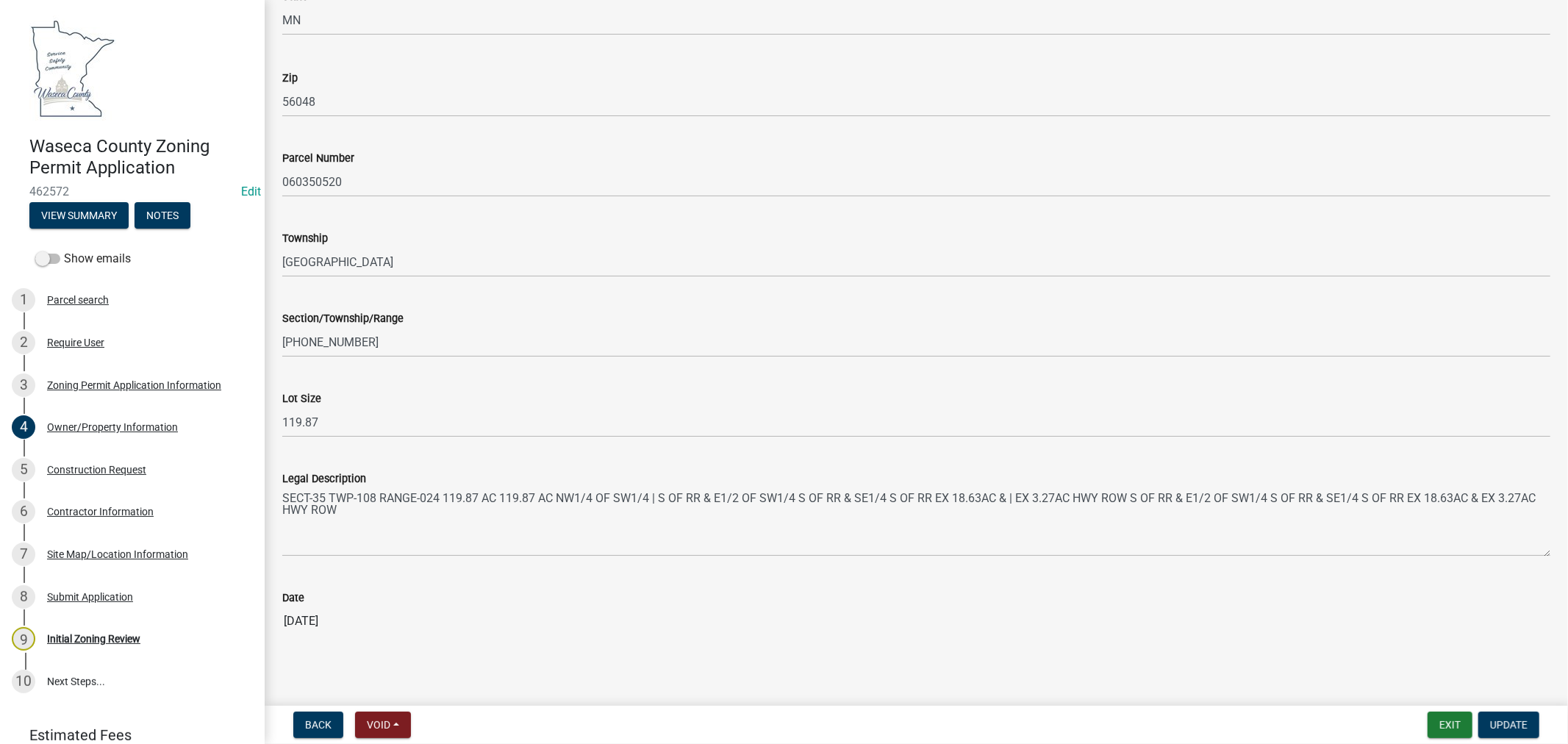
scroll to position [1230, 0]
click at [104, 466] on div "Construction Request" at bounding box center [97, 469] width 99 height 10
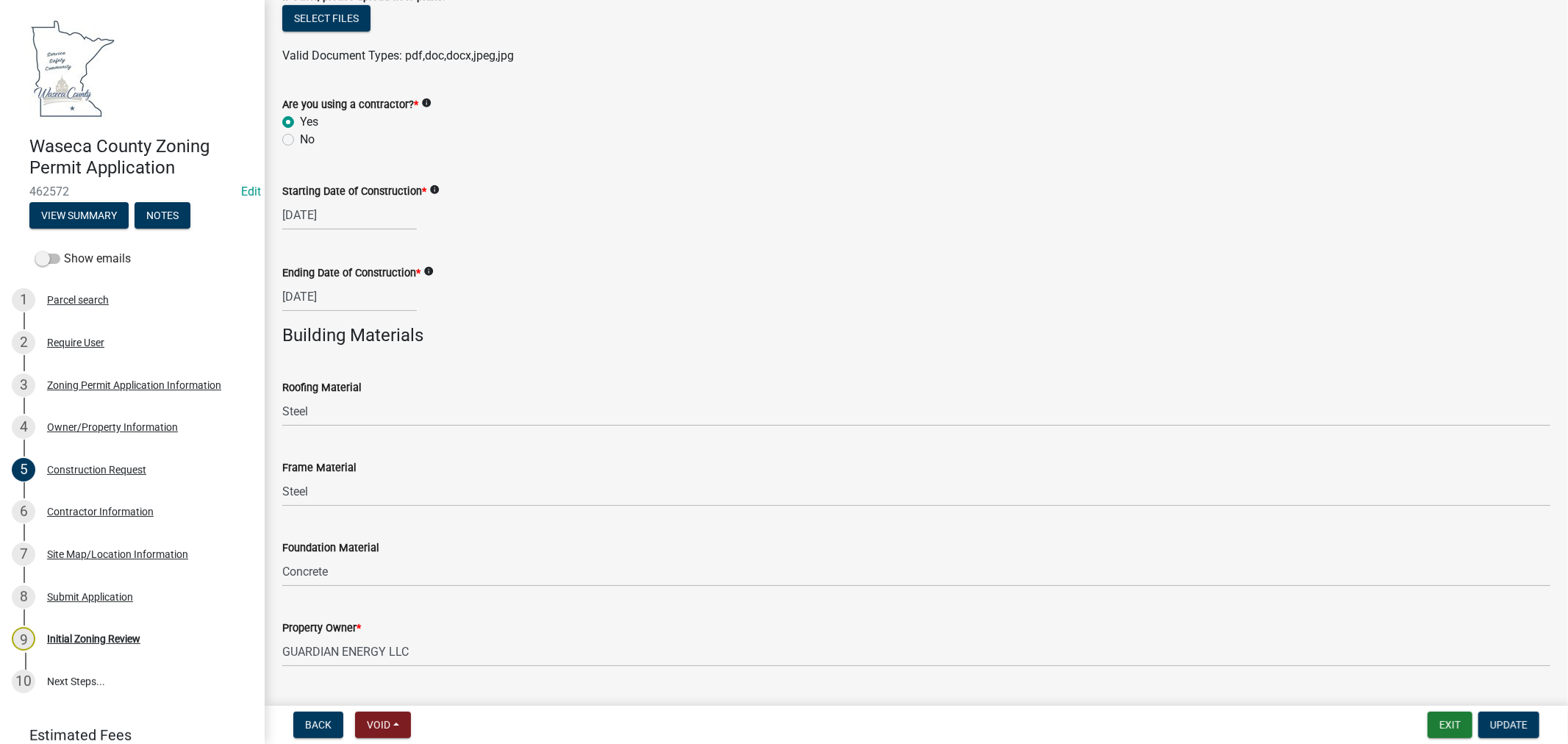
scroll to position [824, 0]
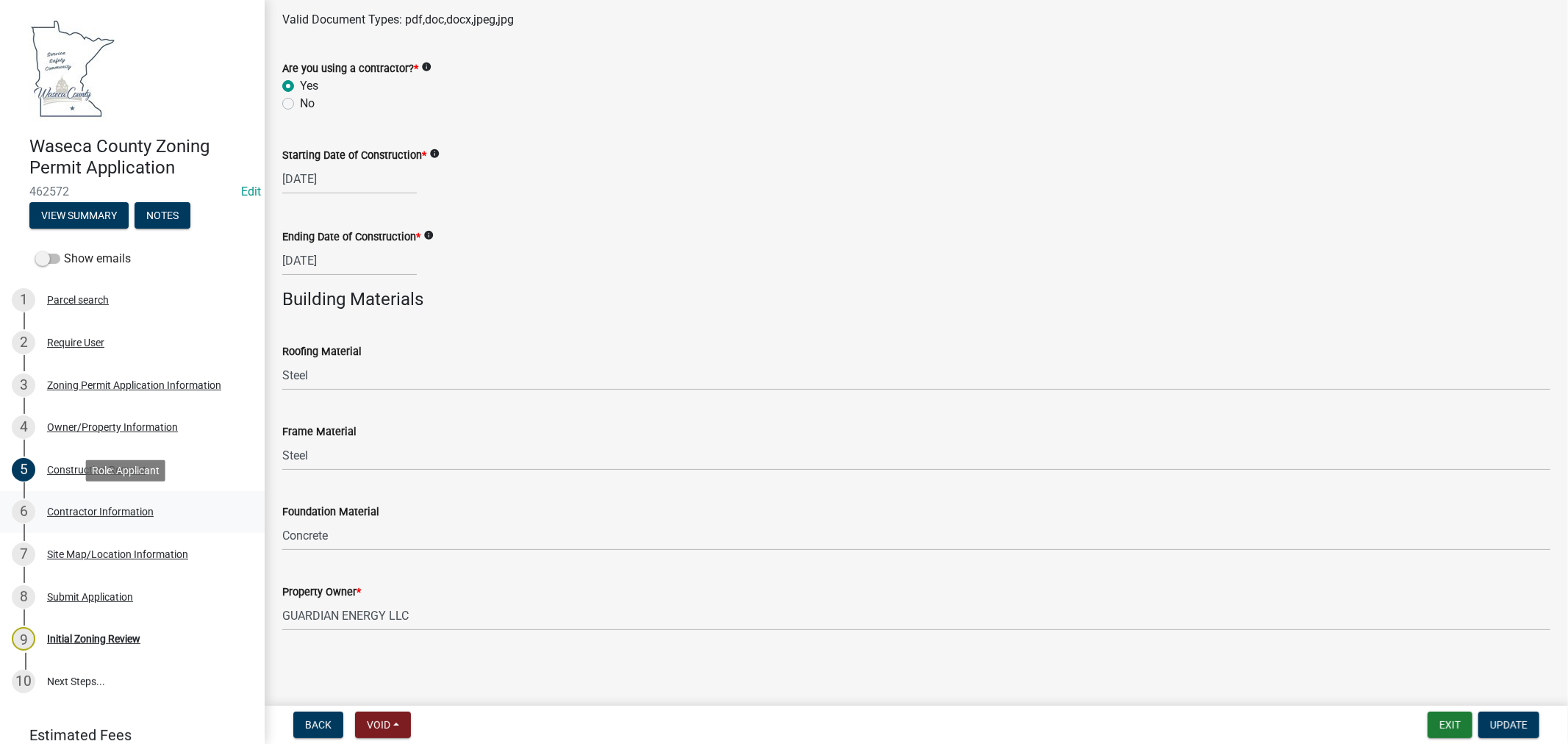
click at [69, 509] on div "Contractor Information" at bounding box center [100, 511] width 107 height 10
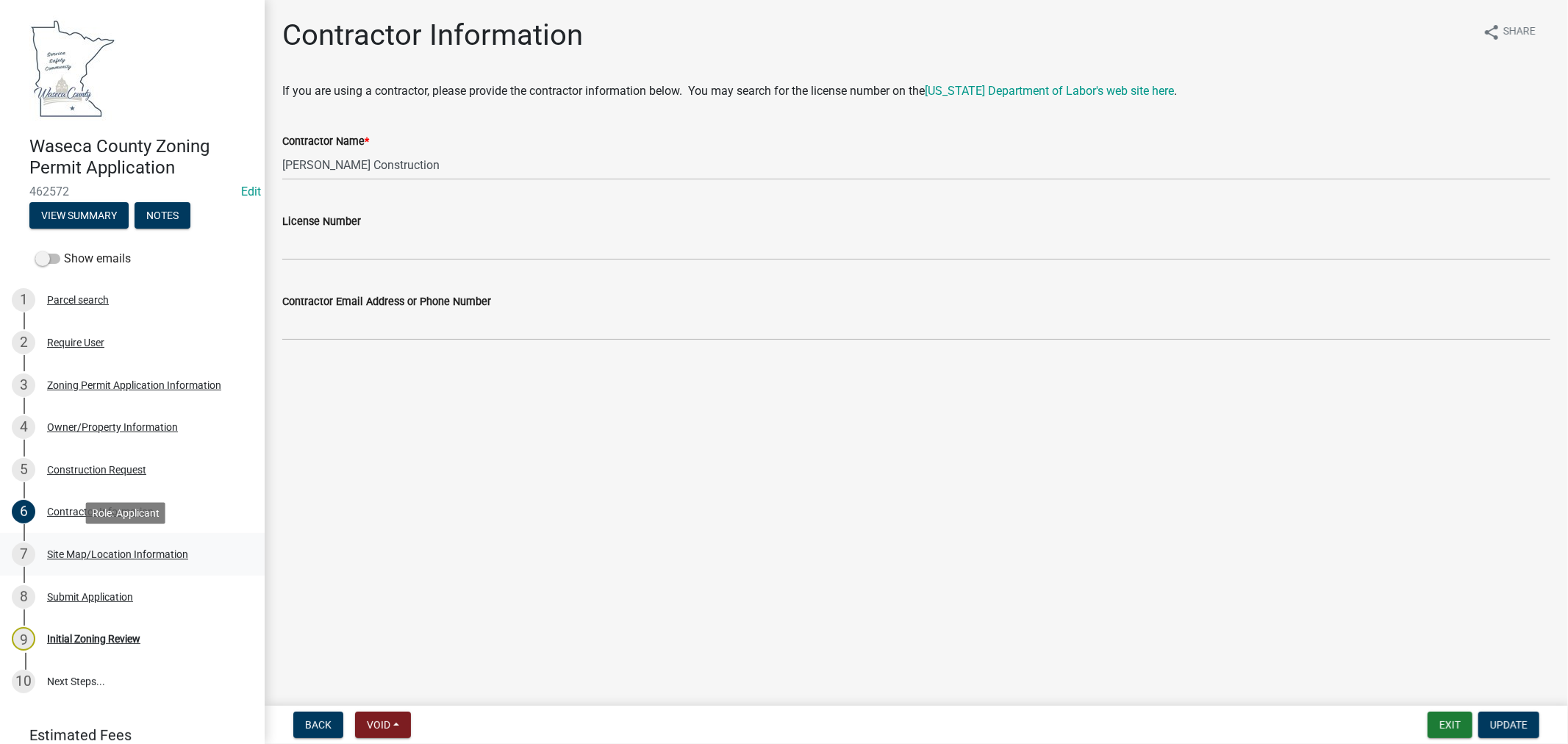
click at [114, 554] on div "Site Map/Location Information" at bounding box center [117, 554] width 141 height 10
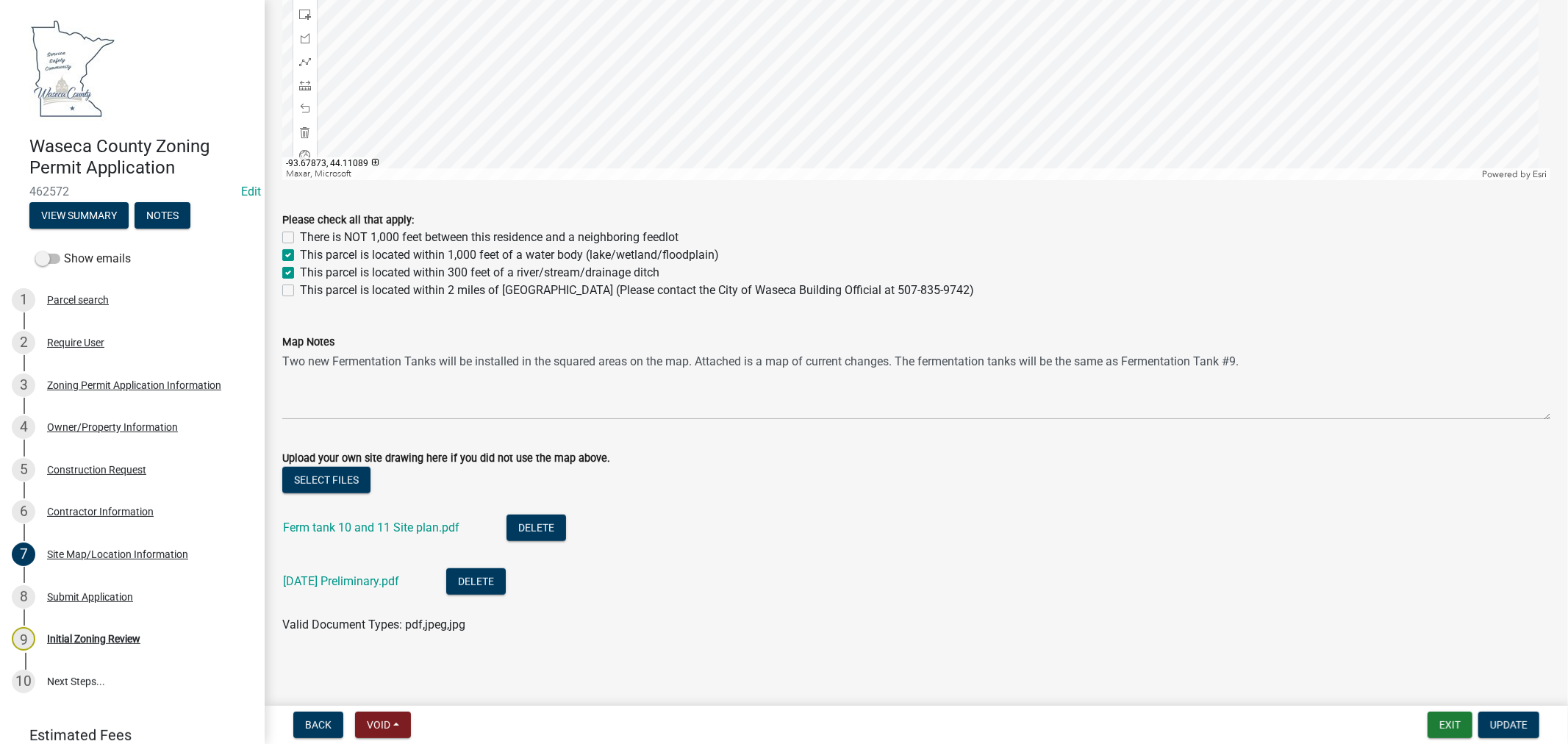
scroll to position [876, 0]
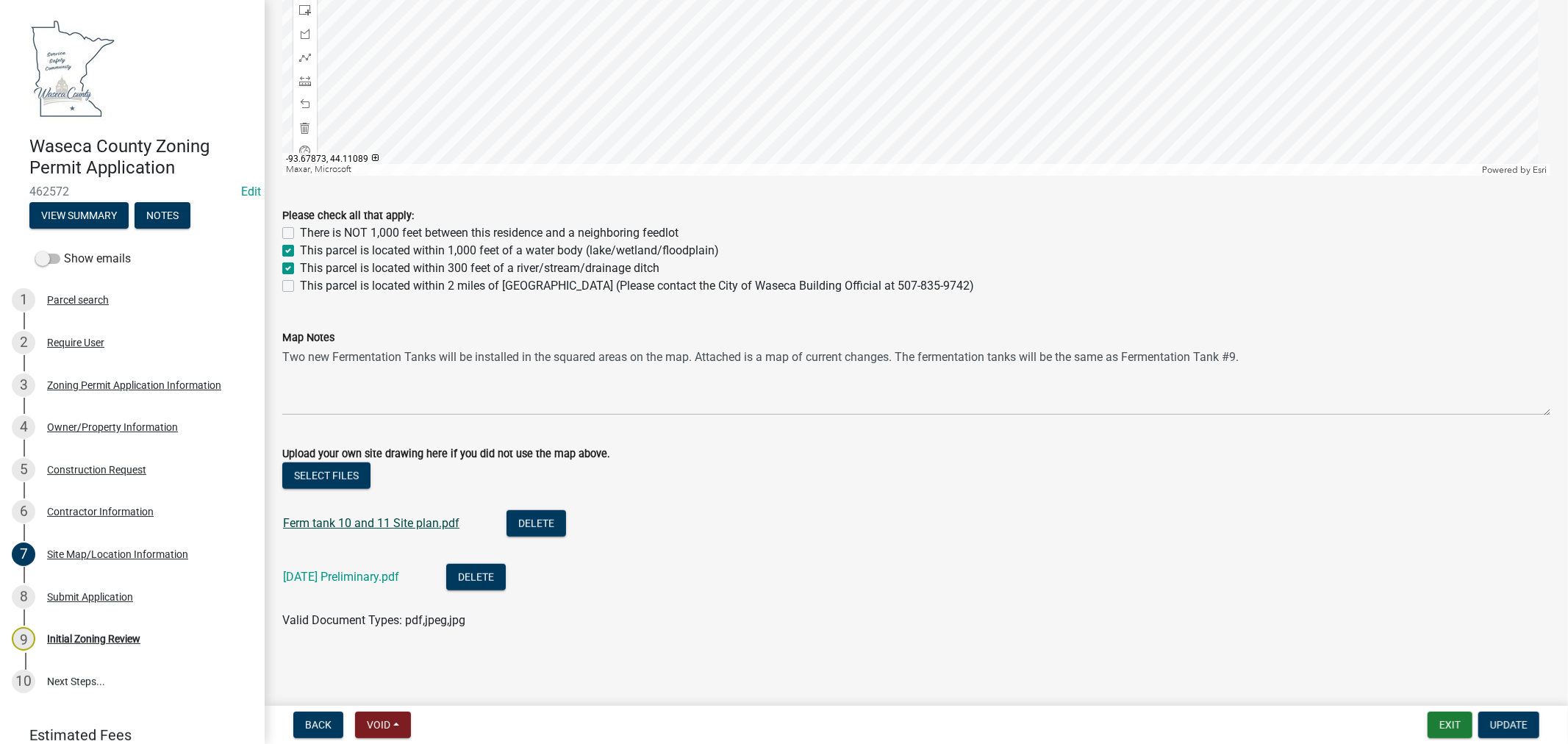
click at [370, 528] on link "Ferm tank 10 and 11 Site plan.pdf" at bounding box center [371, 523] width 176 height 14
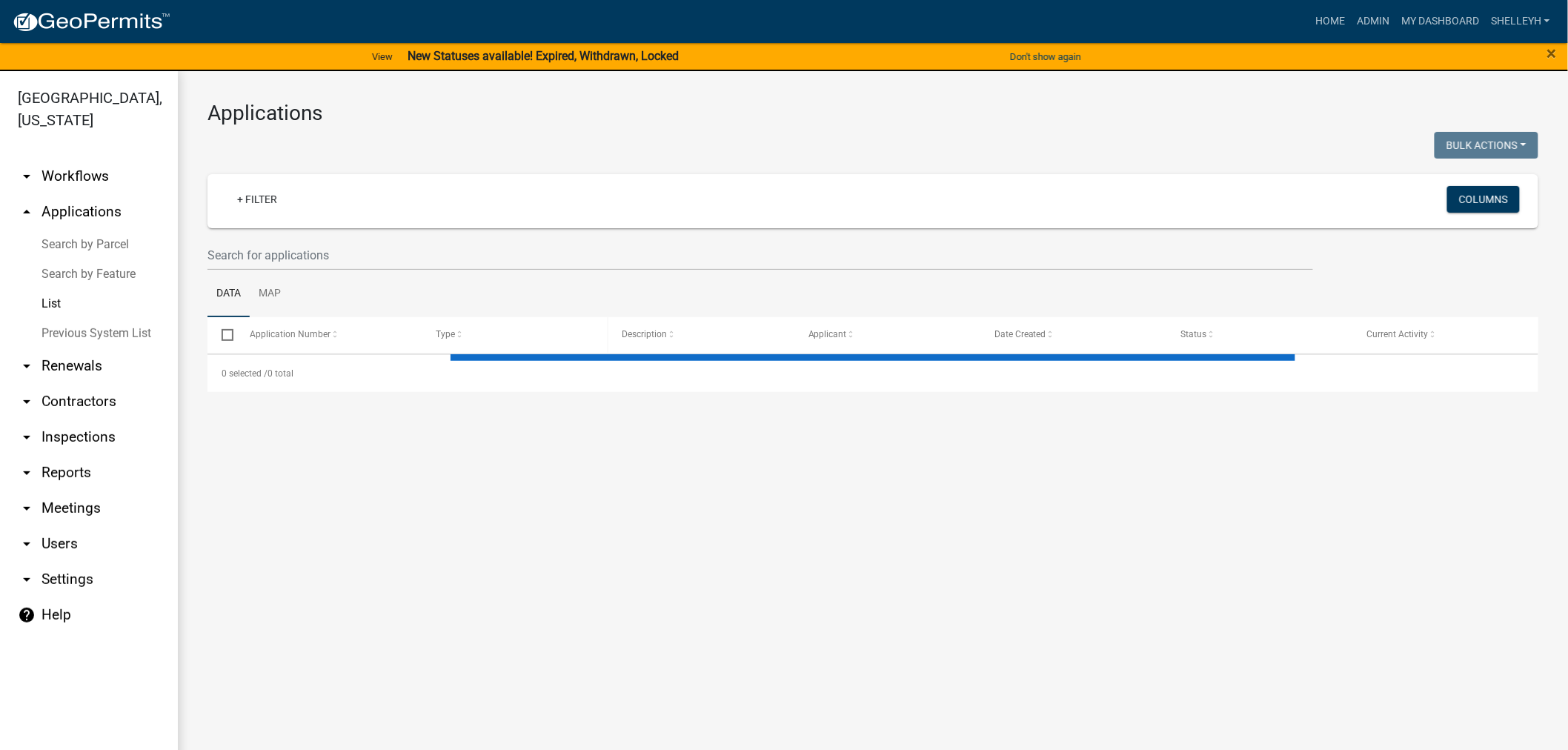
select select "1: 25"
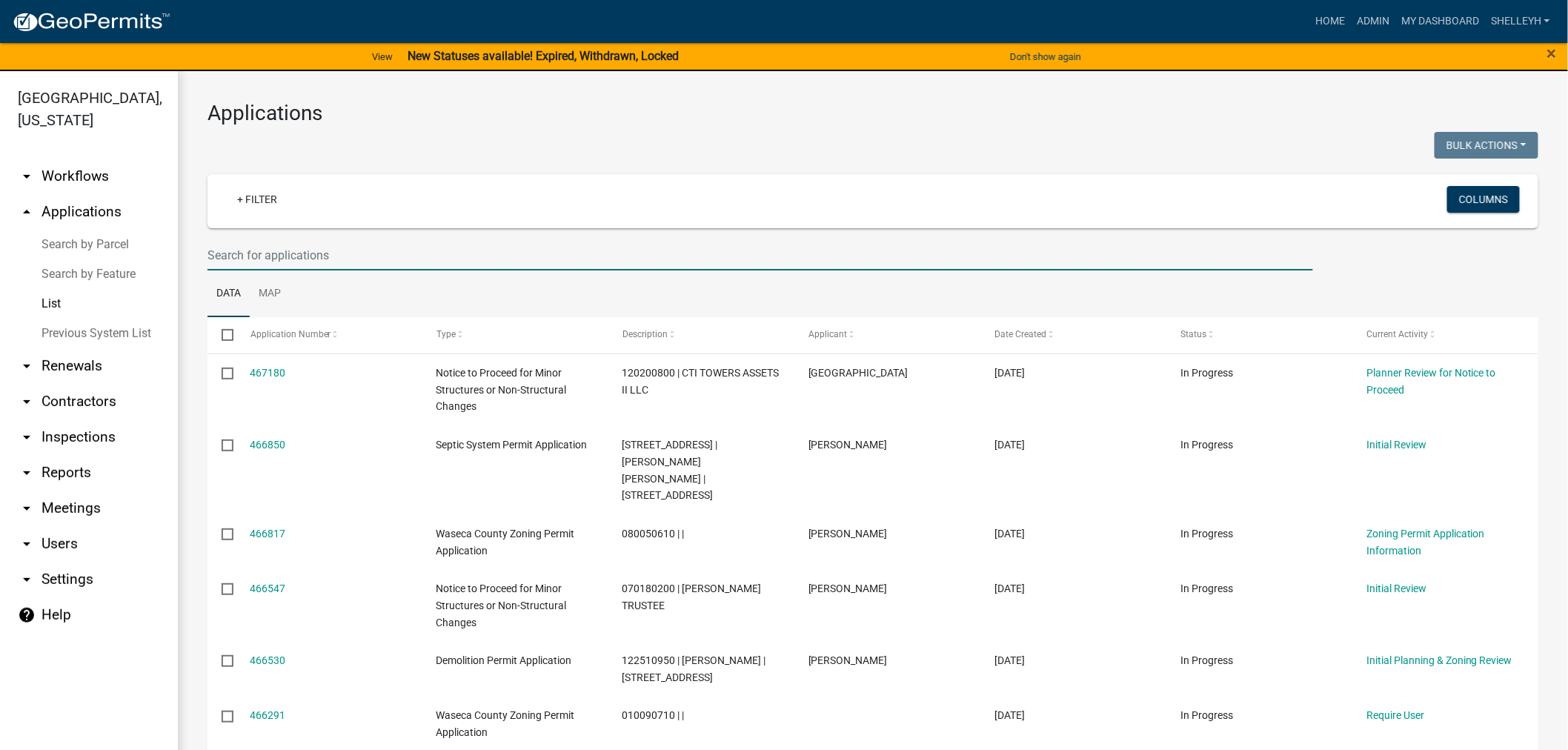
click at [338, 250] on input "text" at bounding box center [759, 256] width 1105 height 31
type input "[PERSON_NAME]"
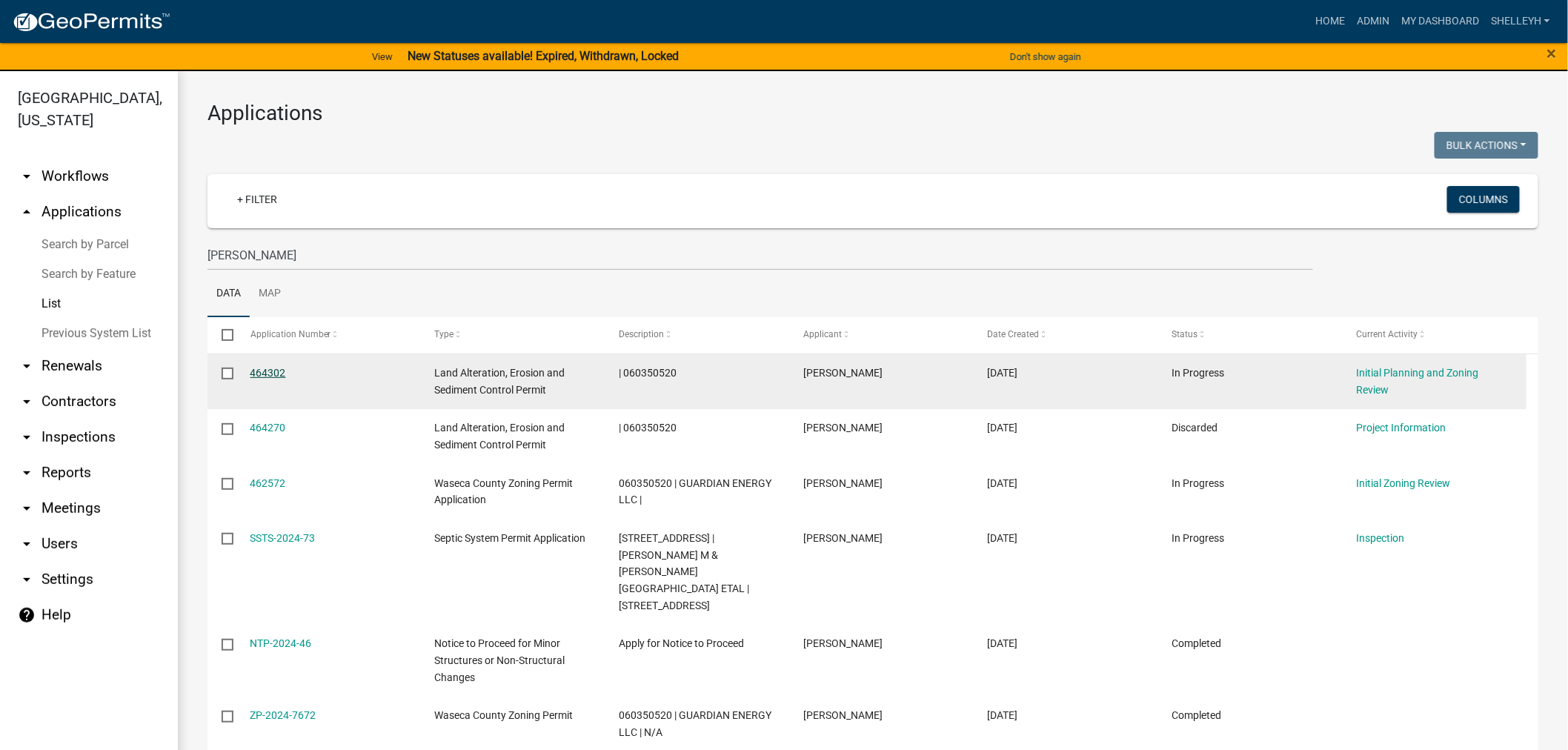
click at [257, 371] on link "464302" at bounding box center [268, 372] width 35 height 11
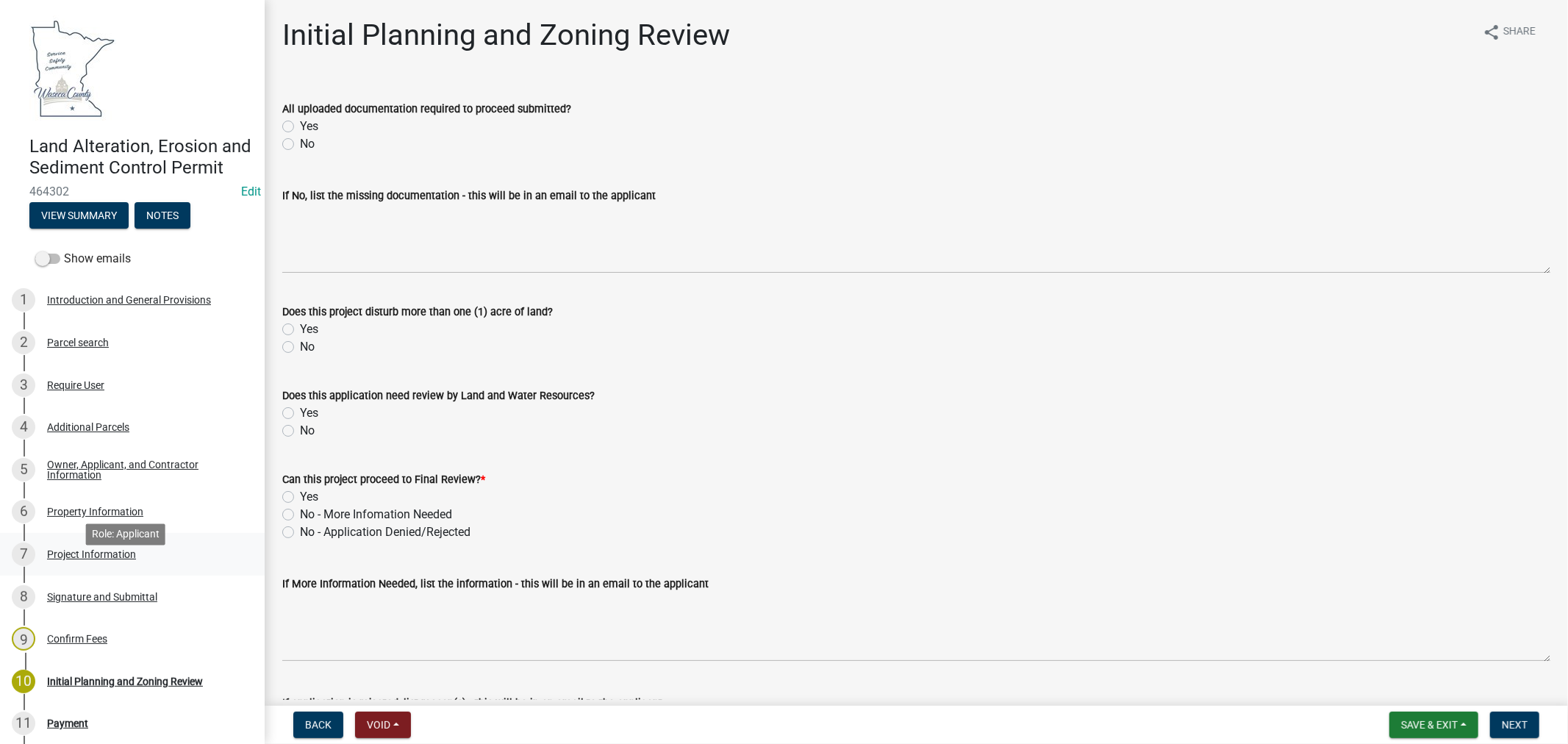
click at [101, 559] on div "Project Information" at bounding box center [92, 554] width 89 height 10
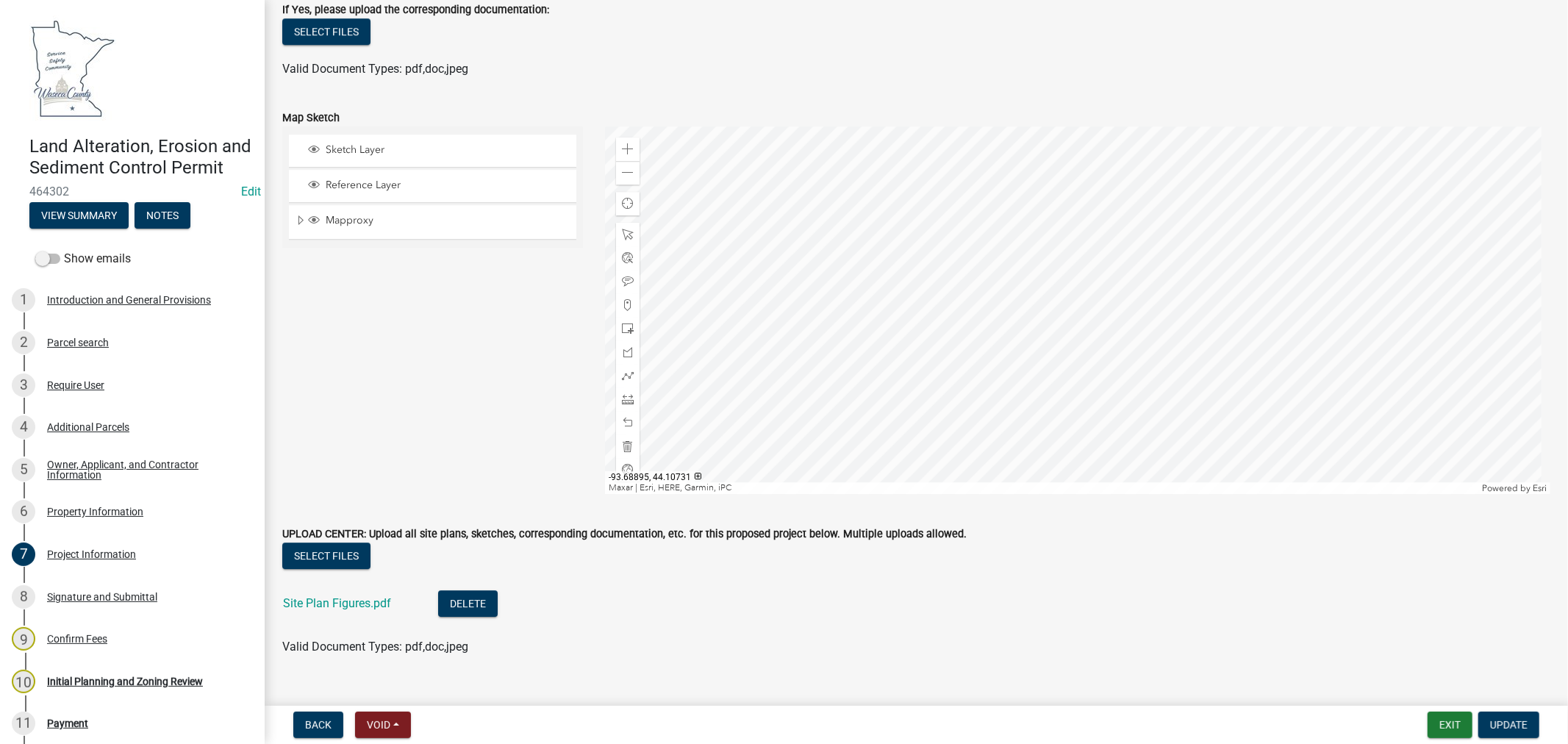
scroll to position [3591, 0]
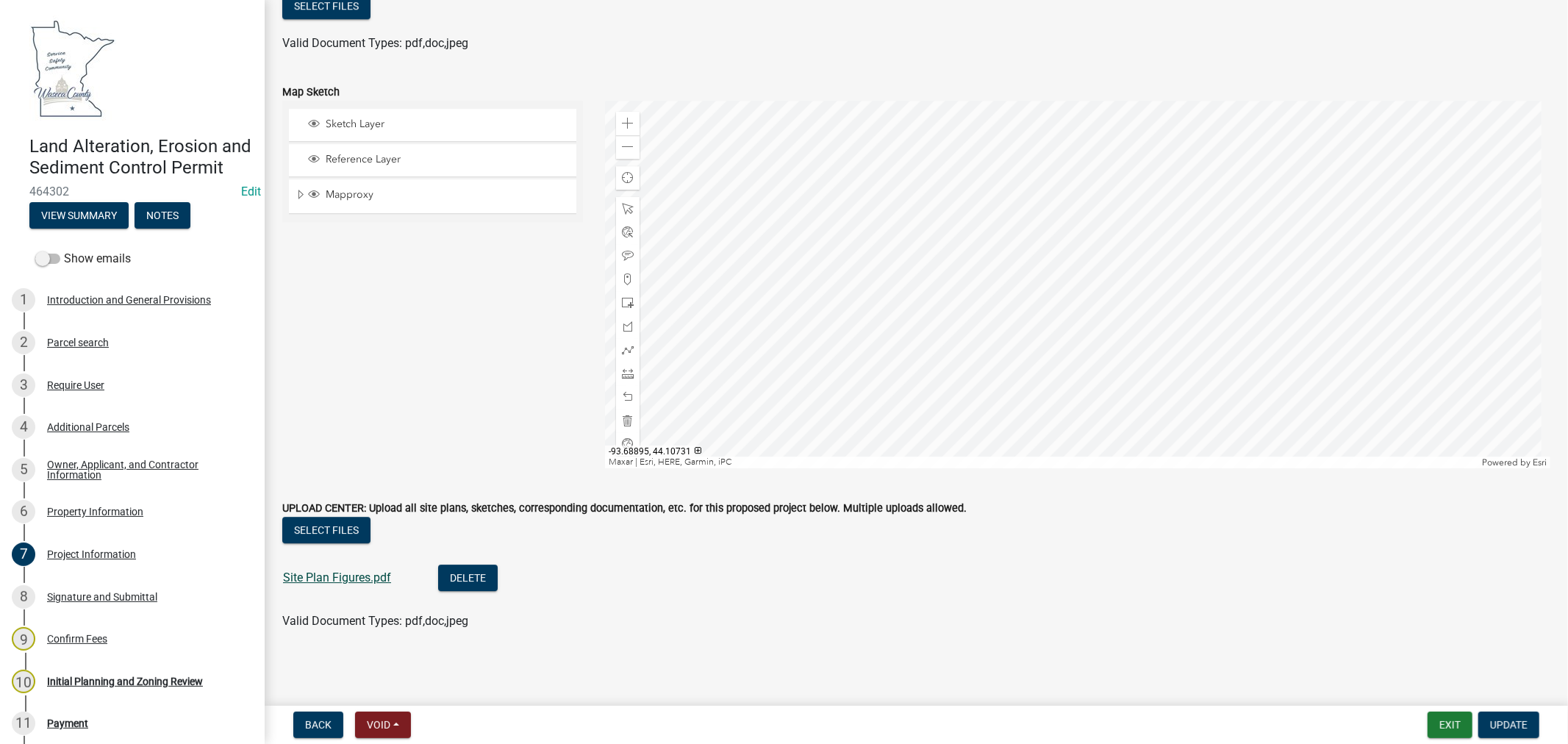
click at [344, 578] on link "Site Plan Figures.pdf" at bounding box center [337, 577] width 108 height 14
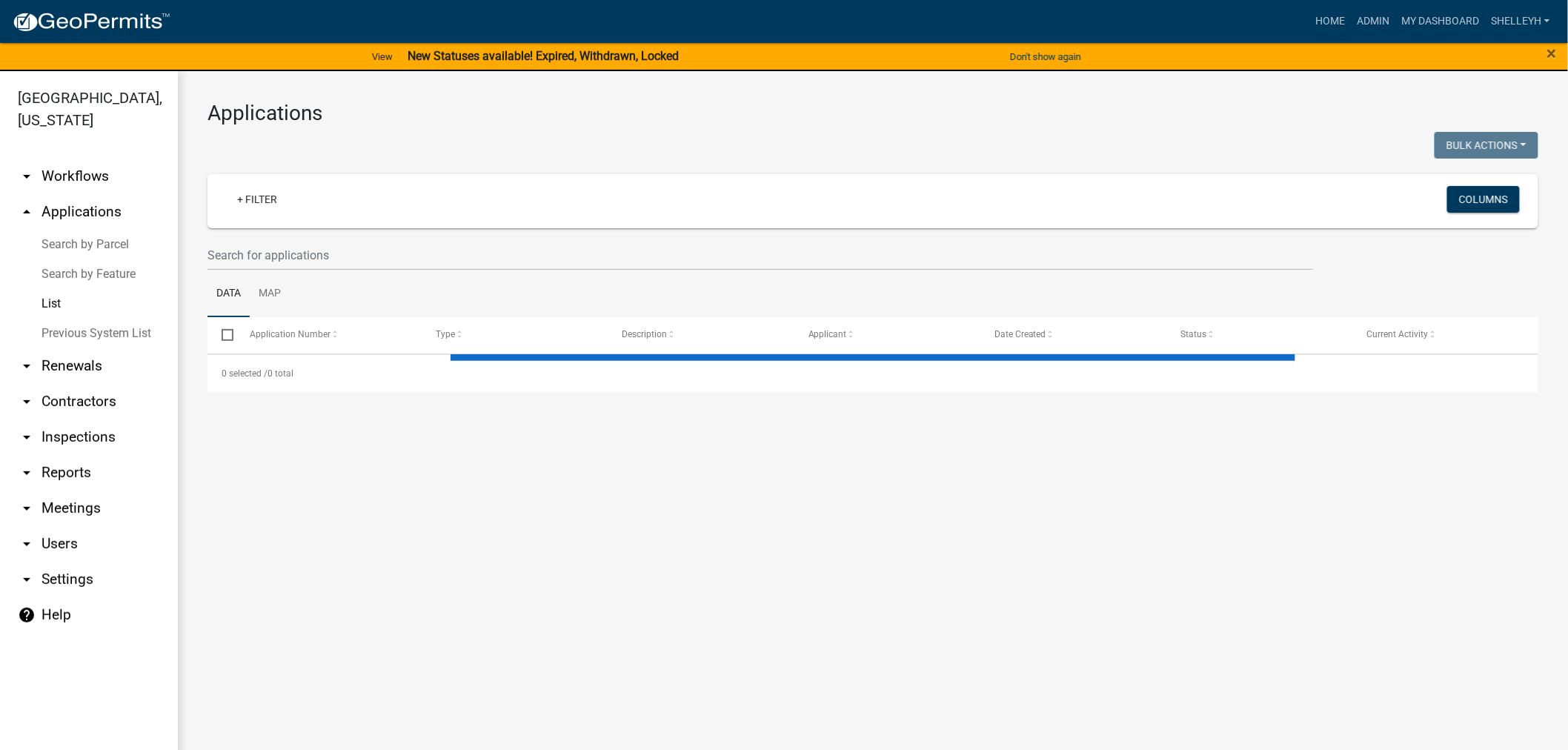
select select "1: 25"
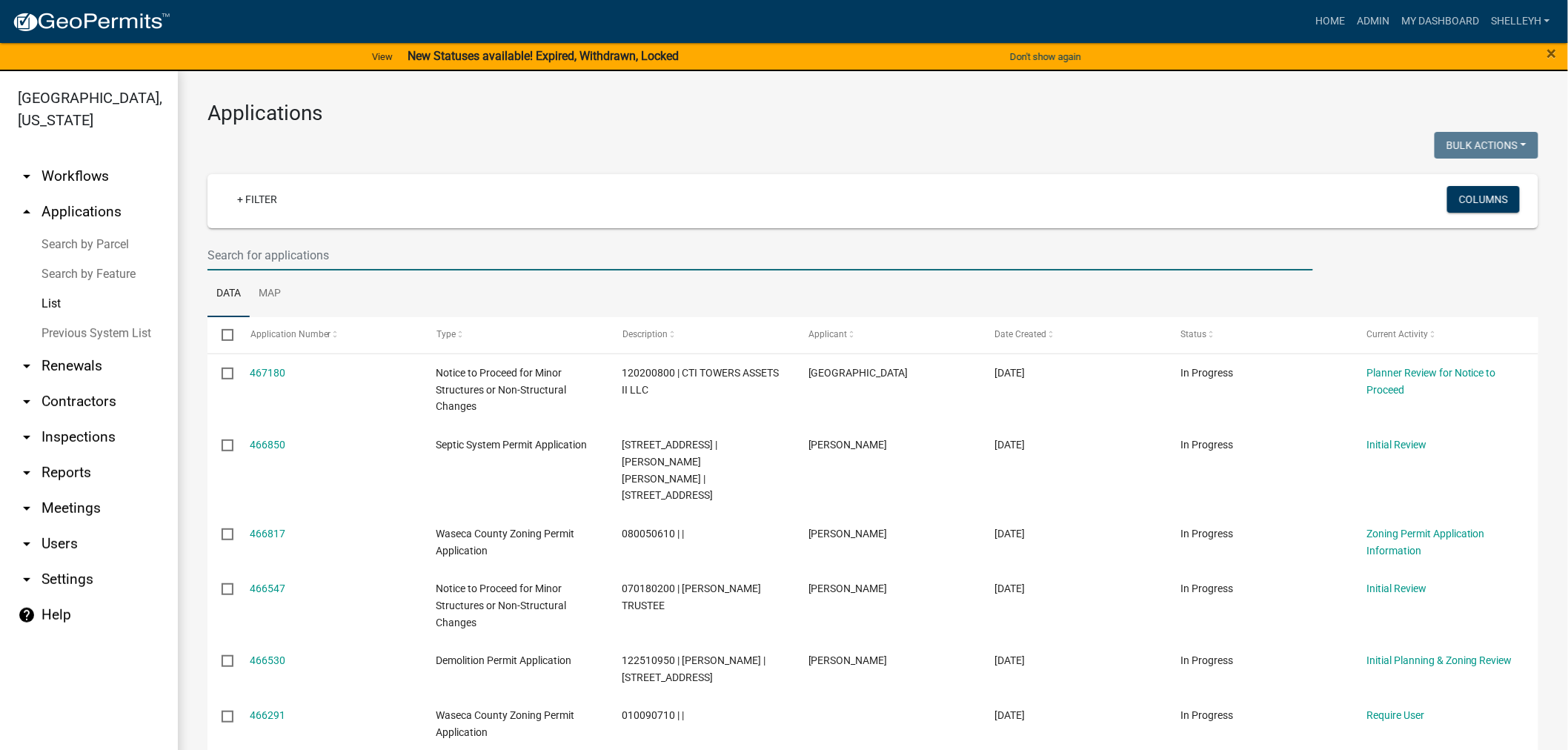
click at [359, 247] on input "text" at bounding box center [759, 256] width 1105 height 31
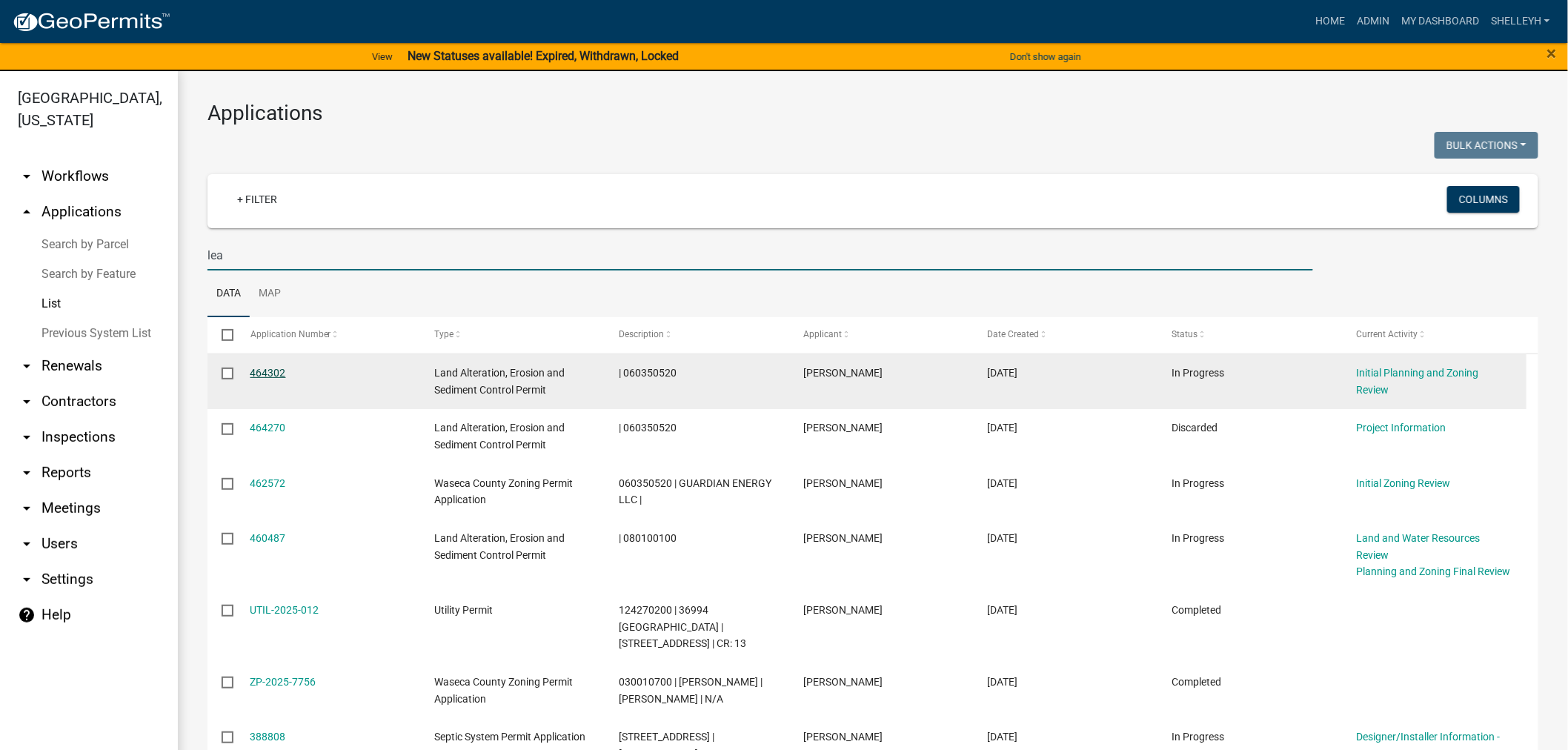
type input "lea"
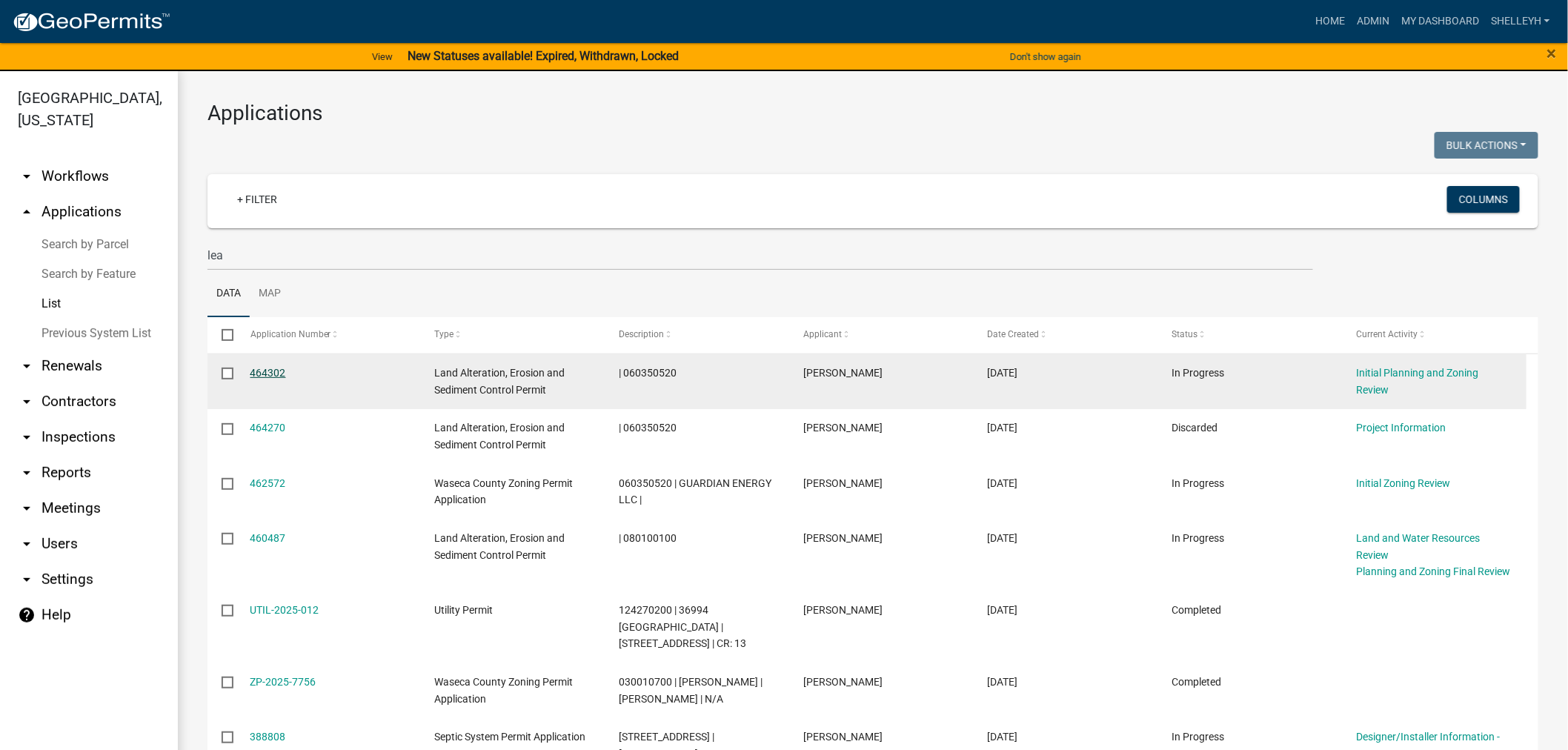
click at [271, 373] on link "464302" at bounding box center [268, 372] width 35 height 11
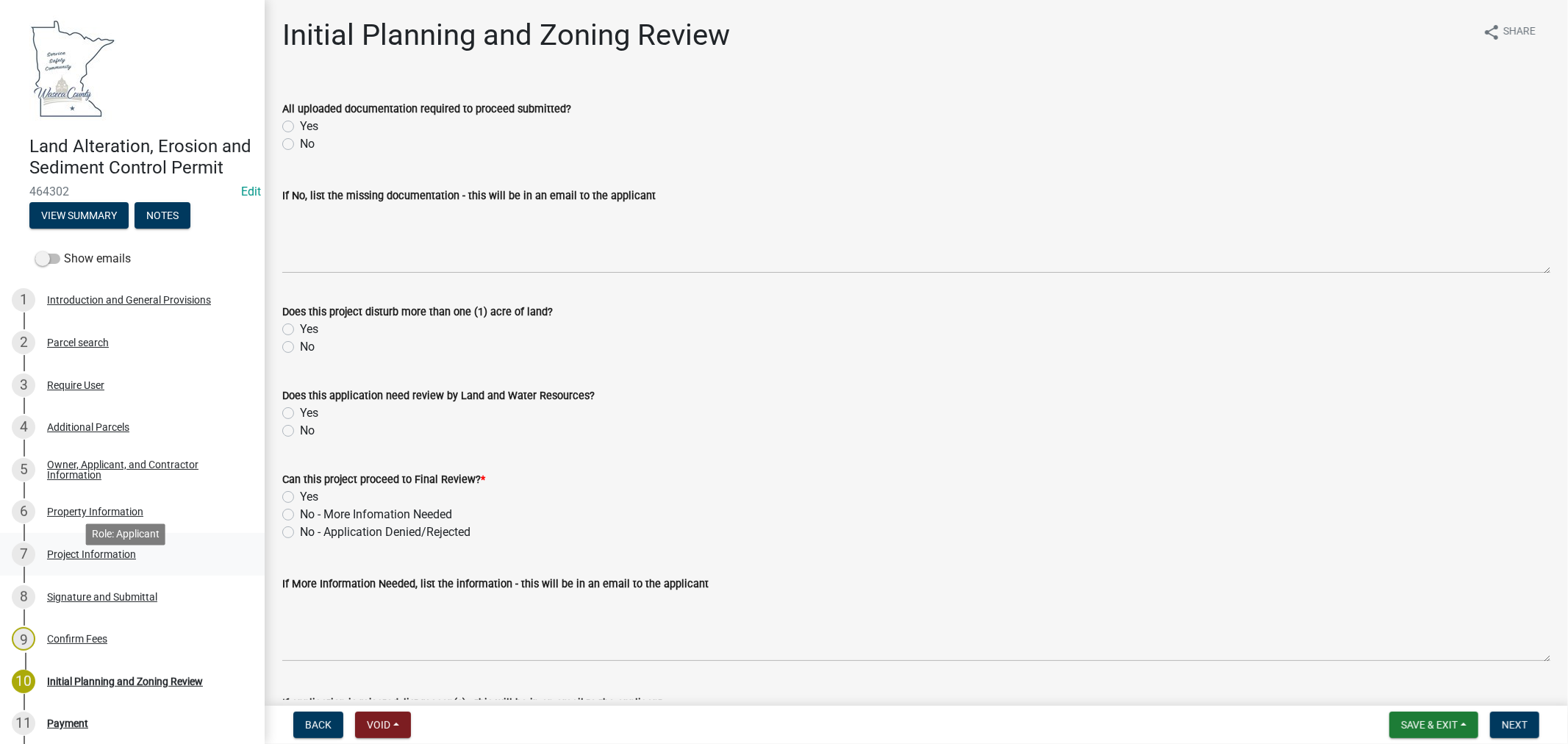
click at [98, 559] on div "Project Information" at bounding box center [92, 554] width 89 height 10
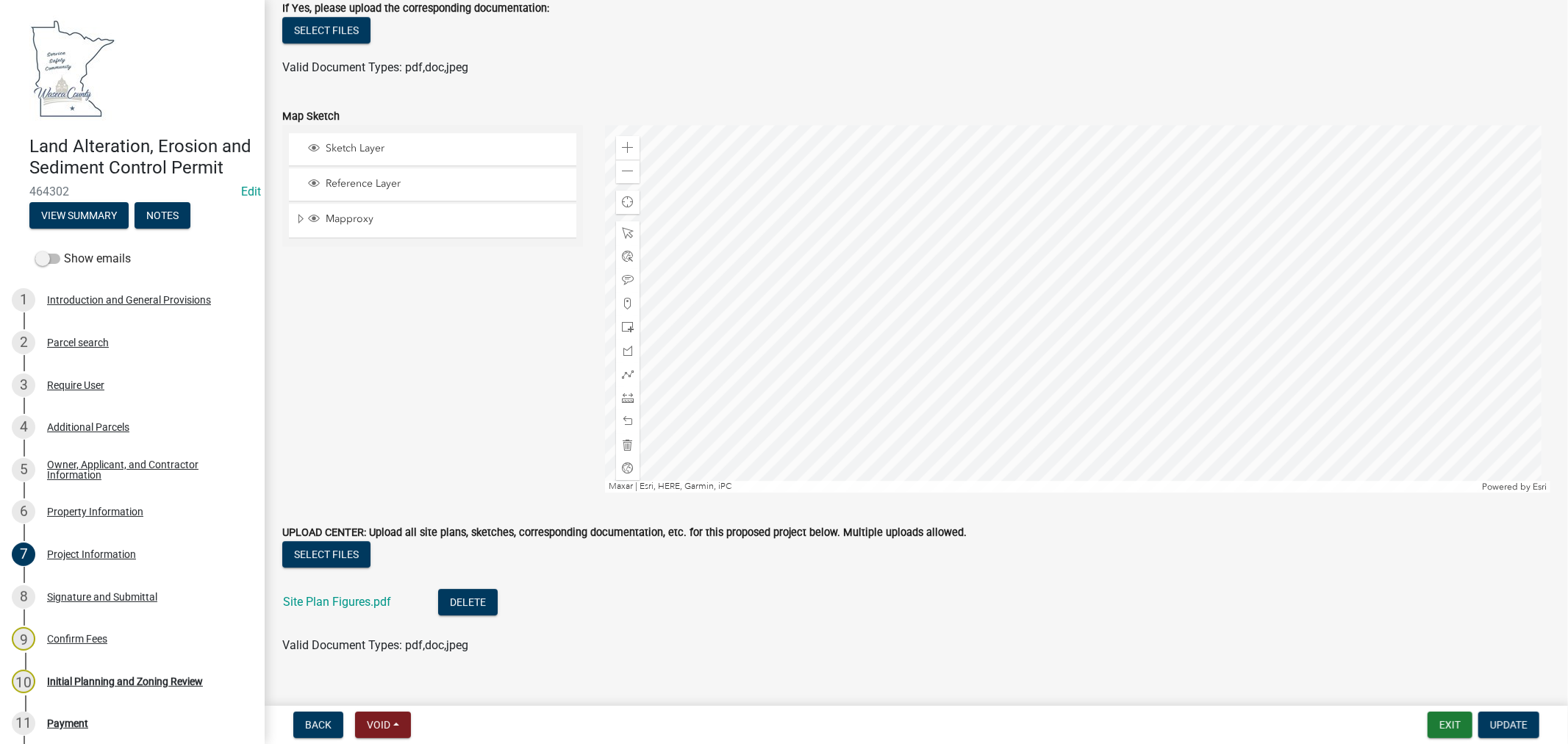
scroll to position [3591, 0]
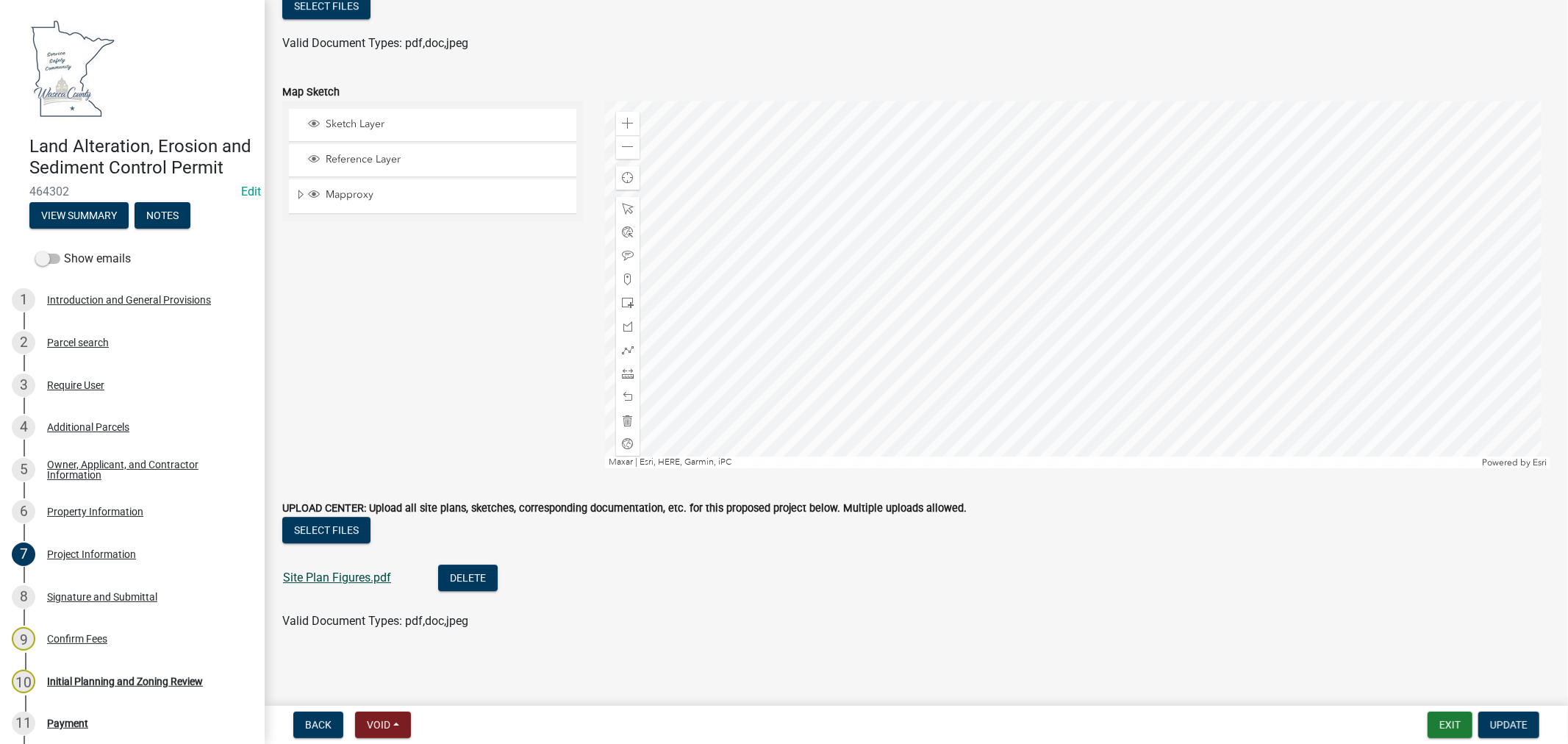
click at [361, 582] on link "Site Plan Figures.pdf" at bounding box center [337, 577] width 108 height 14
click at [344, 571] on link "Site Plan Figures.pdf" at bounding box center [337, 577] width 108 height 14
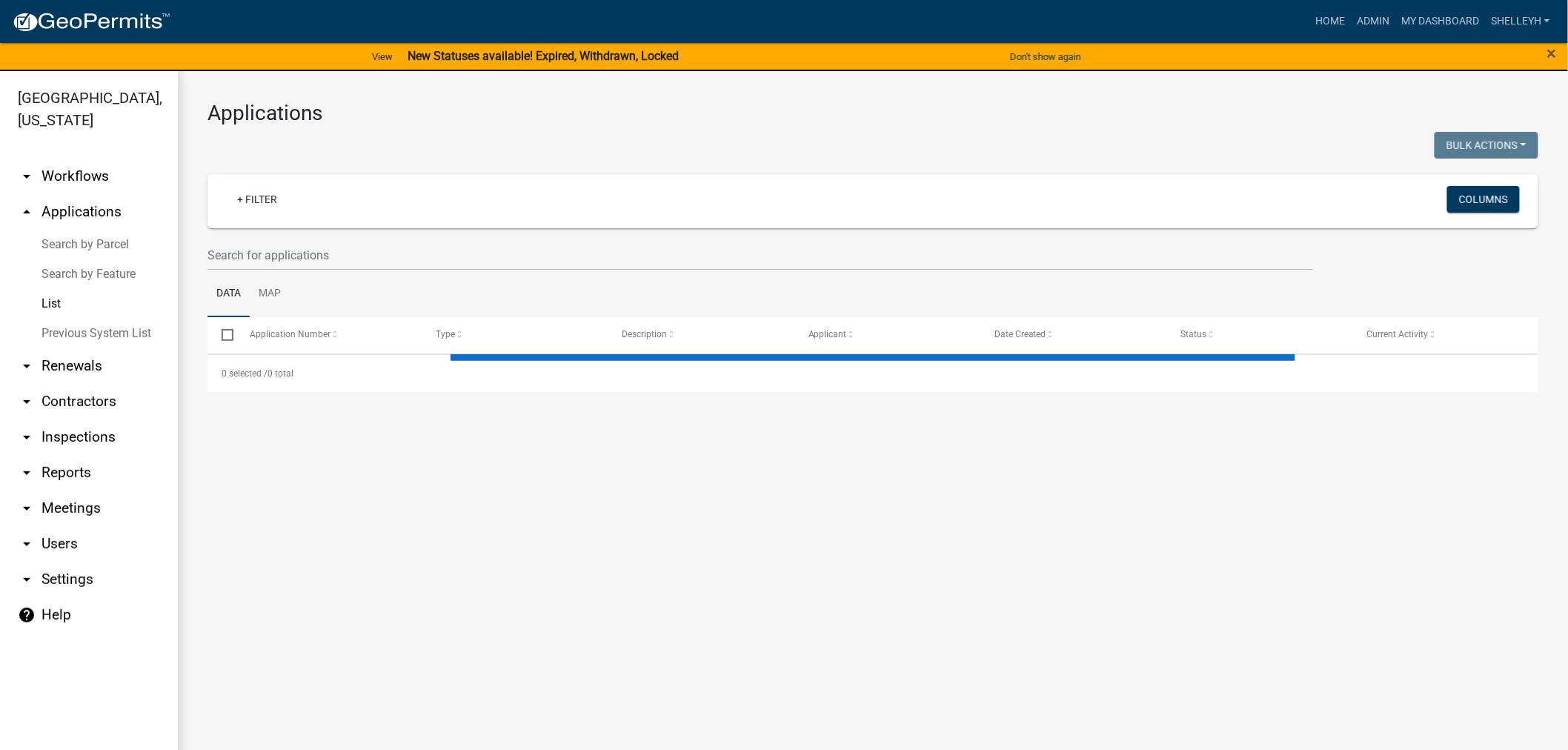
select select "1: 25"
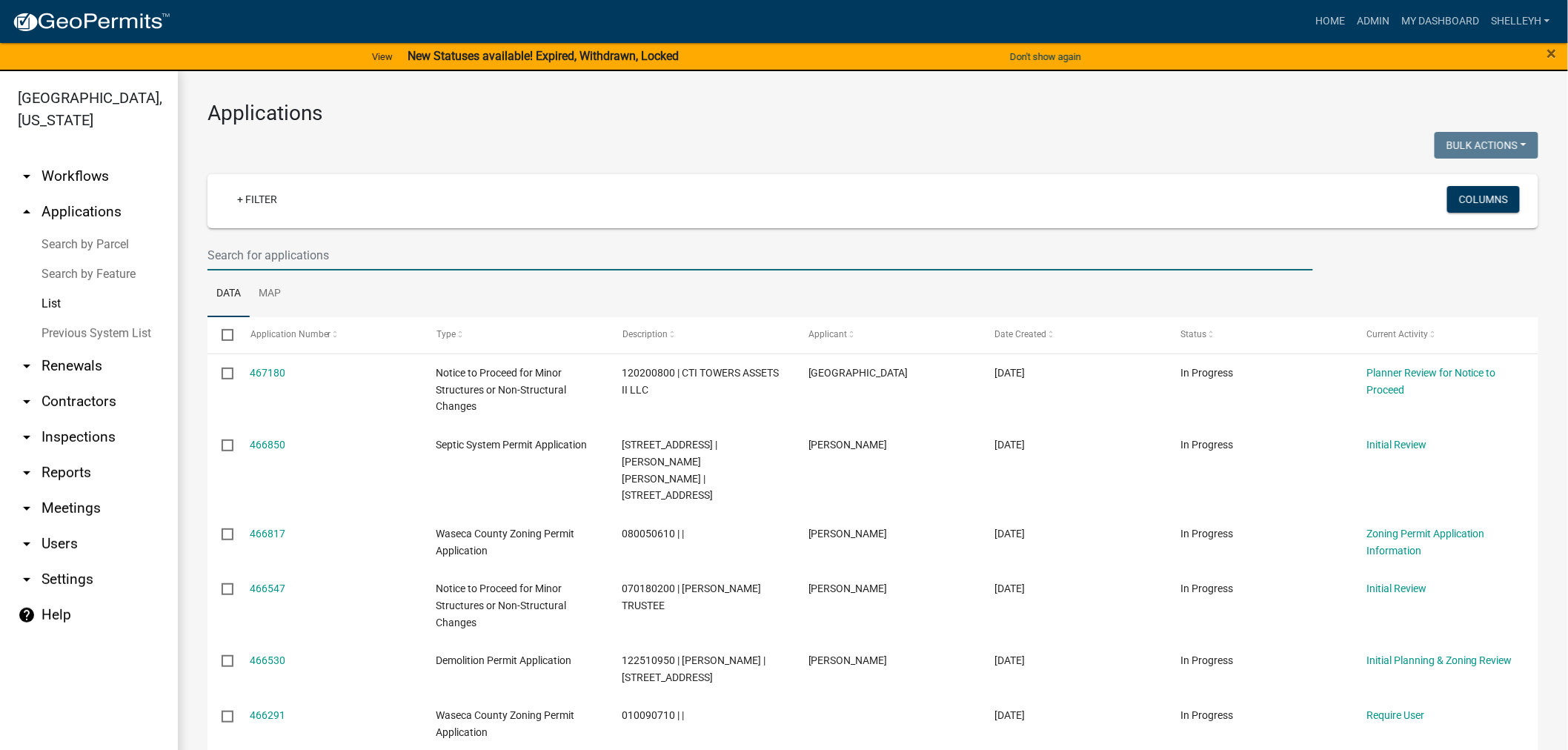
click at [340, 250] on input "text" at bounding box center [759, 256] width 1105 height 31
type input "[PERSON_NAME]"
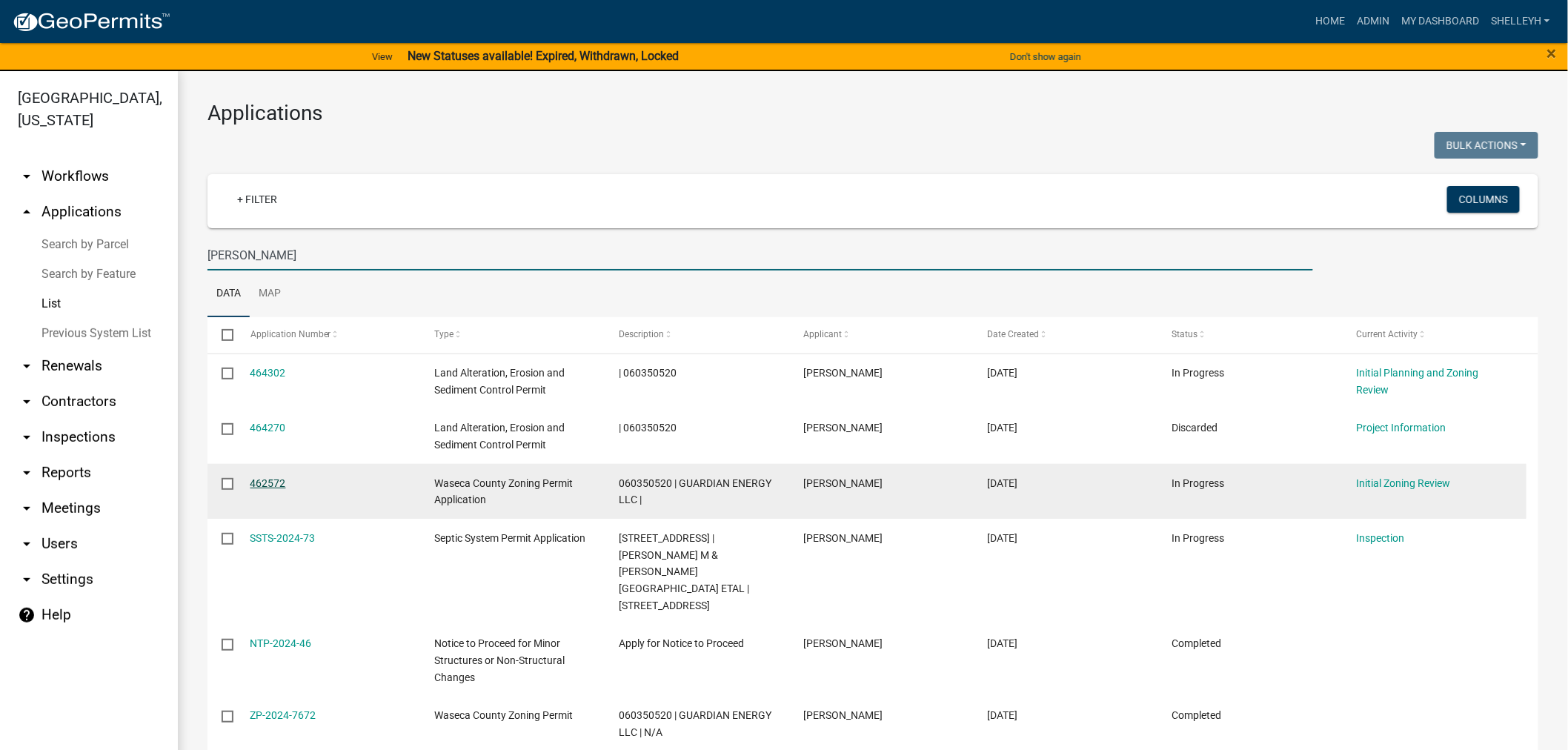
click at [271, 480] on link "462572" at bounding box center [268, 483] width 35 height 11
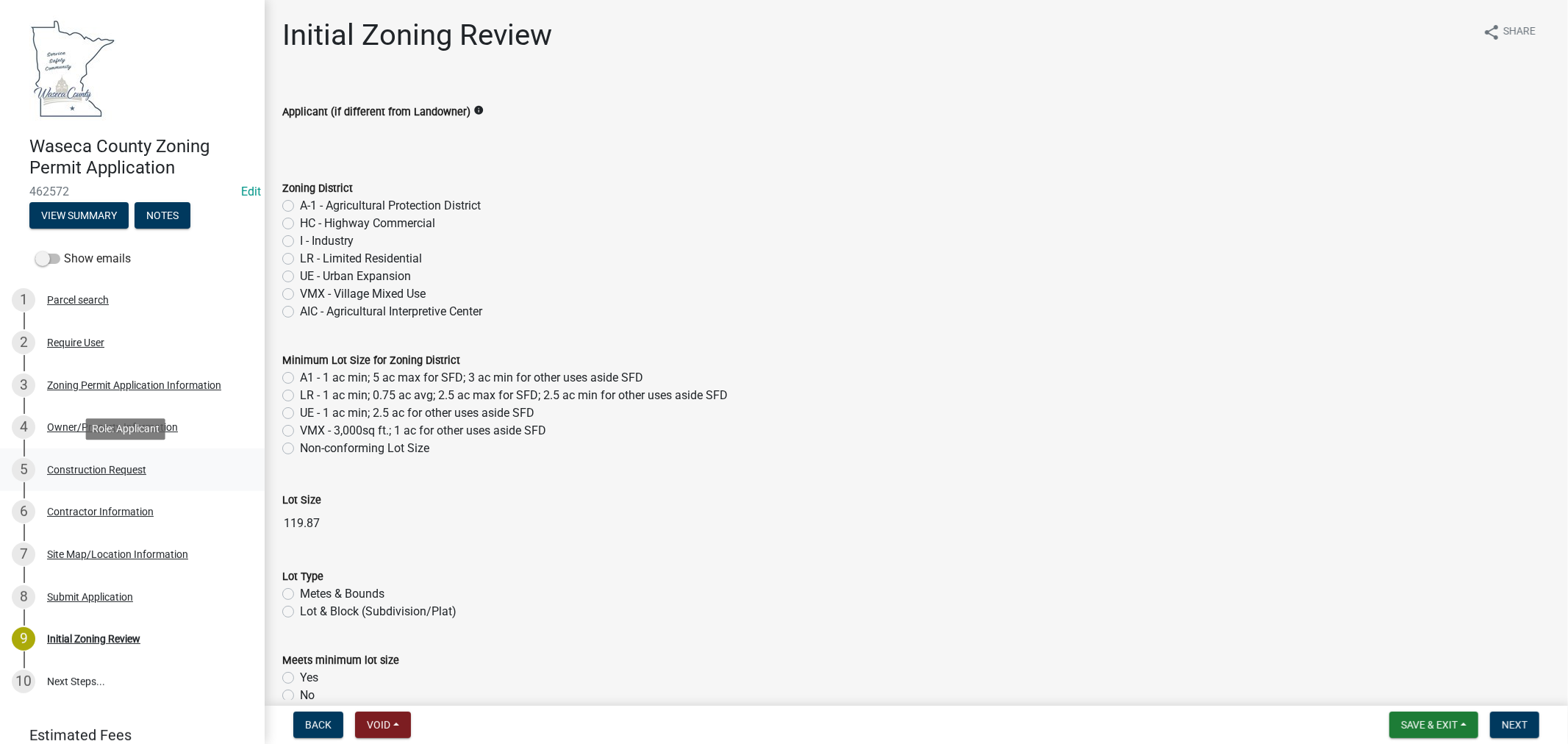
click at [94, 468] on div "Construction Request" at bounding box center [97, 469] width 99 height 10
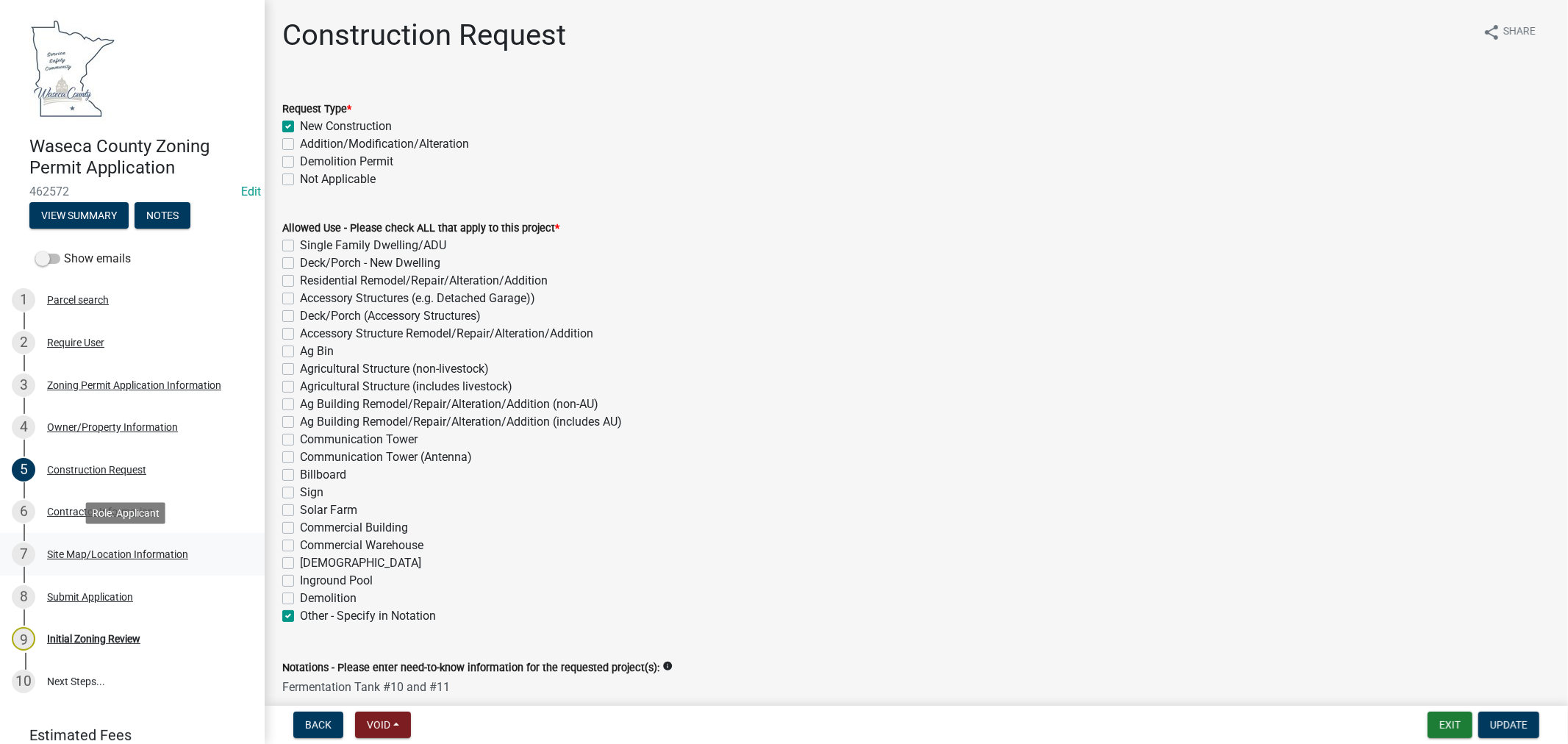
click at [91, 554] on div "Site Map/Location Information" at bounding box center [117, 554] width 141 height 10
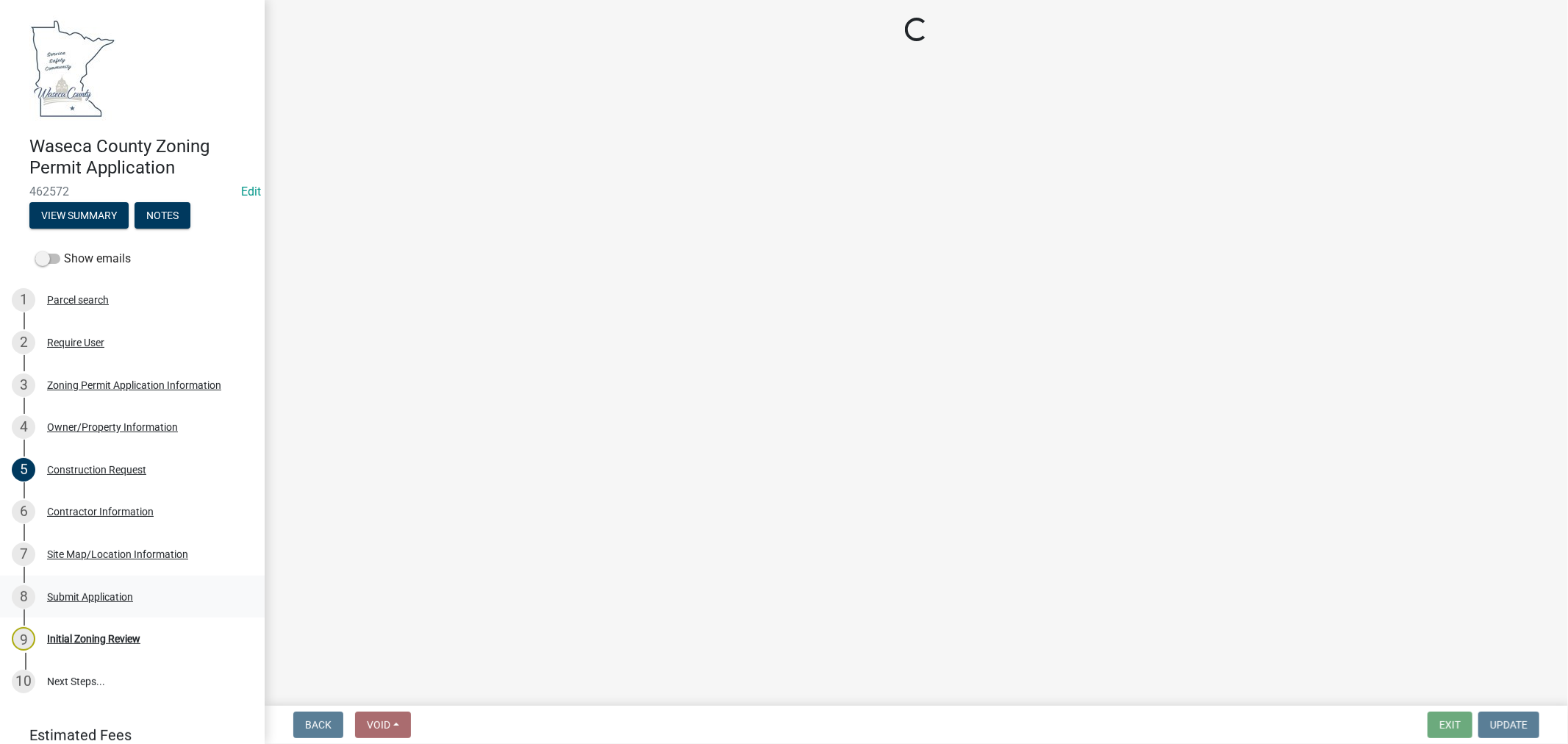
click at [64, 594] on div "Submit Application" at bounding box center [90, 596] width 86 height 10
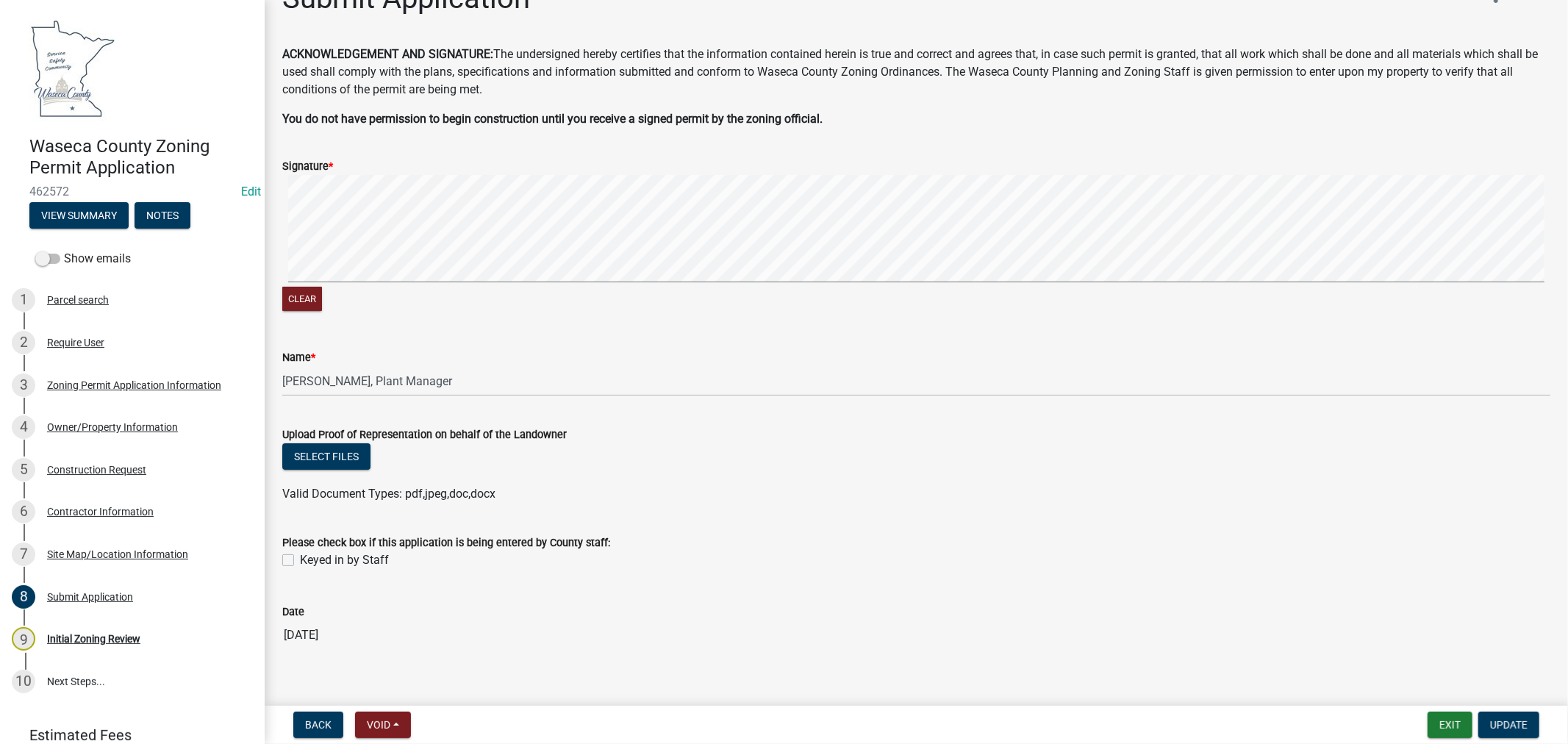
scroll to position [55, 0]
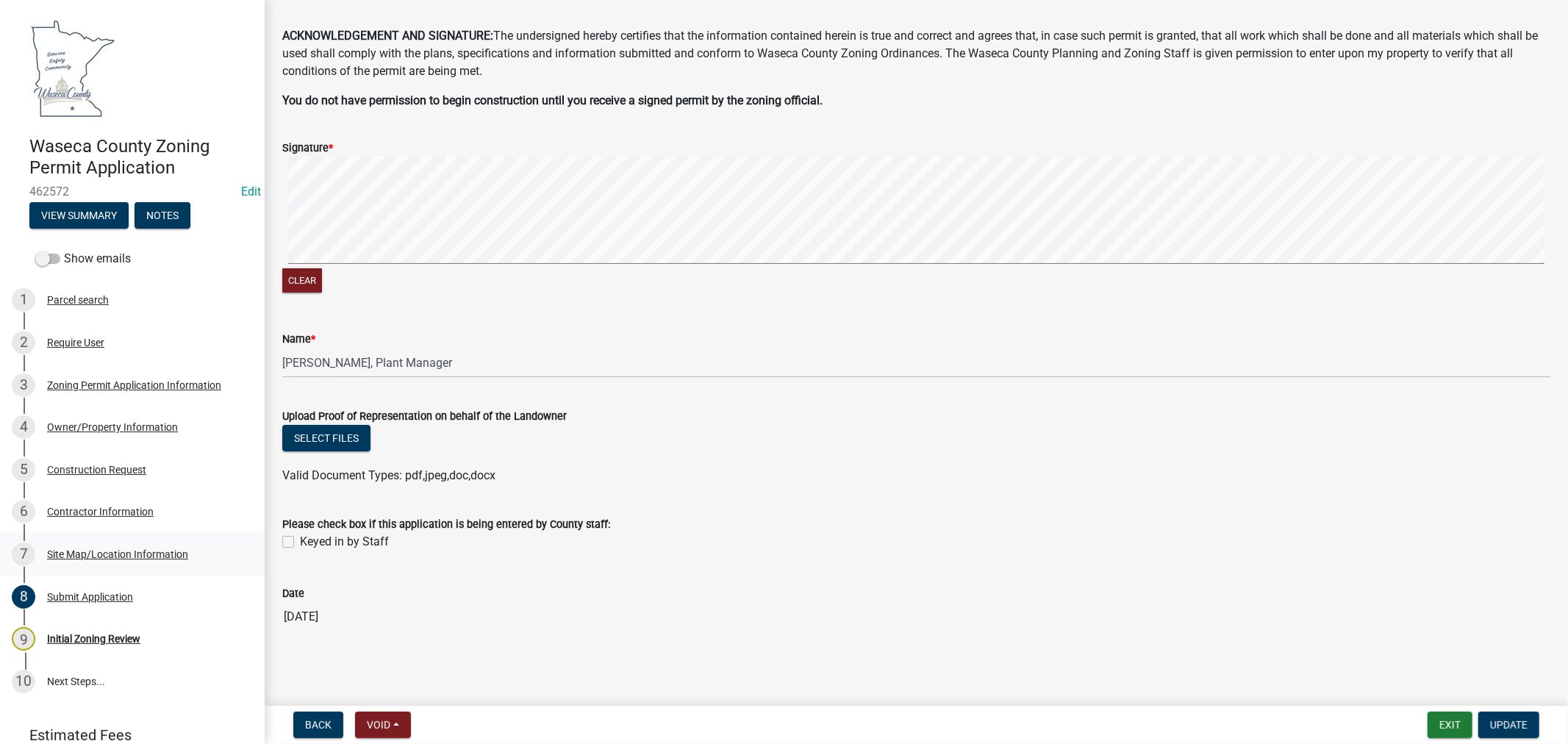
click at [105, 553] on div "Site Map/Location Information" at bounding box center [117, 554] width 141 height 10
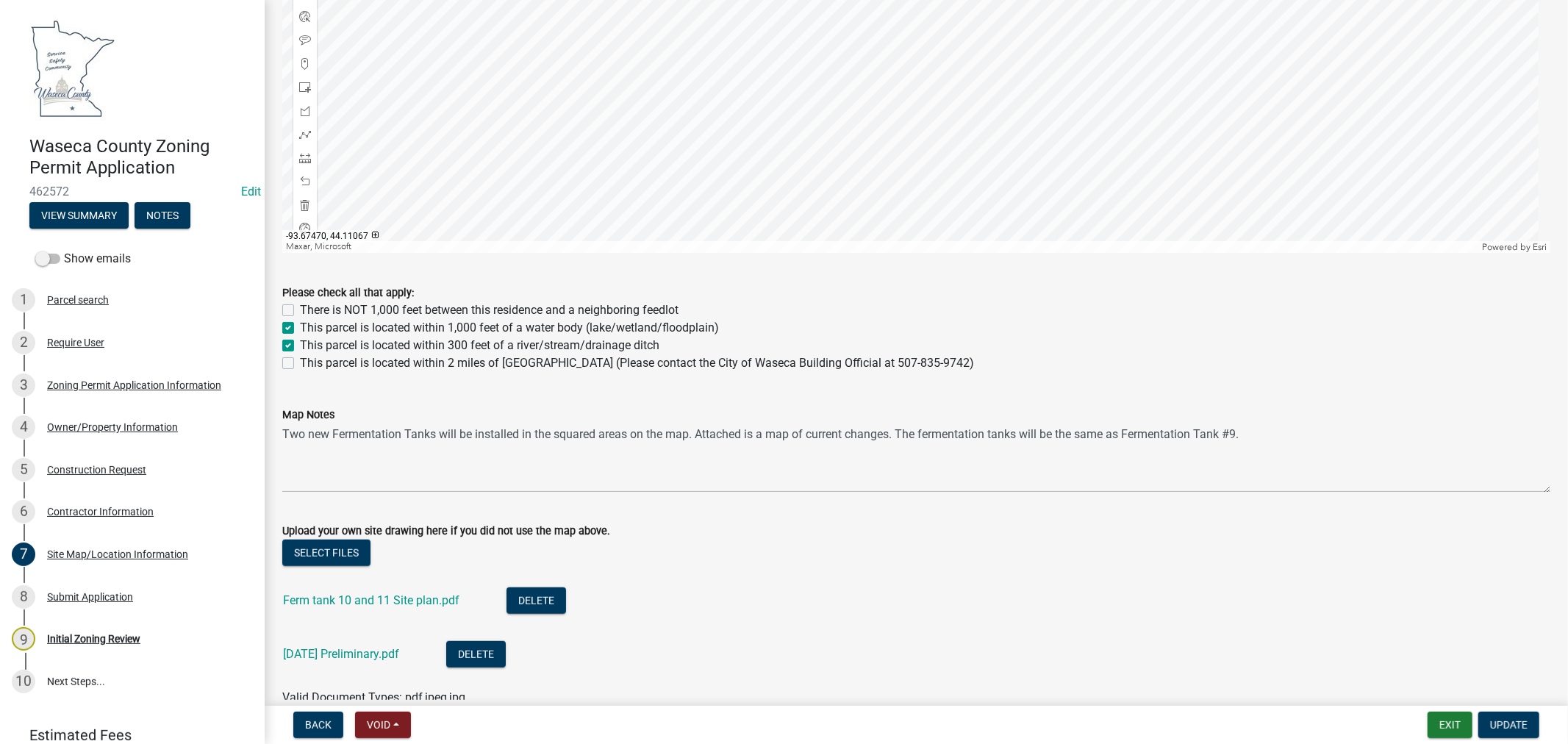
scroll to position [817, 0]
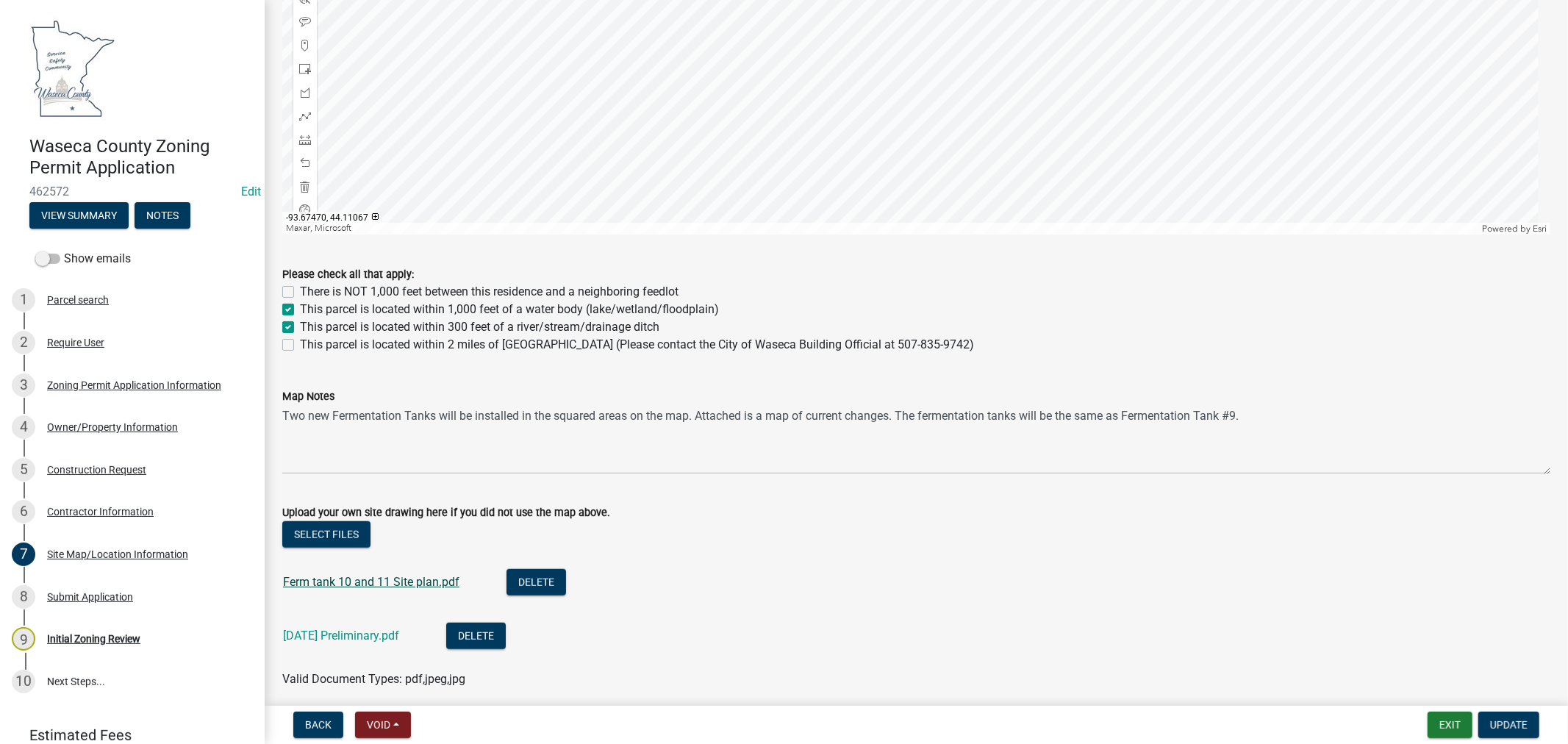
click at [371, 582] on link "Ferm tank 10 and 11 Site plan.pdf" at bounding box center [371, 581] width 176 height 14
click at [361, 635] on link "[DATE] Preliminary.pdf" at bounding box center [341, 635] width 116 height 14
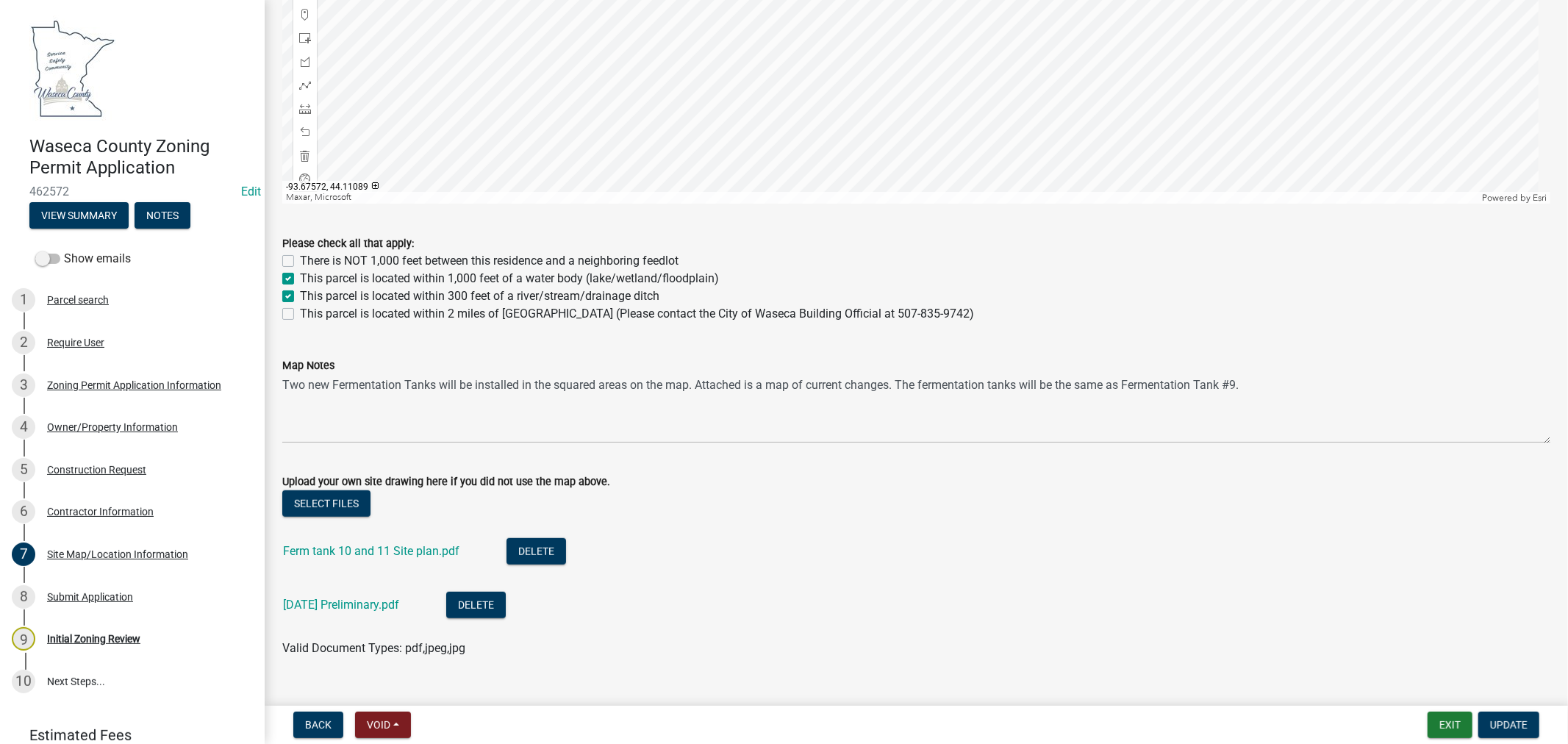
scroll to position [876, 0]
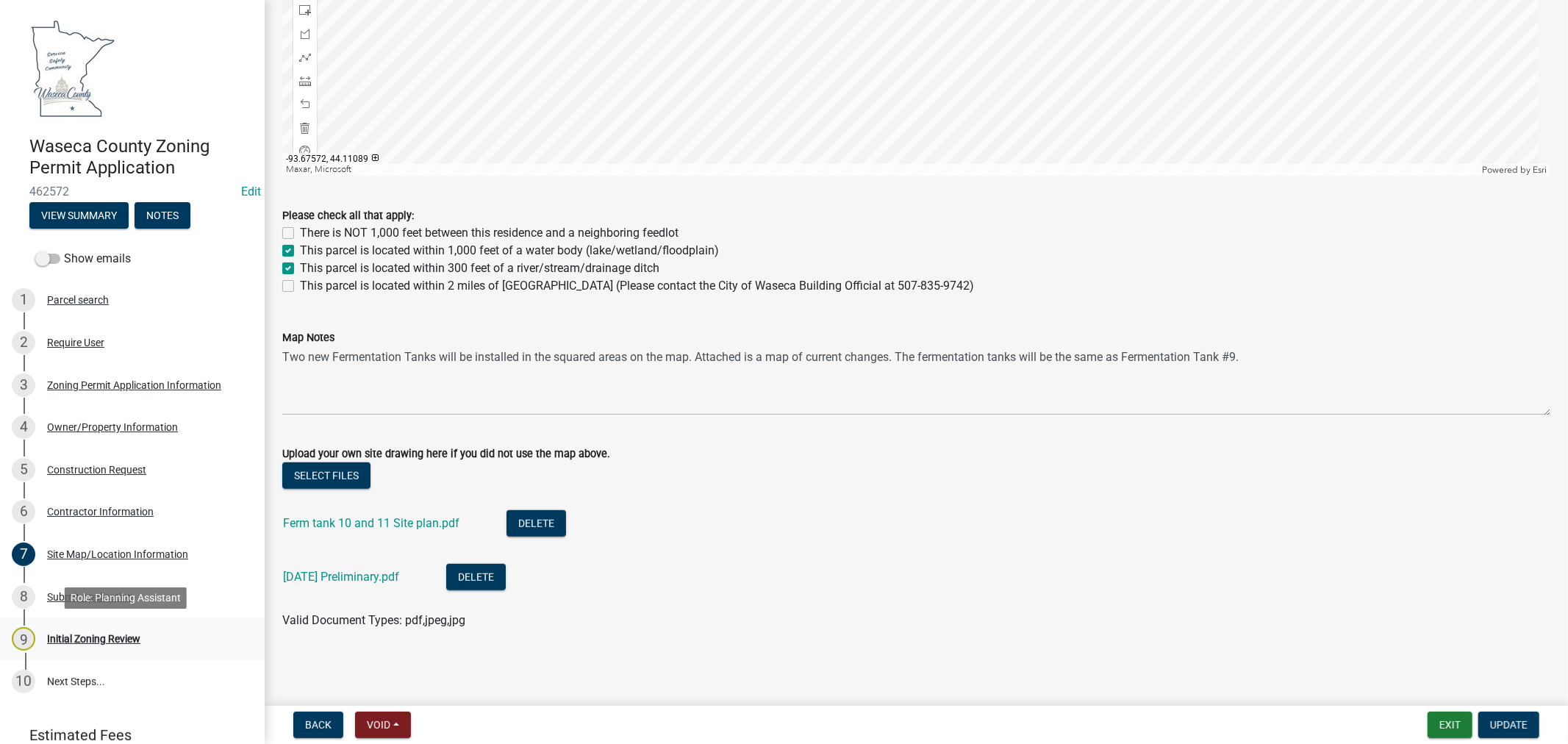
click at [107, 637] on div "Initial Zoning Review" at bounding box center [94, 639] width 94 height 10
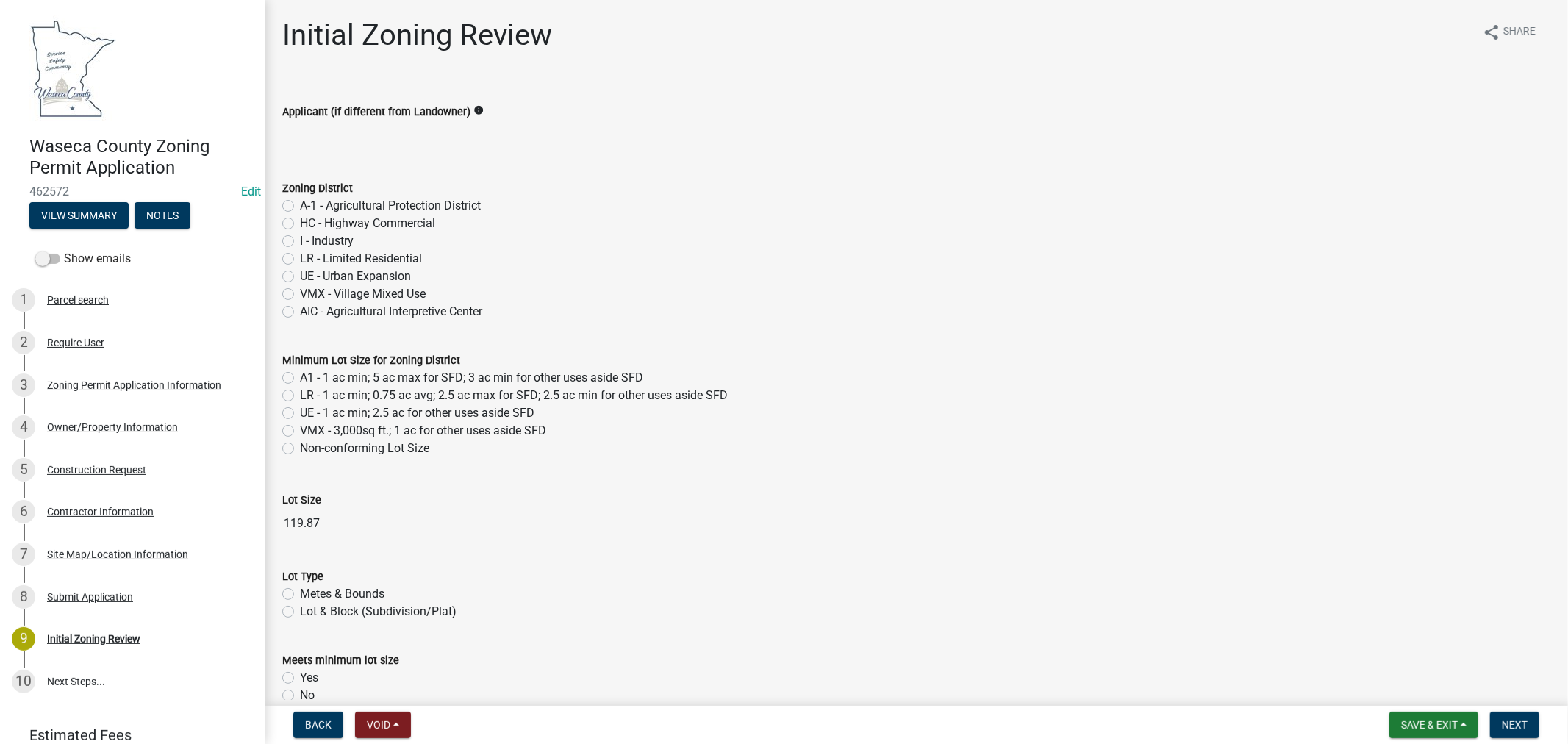
click at [300, 239] on label "I - Industry" at bounding box center [326, 240] width 54 height 18
click at [300, 239] on input "I - Industry" at bounding box center [305, 237] width 9 height 9
radio input "true"
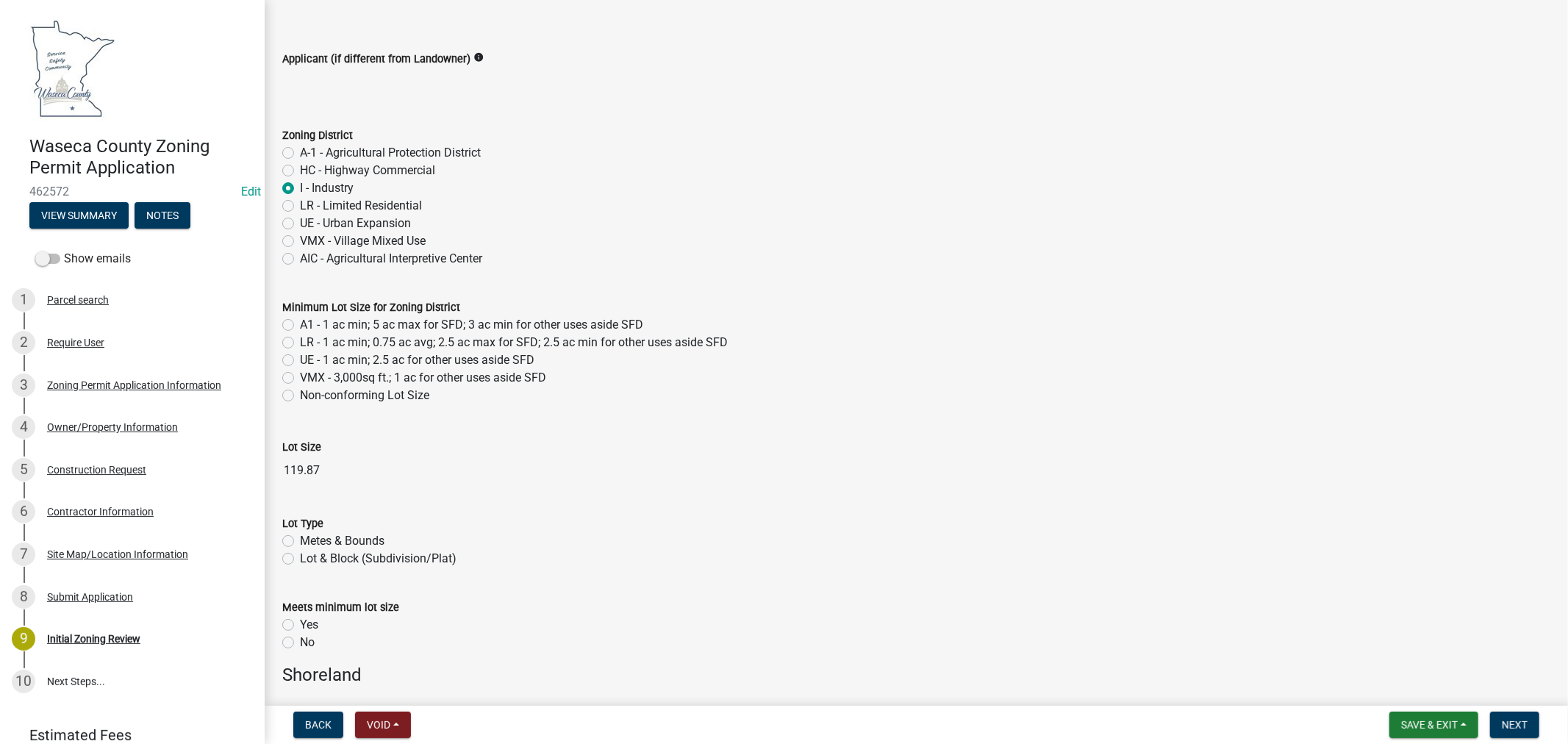
scroll to position [81, 0]
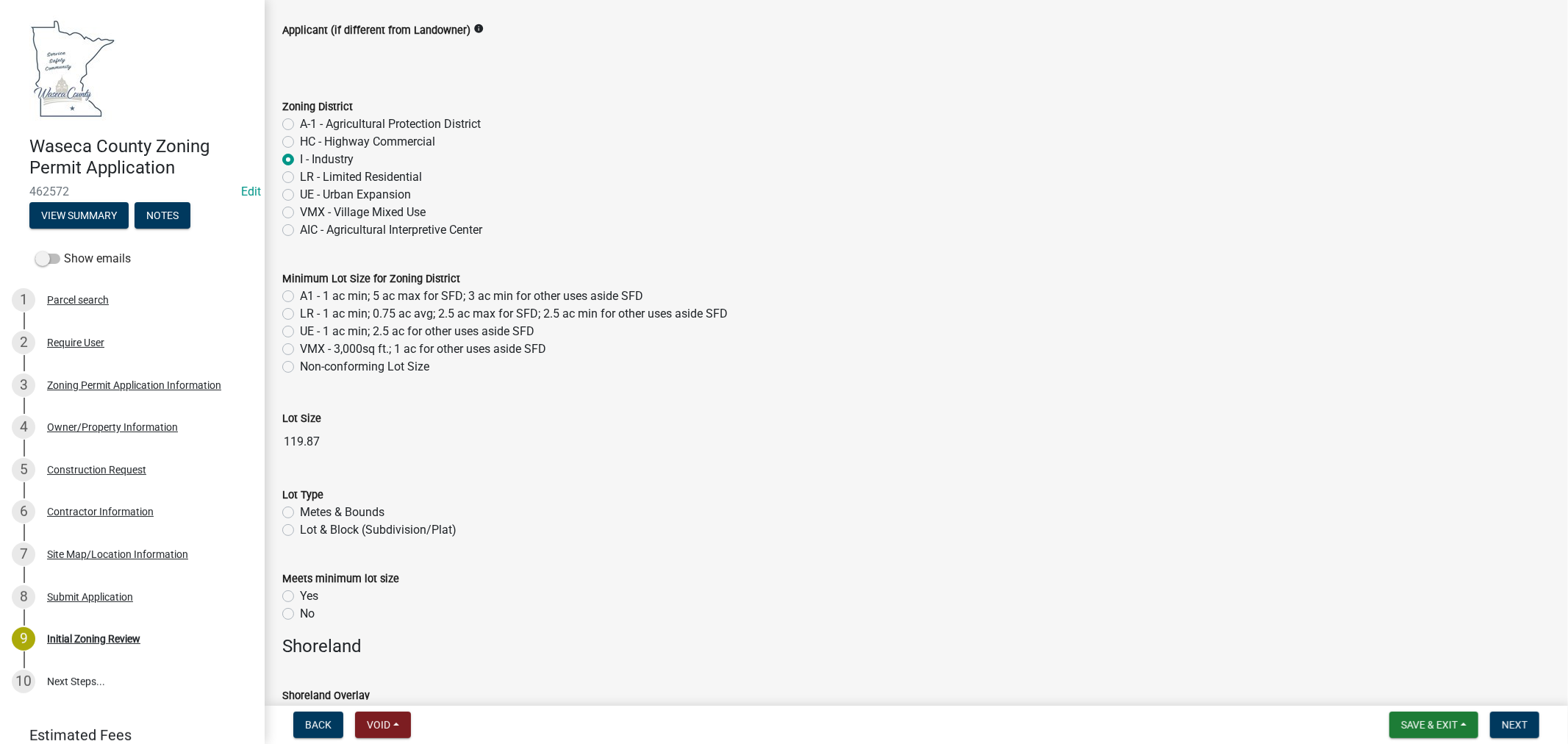
click at [300, 510] on label "Metes & Bounds" at bounding box center [342, 512] width 84 height 18
click at [300, 510] on input "Metes & Bounds" at bounding box center [305, 508] width 9 height 9
radio input "true"
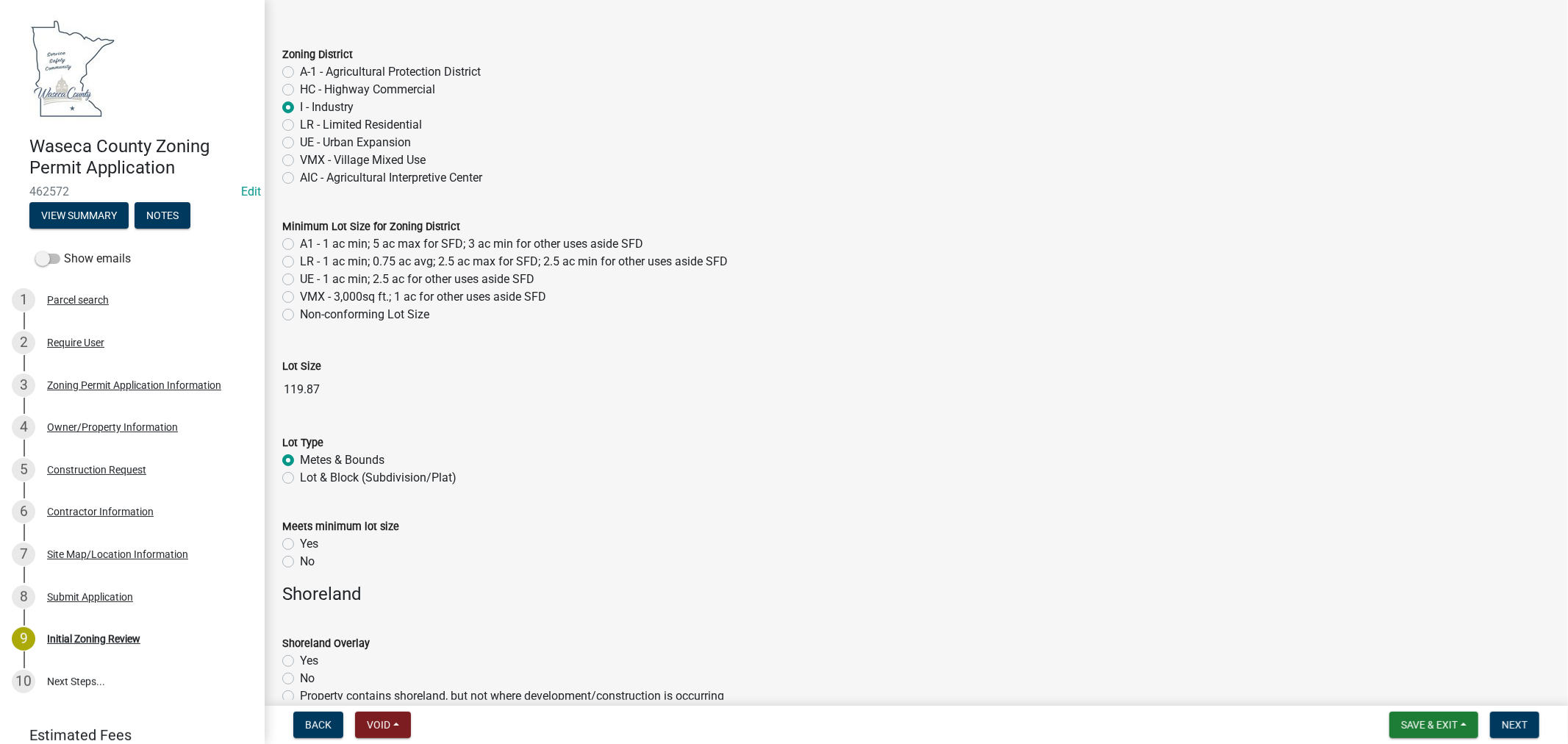
scroll to position [163, 0]
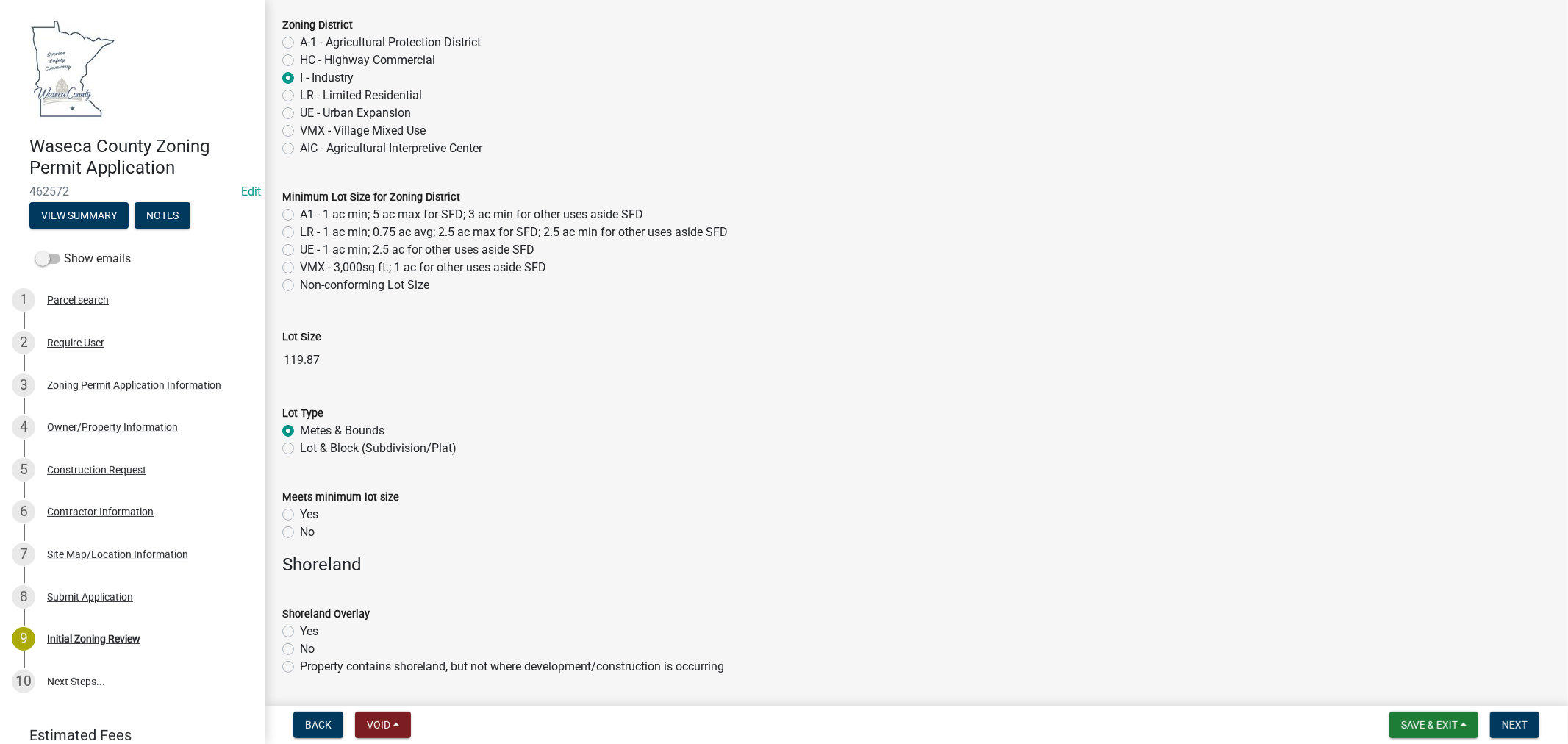
click at [300, 516] on label "Yes" at bounding box center [308, 514] width 18 height 18
click at [300, 515] on input "Yes" at bounding box center [305, 510] width 9 height 9
radio input "true"
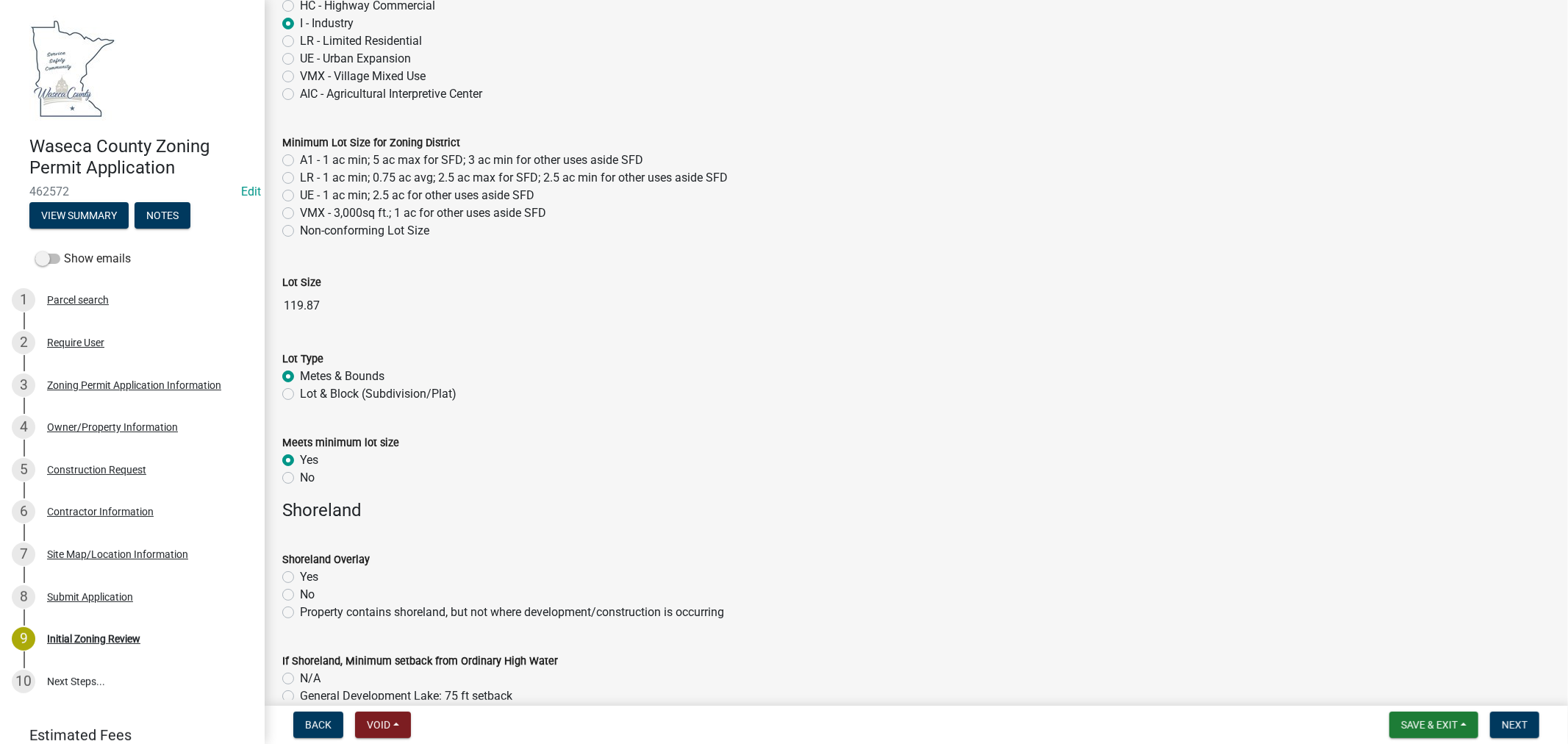
scroll to position [245, 0]
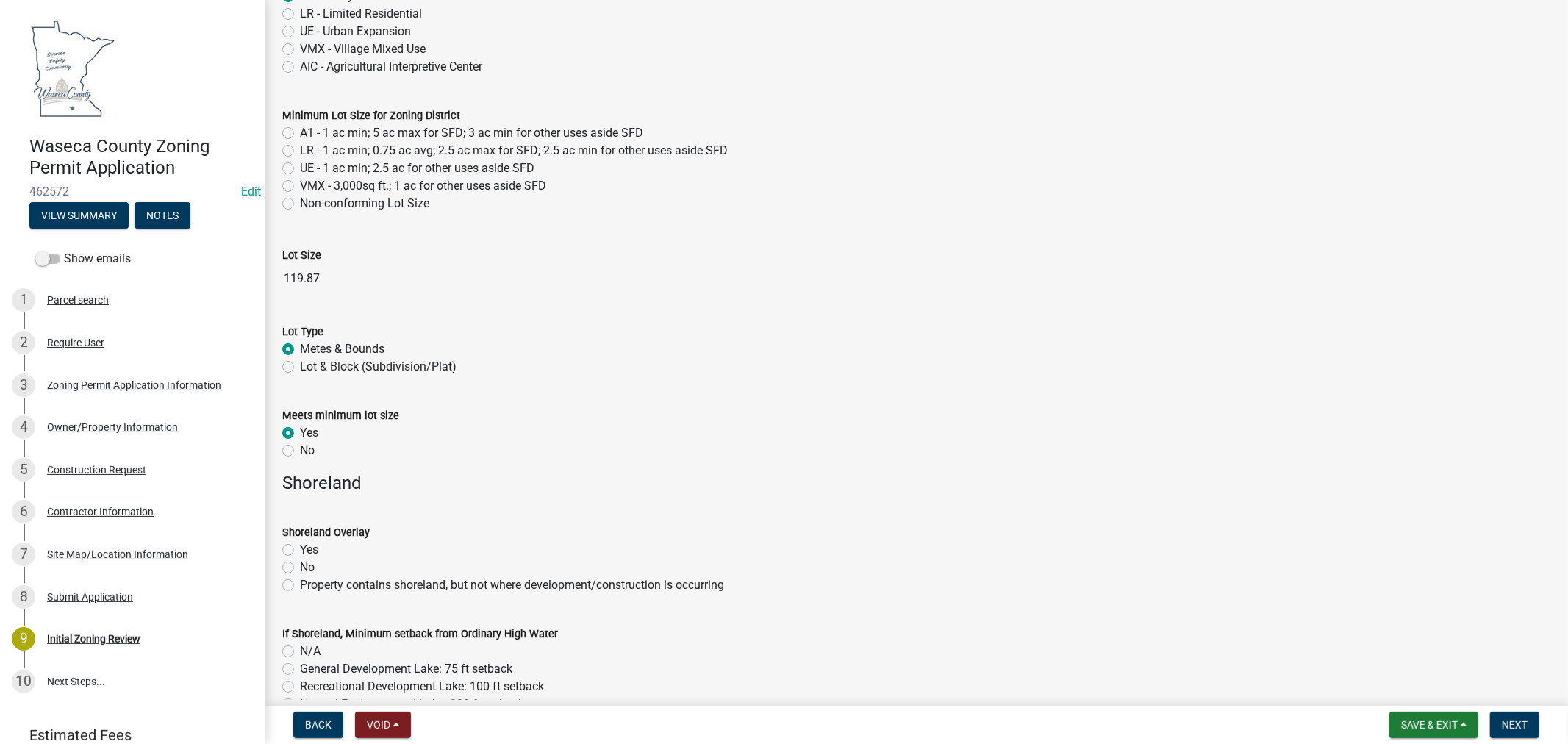
click at [300, 568] on label "No" at bounding box center [308, 567] width 15 height 18
click at [300, 568] on input "No" at bounding box center [305, 563] width 9 height 9
radio input "true"
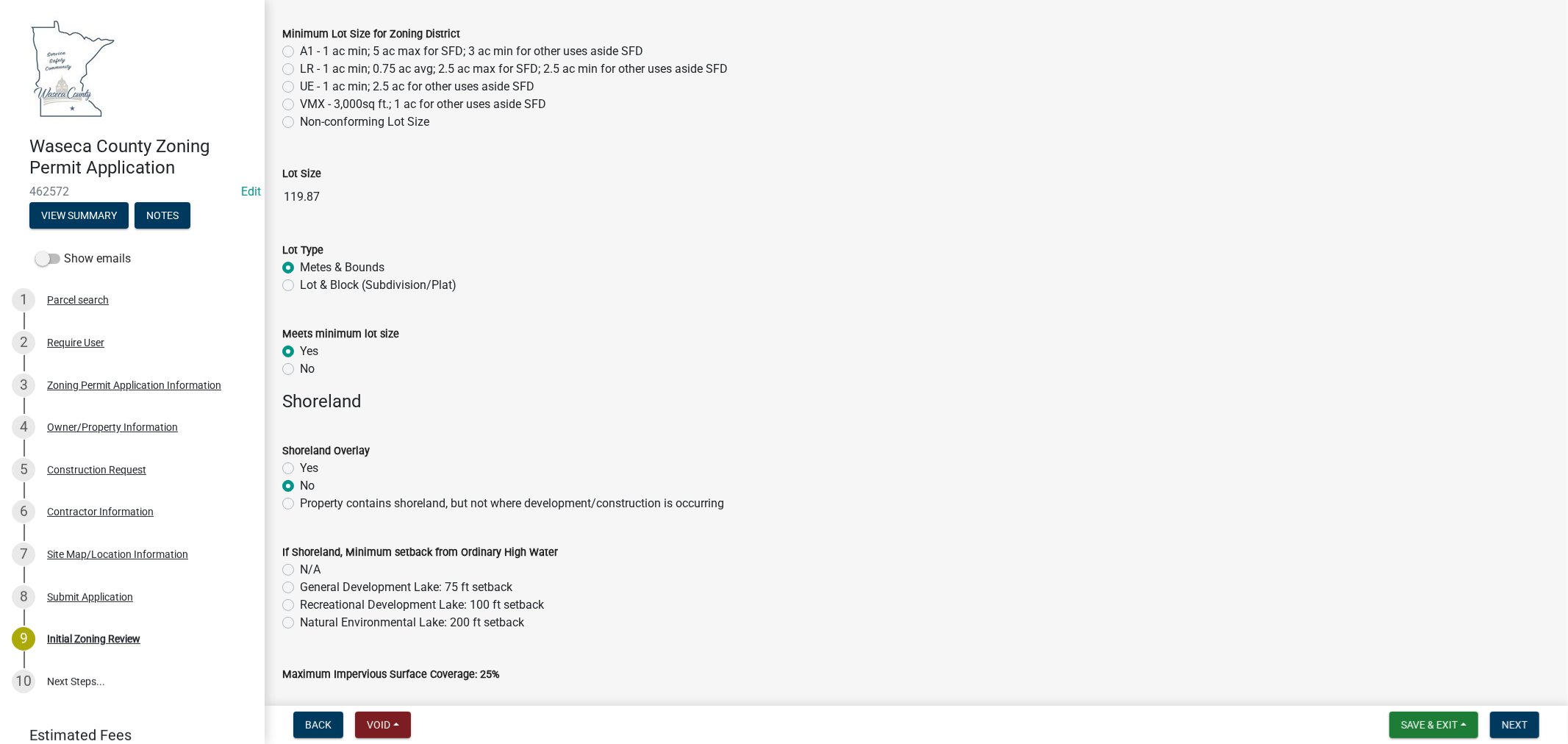
click at [300, 572] on label "N/A" at bounding box center [310, 570] width 21 height 18
click at [300, 571] on input "N/A" at bounding box center [305, 566] width 9 height 9
radio input "true"
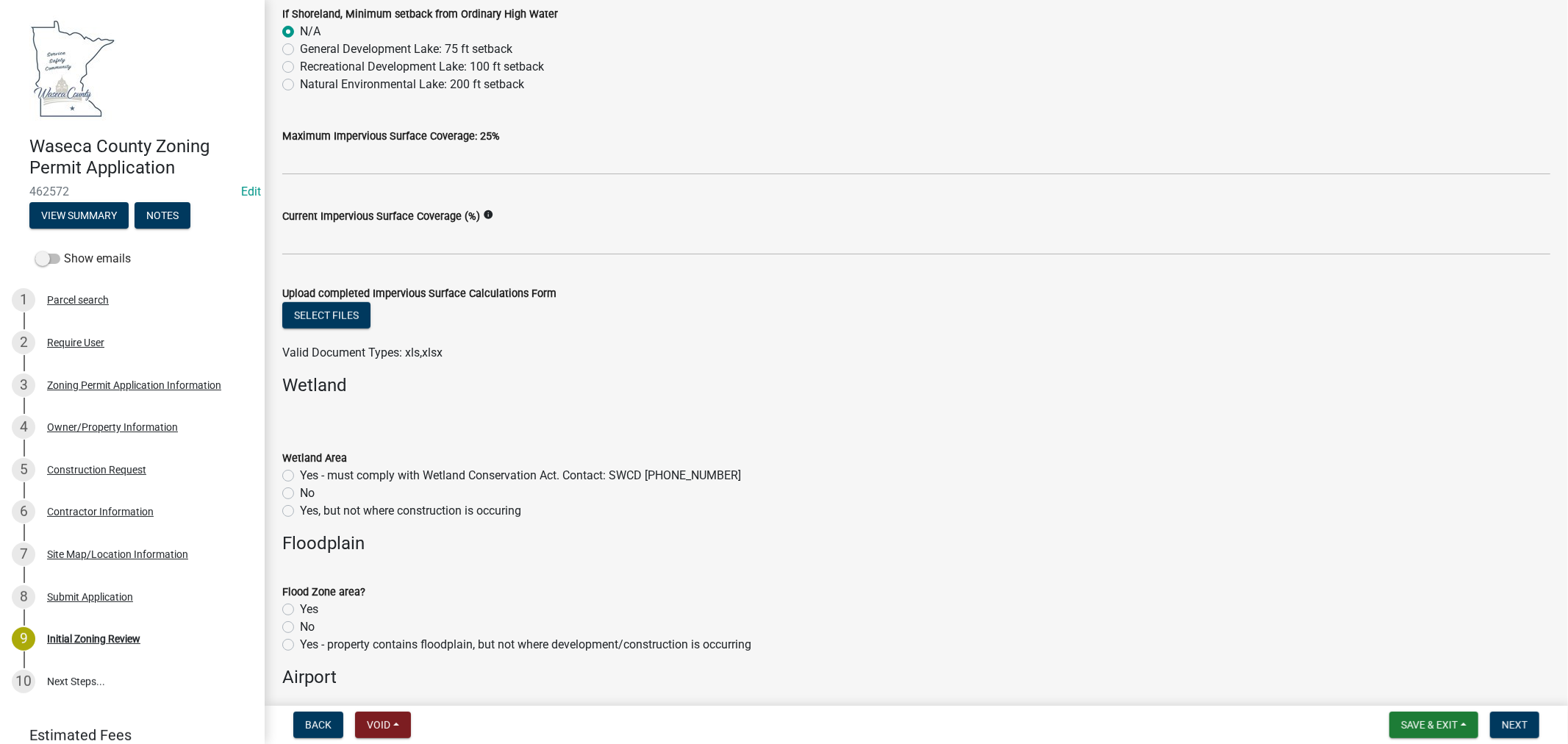
scroll to position [898, 0]
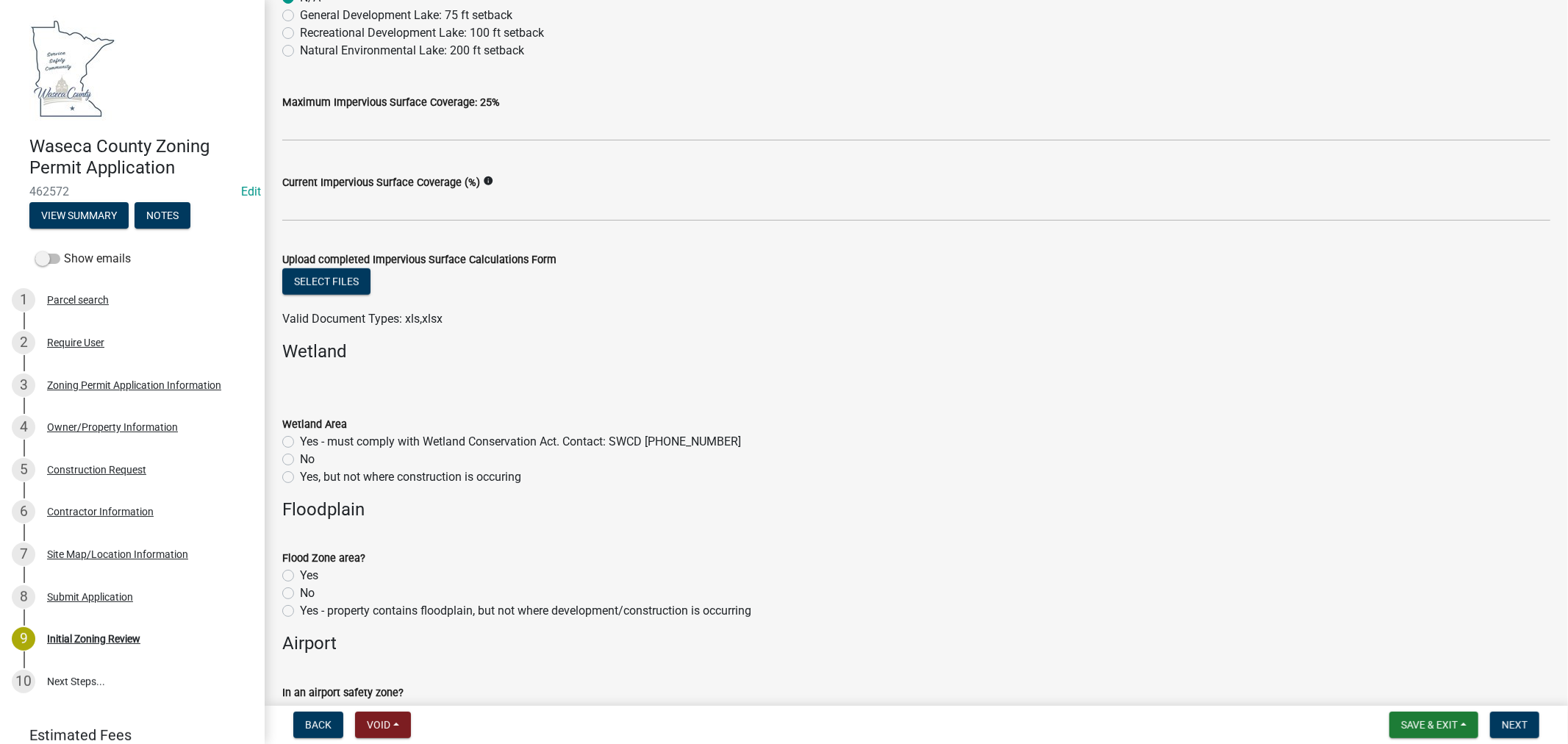
click at [300, 474] on label "Yes, but not where construction is occuring" at bounding box center [411, 477] width 221 height 18
click at [300, 474] on input "Yes, but not where construction is occuring" at bounding box center [305, 473] width 9 height 9
radio input "true"
drag, startPoint x: 287, startPoint y: 593, endPoint x: 342, endPoint y: 592, distance: 55.0
click at [300, 593] on label "No" at bounding box center [308, 593] width 15 height 18
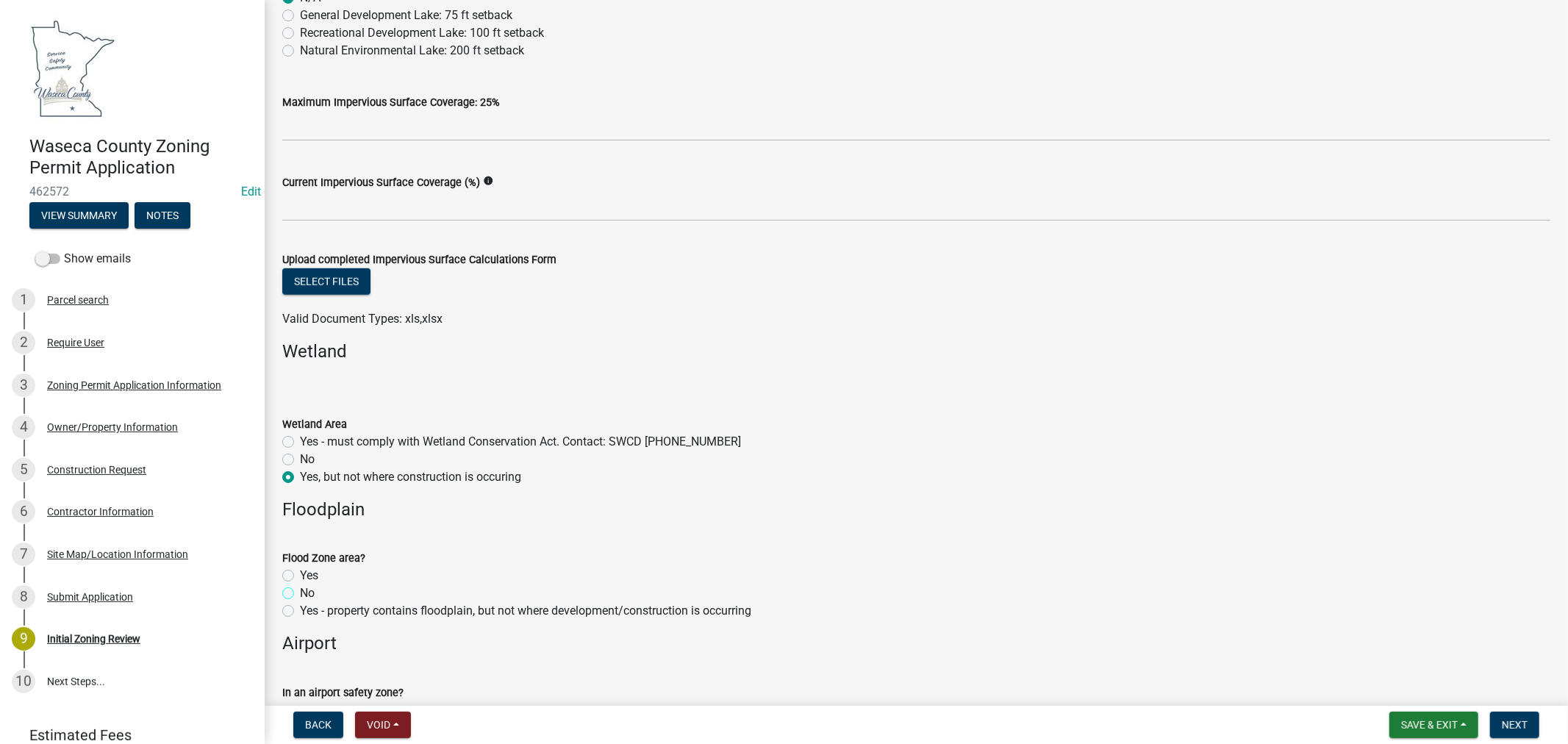
click at [300, 593] on input "No" at bounding box center [305, 590] width 9 height 9
radio input "true"
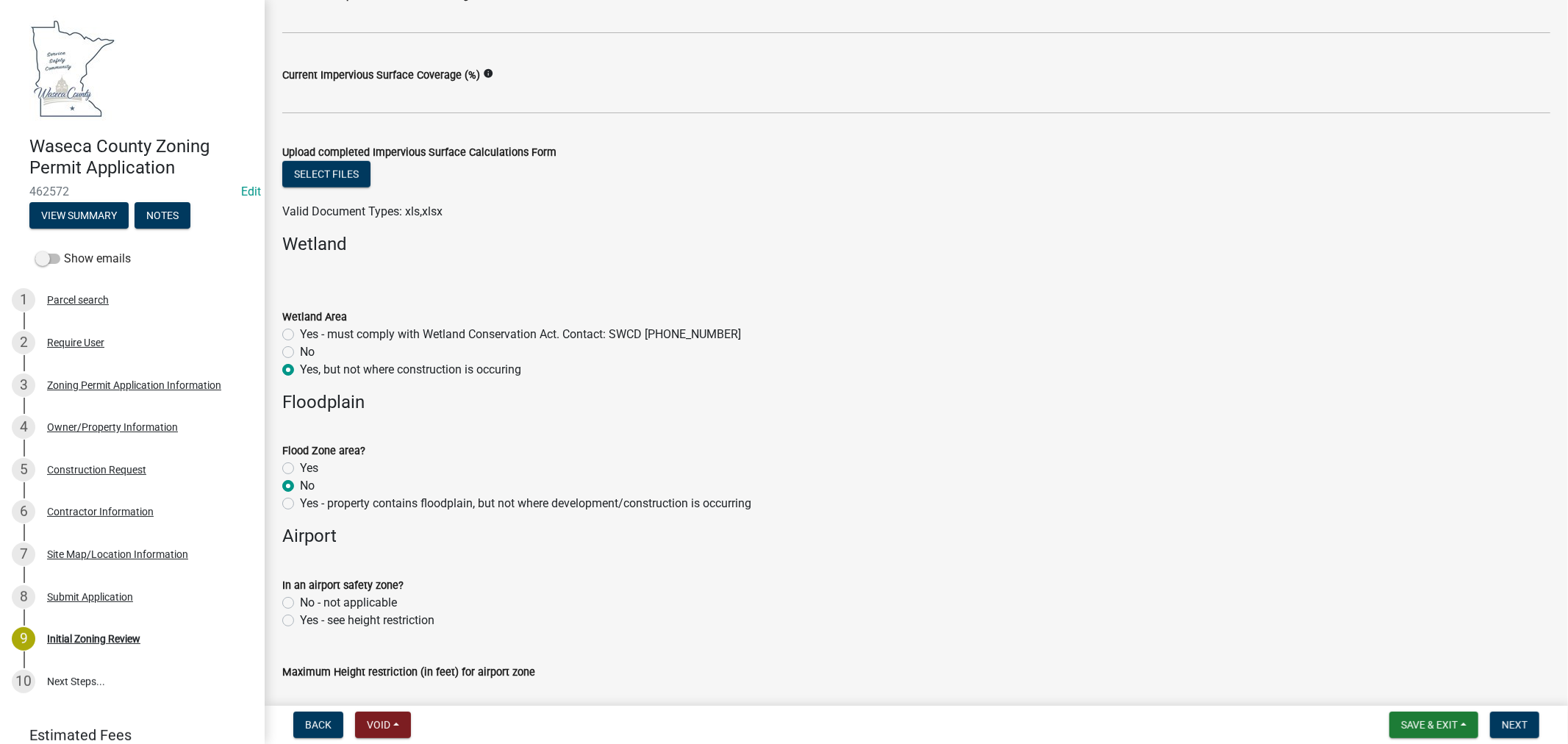
scroll to position [1062, 0]
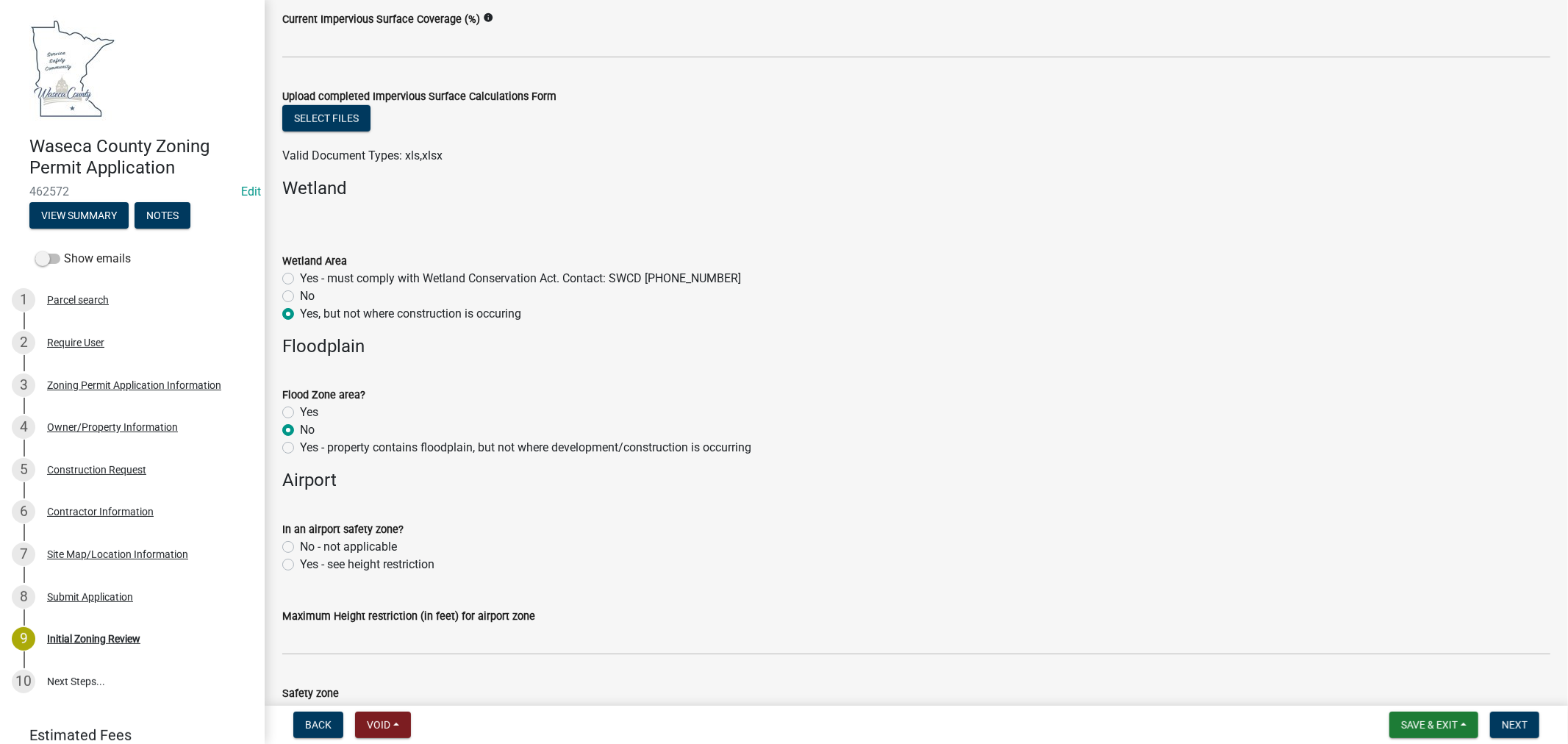
click at [279, 546] on div "In an airport safety zone? No - not applicable Yes - see height restriction" at bounding box center [916, 538] width 1290 height 71
click at [300, 548] on label "No - not applicable" at bounding box center [348, 547] width 97 height 18
click at [300, 548] on input "No - not applicable" at bounding box center [305, 543] width 9 height 9
radio input "true"
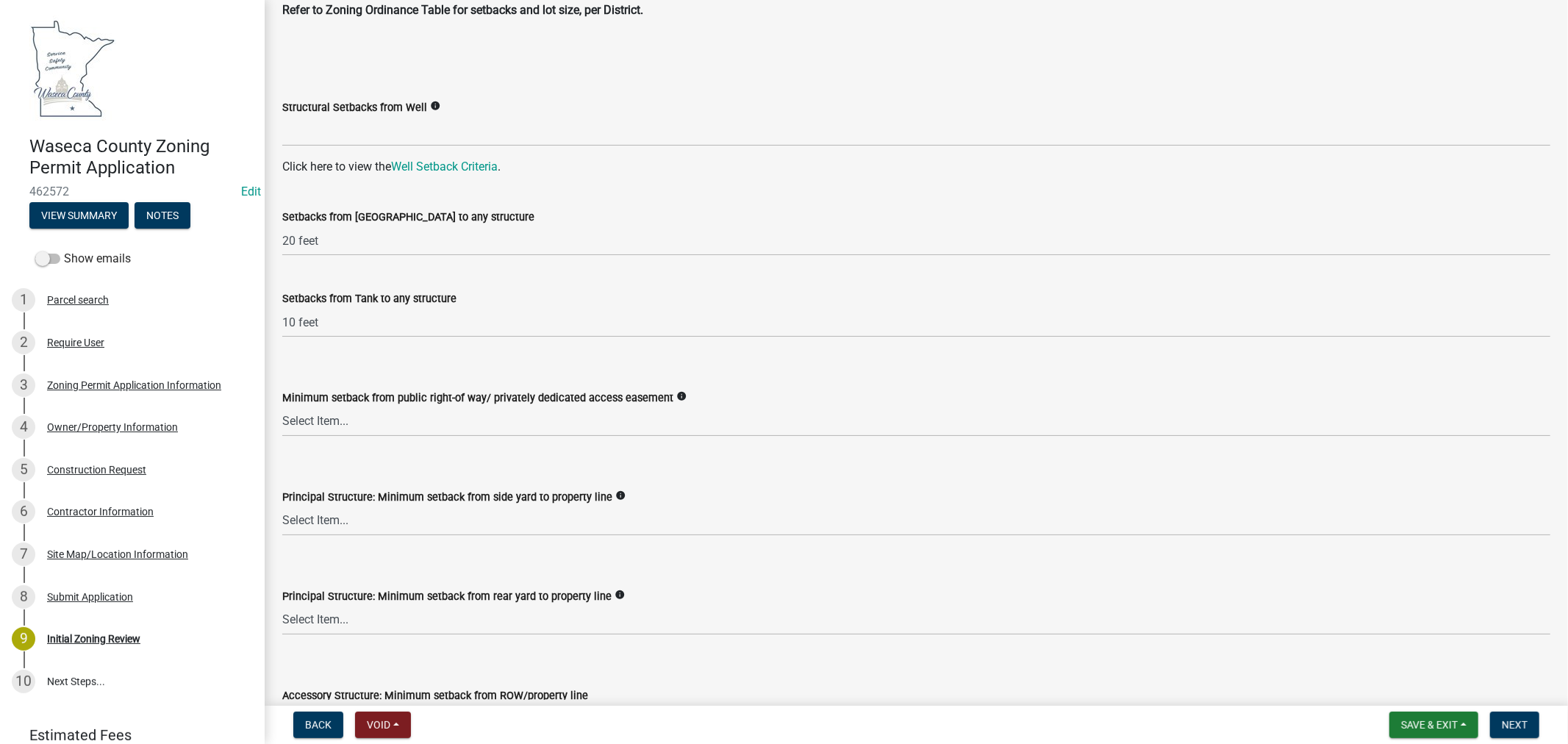
scroll to position [1879, 0]
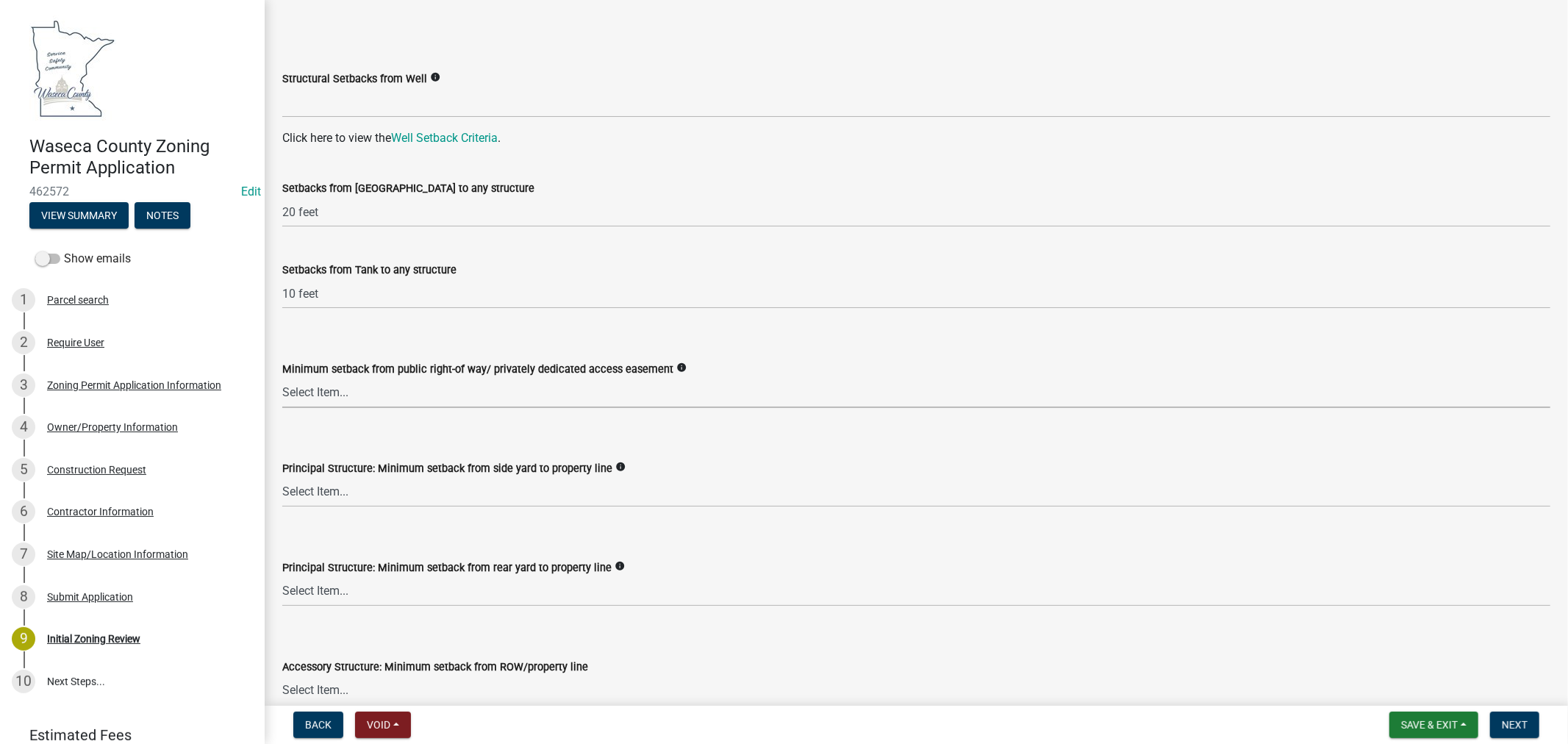
click at [419, 383] on select "Select Item... 35 feet in VMX Zone 40 feet in LR Zone 50 feet in LR Zone & SO 5…" at bounding box center [916, 393] width 1268 height 30
click at [282, 378] on select "Select Item... 35 feet in VMX Zone 40 feet in LR Zone 50 feet in LR Zone & SO 5…" at bounding box center [916, 393] width 1268 height 30
select select "0ec30fea-88bf-494d-976e-89e1060976f8"
click at [339, 489] on select "Select Item... 10 feet = UE Zone 15 feet = LR Zone 20 feet = VMX Zone 40 feet =…" at bounding box center [916, 492] width 1268 height 30
click at [282, 477] on select "Select Item... 10 feet = UE Zone 15 feet = LR Zone 20 feet = VMX Zone 40 feet =…" at bounding box center [916, 492] width 1268 height 30
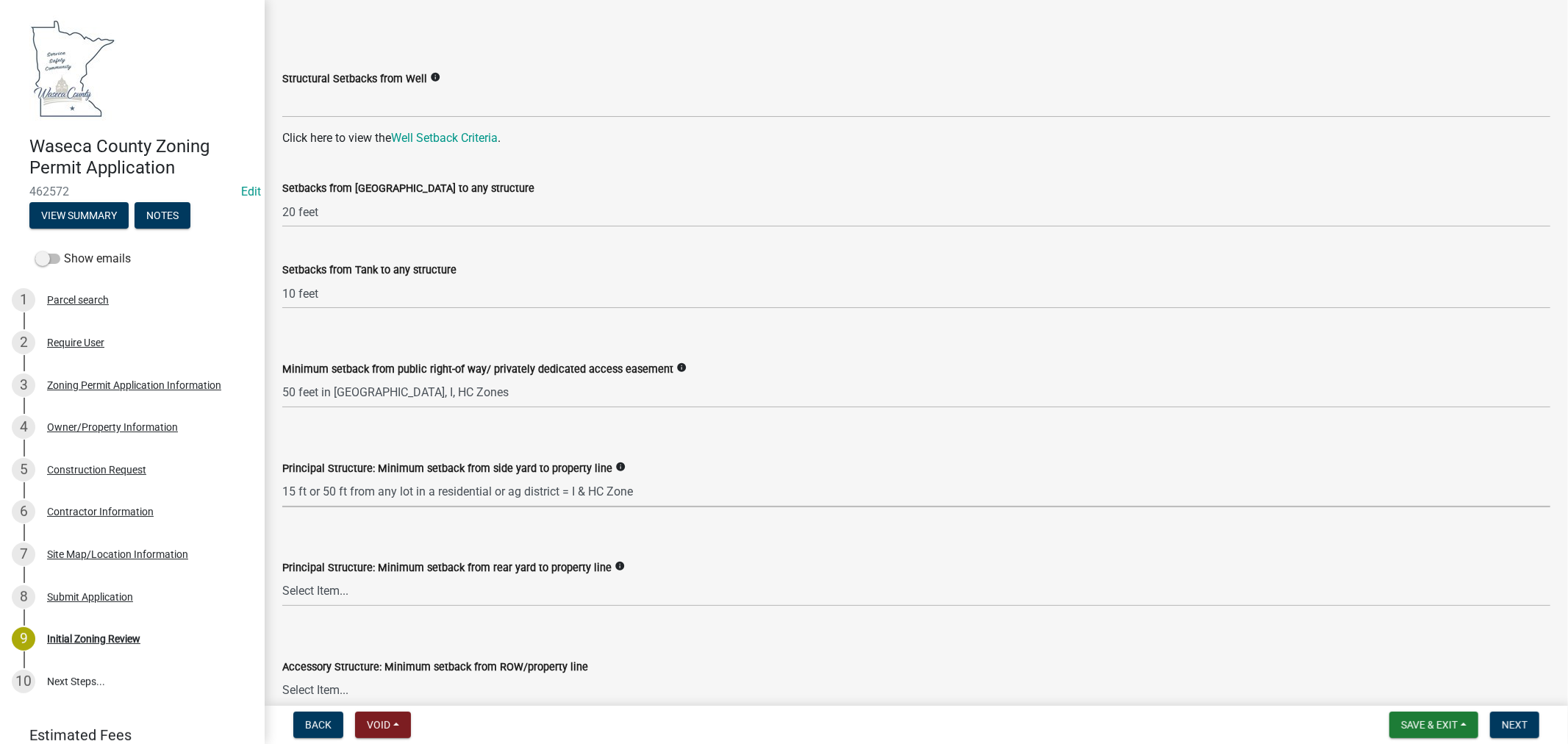
select select "72445235-5c6a-4b18-a4d3-d713a78afe07"
click at [311, 594] on select "Select Item... 30 feet = LR, UE, VMX Zone 40 feet = Ag Zone 15 ft or 50 ft from…" at bounding box center [916, 592] width 1268 height 30
click at [282, 576] on select "Select Item... 30 feet = LR, UE, VMX Zone 40 feet = Ag Zone 15 ft or 50 ft from…" at bounding box center [916, 592] width 1268 height 30
select select "aed63dd0-ddda-46d5-8ef8-3a5d93ffbb59"
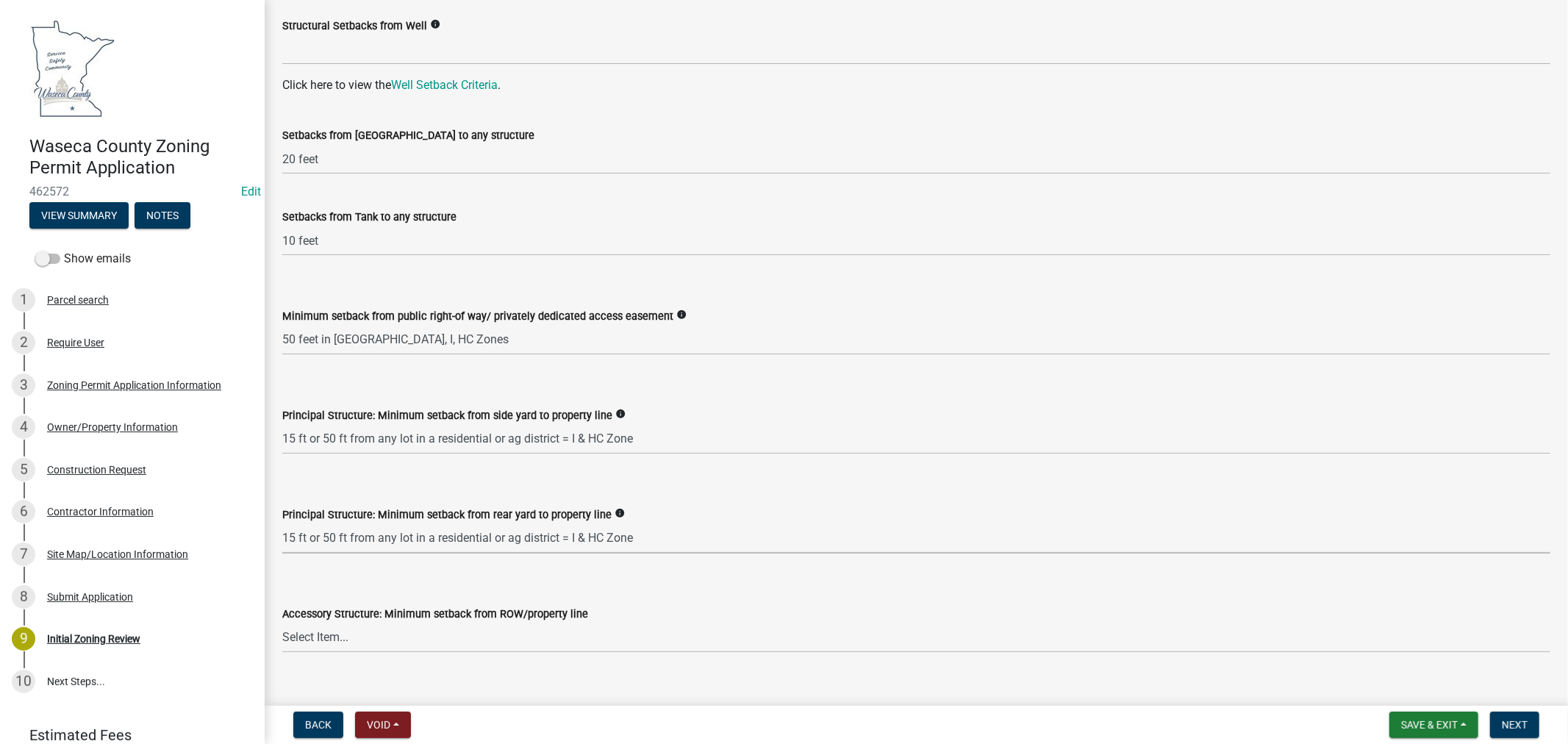
scroll to position [1960, 0]
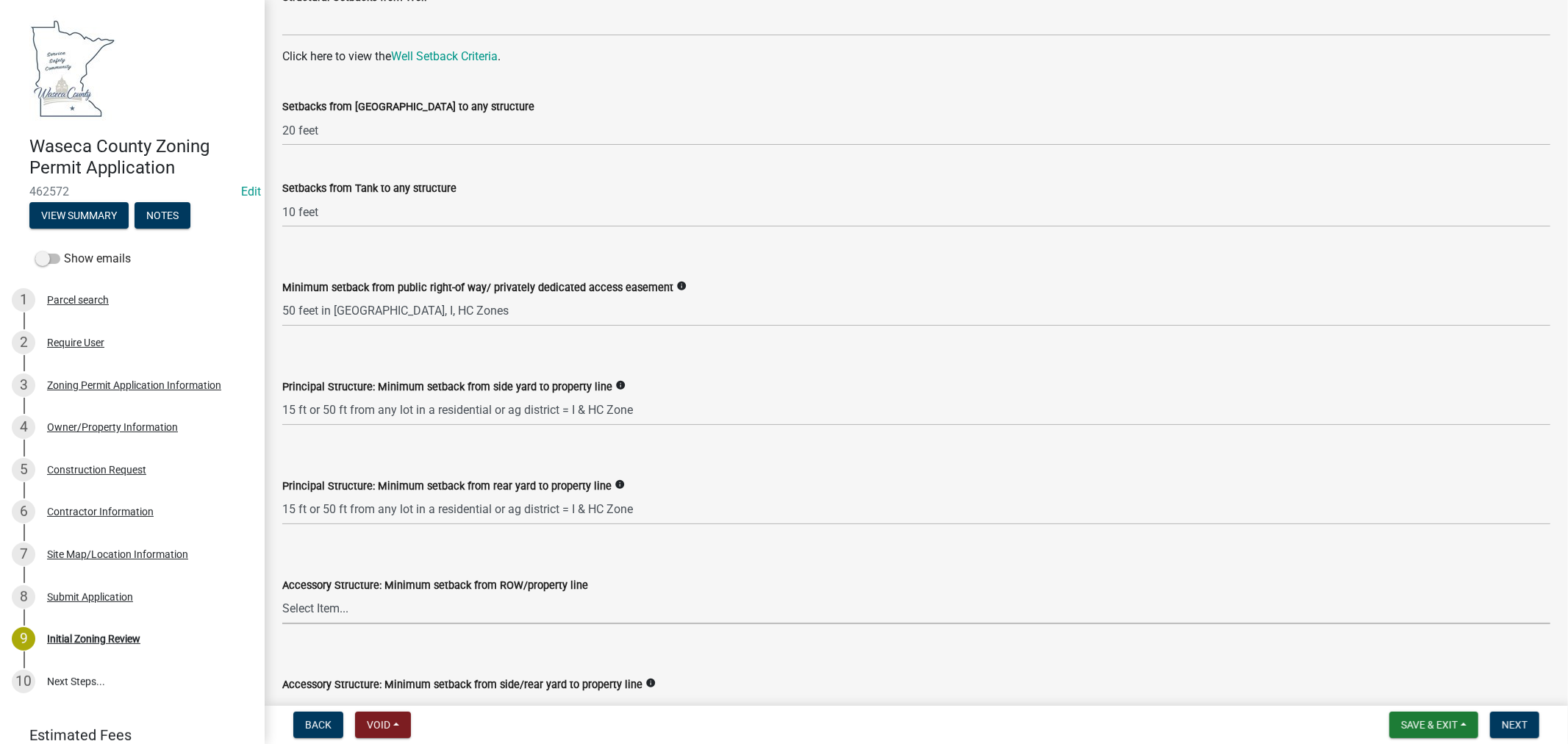
click at [436, 620] on select "Select Item... 75 feet = Ag Zone 40 feet or 30 feet = LR 20 feet = UE, I, HC Zo…" at bounding box center [916, 610] width 1268 height 30
click at [282, 594] on select "Select Item... 75 feet = Ag Zone 40 feet or 30 feet = LR 20 feet = UE, I, HC Zo…" at bounding box center [916, 610] width 1268 height 30
select select "6d839d38-f784-434a-a355-9dbcceaeb93c"
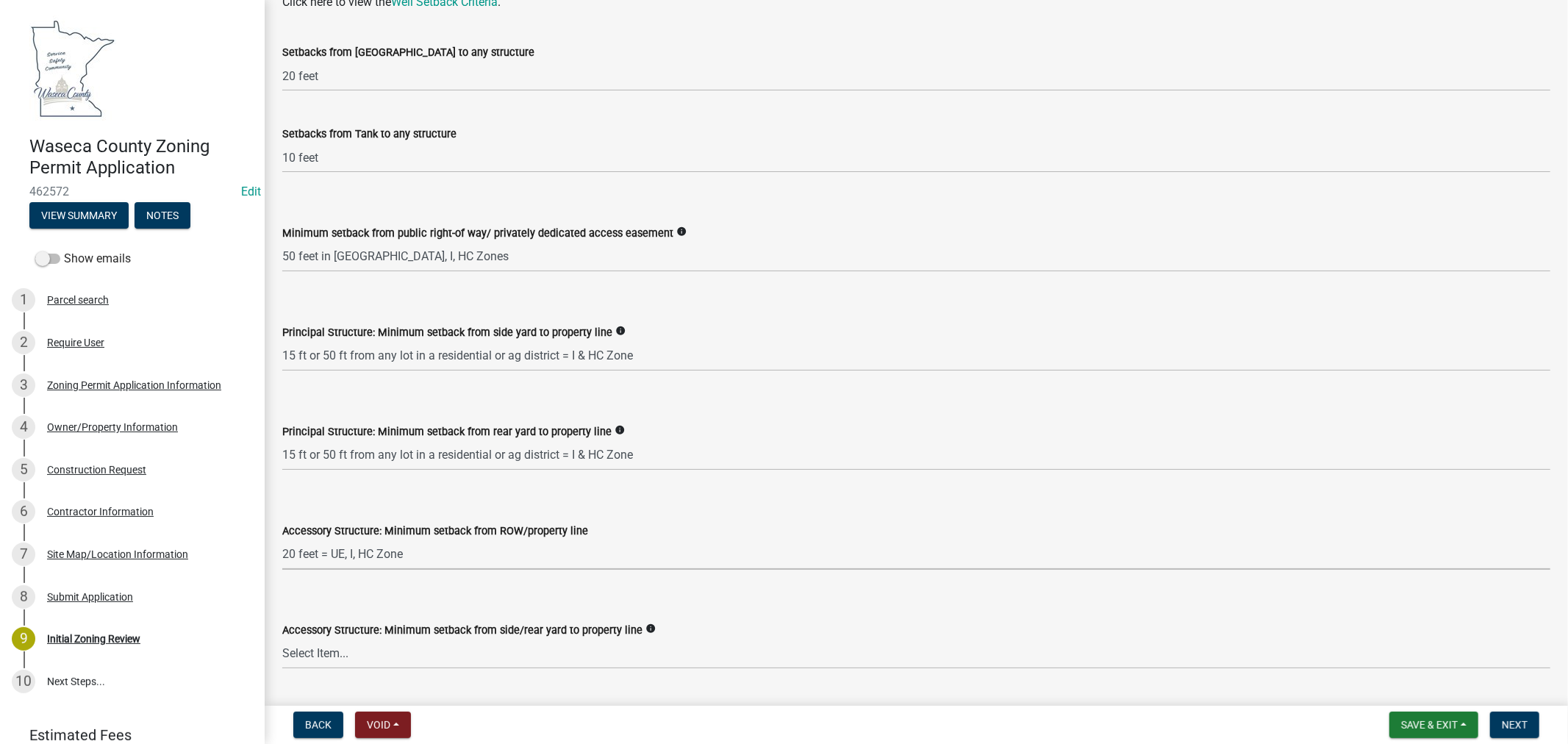
scroll to position [2042, 0]
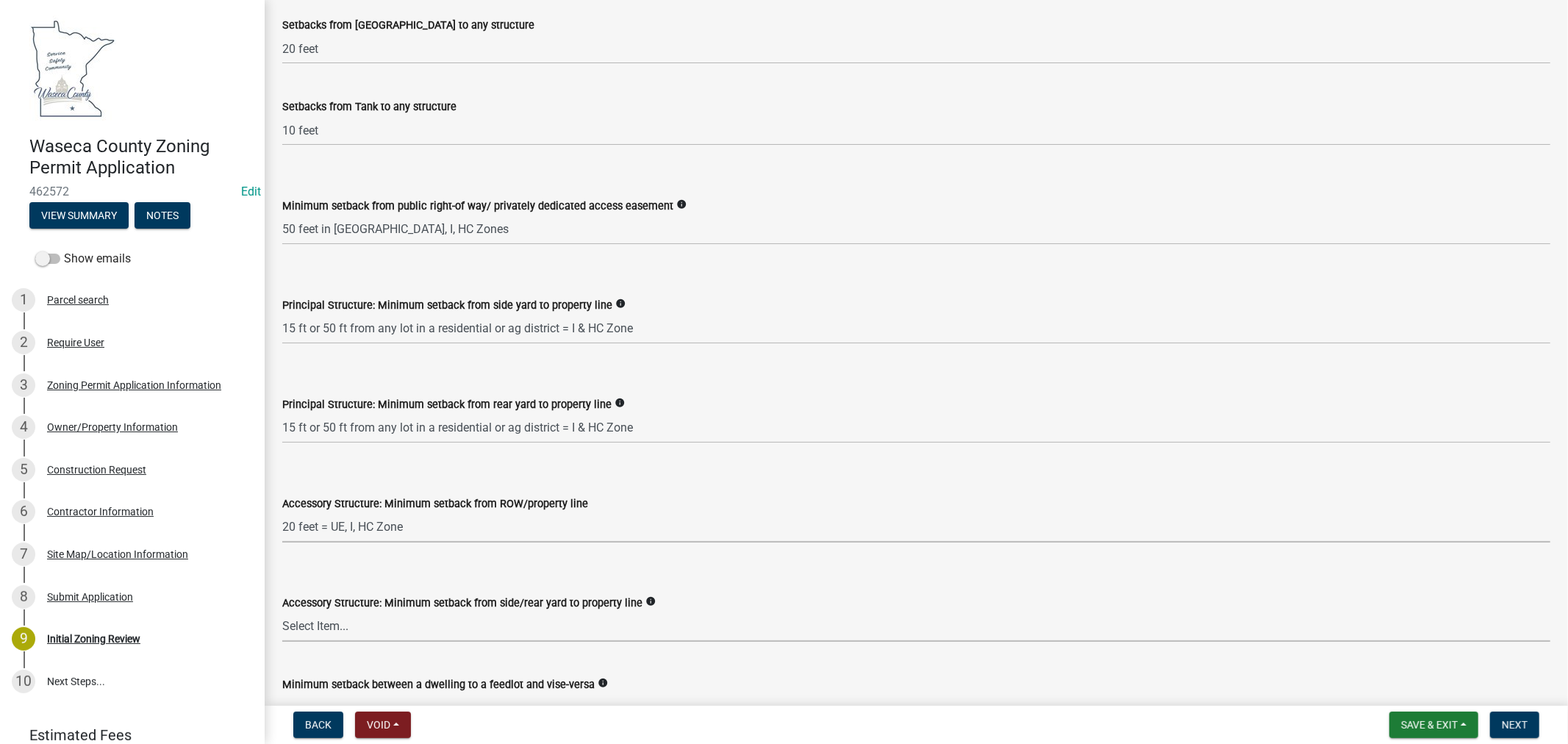
click at [344, 621] on select "Select Item... 15 feet = LR Zone 20 feet = Ag, UE, VMX, HC Zone 10 feet = I Zone" at bounding box center [916, 627] width 1268 height 30
click at [282, 611] on select "Select Item... 15 feet = LR Zone 20 feet = Ag, UE, VMX, HC Zone 10 feet = I Zone" at bounding box center [916, 627] width 1268 height 30
select select "5adaefc3-805f-48b5-a493-d80b3a70a6b4"
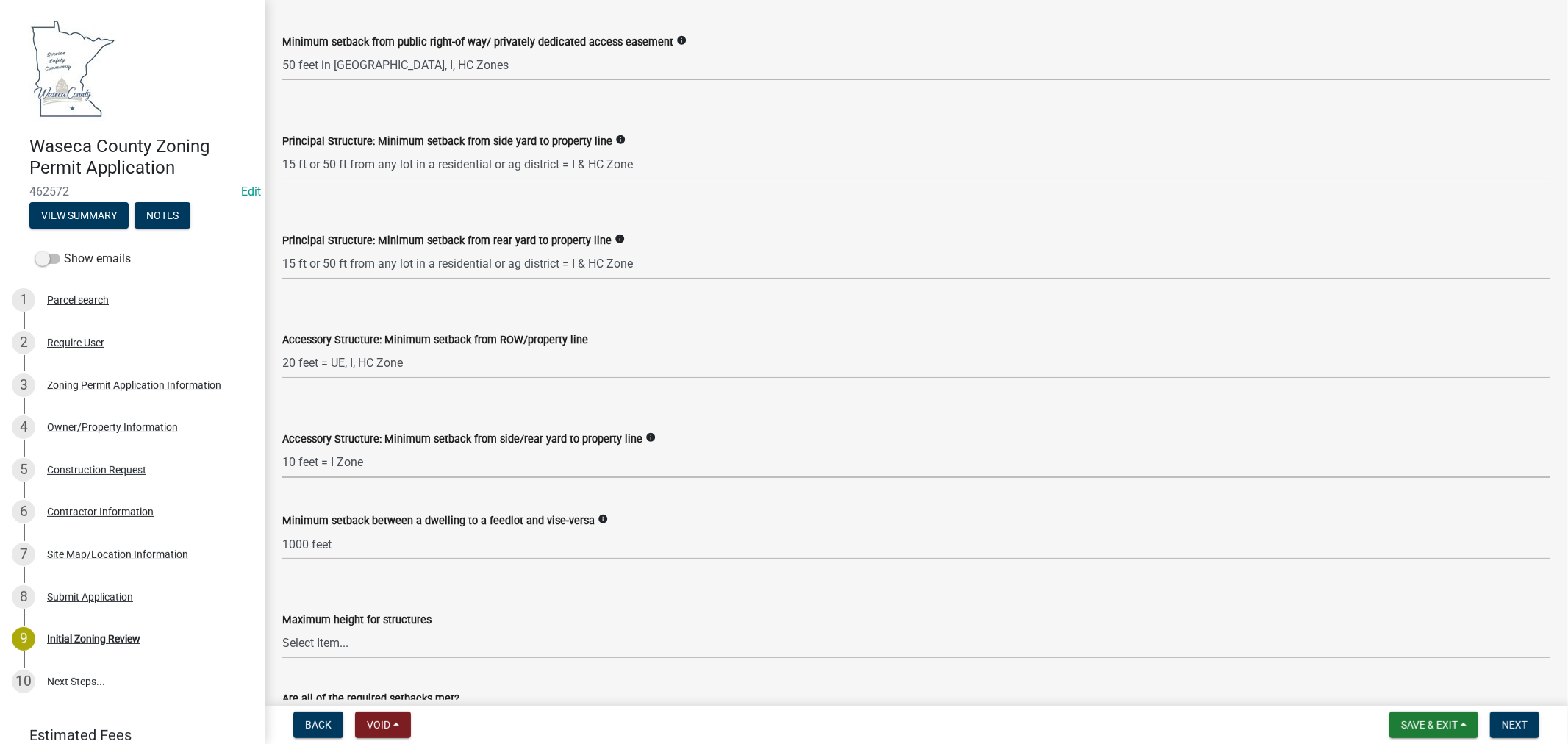
scroll to position [2287, 0]
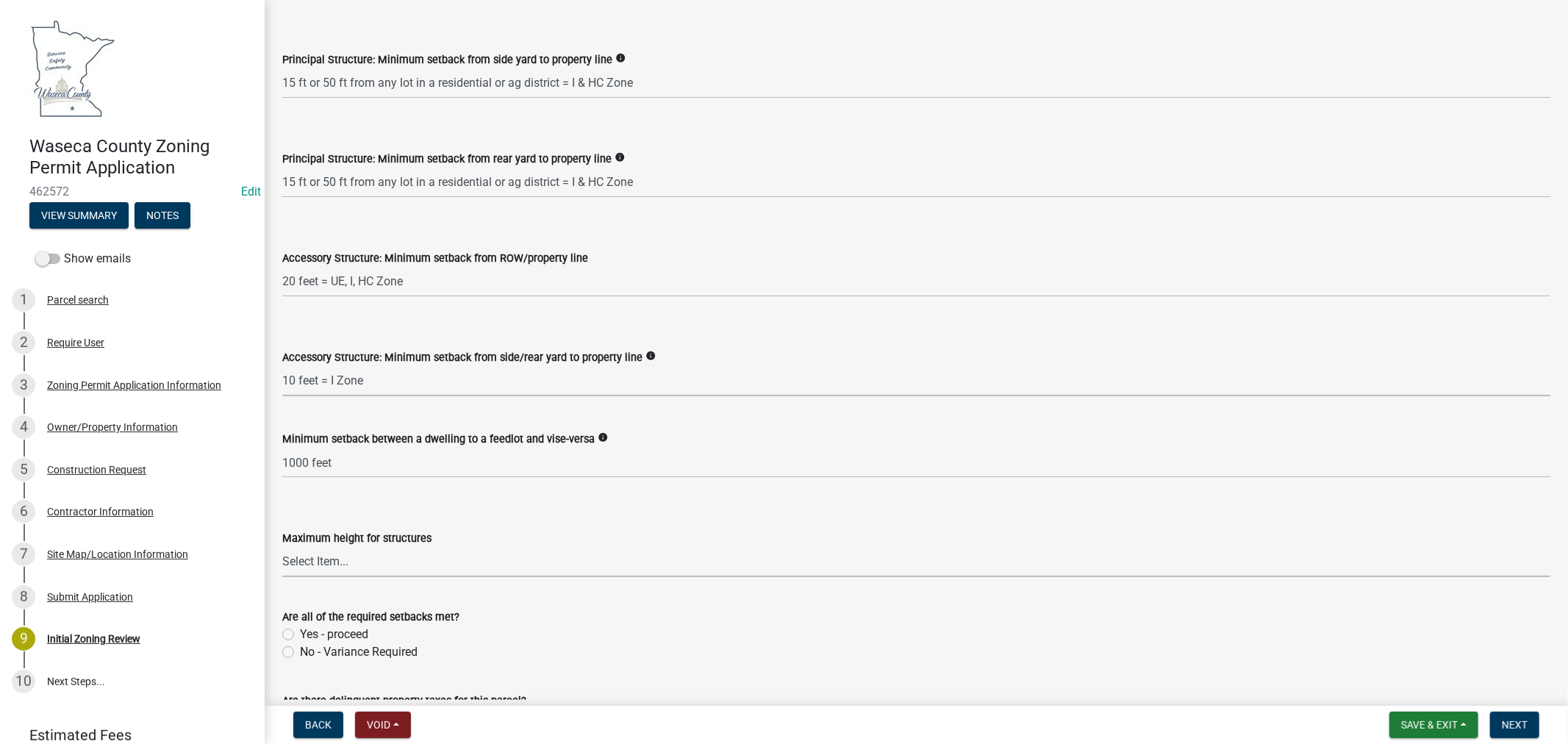
click at [332, 560] on select "Select Item... 35 feet 70 feet" at bounding box center [916, 562] width 1268 height 30
click at [282, 547] on select "Select Item... 35 feet 70 feet" at bounding box center [916, 562] width 1268 height 30
click at [325, 549] on select "Select Item... 35 feet 70 feet" at bounding box center [916, 562] width 1268 height 30
click at [282, 547] on select "Select Item... 35 feet 70 feet" at bounding box center [916, 562] width 1268 height 30
select select "26d425d8-4000-439c-a397-a657bfa62260"
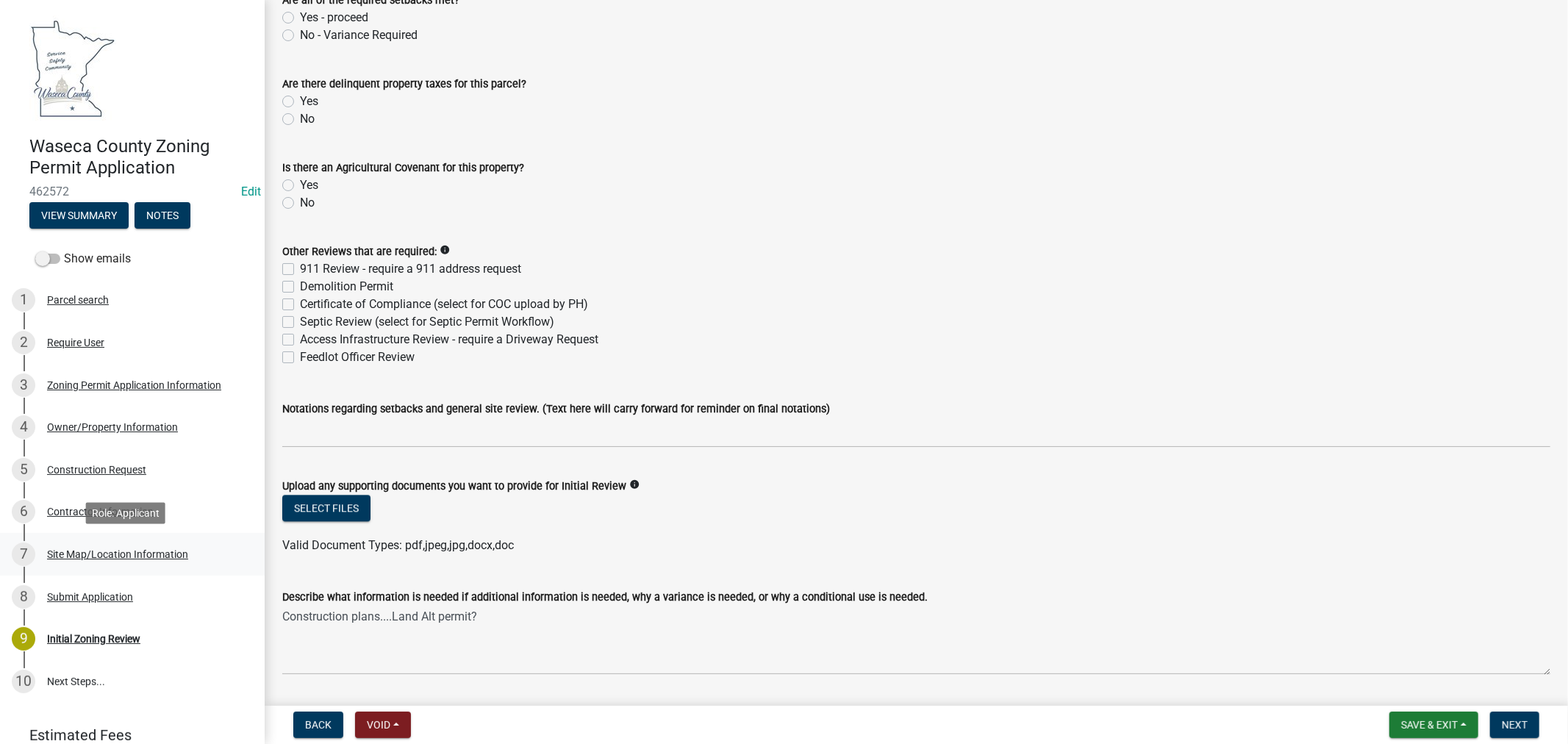
scroll to position [2941, 0]
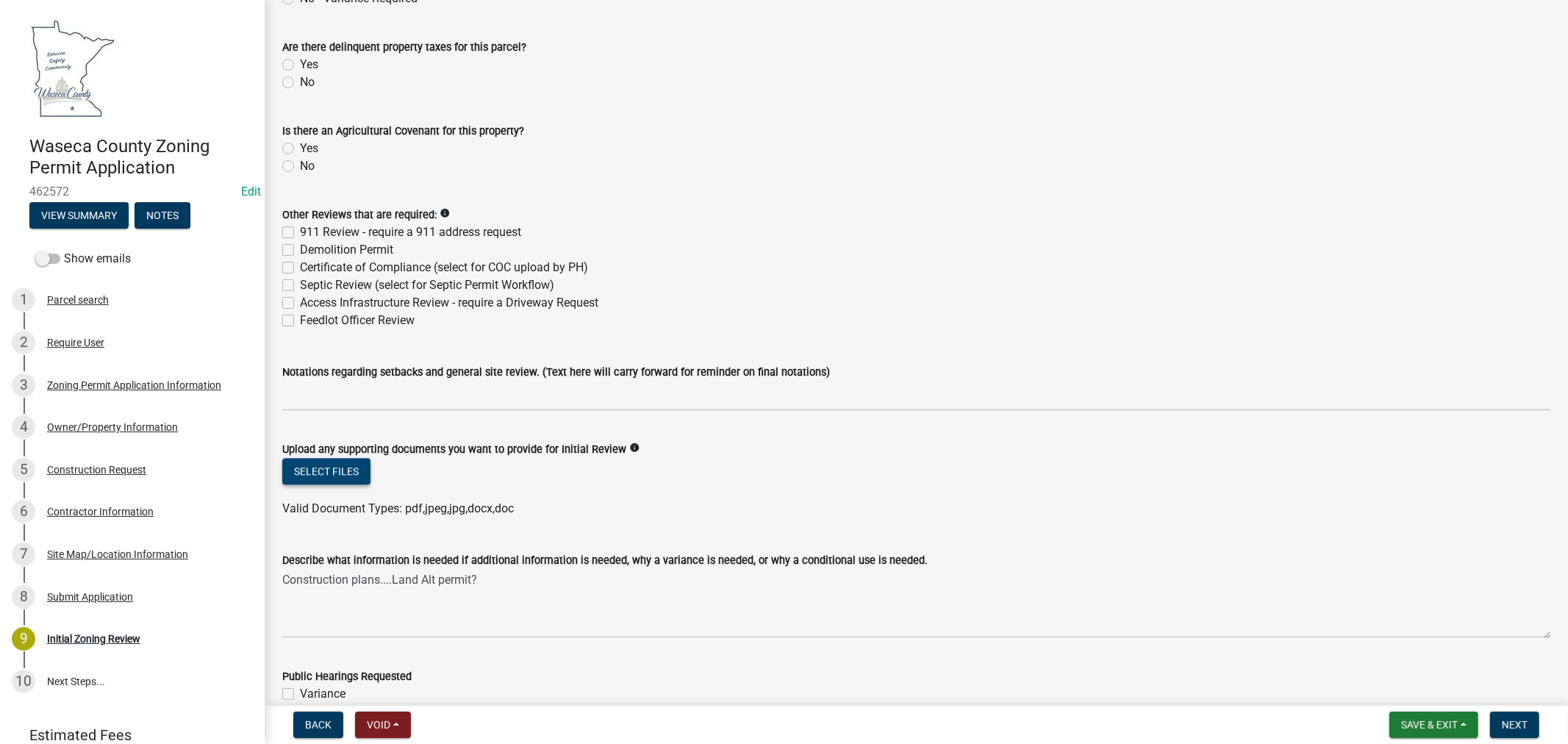
click at [304, 472] on button "Select files" at bounding box center [326, 471] width 88 height 27
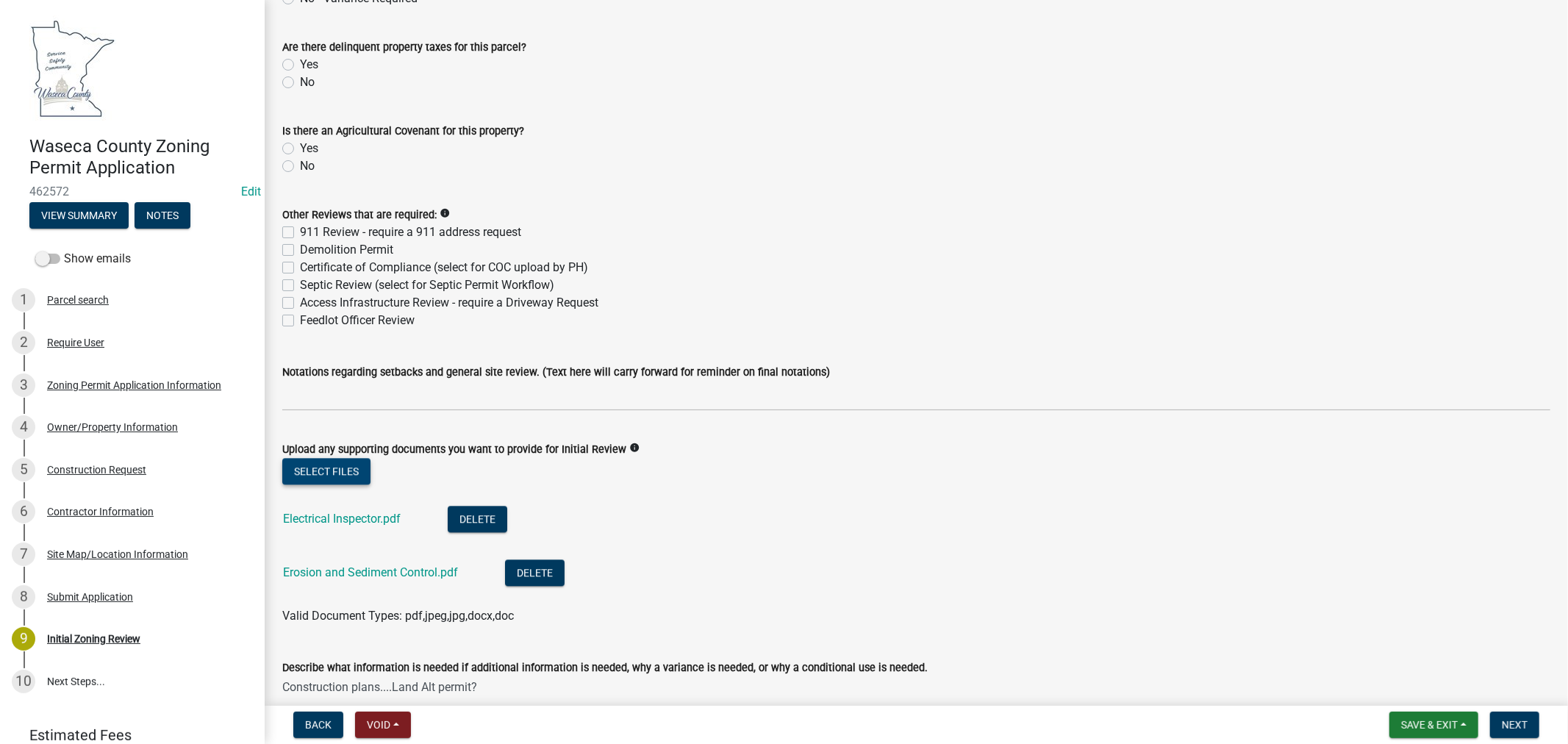
scroll to position [3022, 0]
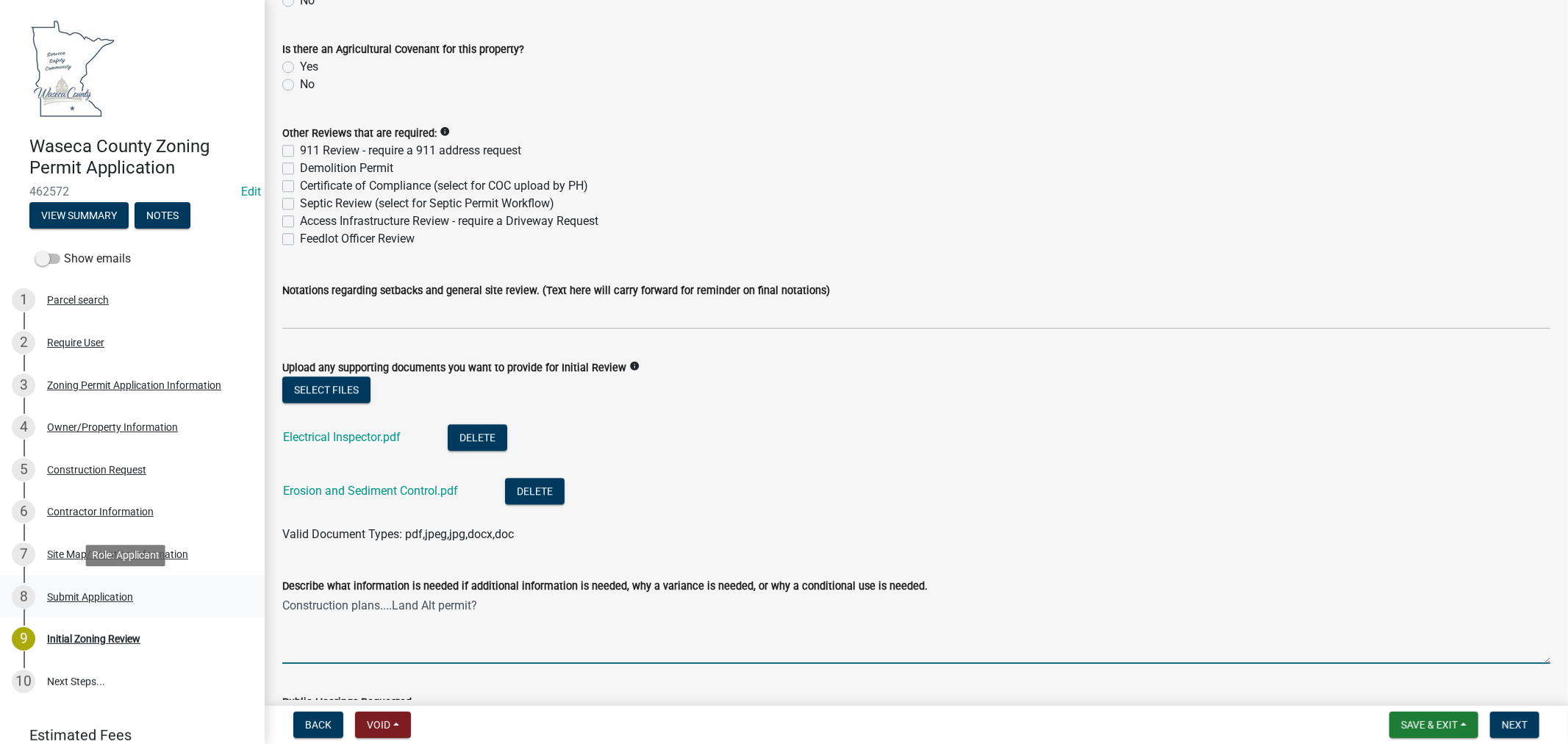
drag, startPoint x: 434, startPoint y: 606, endPoint x: 222, endPoint y: 605, distance: 212.0
click at [222, 605] on div "Waseca County Zoning Permit Application 462572 Edit View Summary Notes Show ema…" at bounding box center [784, 372] width 1568 height 744
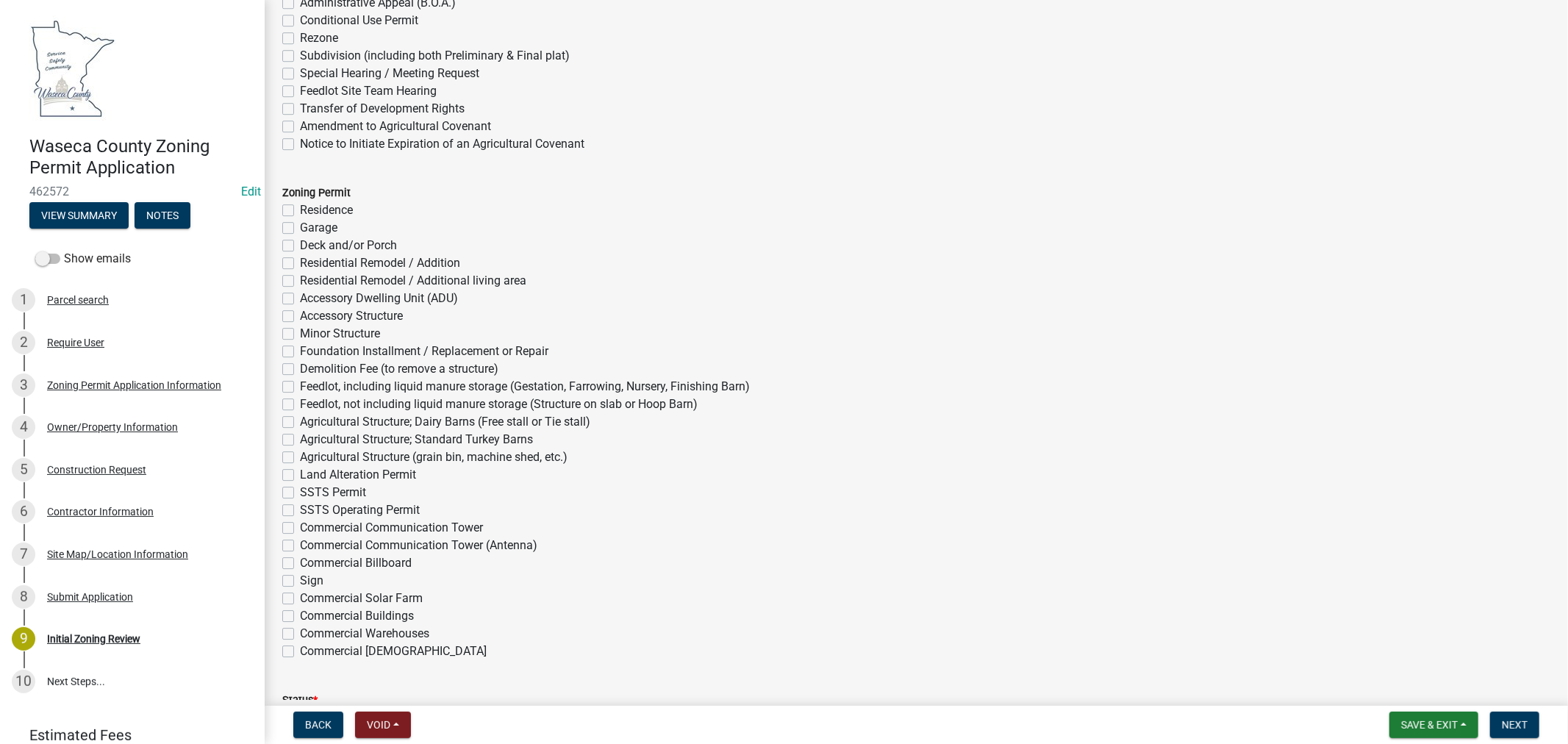
scroll to position [3758, 0]
click at [1418, 719] on span "Save & Exit" at bounding box center [1429, 725] width 57 height 11
click at [1398, 649] on button "Save" at bounding box center [1419, 651] width 117 height 35
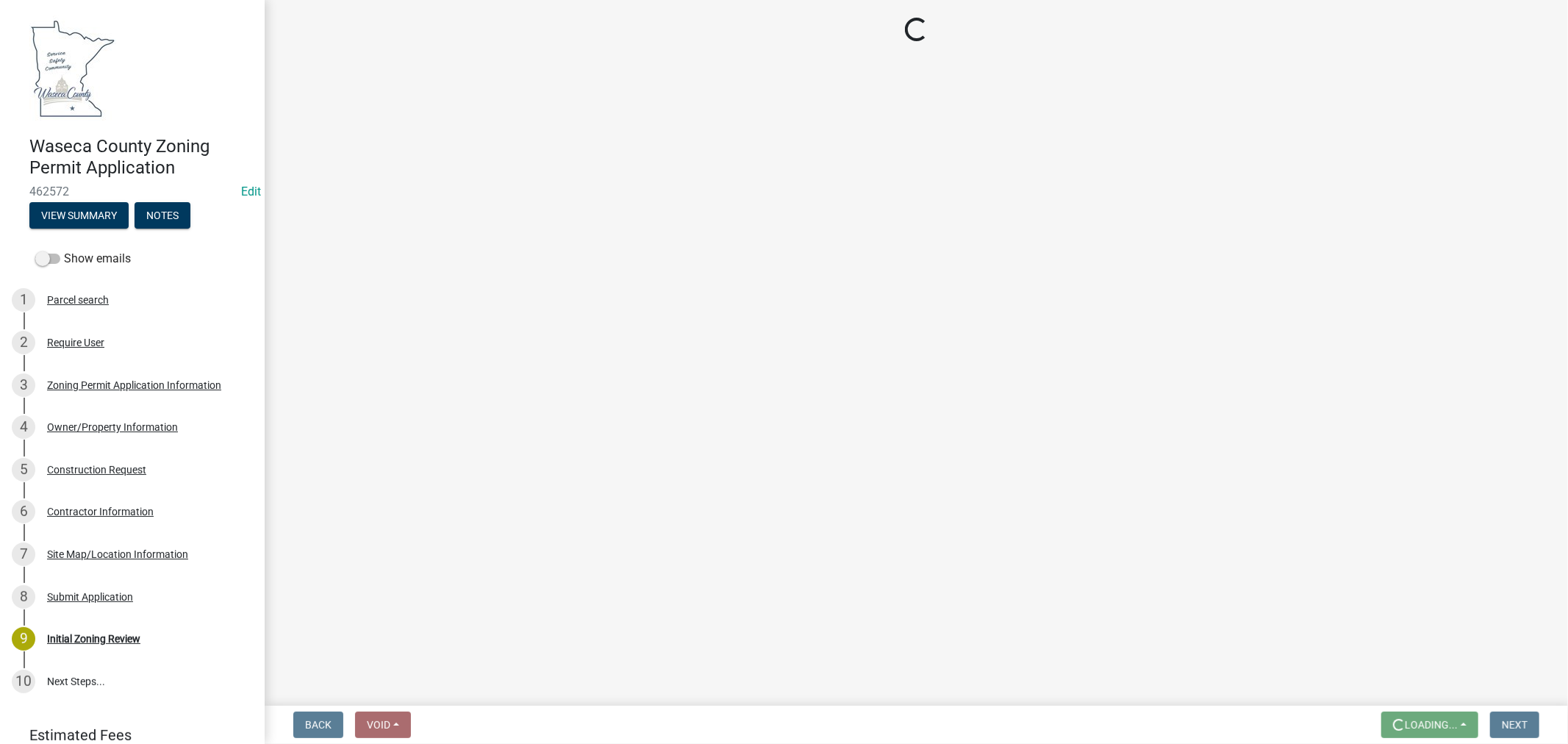
scroll to position [0, 0]
select select "0ec30fea-88bf-494d-976e-89e1060976f8"
select select "72445235-5c6a-4b18-a4d3-d713a78afe07"
select select "aed63dd0-ddda-46d5-8ef8-3a5d93ffbb59"
select select "6d839d38-f784-434a-a355-9dbcceaeb93c"
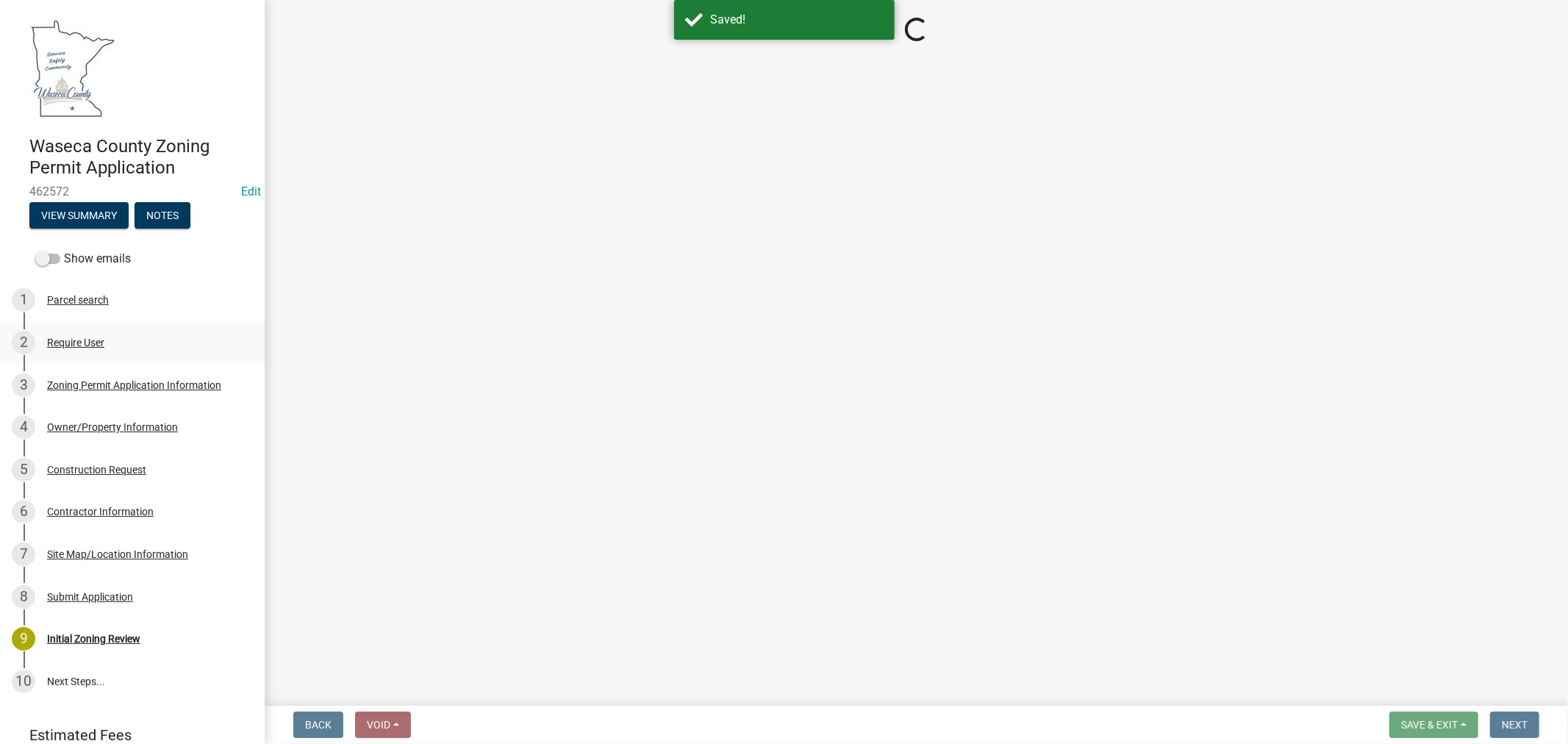
select select "5adaefc3-805f-48b5-a493-d80b3a70a6b4"
select select "26d425d8-4000-439c-a397-a657bfa62260"
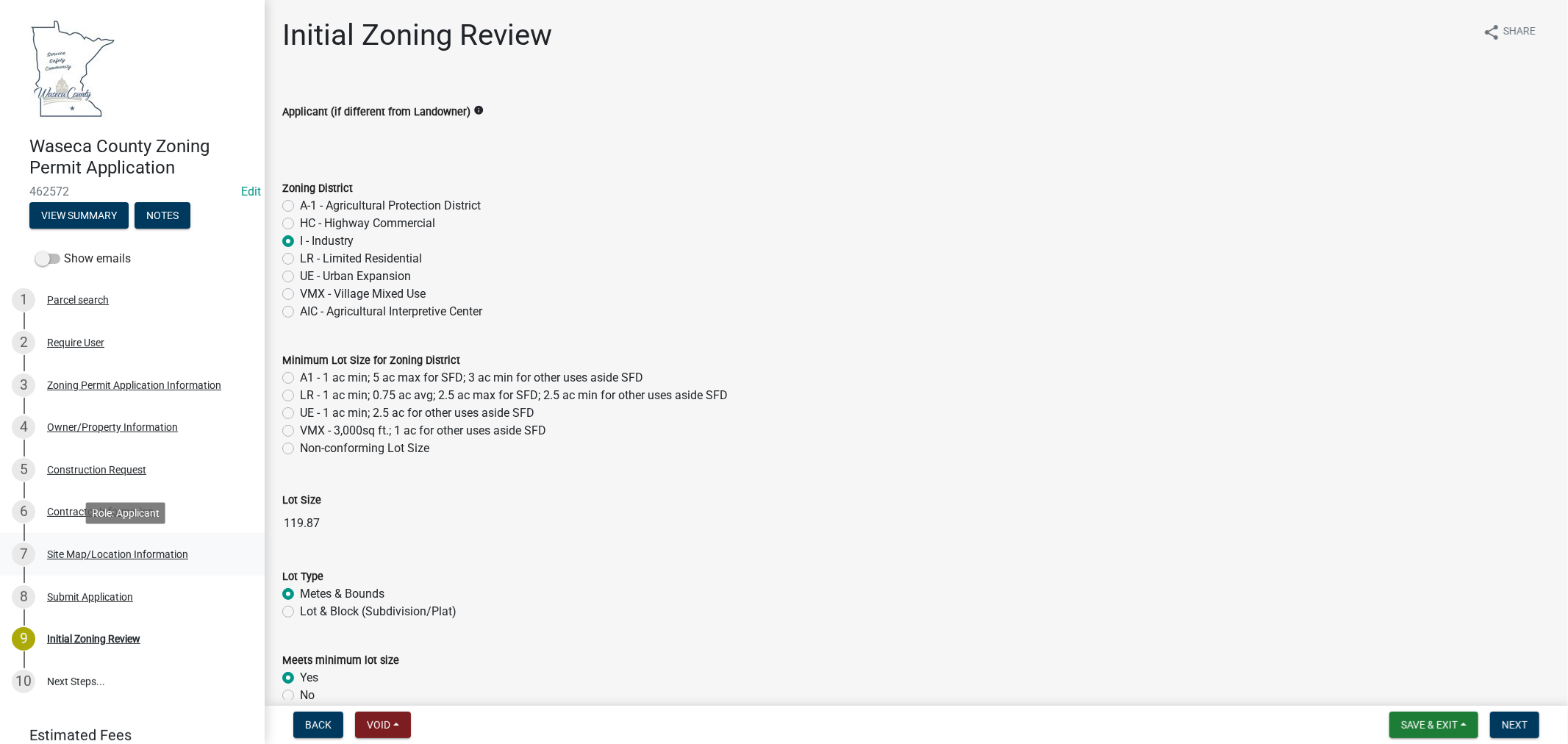
click at [148, 550] on div "Site Map/Location Information" at bounding box center [117, 554] width 141 height 10
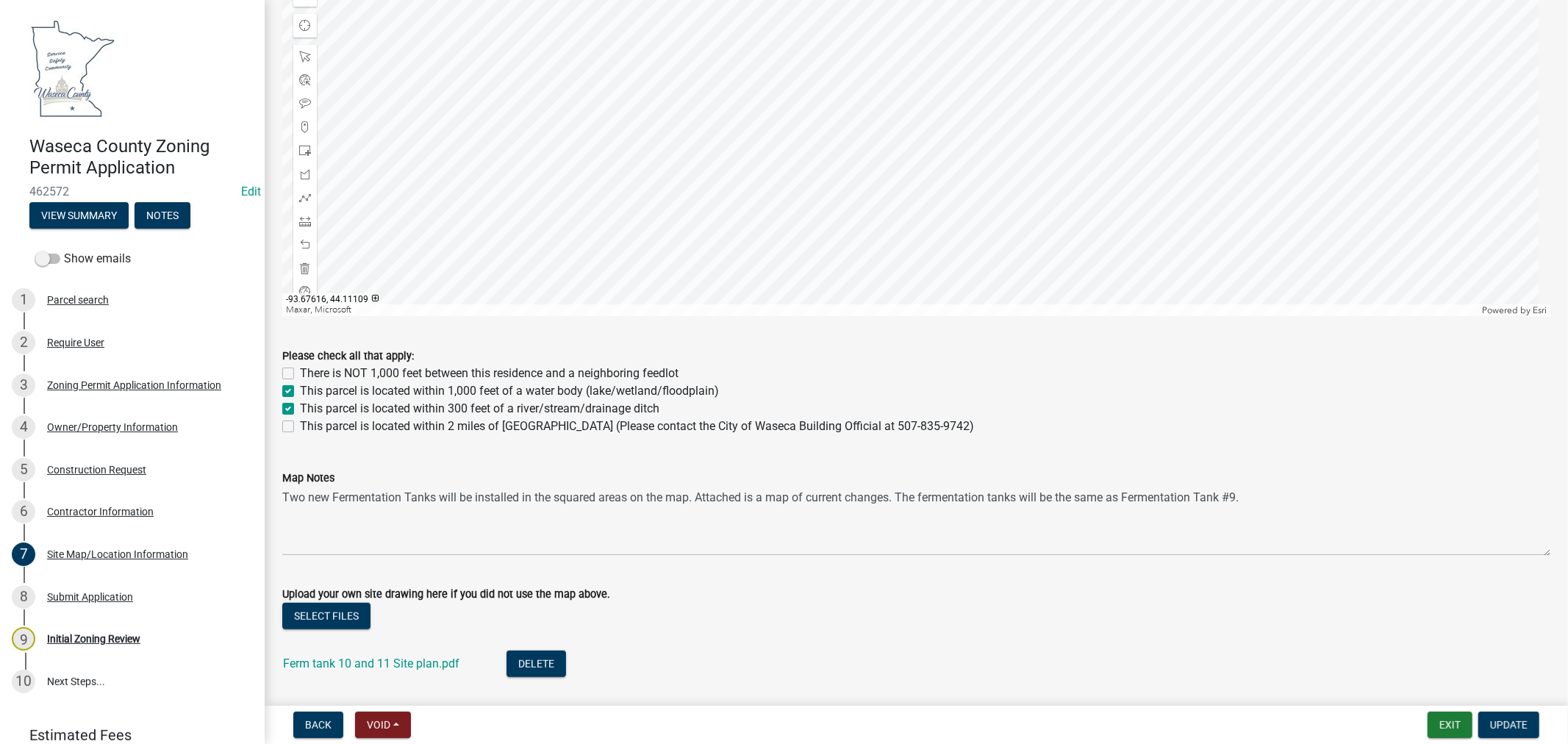
scroll to position [817, 0]
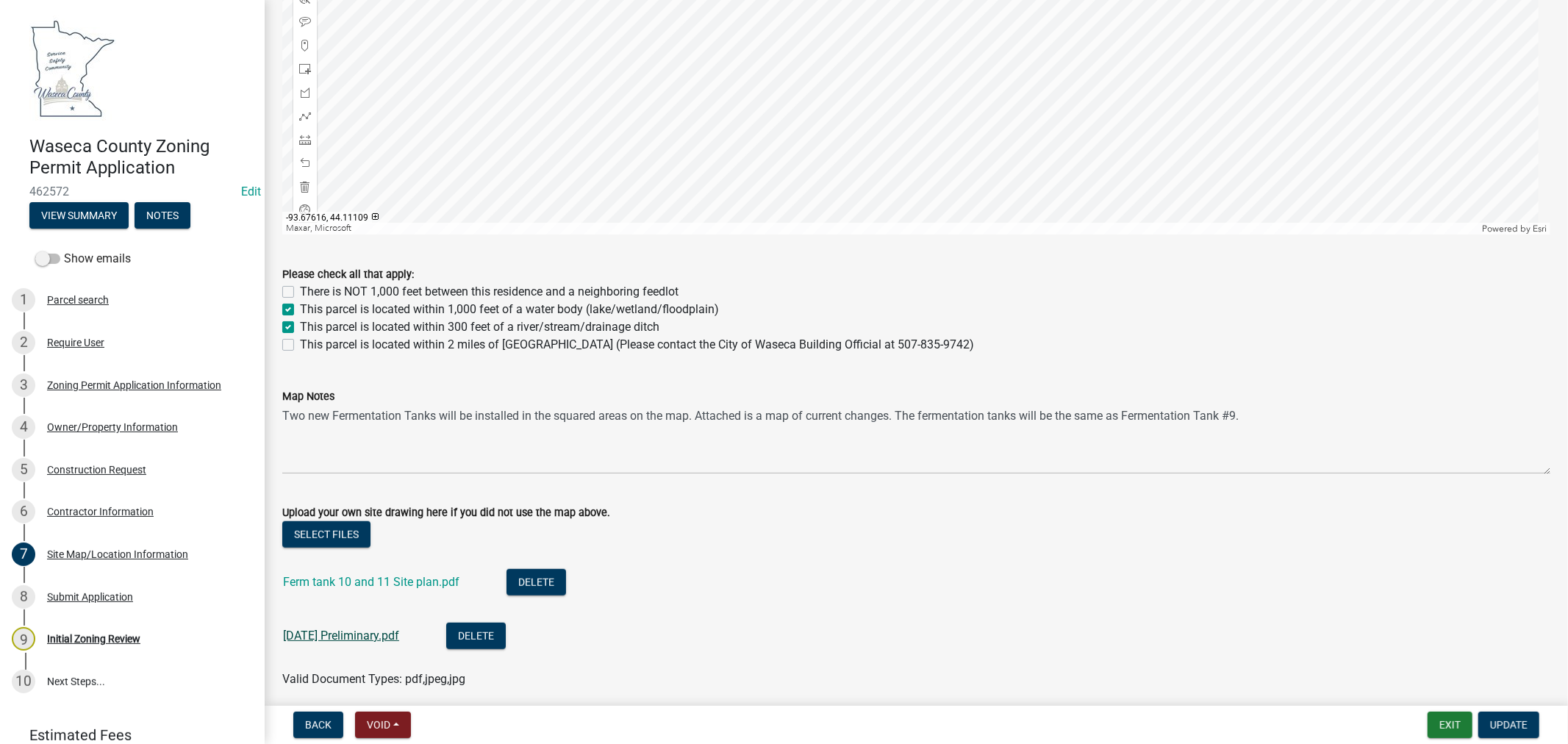
click at [321, 634] on link "[DATE] Preliminary.pdf" at bounding box center [341, 635] width 116 height 14
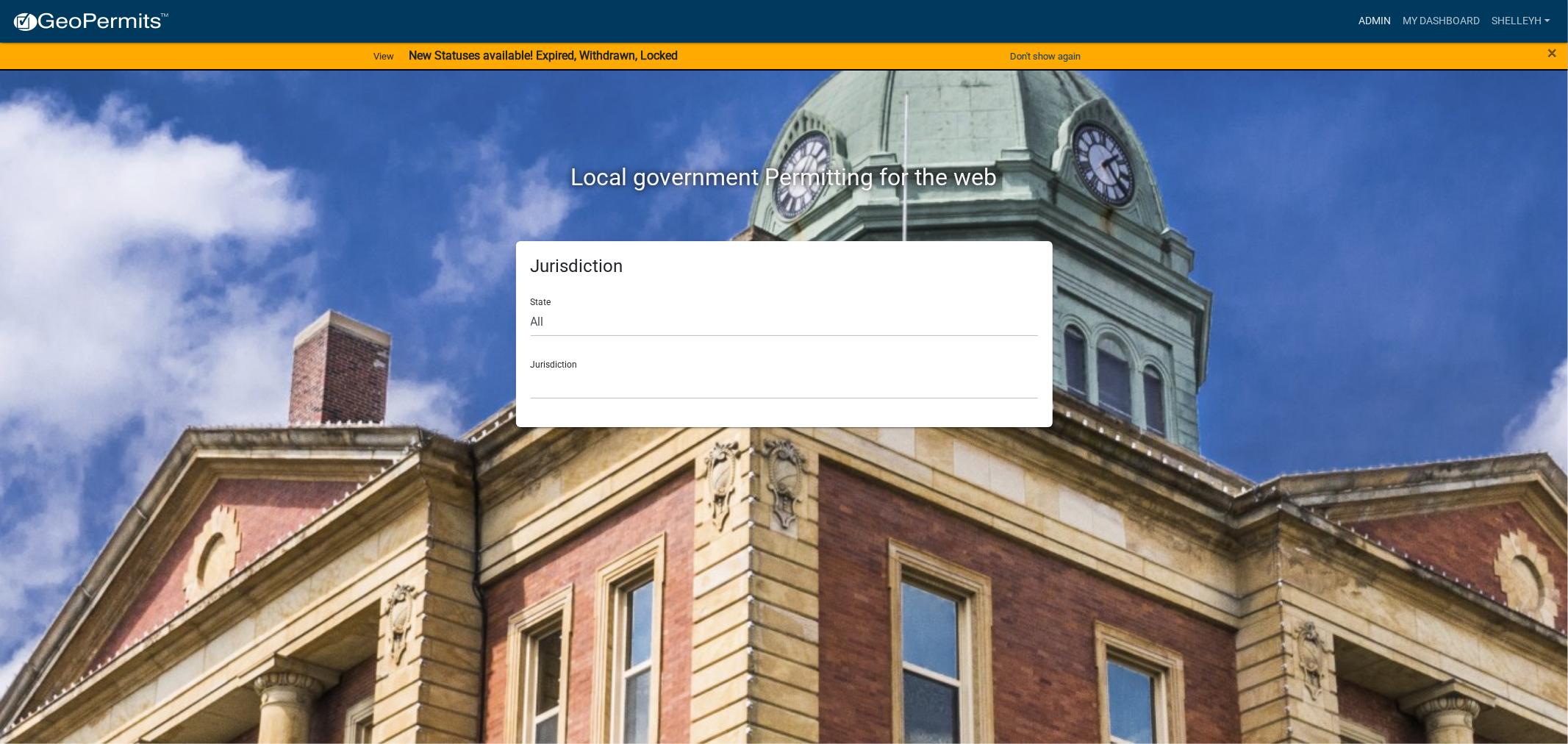
click at [1371, 15] on link "Admin" at bounding box center [1374, 22] width 44 height 28
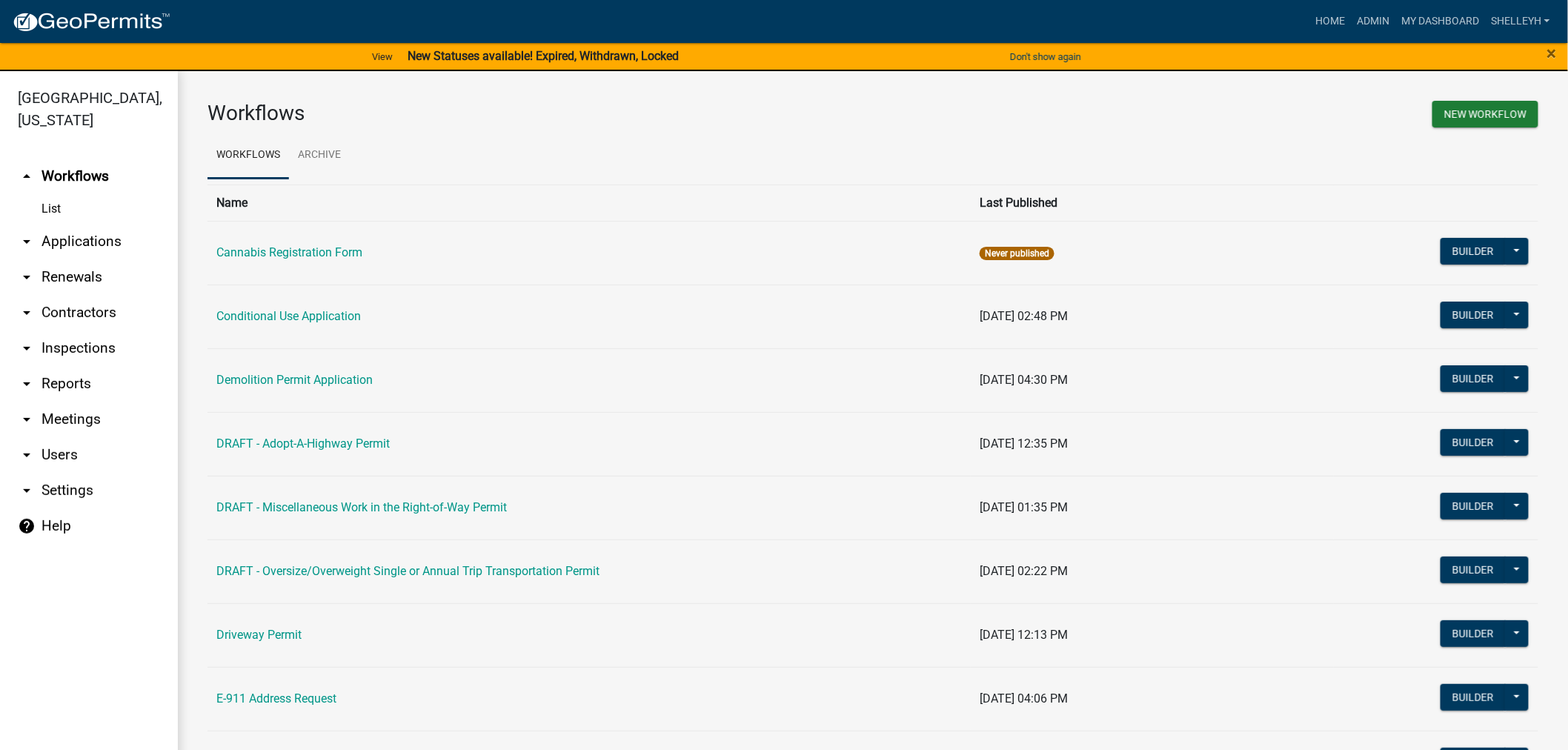
click at [93, 240] on link "arrow_drop_down Applications" at bounding box center [89, 241] width 177 height 35
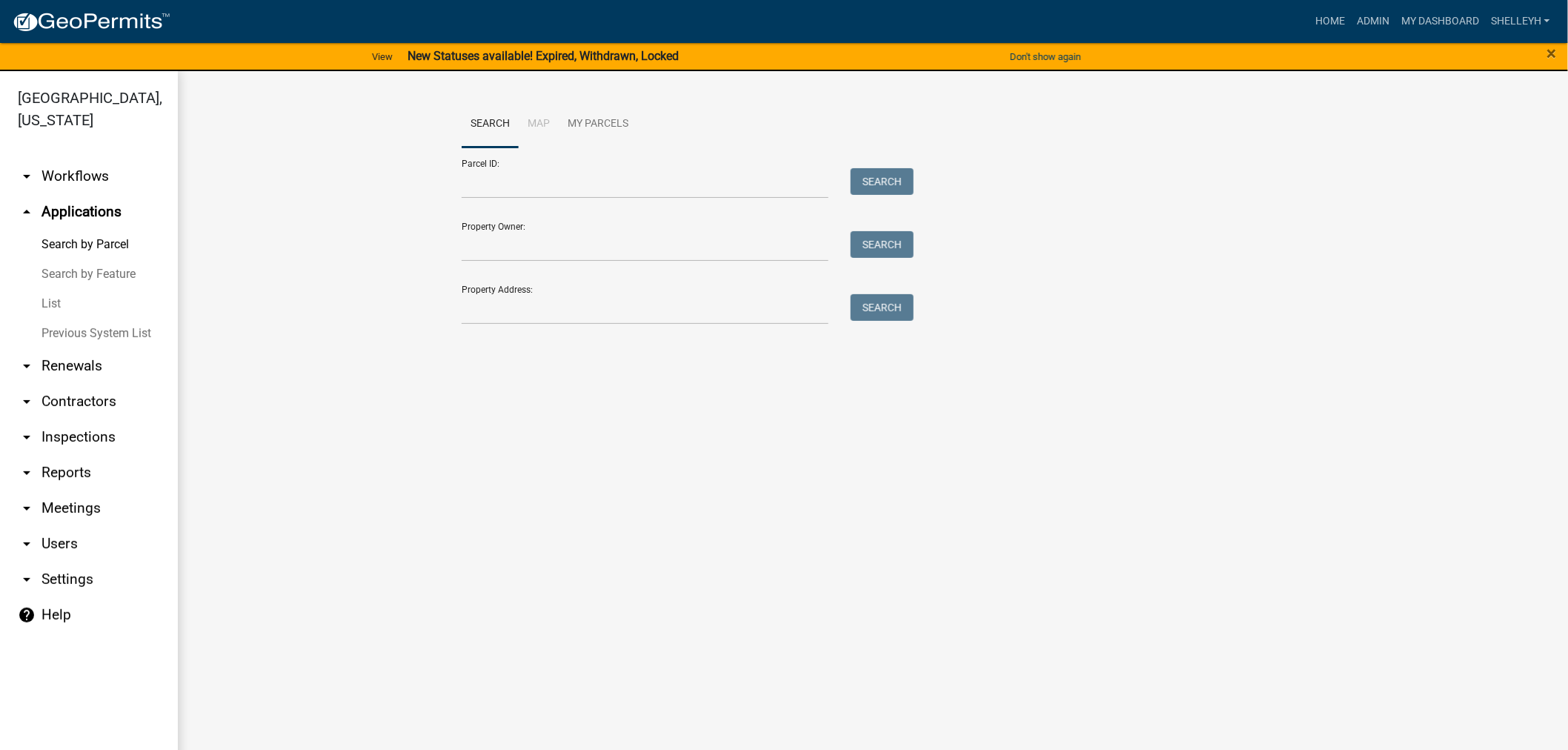
click at [58, 302] on link "List" at bounding box center [89, 303] width 177 height 30
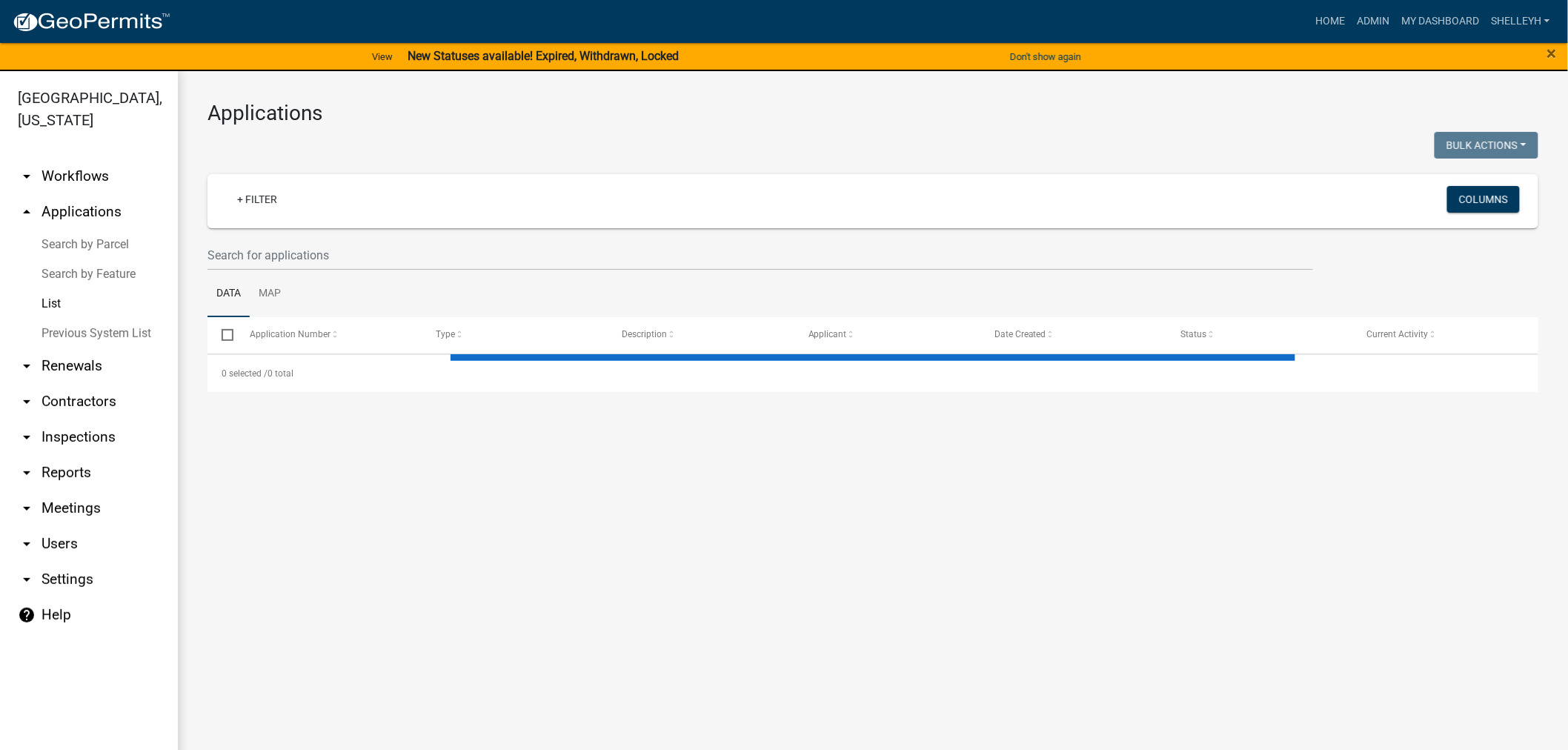
select select "1: 25"
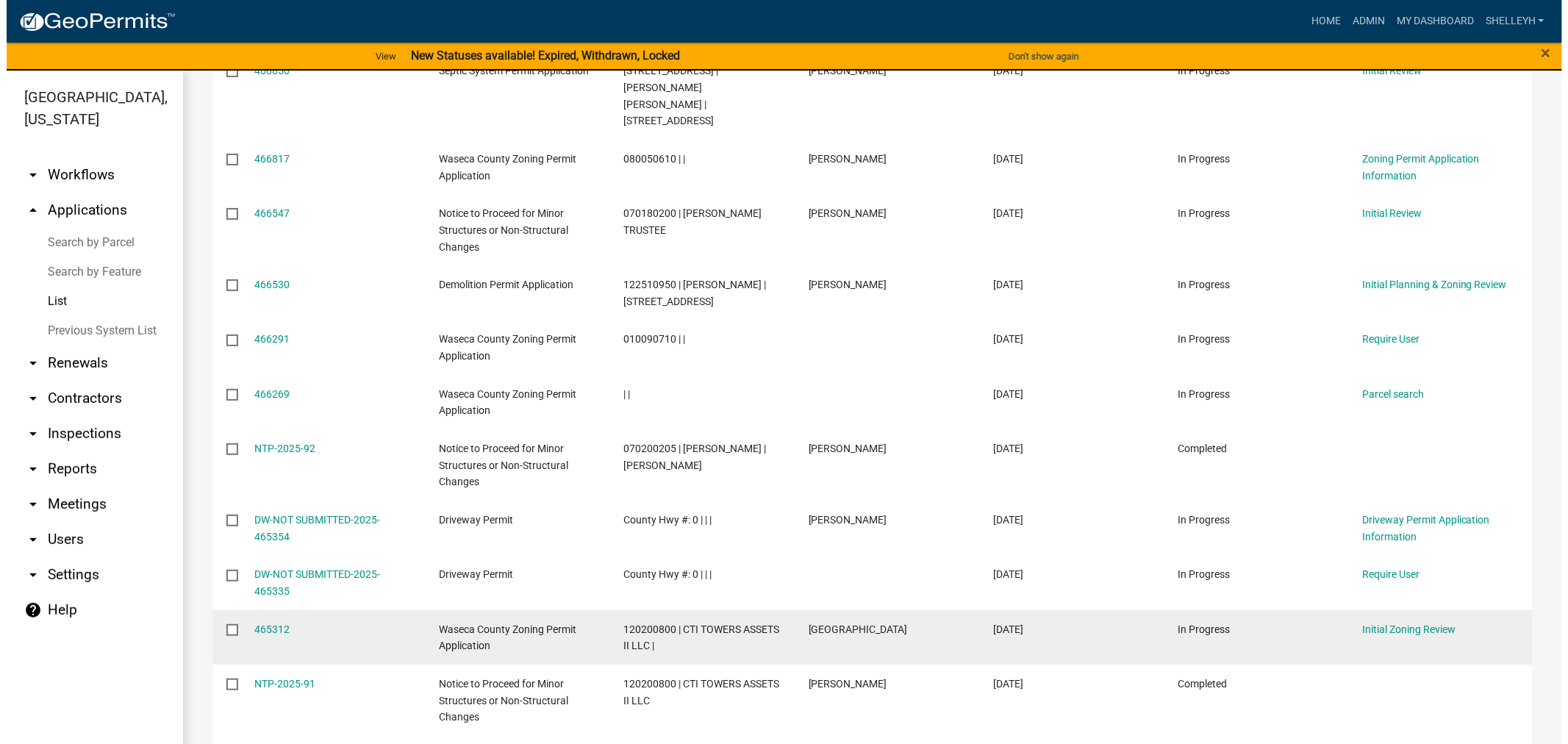
scroll to position [408, 0]
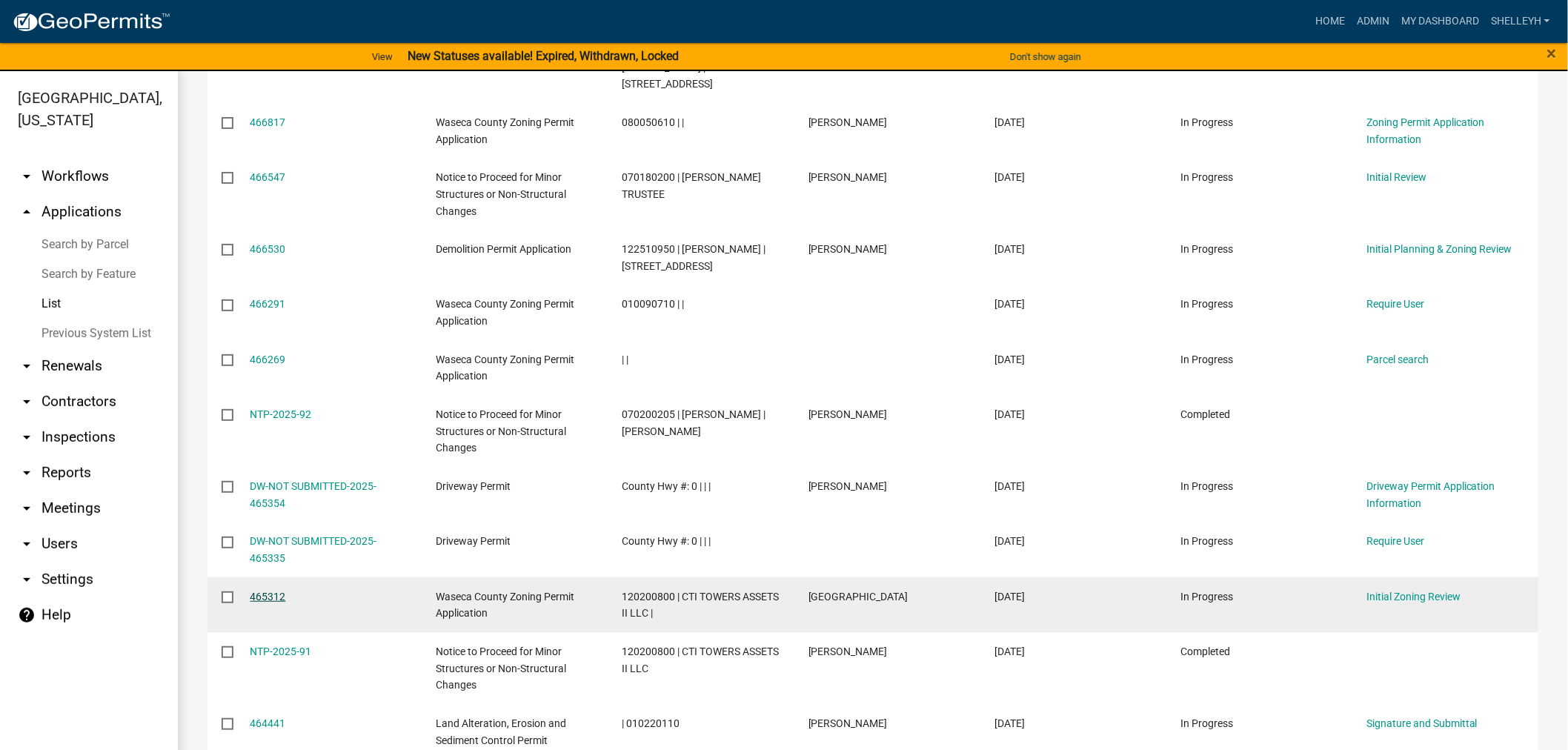
click at [258, 591] on link "465312" at bounding box center [268, 596] width 35 height 11
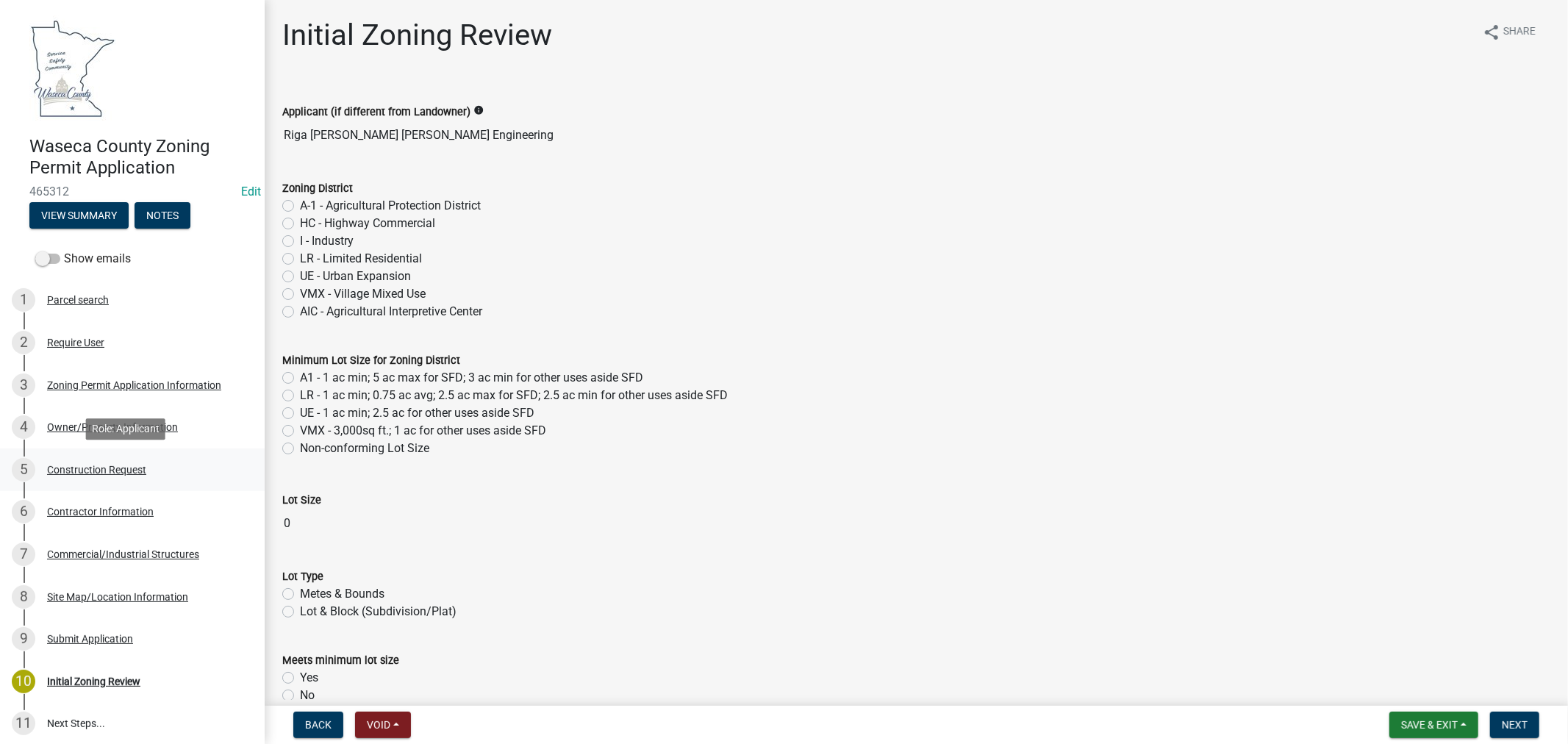
click at [87, 467] on div "Construction Request" at bounding box center [97, 469] width 99 height 10
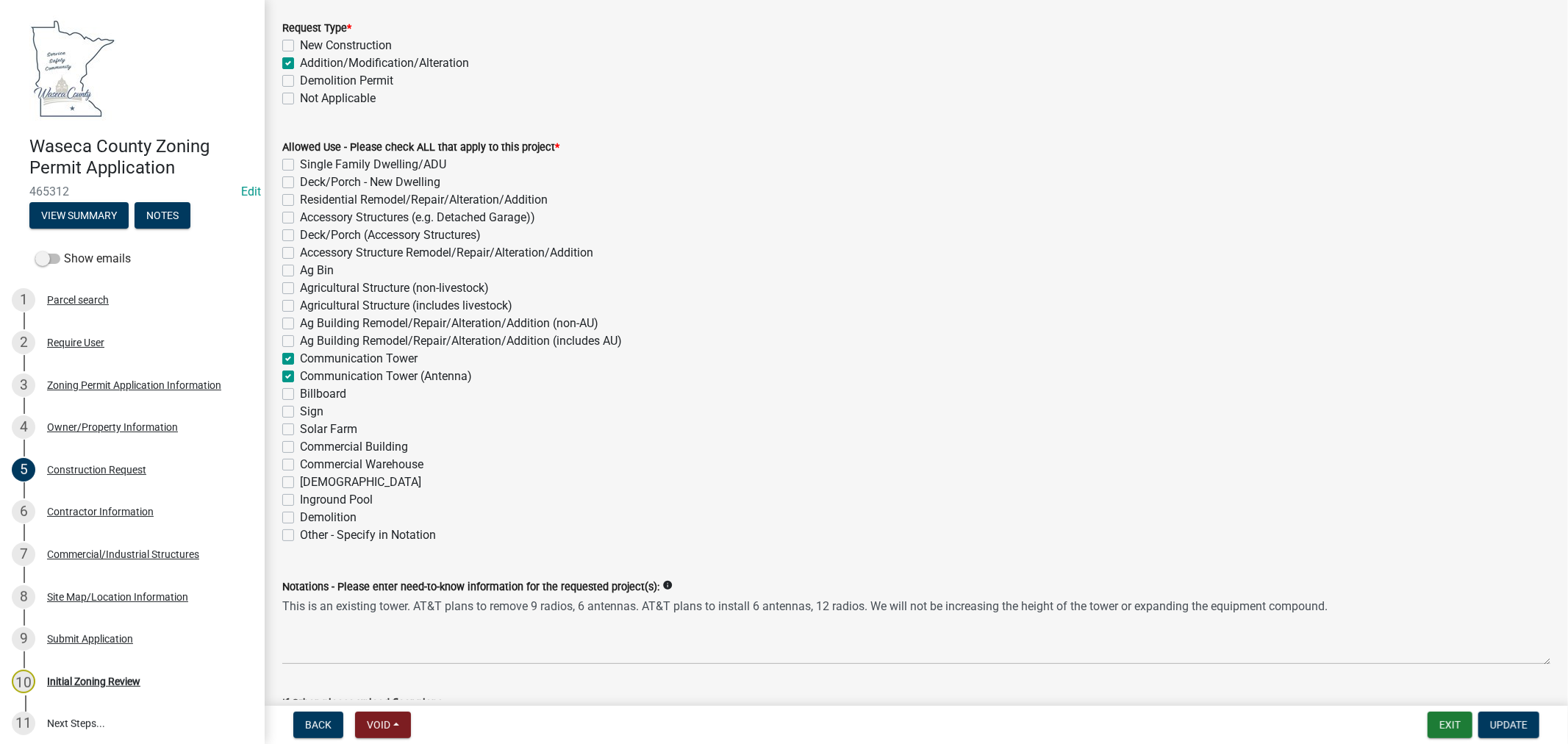
scroll to position [81, 0]
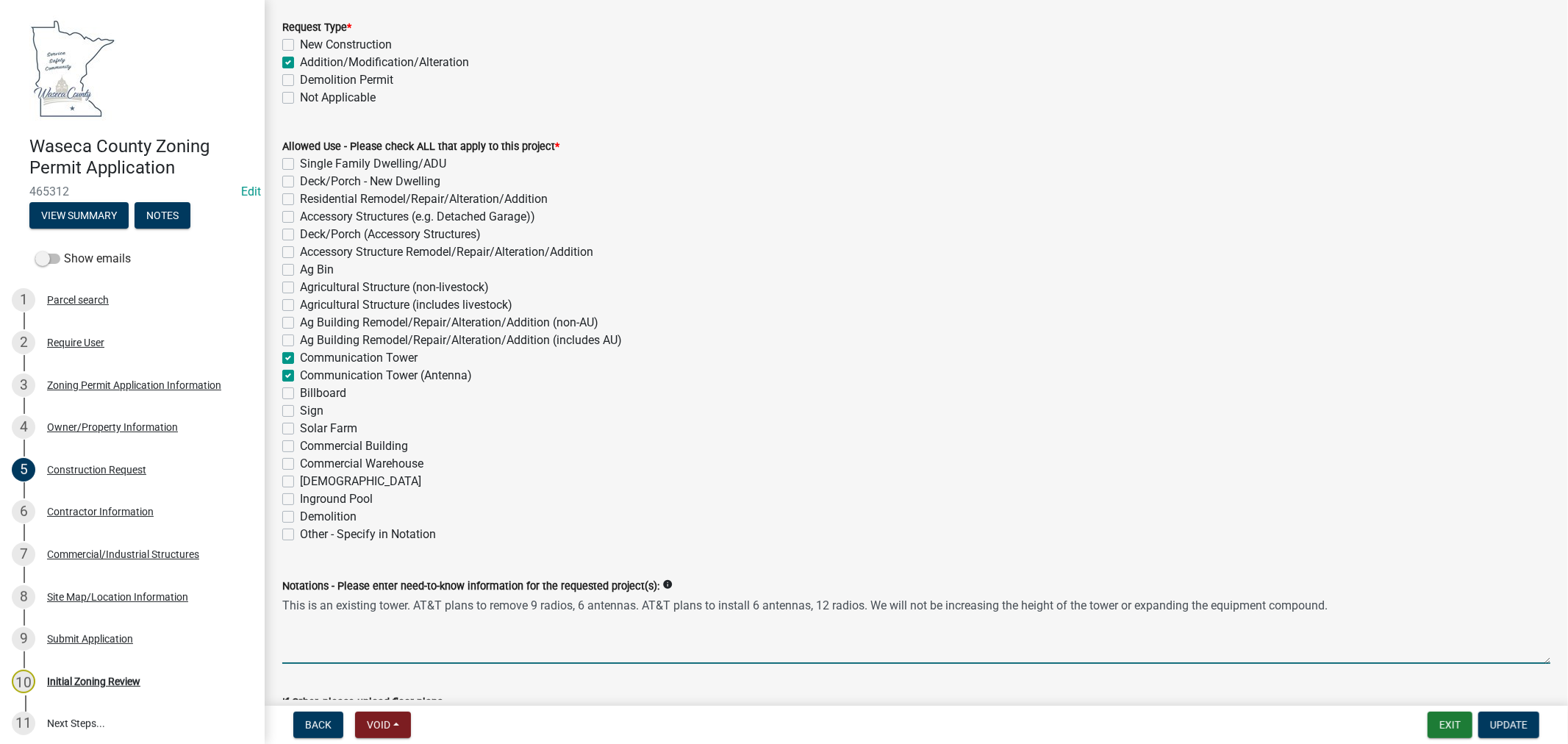
drag, startPoint x: 1336, startPoint y: 608, endPoint x: 874, endPoint y: 614, distance: 462.0
click at [874, 614] on textarea "This is an existing tower. AT&T plans to remove 9 radios, 6 antennas. AT&T plan…" at bounding box center [916, 629] width 1268 height 69
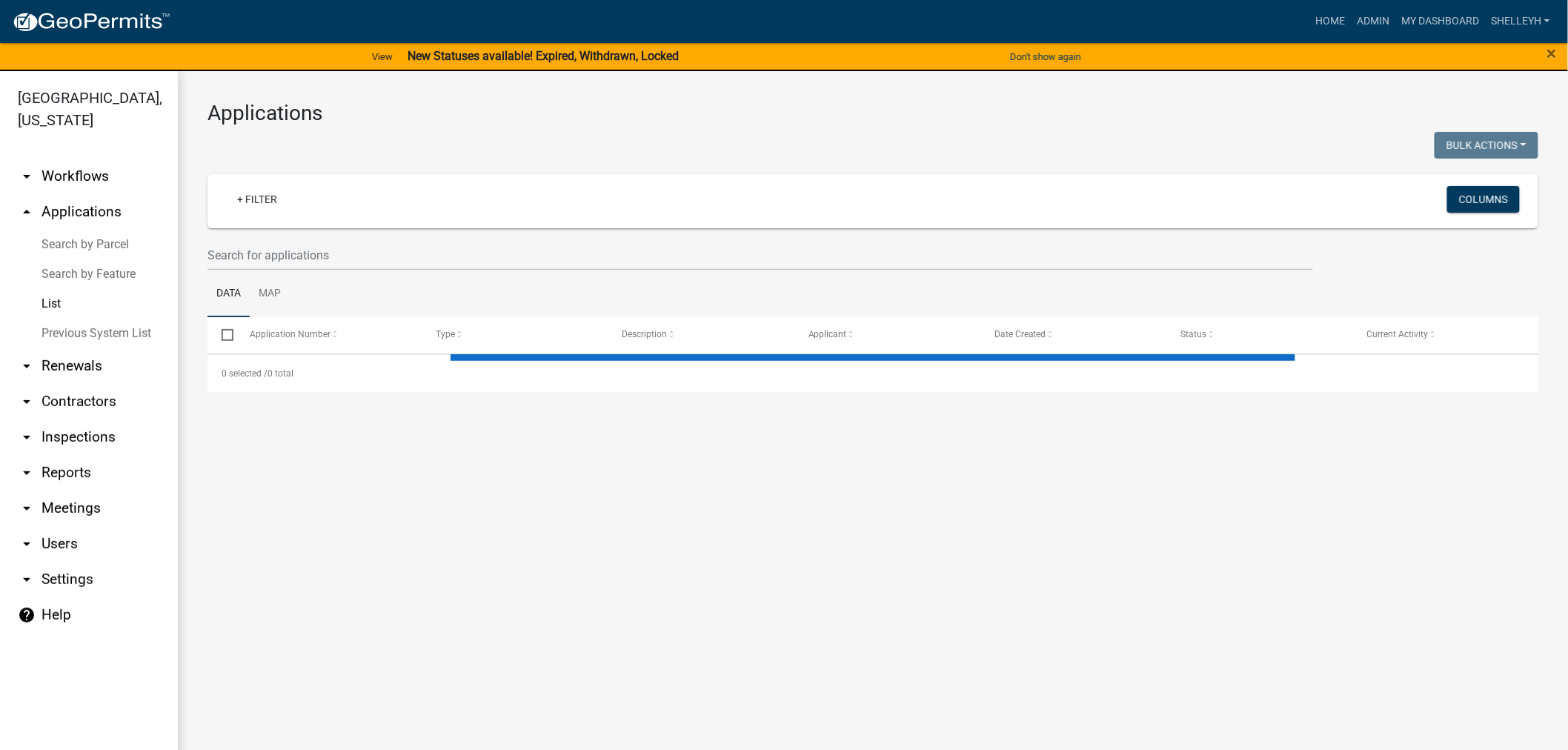
select select "1: 25"
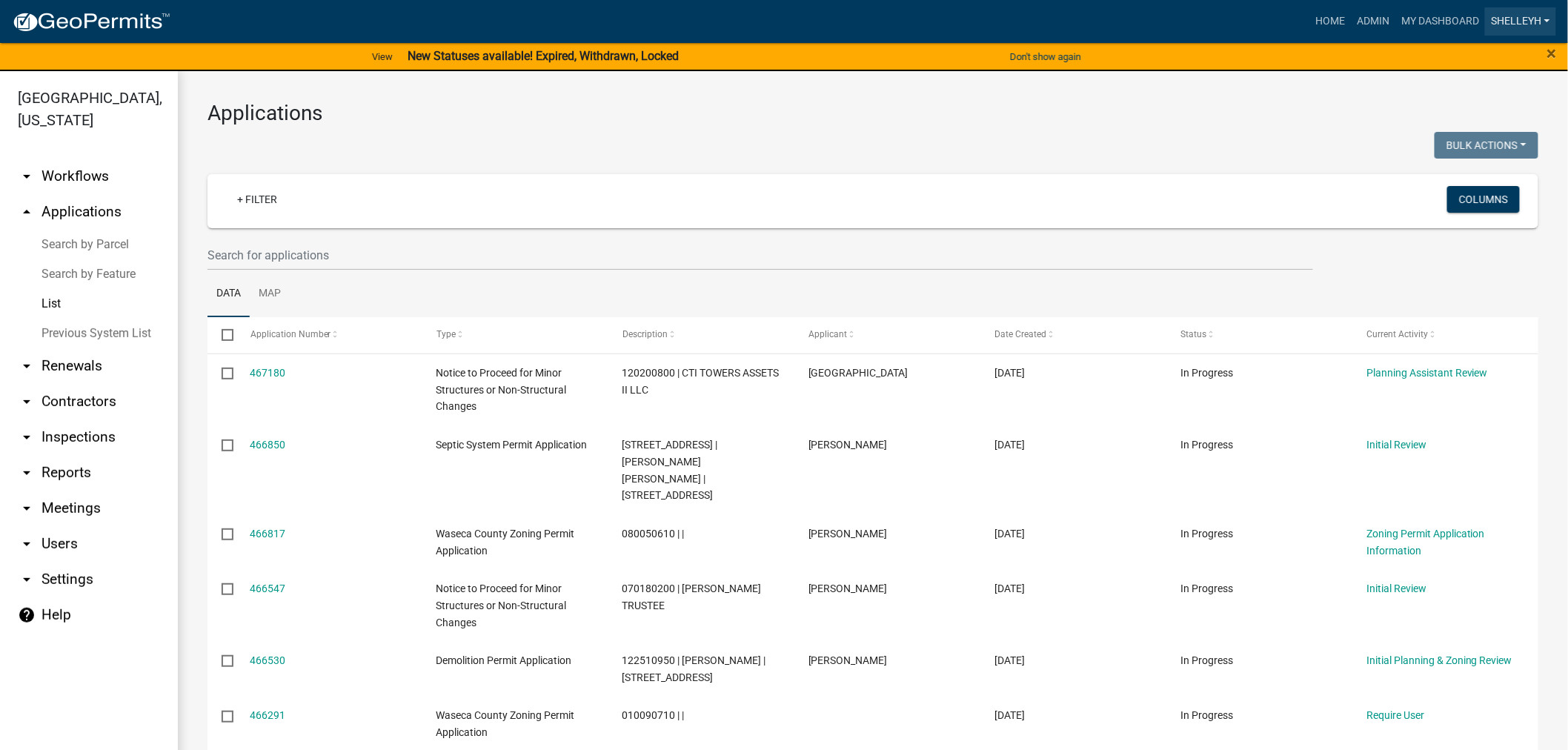
click at [1512, 18] on link "shelleyh" at bounding box center [1520, 22] width 72 height 29
click at [1469, 144] on link "Logout" at bounding box center [1496, 144] width 118 height 35
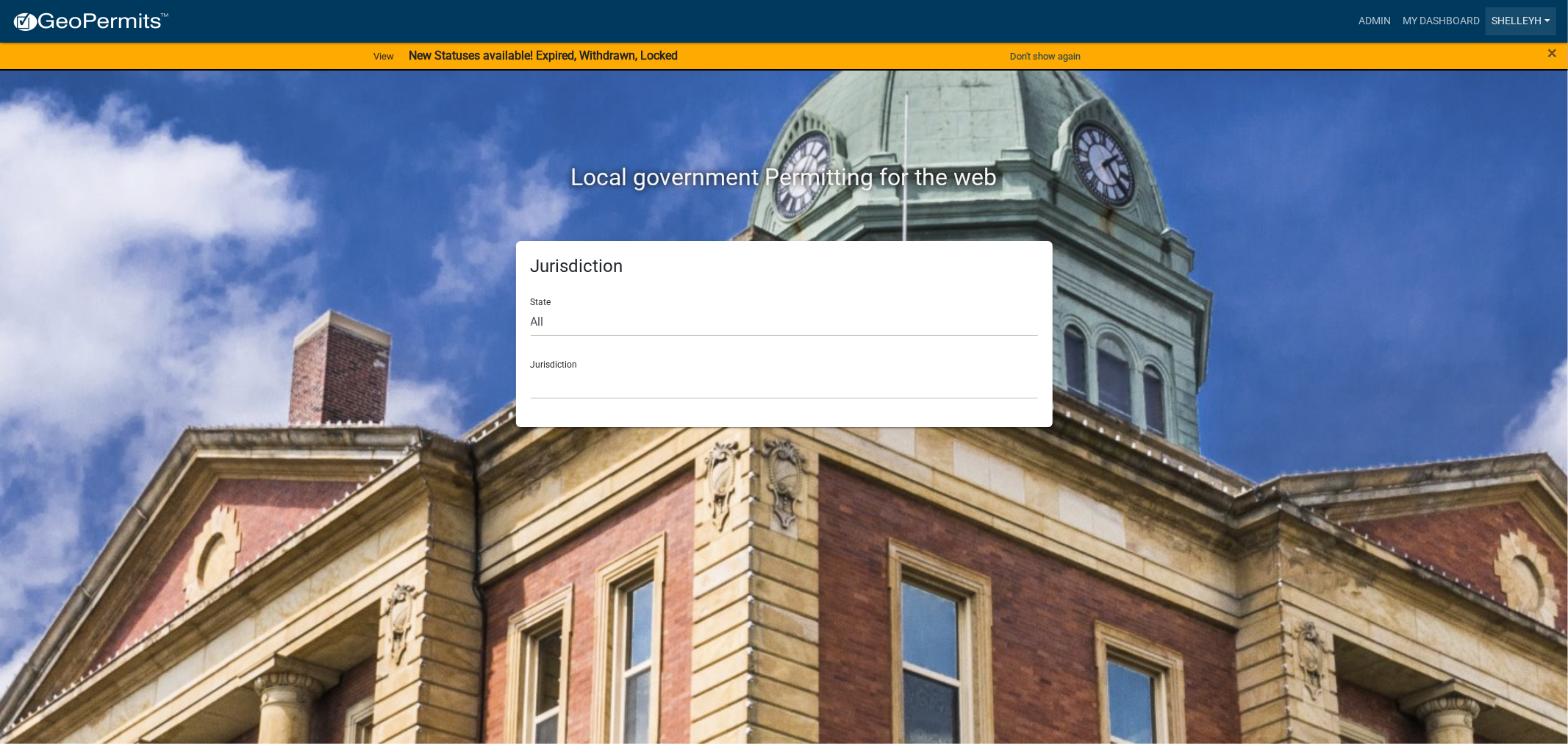
click at [1524, 12] on link "shelleyh" at bounding box center [1521, 22] width 71 height 28
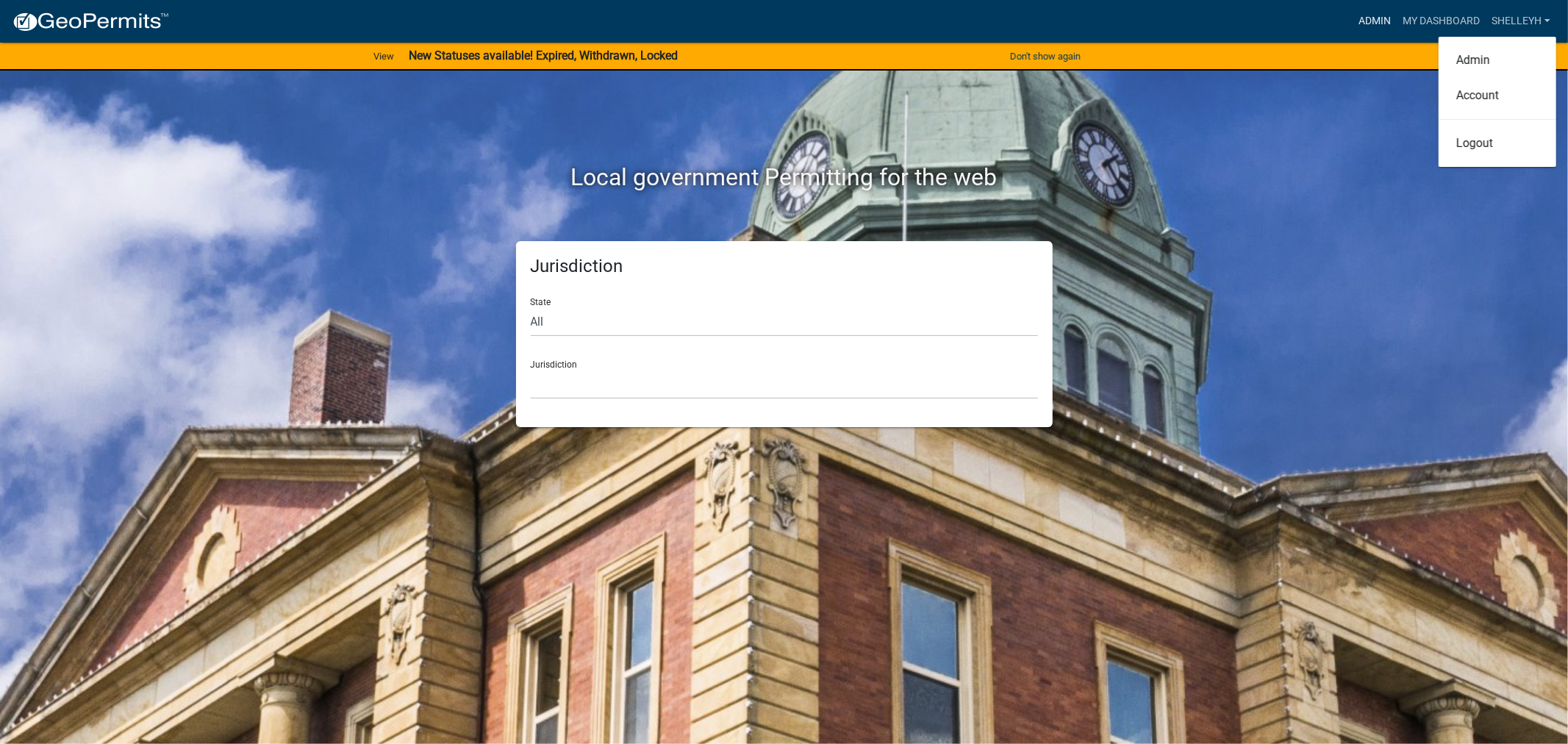
click at [1369, 18] on link "Admin" at bounding box center [1374, 22] width 44 height 28
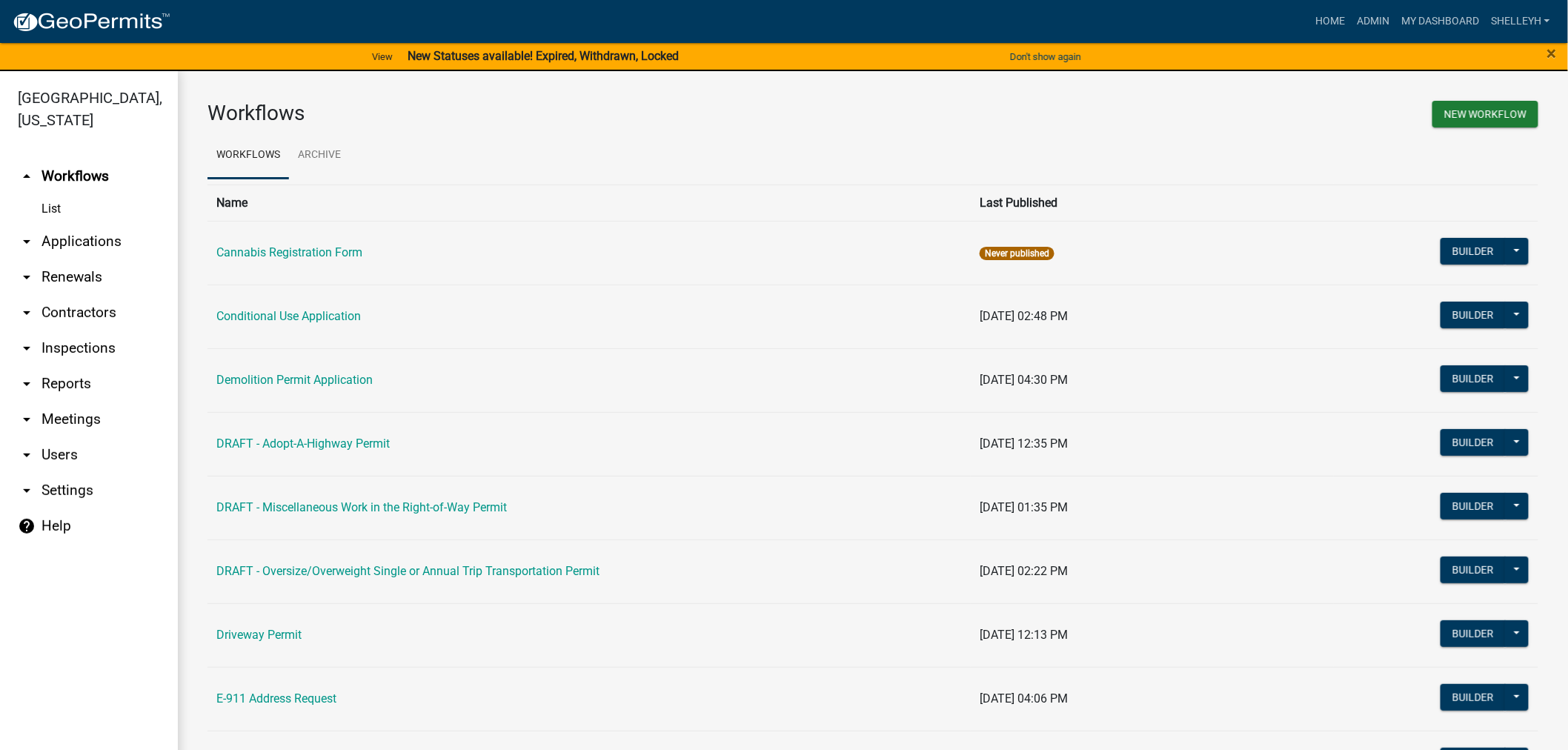
click at [52, 234] on link "arrow_drop_down Applications" at bounding box center [89, 241] width 177 height 35
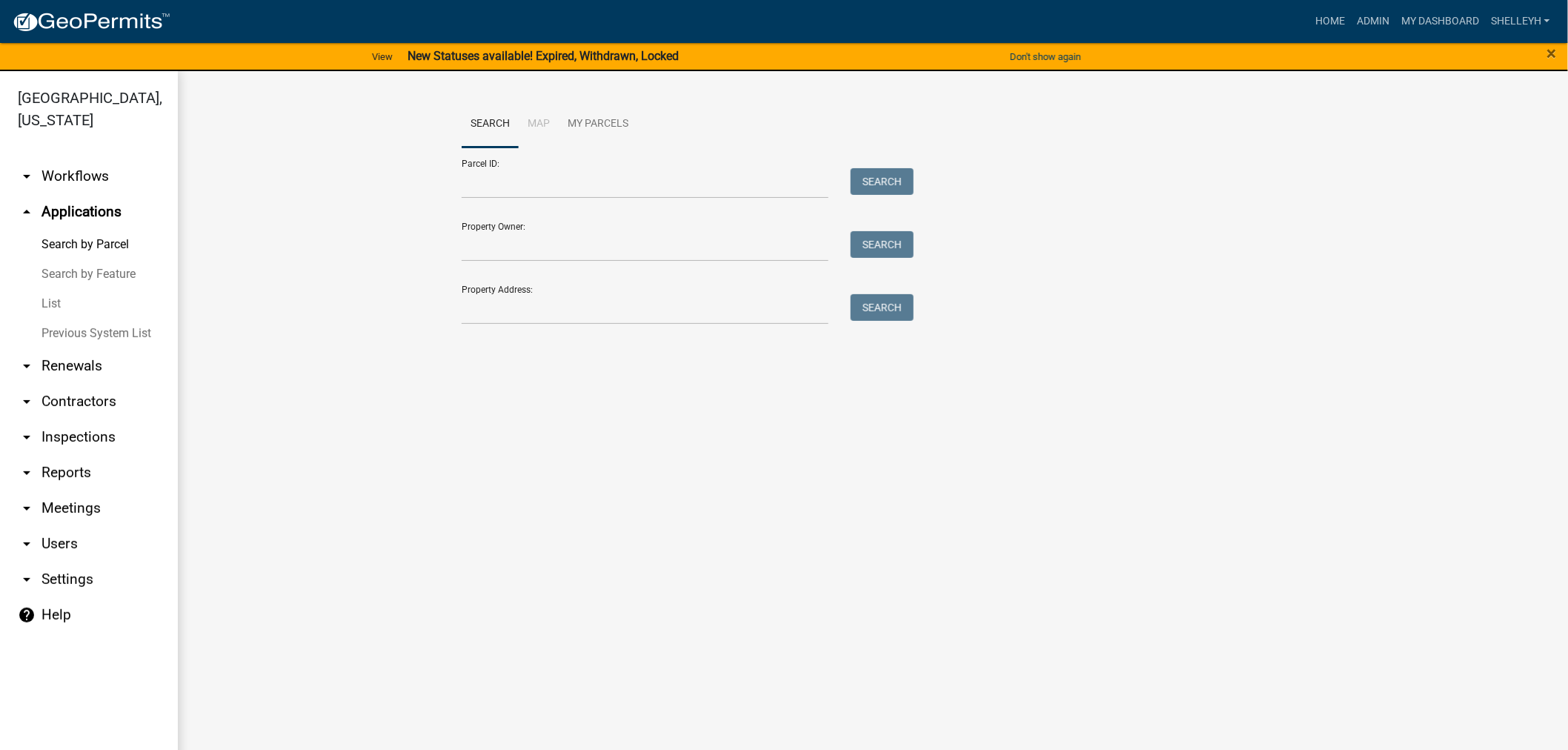
click at [42, 300] on link "List" at bounding box center [89, 303] width 177 height 30
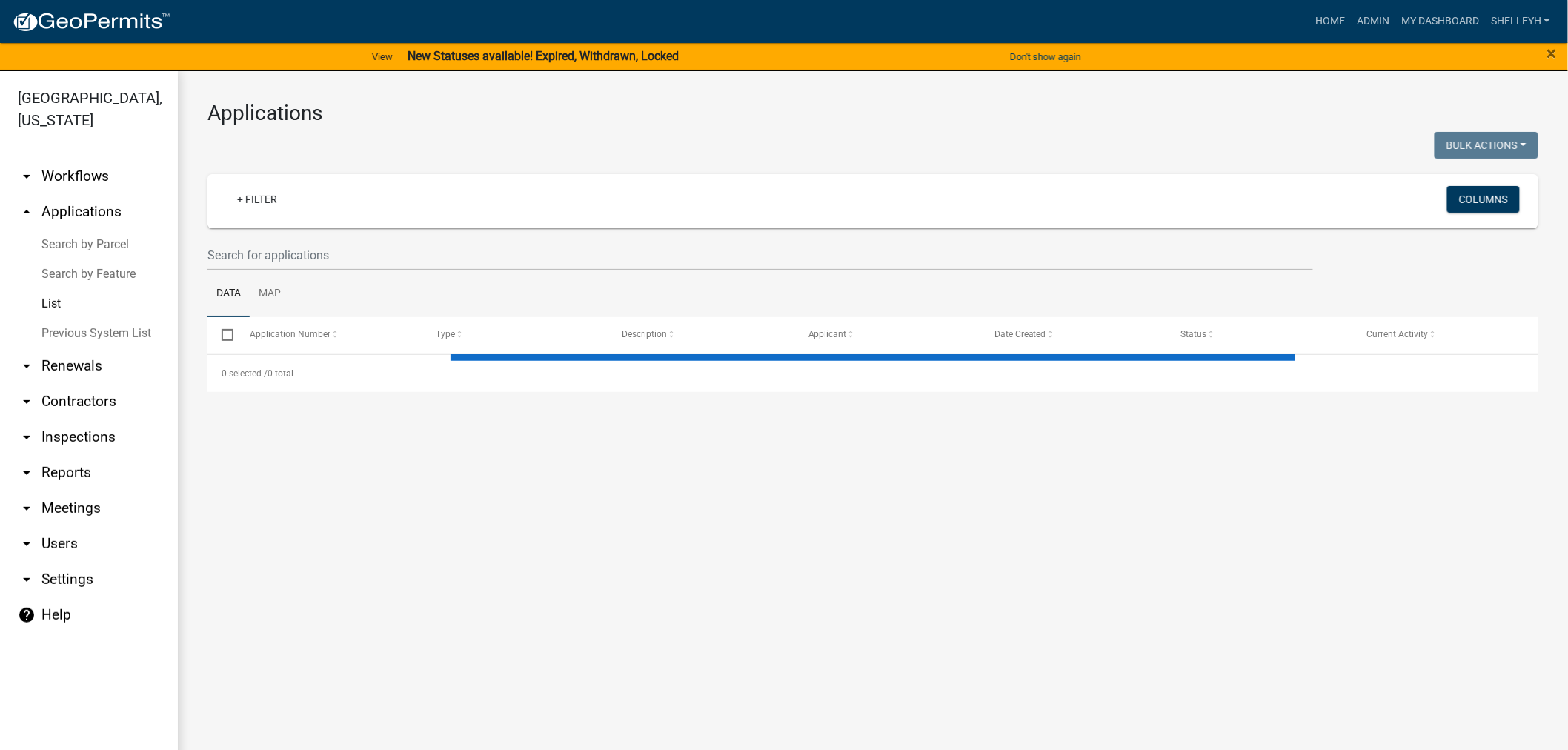
select select "1: 25"
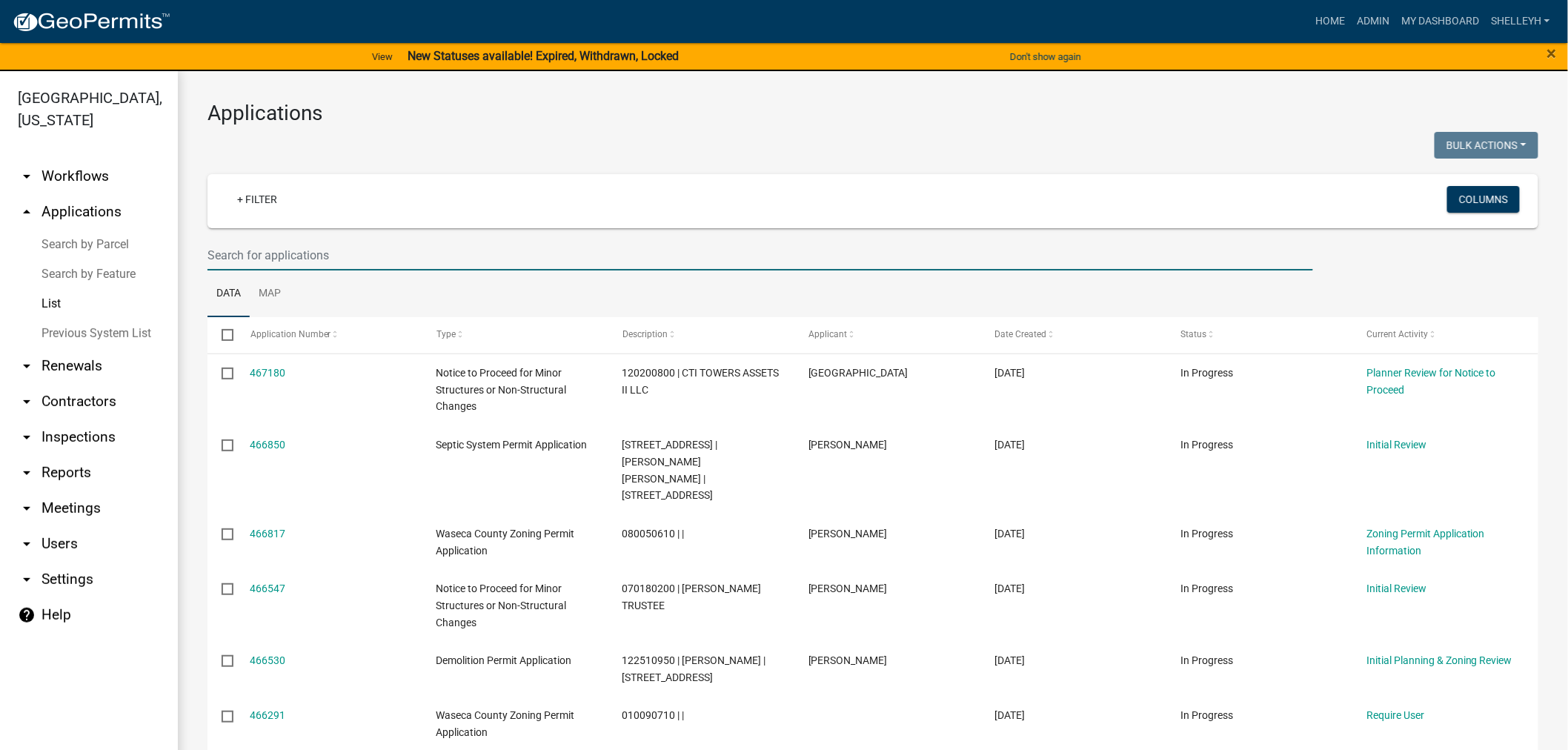
drag, startPoint x: 300, startPoint y: 260, endPoint x: 313, endPoint y: 260, distance: 13.0
click at [300, 260] on input "text" at bounding box center [759, 256] width 1105 height 31
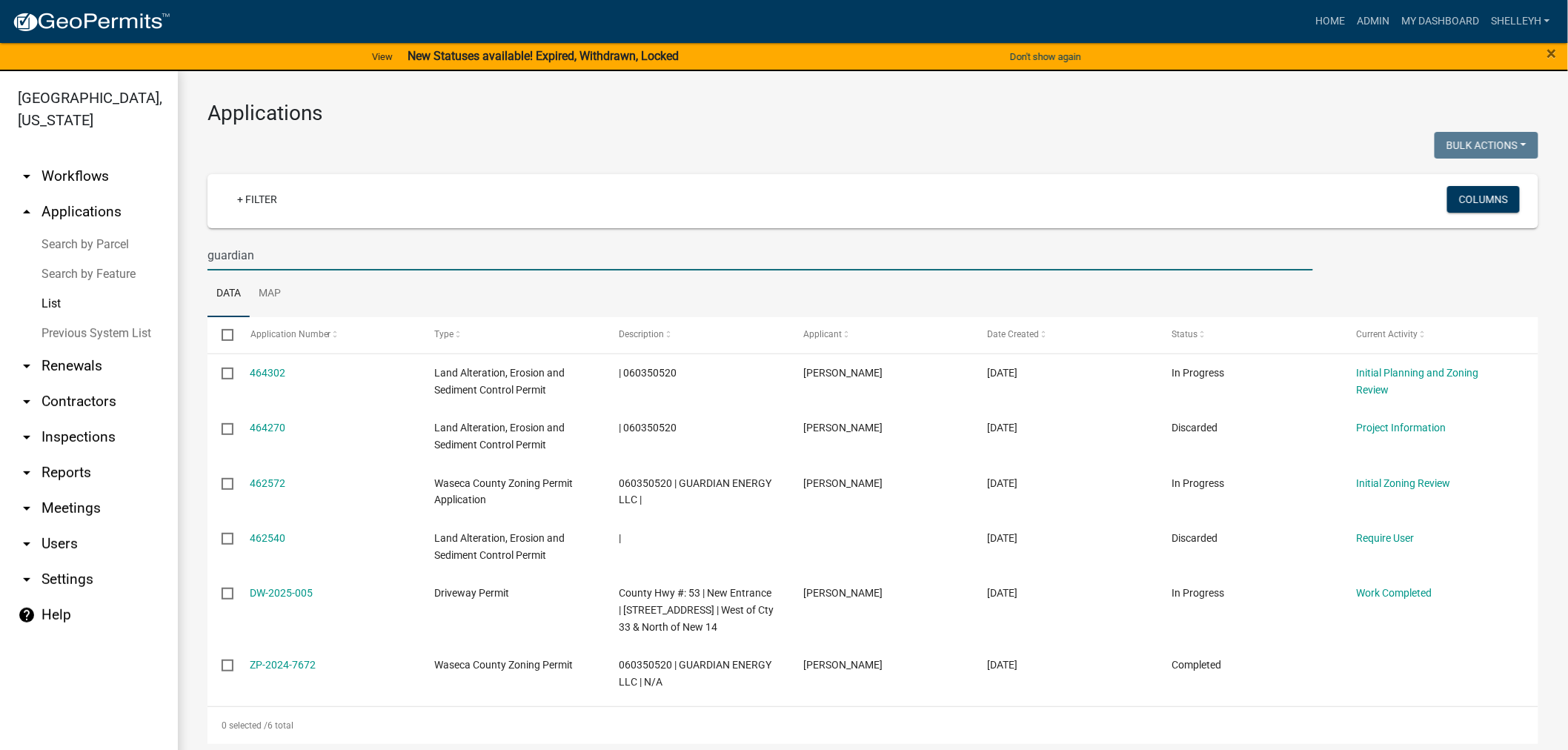
type input "guardian"
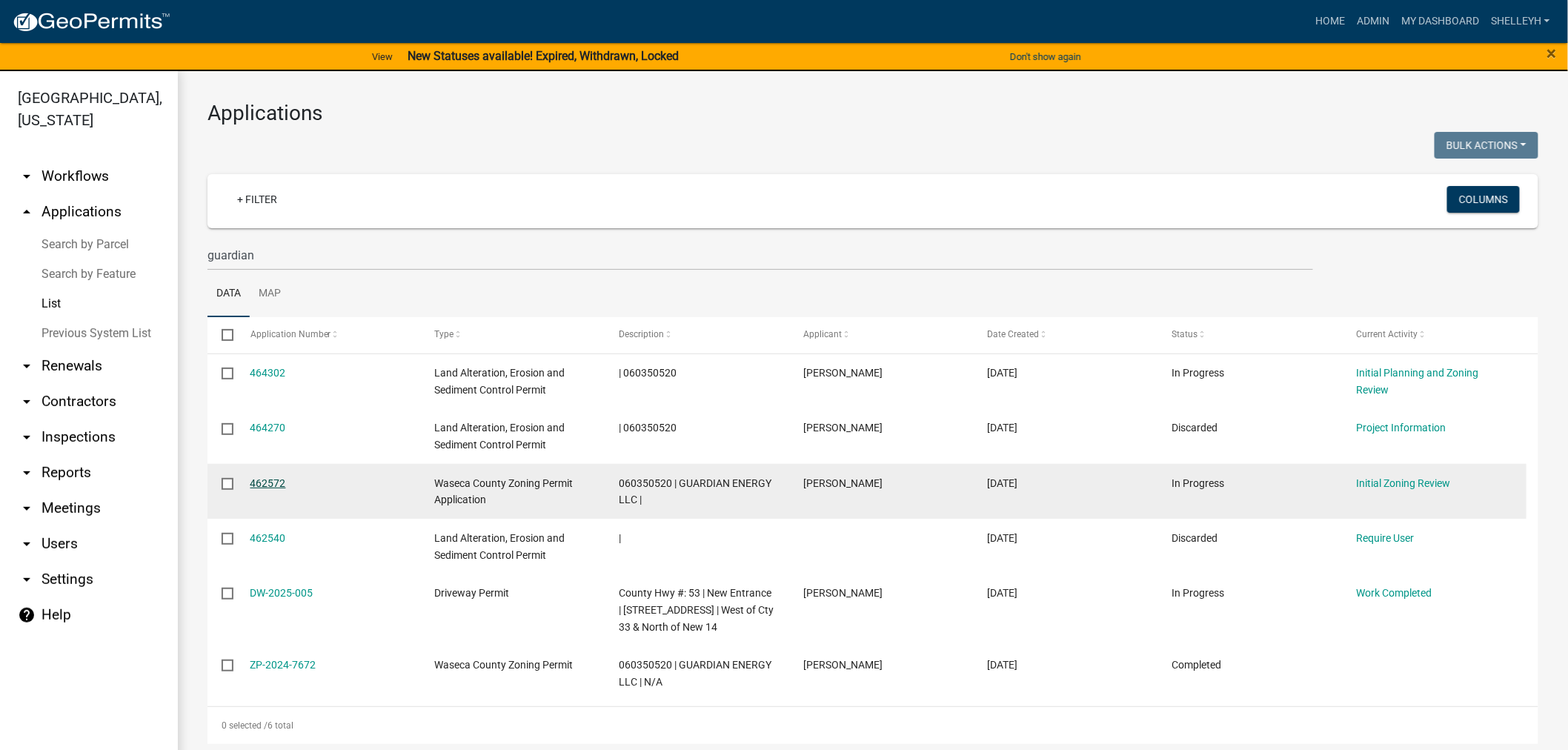
click at [260, 479] on link "462572" at bounding box center [268, 483] width 35 height 11
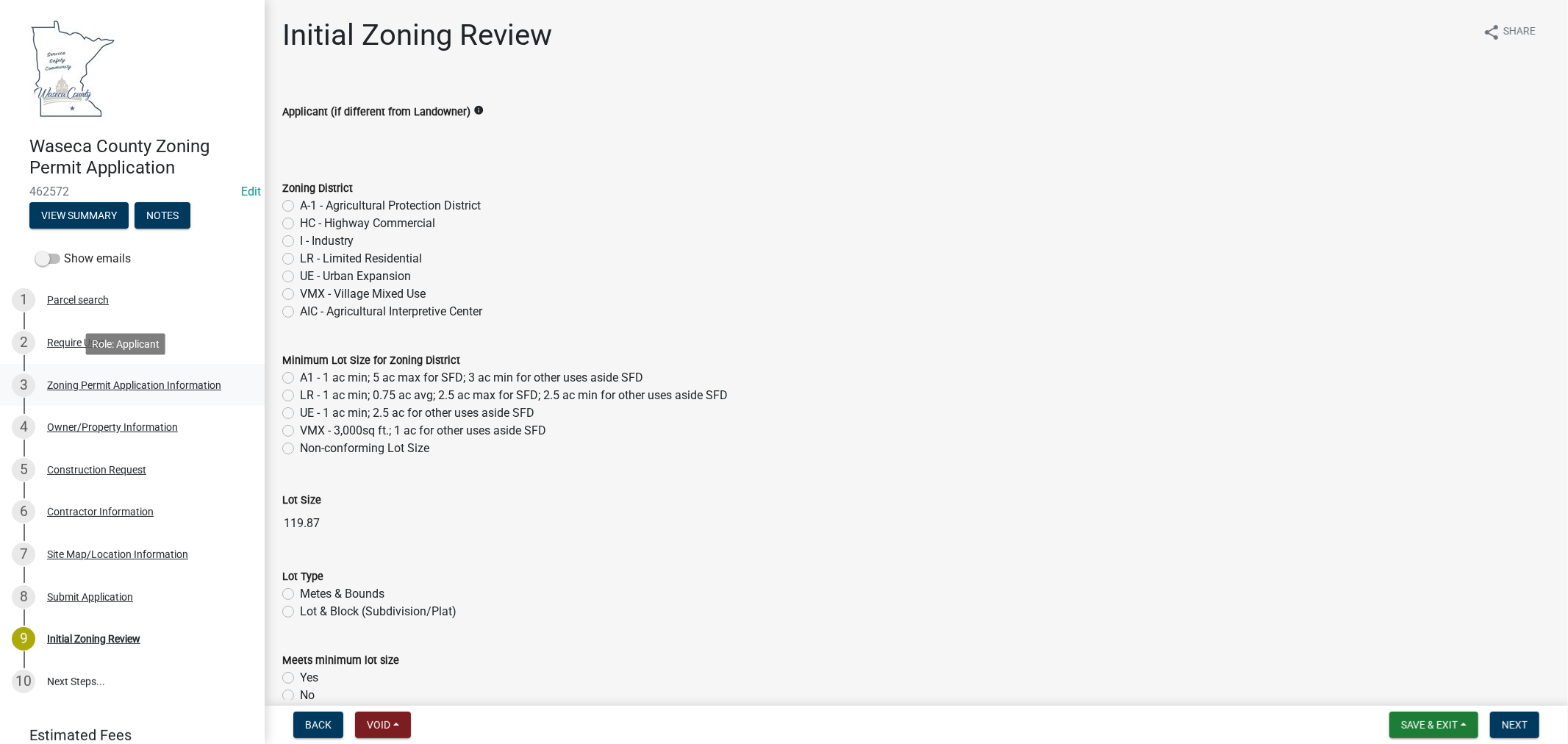
click at [68, 382] on div "Zoning Permit Application Information" at bounding box center [134, 385] width 174 height 10
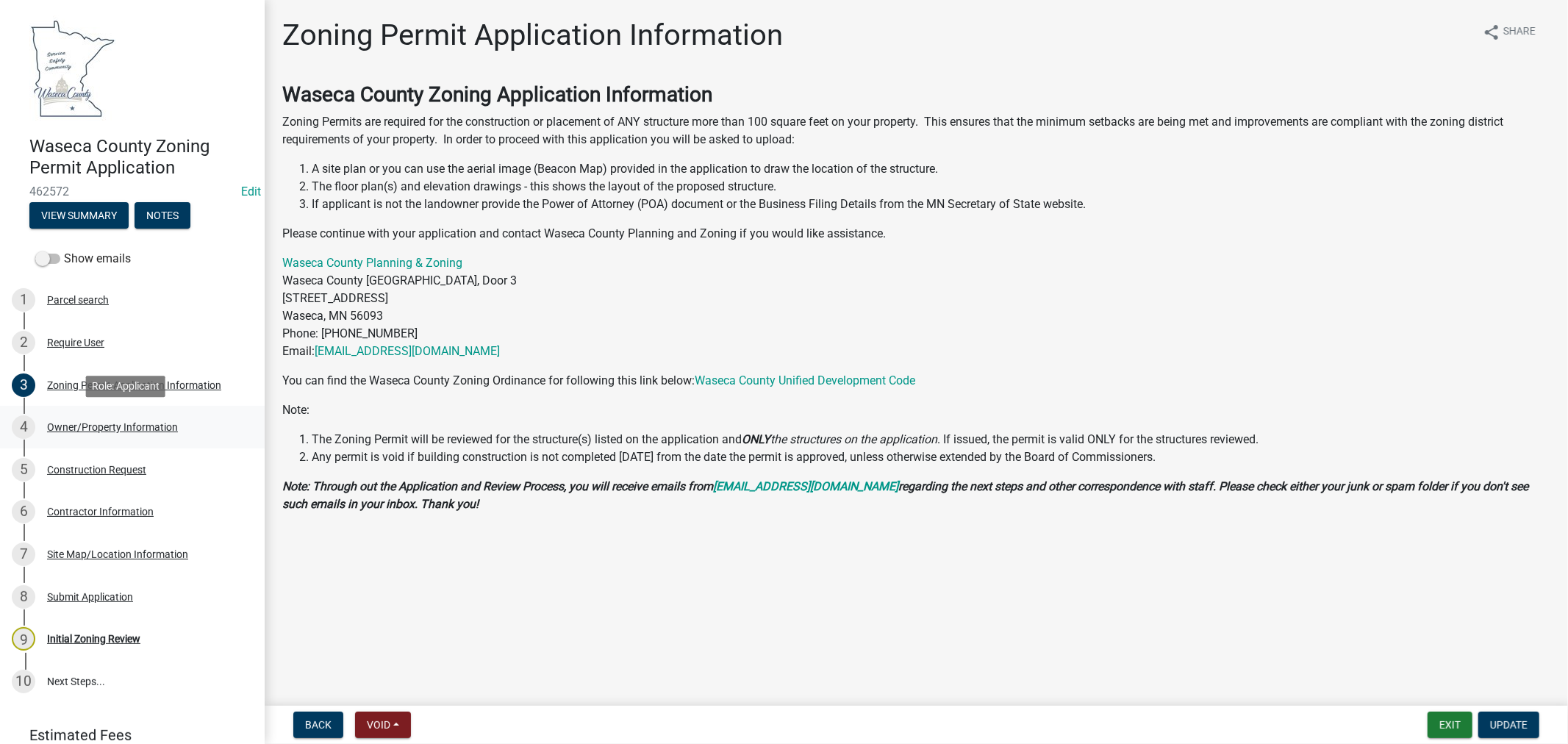
click at [148, 422] on div "Owner/Property Information" at bounding box center [113, 427] width 131 height 10
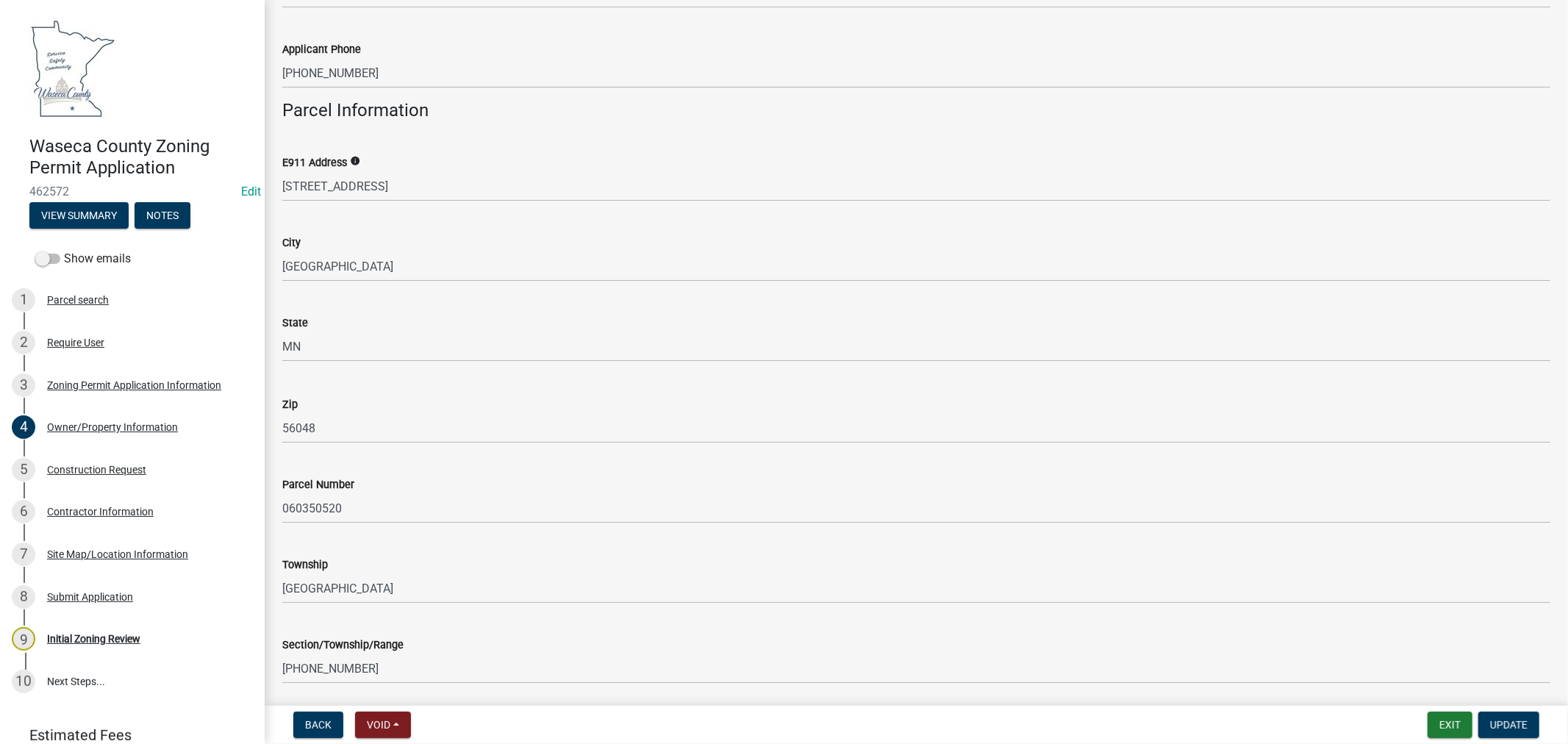
scroll to position [1230, 0]
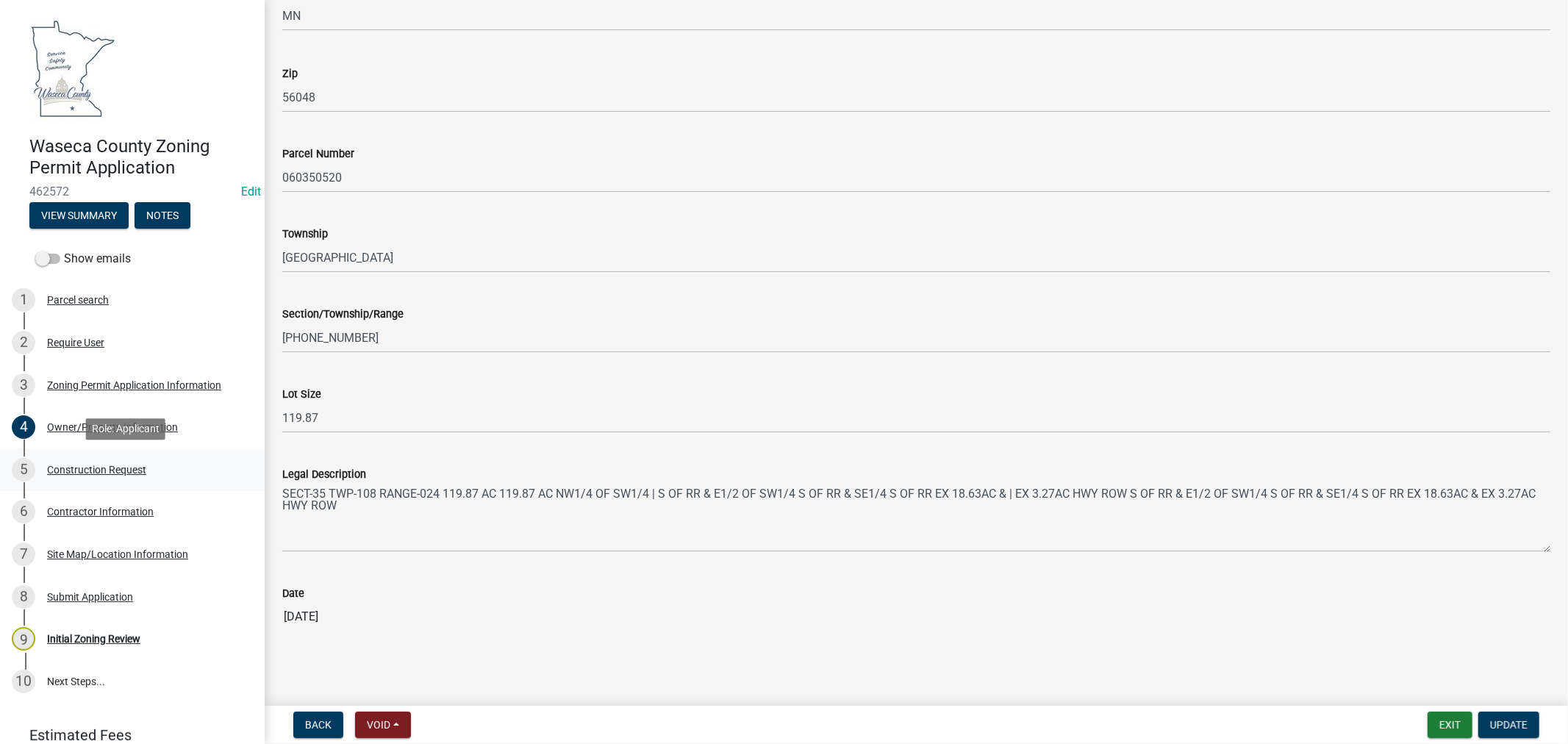
click at [83, 471] on div "Construction Request" at bounding box center [97, 469] width 99 height 10
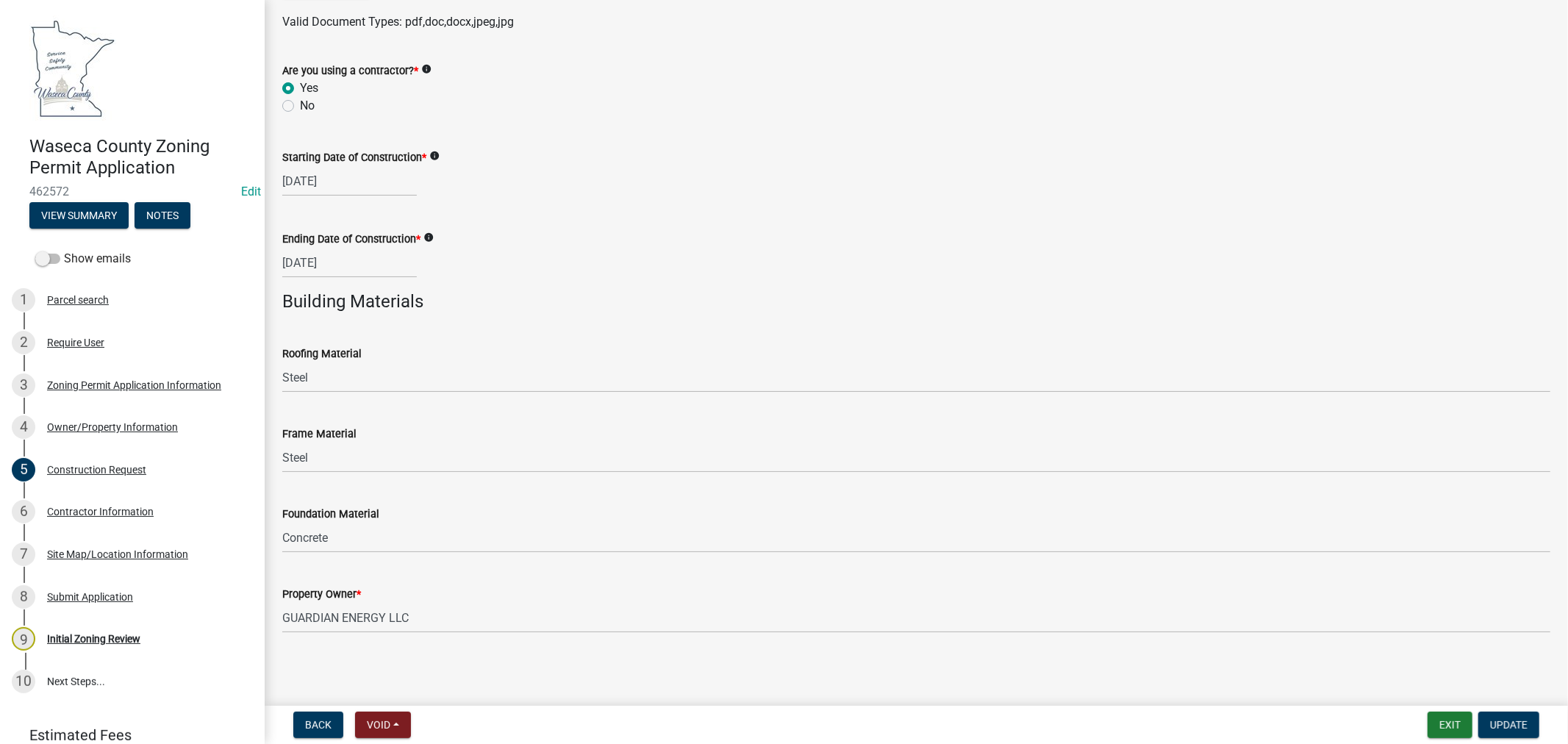
scroll to position [824, 0]
click at [96, 512] on div "Contractor Information" at bounding box center [100, 511] width 107 height 10
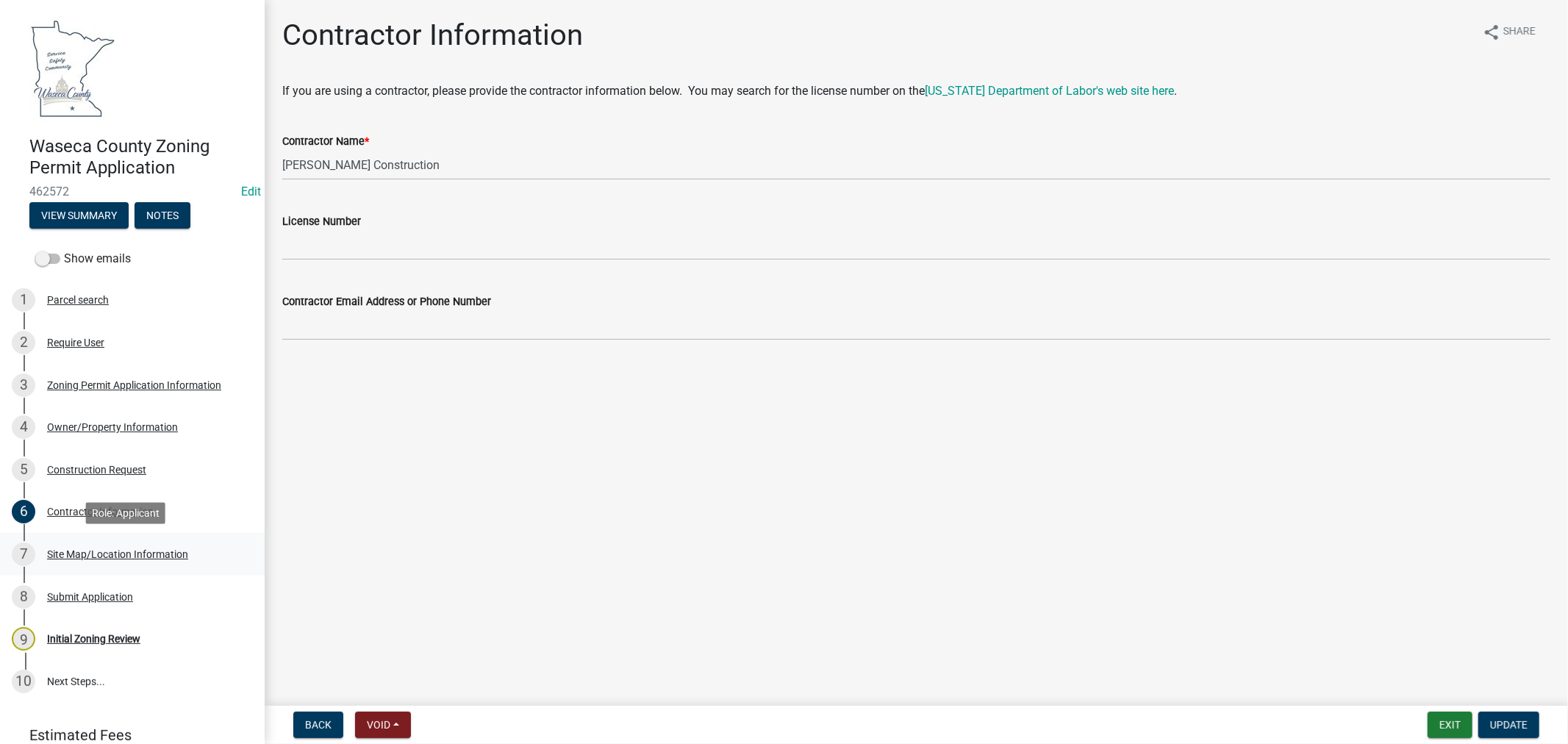
click at [79, 549] on div "Site Map/Location Information" at bounding box center [117, 554] width 141 height 10
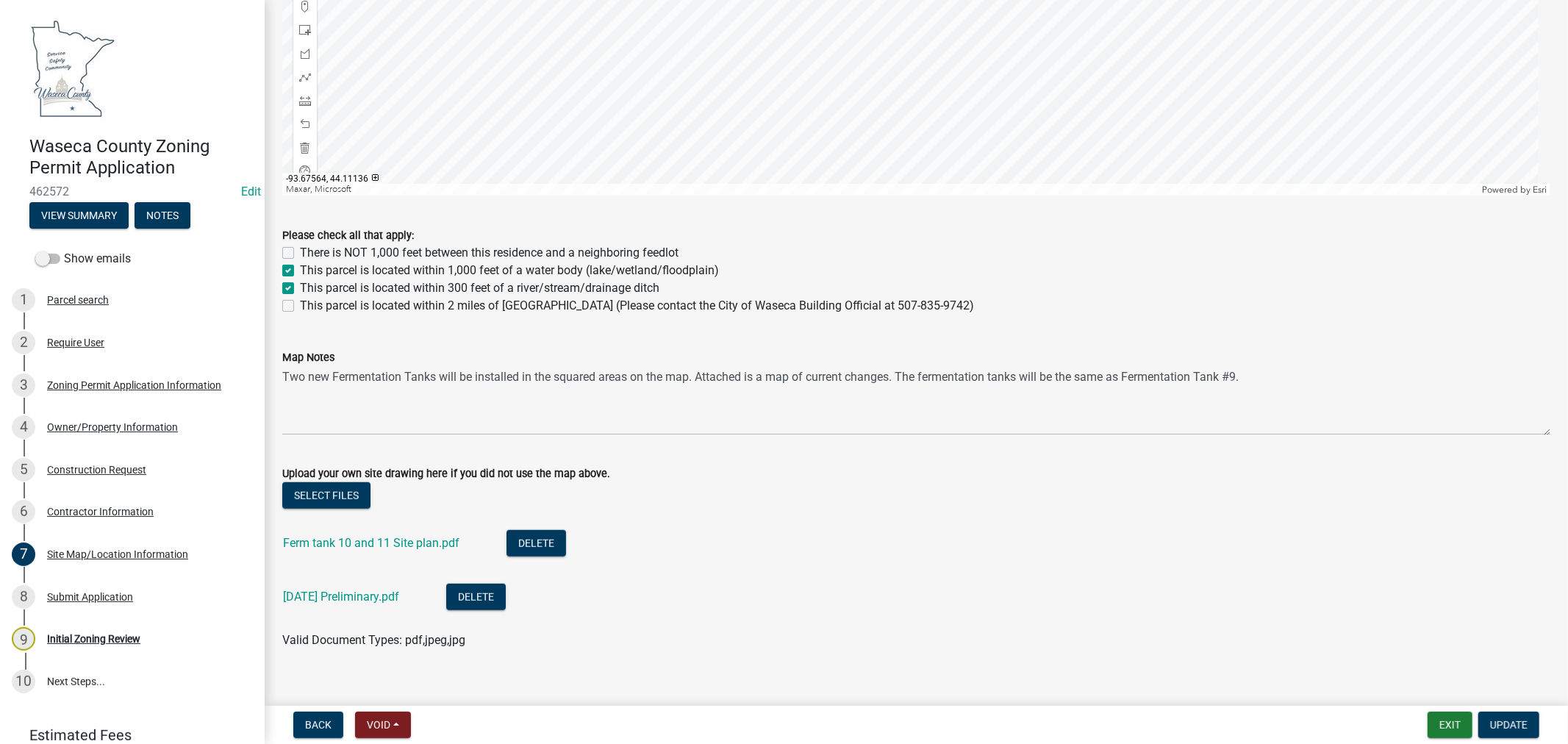
scroll to position [876, 0]
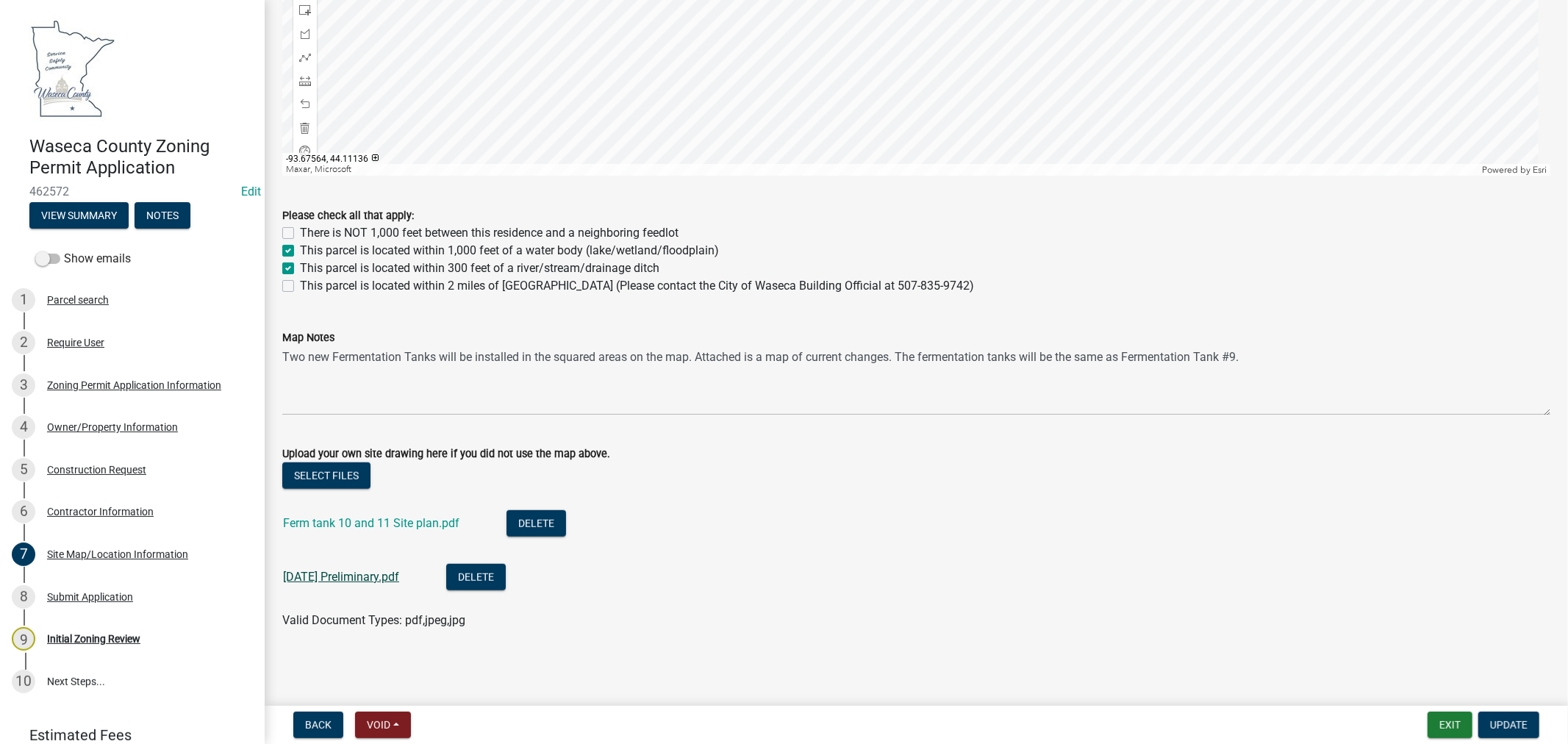
click at [357, 581] on link "[DATE] Preliminary.pdf" at bounding box center [341, 576] width 116 height 14
click at [373, 526] on link "Ferm tank 10 and 11 Site plan.pdf" at bounding box center [371, 523] width 176 height 14
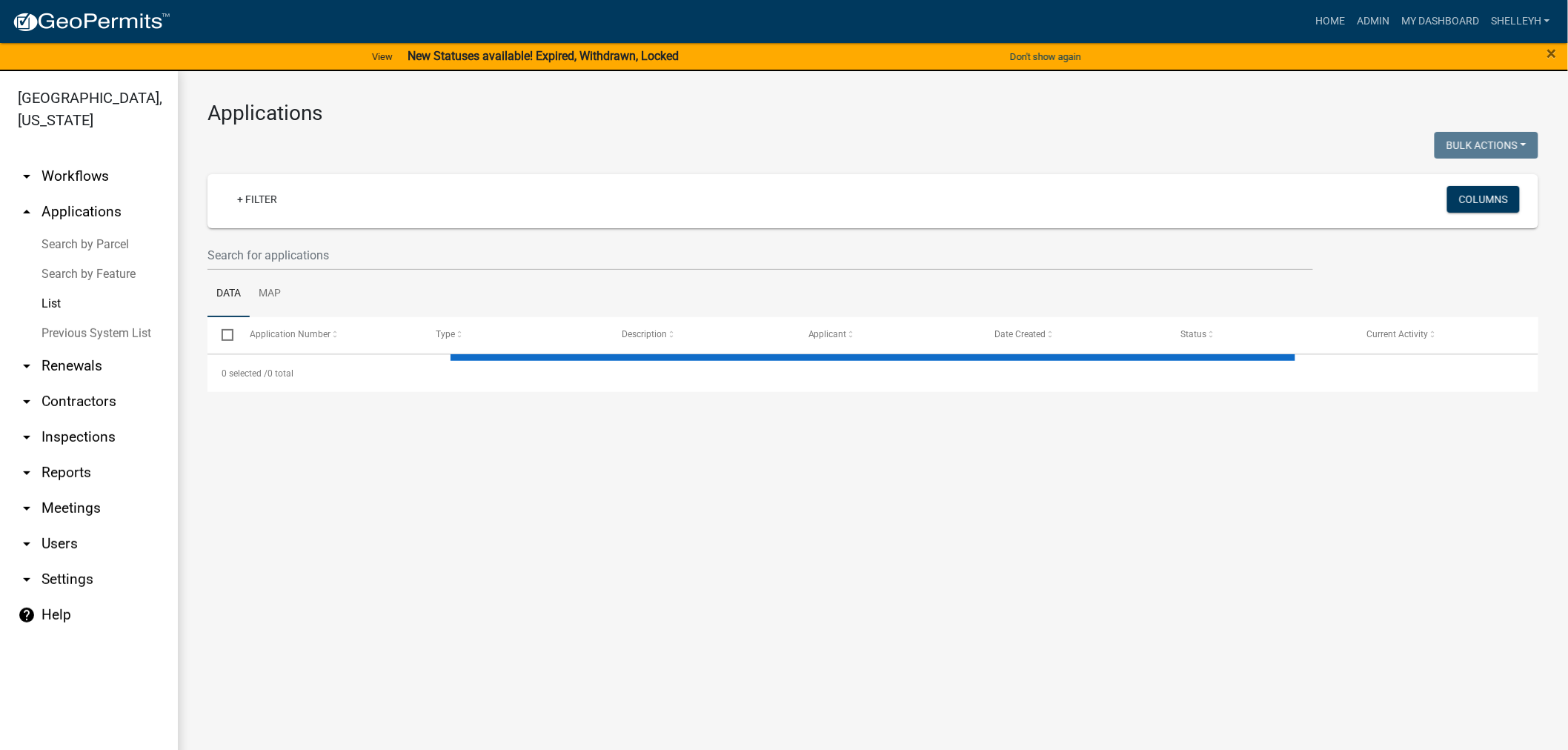
select select "1: 25"
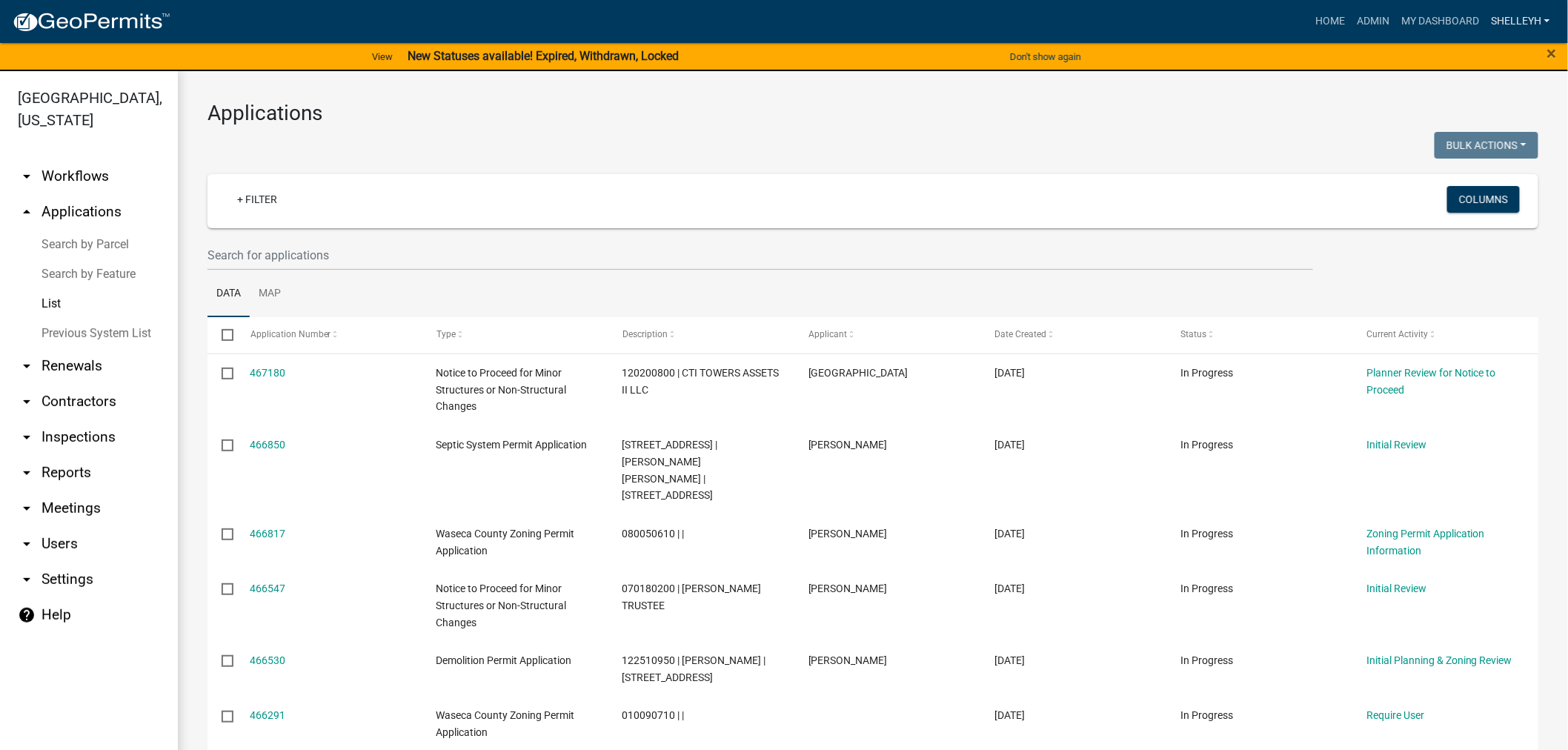
click at [1505, 17] on link "shelleyh" at bounding box center [1520, 22] width 72 height 29
drag, startPoint x: 1487, startPoint y: 151, endPoint x: 1465, endPoint y: 122, distance: 36.4
click at [1486, 151] on link "Logout" at bounding box center [1496, 144] width 118 height 35
